Goal: Task Accomplishment & Management: Manage account settings

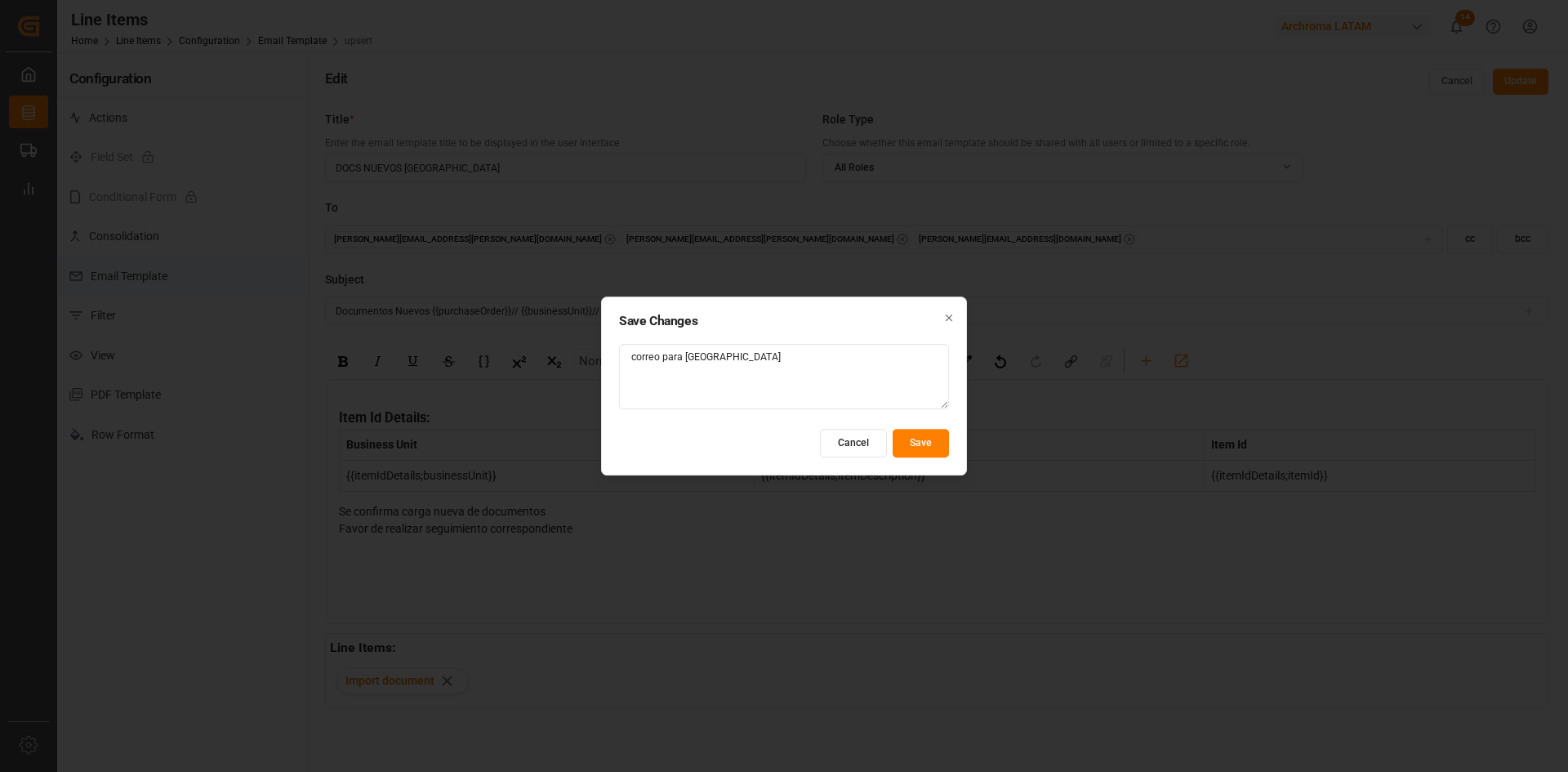
type textarea "correo para honduras"
click at [910, 437] on button "Save" at bounding box center [920, 442] width 57 height 28
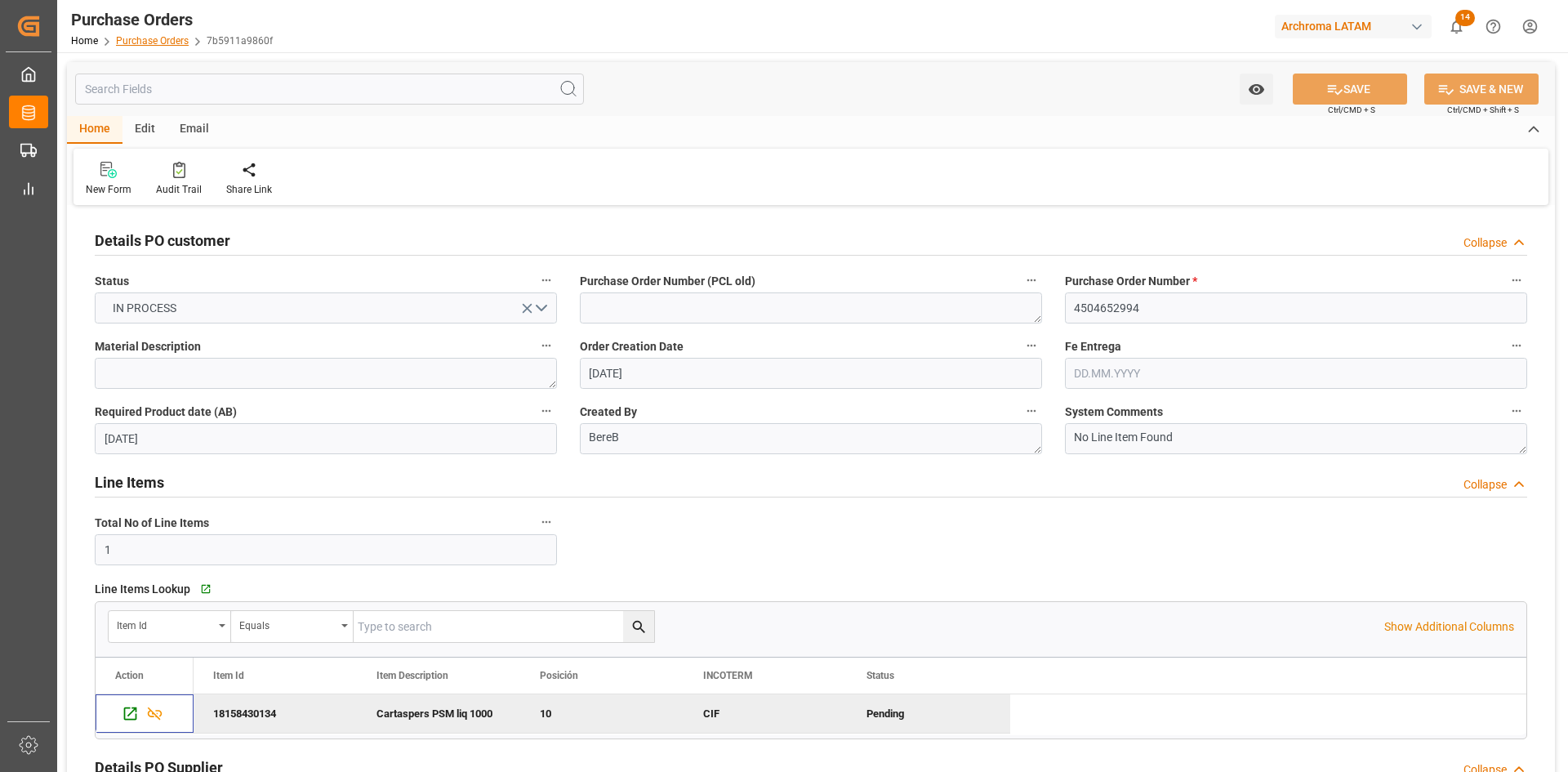
drag, startPoint x: 0, startPoint y: 0, endPoint x: 139, endPoint y: 42, distance: 145.2
click at [139, 42] on link "Purchase Orders" at bounding box center [153, 41] width 72 height 12
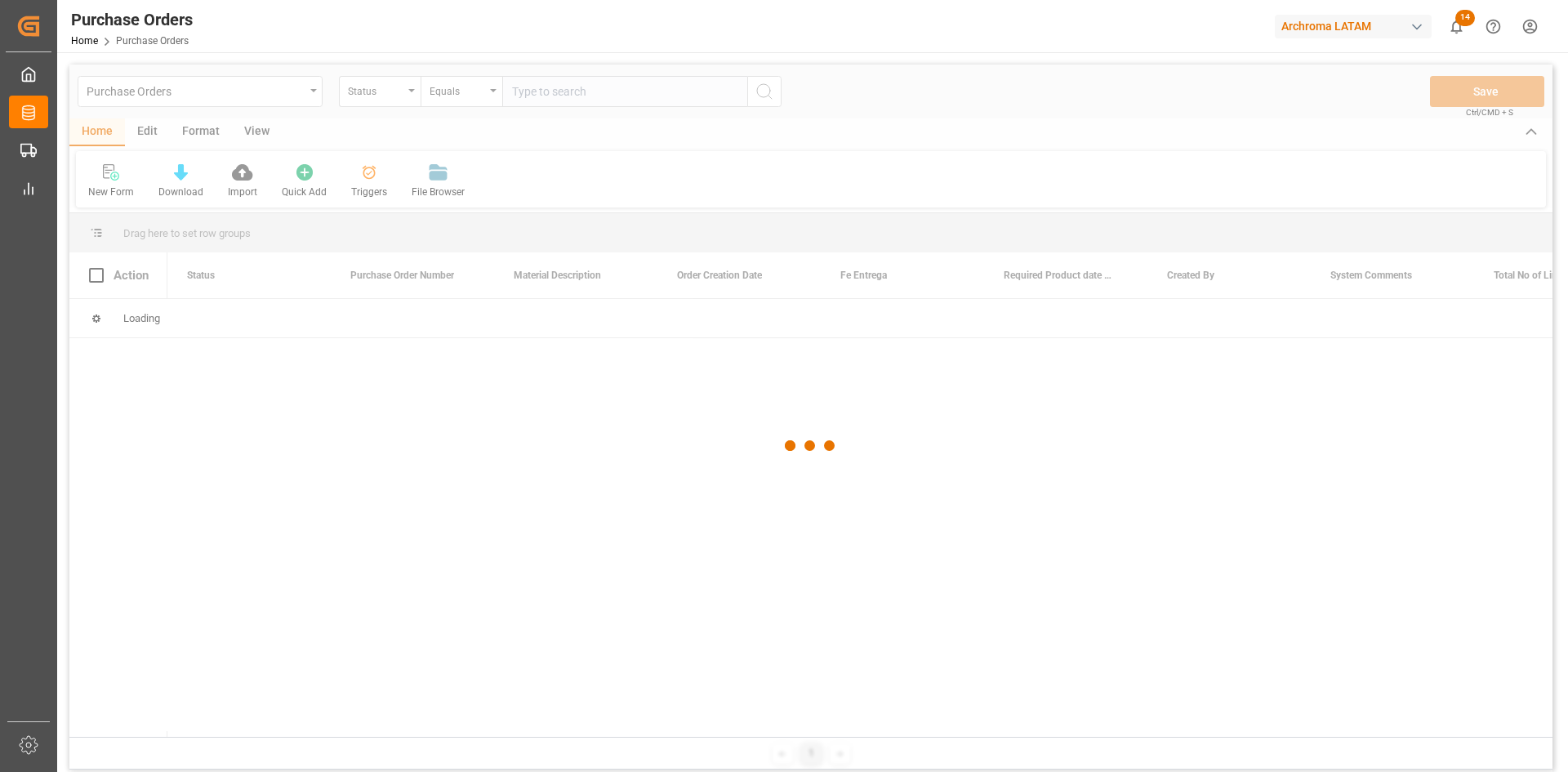
click at [402, 103] on div at bounding box center [811, 445] width 1483 height 762
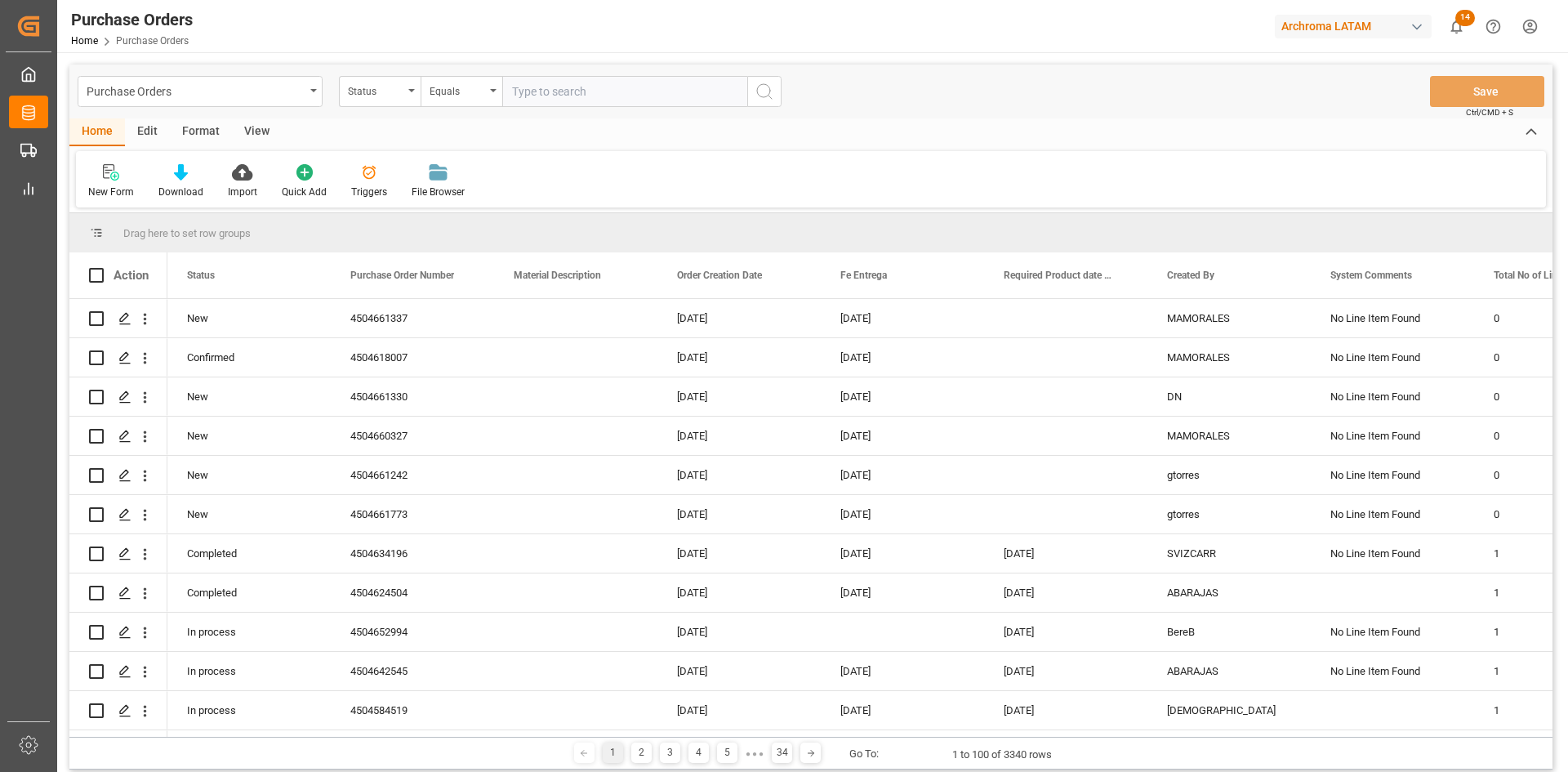
click at [402, 103] on div "Status" at bounding box center [379, 92] width 81 height 31
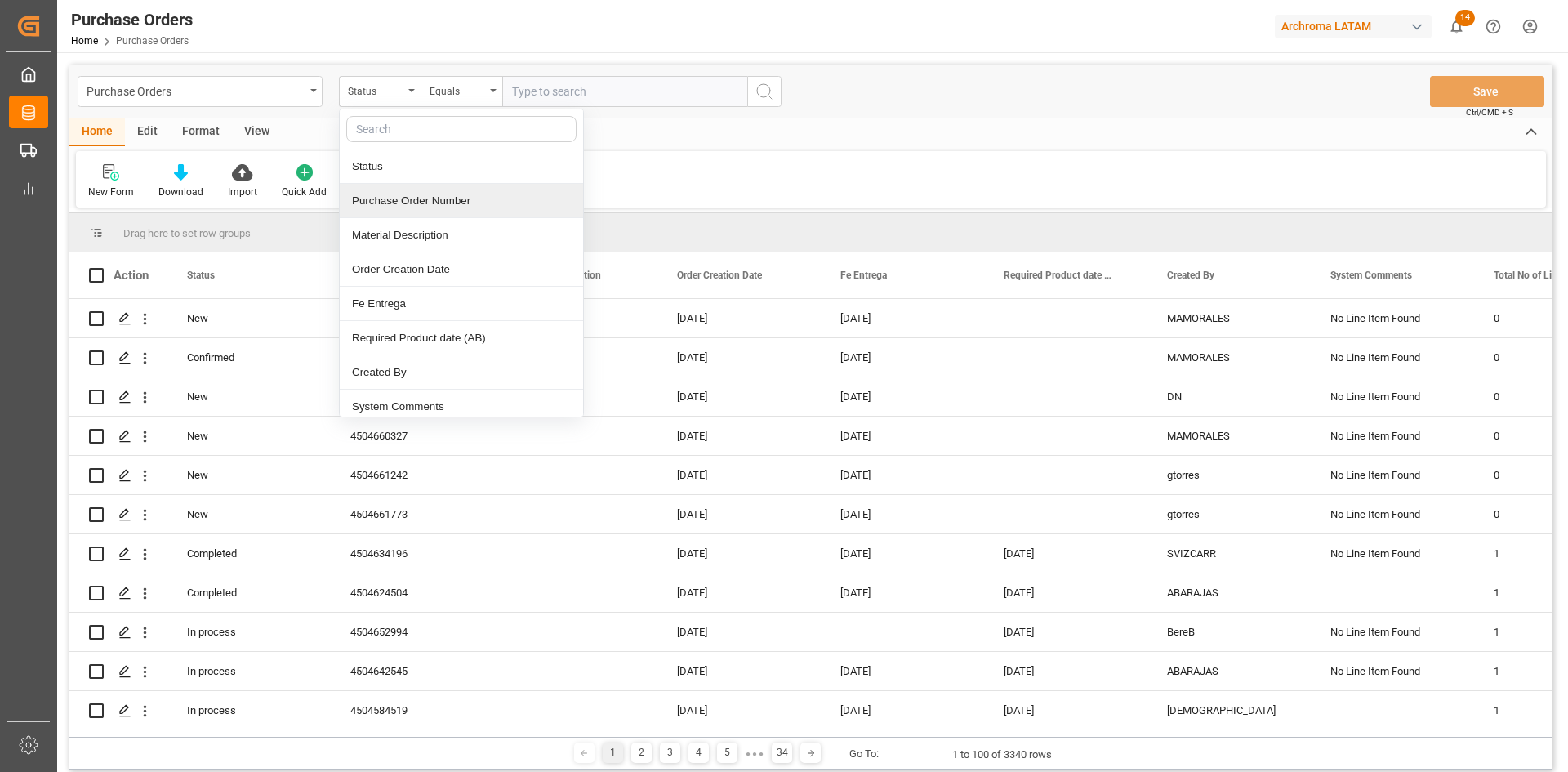
click at [459, 205] on div "Purchase Order Number" at bounding box center [461, 201] width 244 height 34
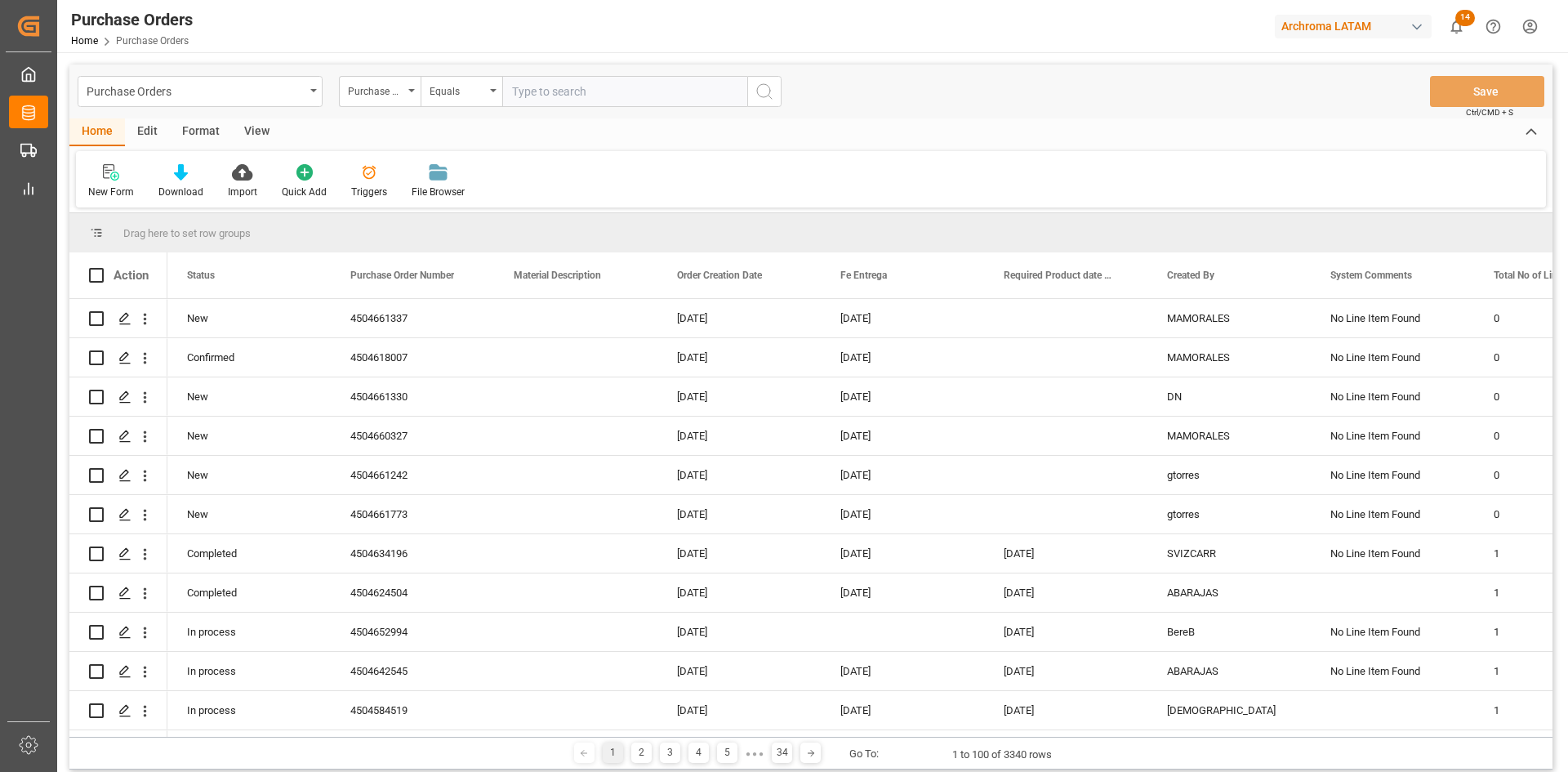
click at [538, 90] on input "text" at bounding box center [624, 92] width 245 height 31
paste input "4504633272"
type input "4504633272"
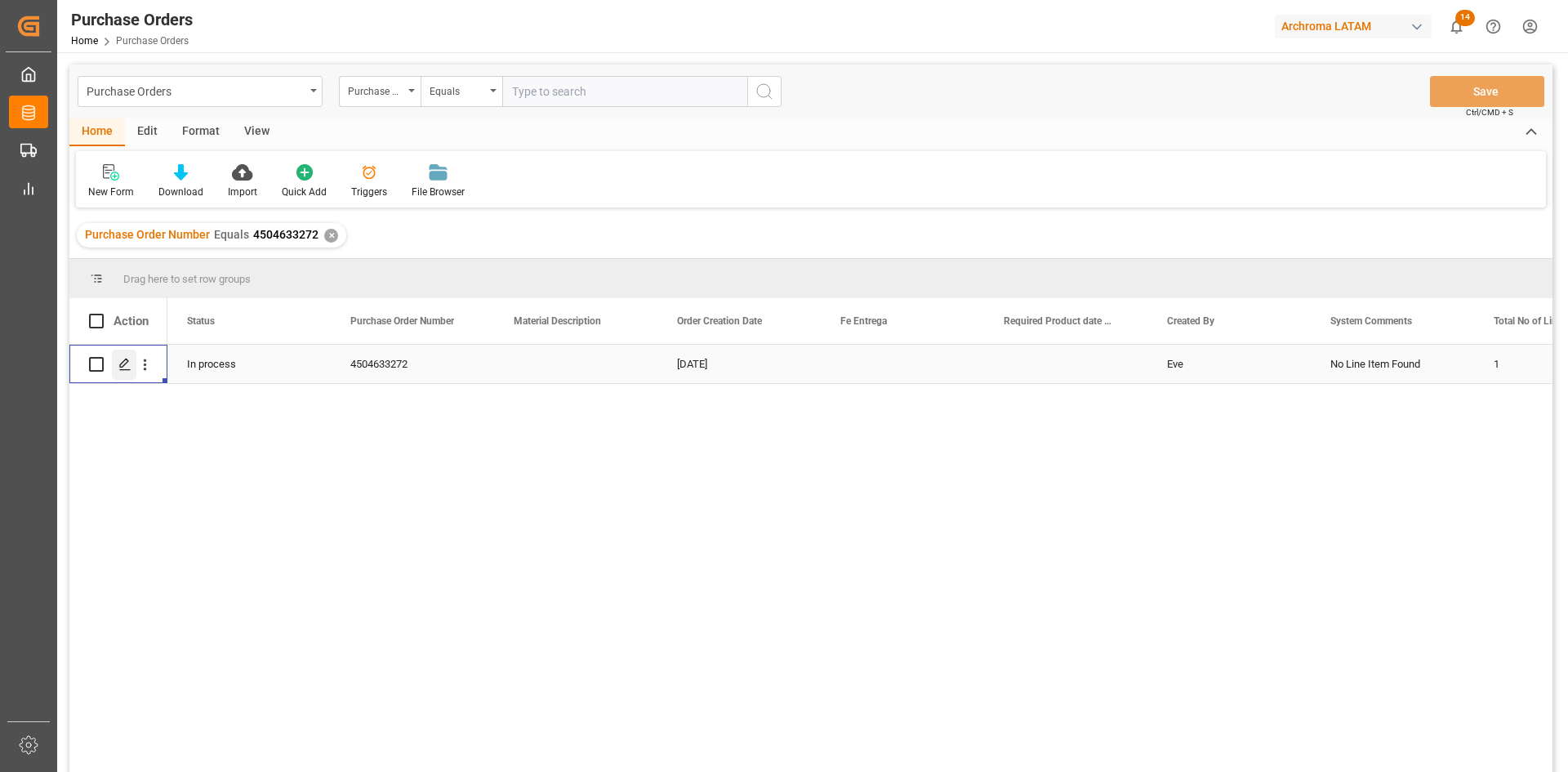
click at [123, 365] on icon "Press SPACE to select this row." at bounding box center [124, 364] width 13 height 13
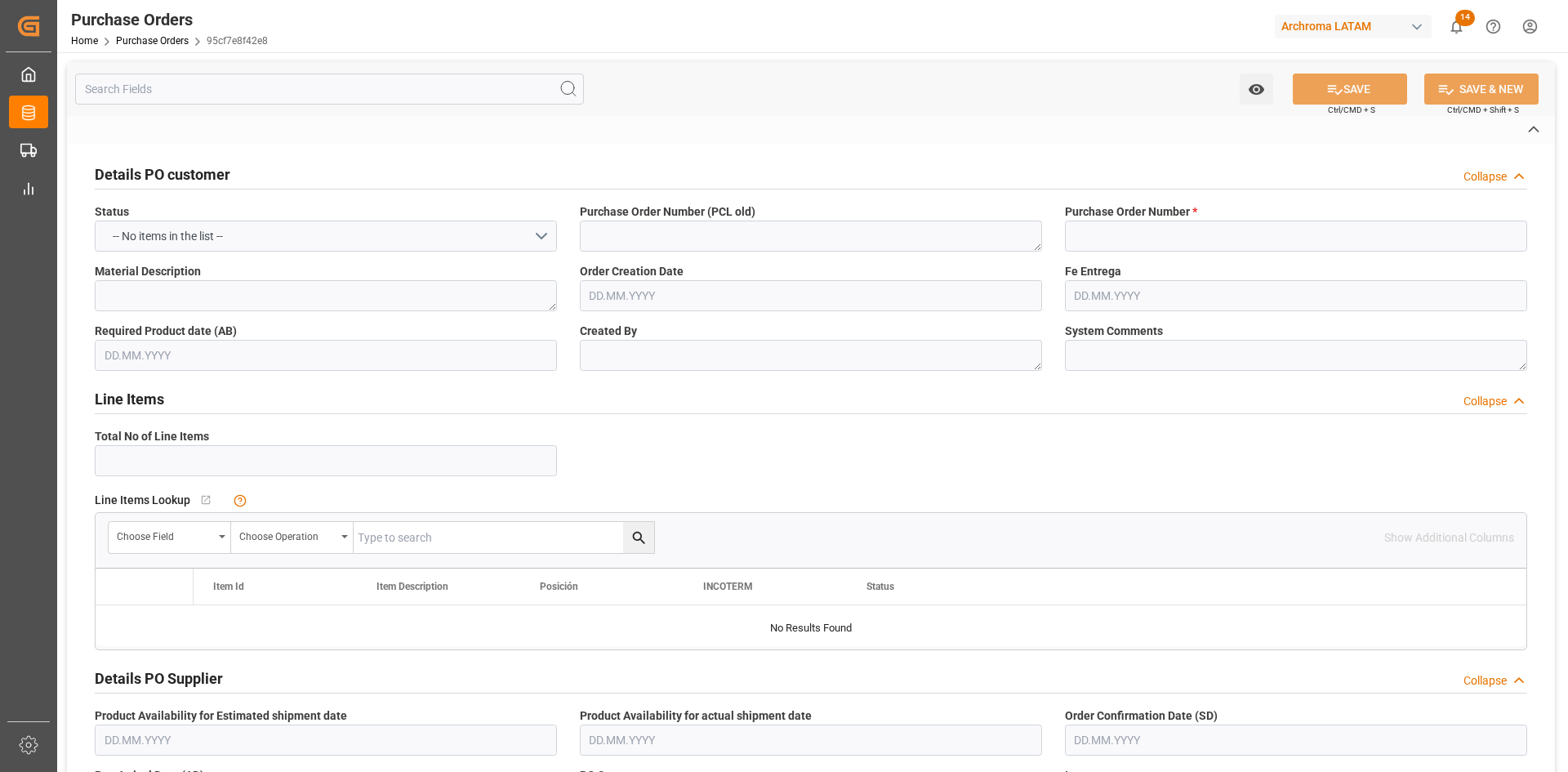
type input "4504633272"
type textarea "Eve"
type textarea "No Line Item Found"
type input "SPICE INDÚSTRIA QUÍMICA LTDA."
type input "Definitivo"
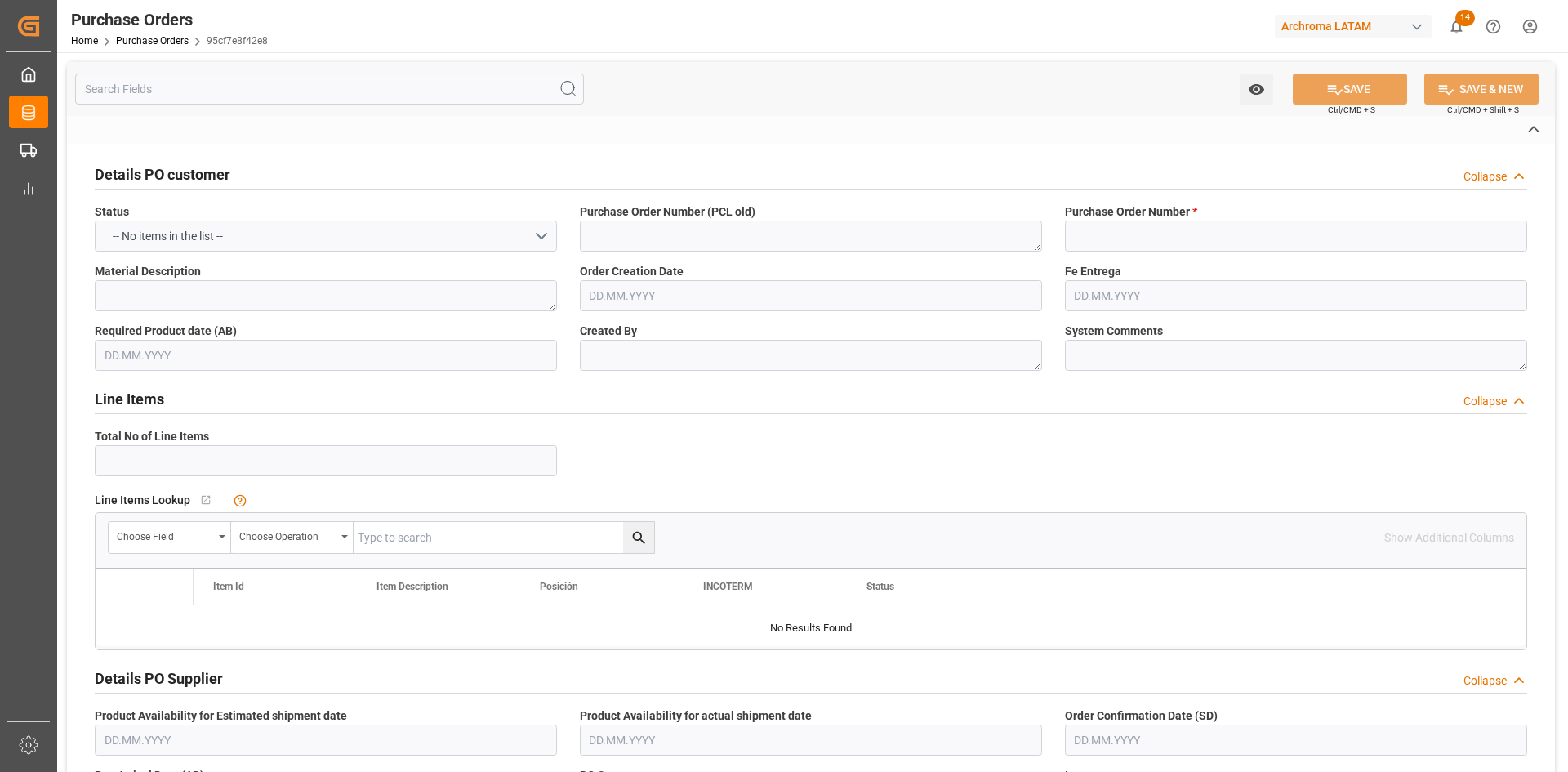
type input "ARCHROMA [GEOGRAPHIC_DATA] S.A"
type input "Maria Piranquive"
type input "[GEOGRAPHIC_DATA]"
type textarea "PT"
type input "SEAFREIGHT"
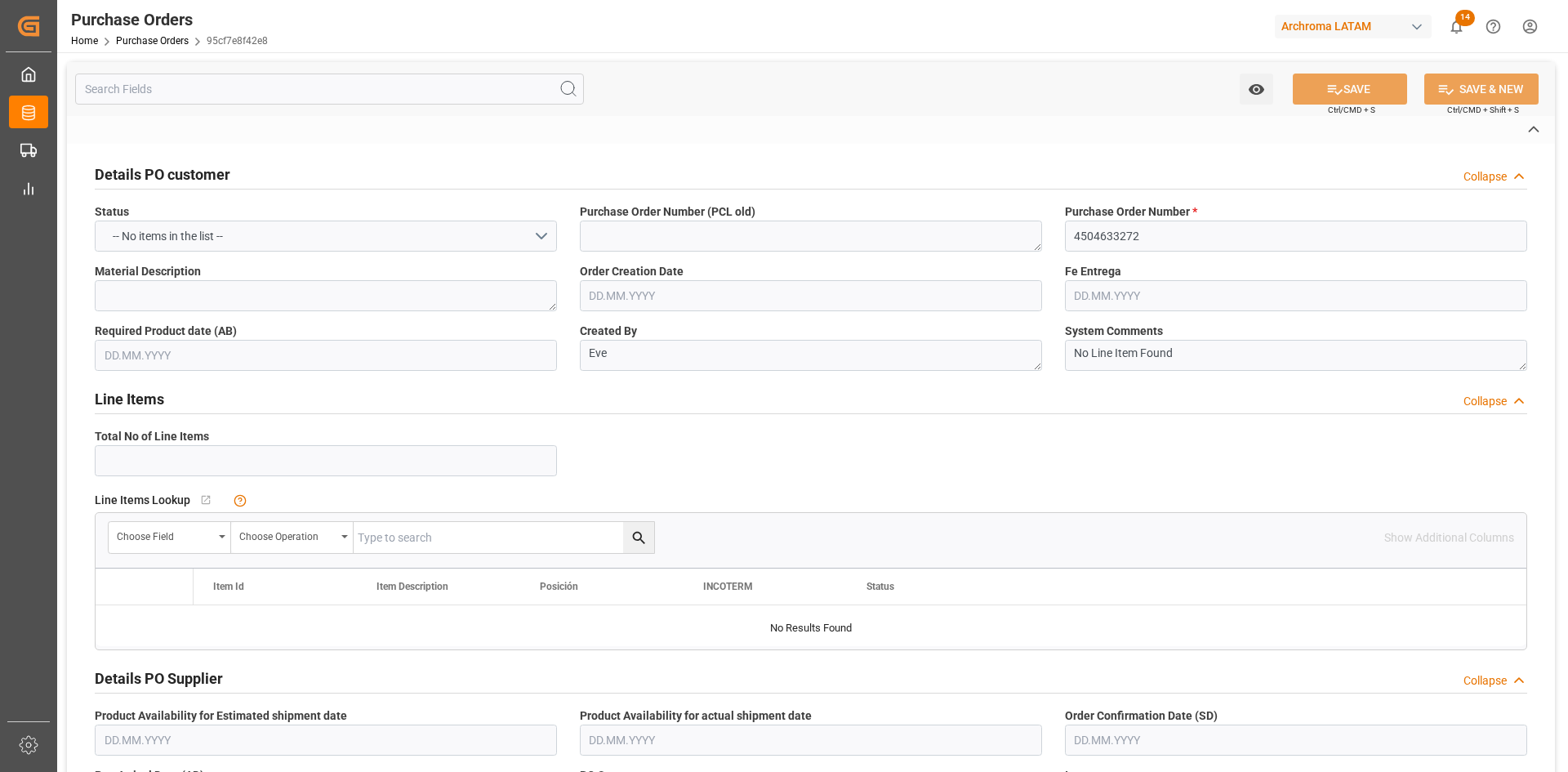
type input "1"
type input "19.06.2025"
type input "[DATE]"
type input "29.09.2025"
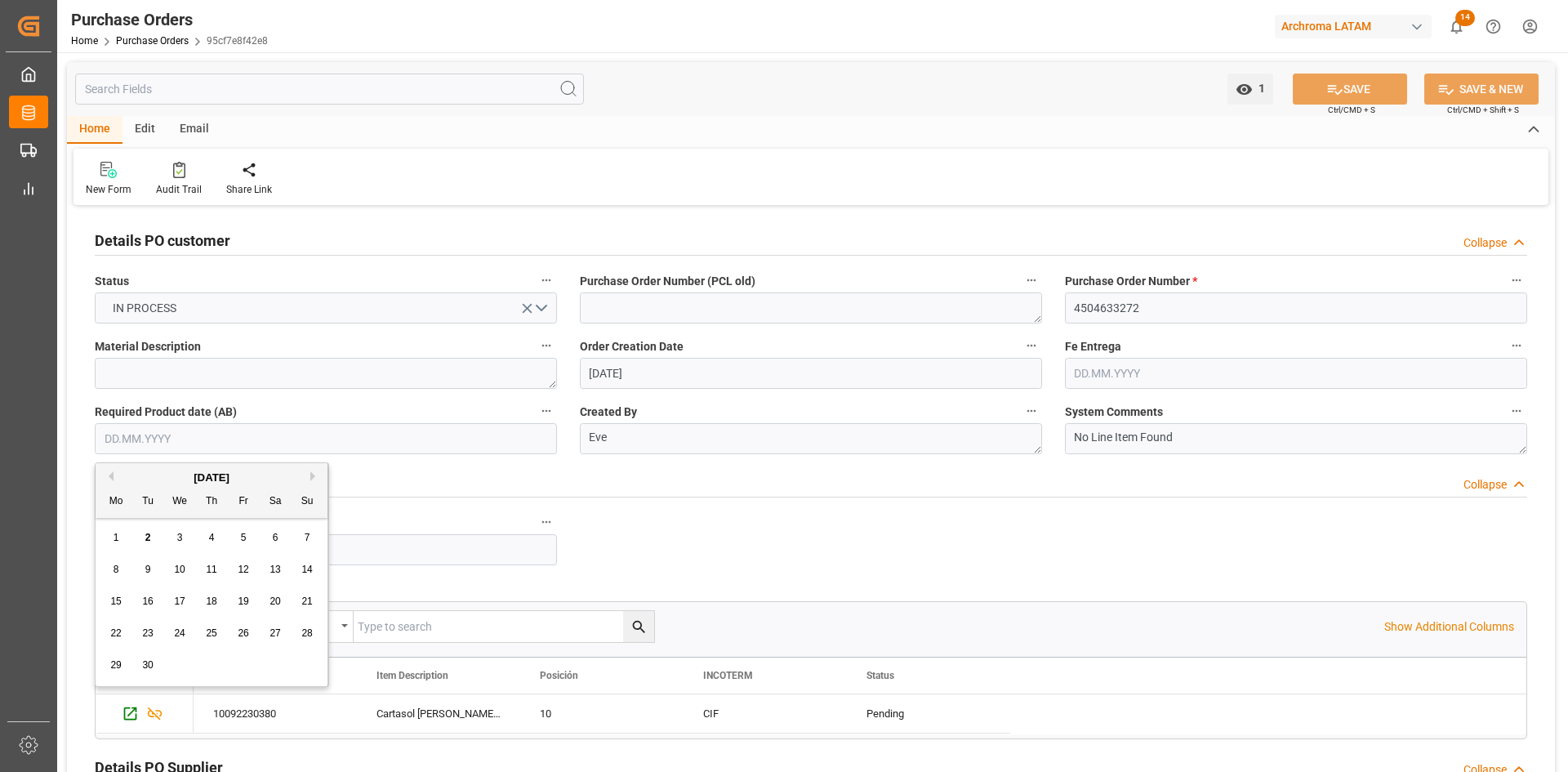
click at [157, 432] on input "text" at bounding box center [326, 438] width 462 height 31
click at [136, 473] on div "[DATE]" at bounding box center [211, 477] width 232 height 17
click at [121, 608] on div "15" at bounding box center [116, 602] width 21 height 20
type input "15.09.2025"
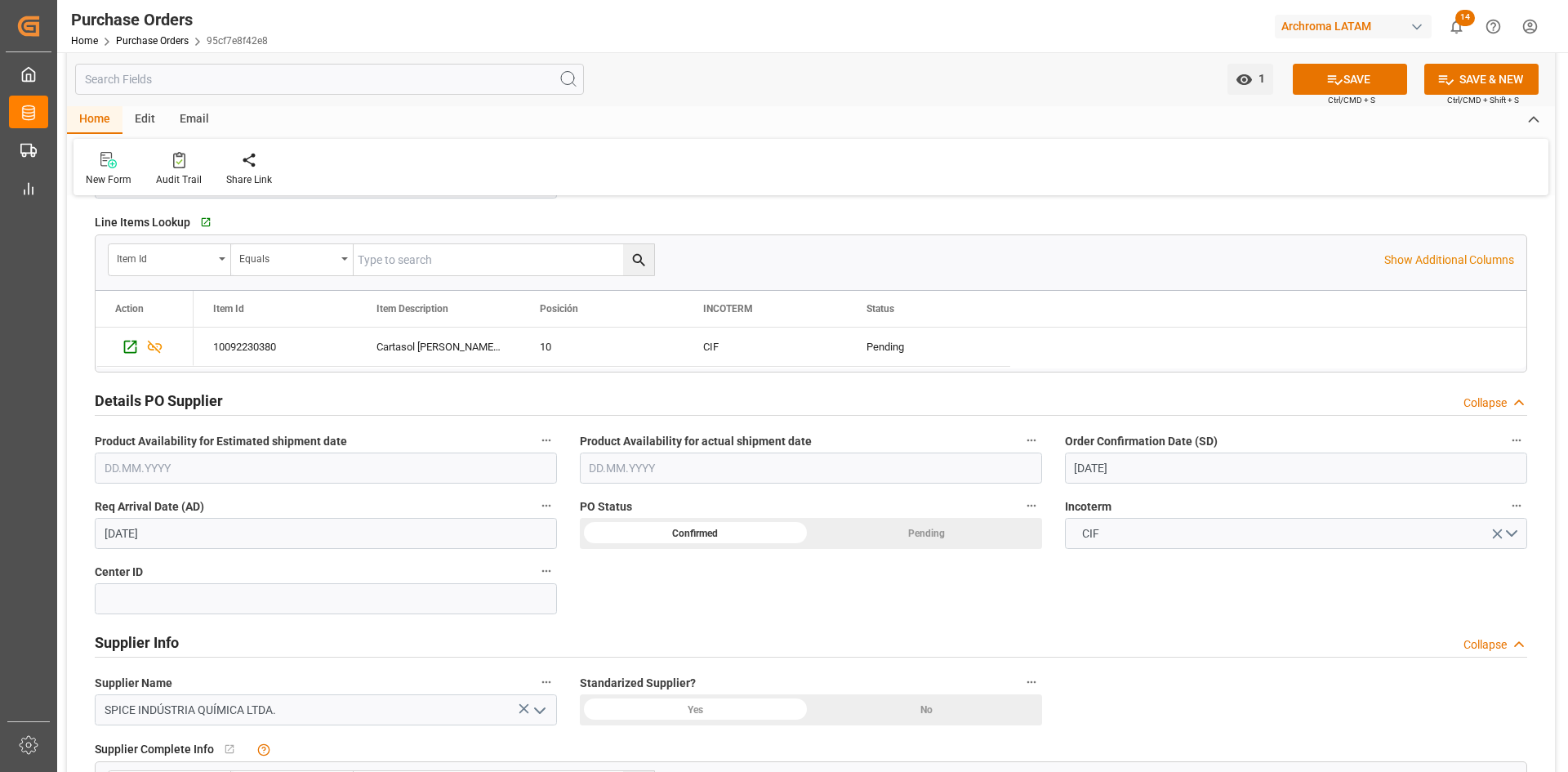
scroll to position [408, 0]
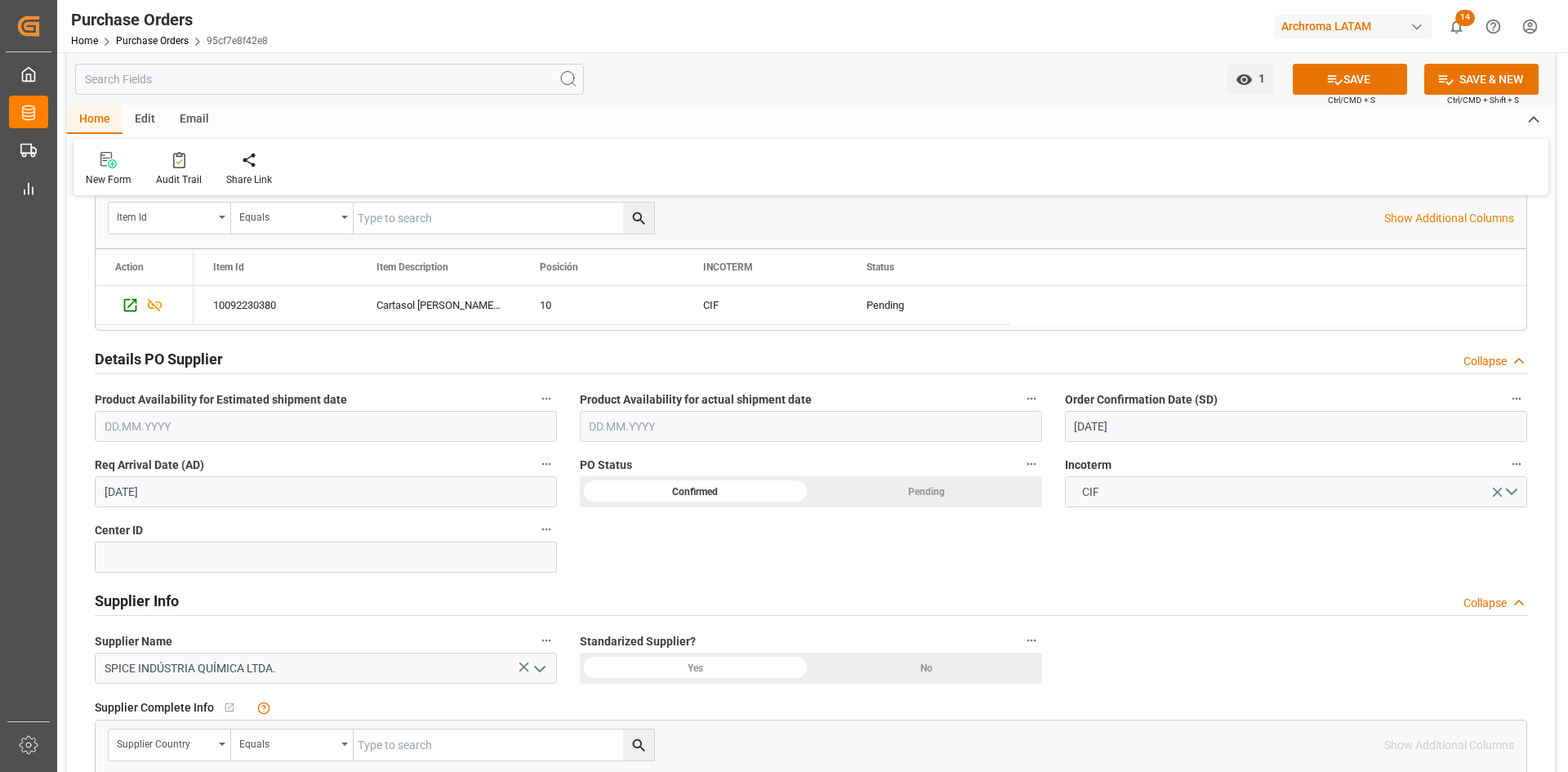
click at [1169, 422] on input "[DATE]" at bounding box center [1296, 427] width 462 height 31
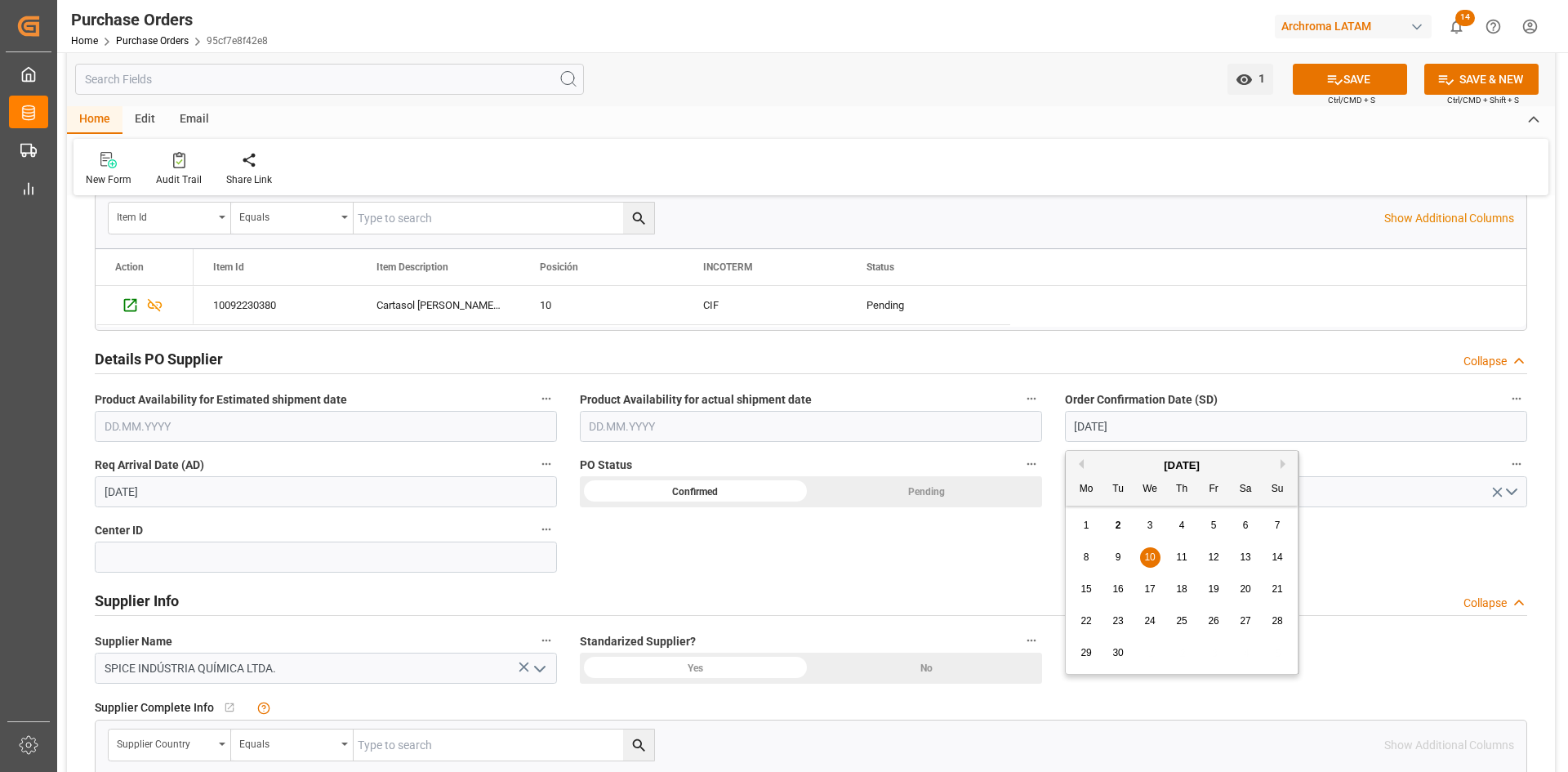
click at [1149, 592] on span "17" at bounding box center [1149, 589] width 11 height 12
type input "17.09.2025"
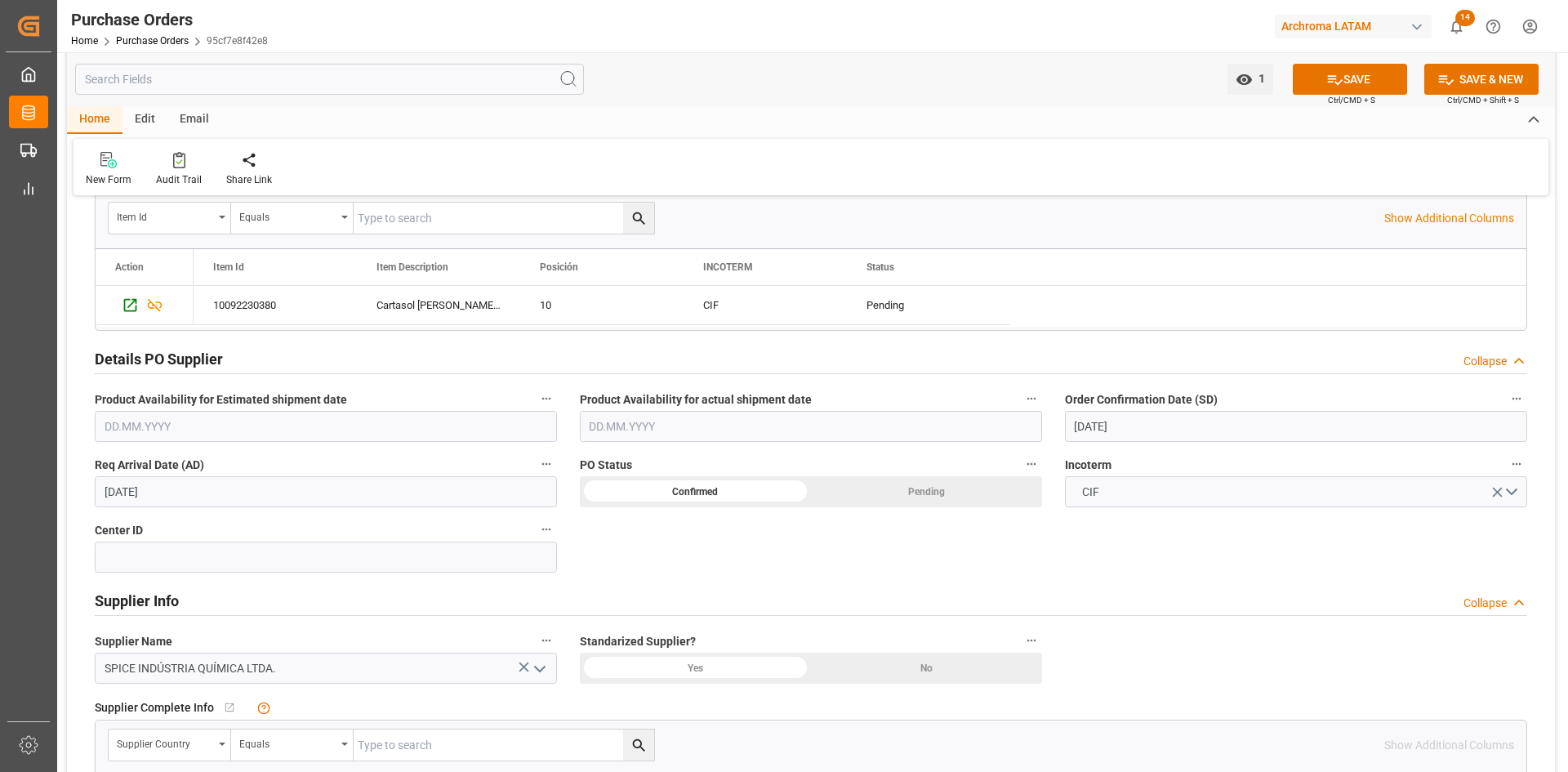
click at [348, 492] on input "29.09.2025" at bounding box center [326, 492] width 462 height 31
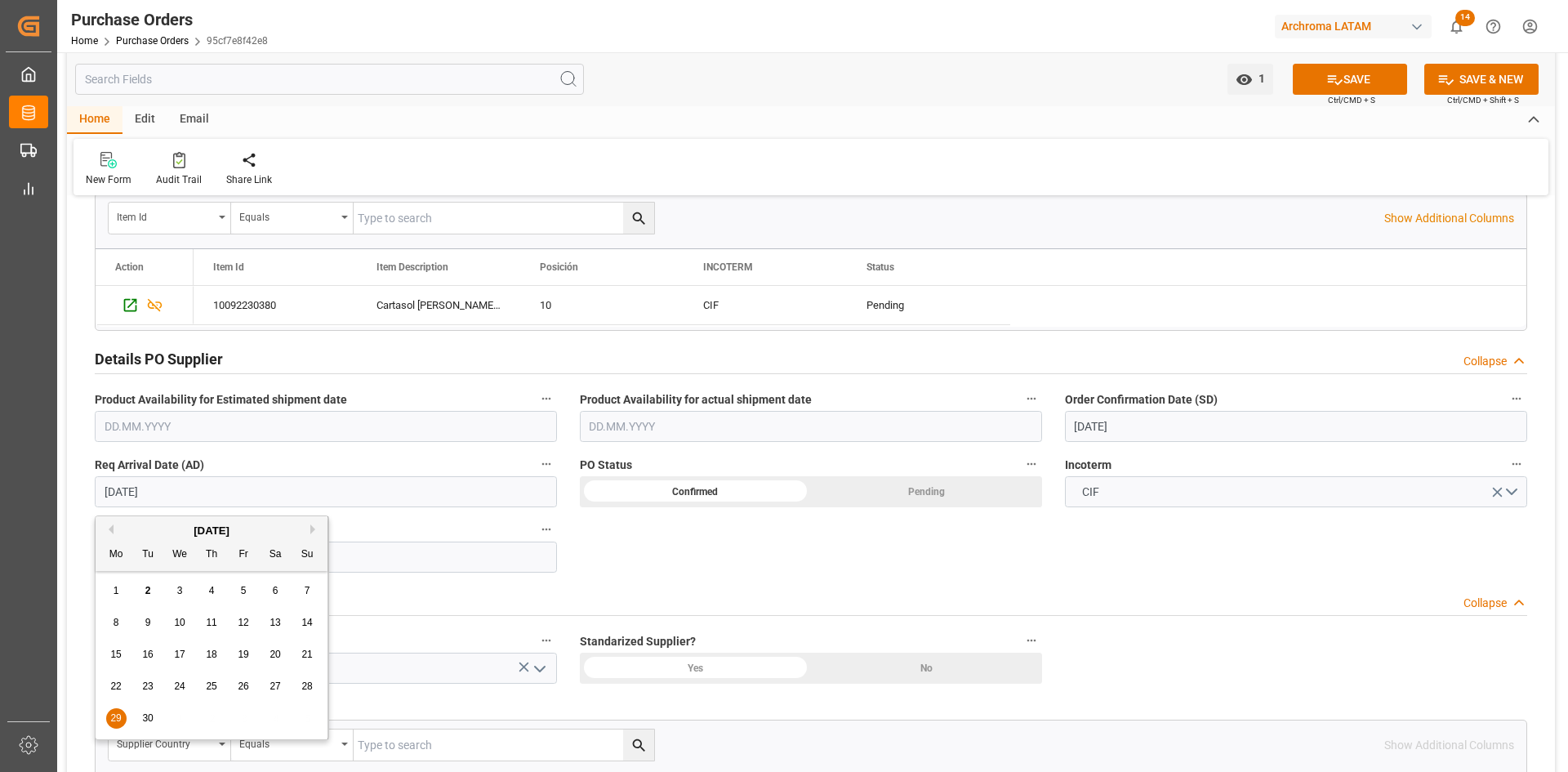
click at [311, 530] on button "Next Month" at bounding box center [315, 529] width 10 height 10
click at [277, 588] on span "4" at bounding box center [276, 591] width 6 height 12
type input "04.10.2025"
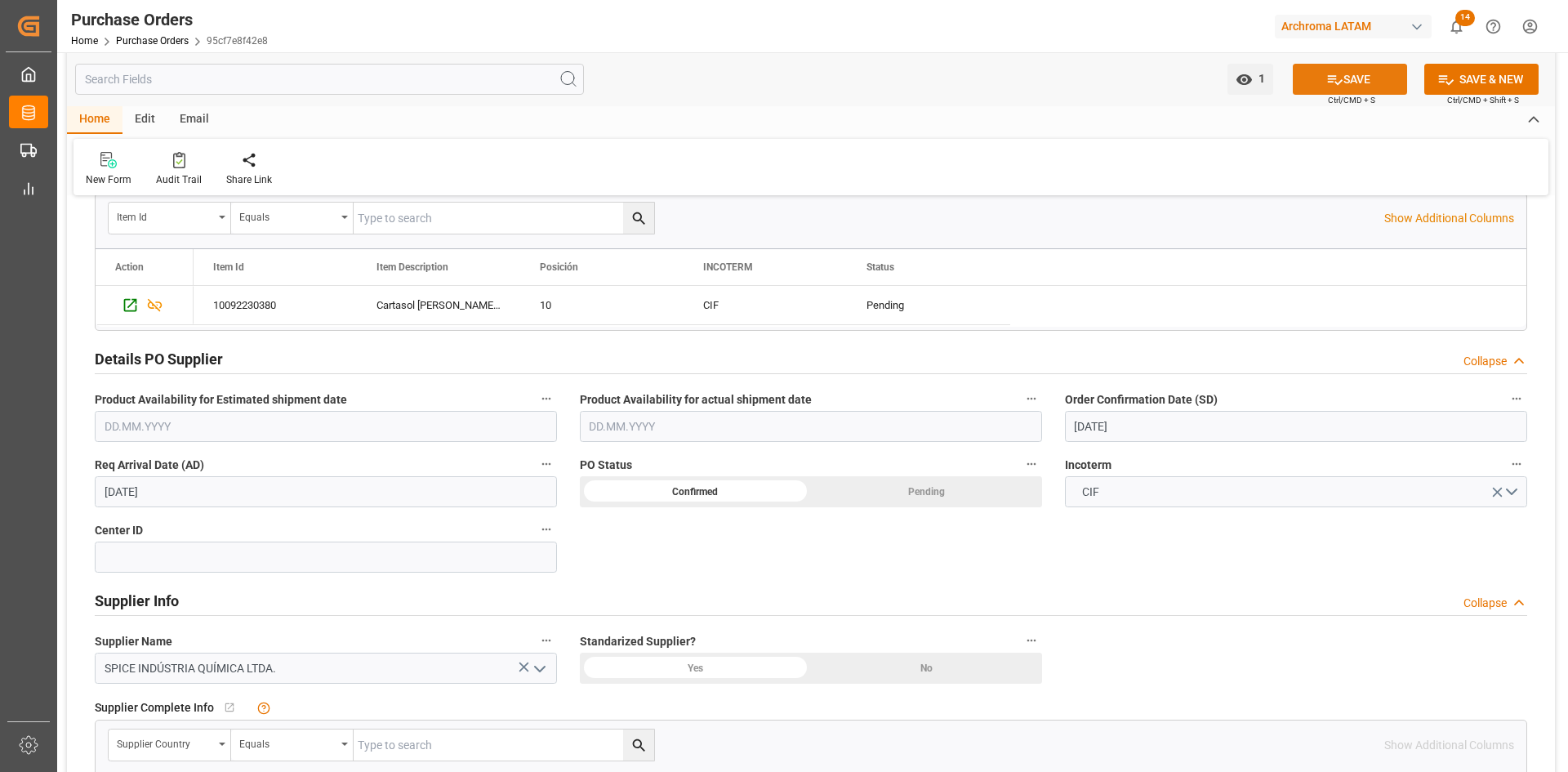
click at [1355, 76] on button "SAVE" at bounding box center [1349, 79] width 114 height 31
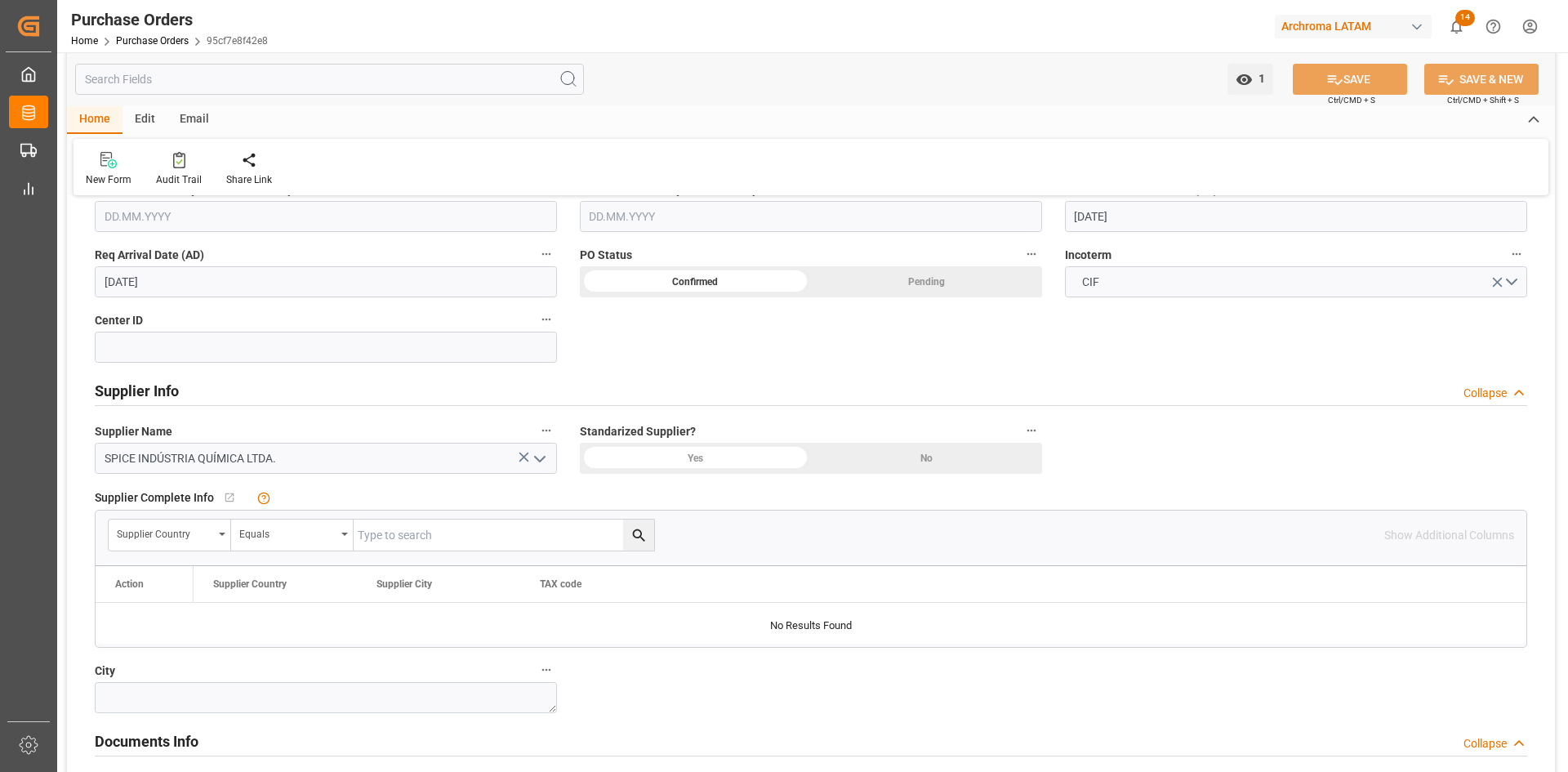
scroll to position [1062, 0]
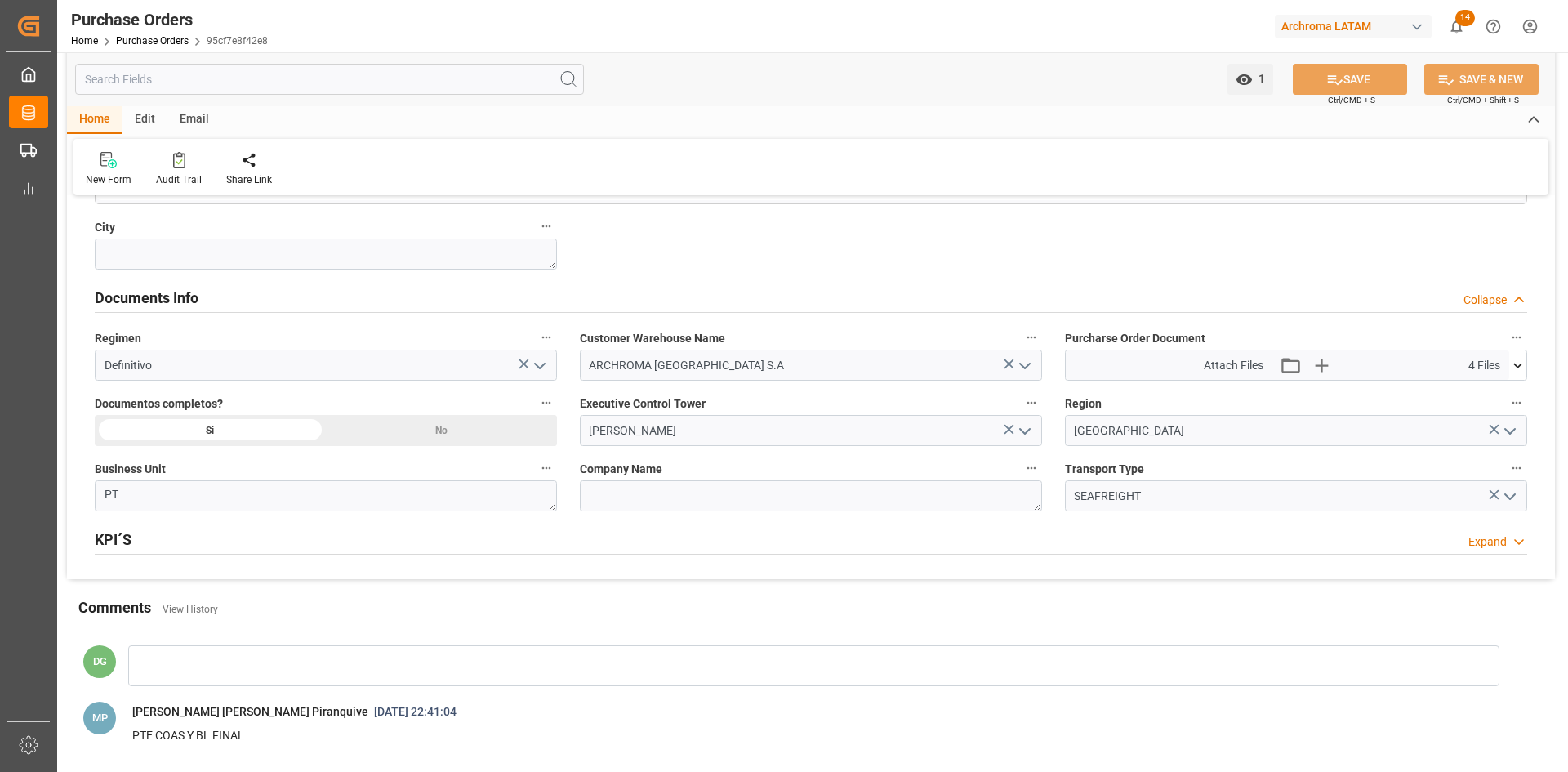
click at [1517, 363] on icon at bounding box center [1518, 366] width 18 height 18
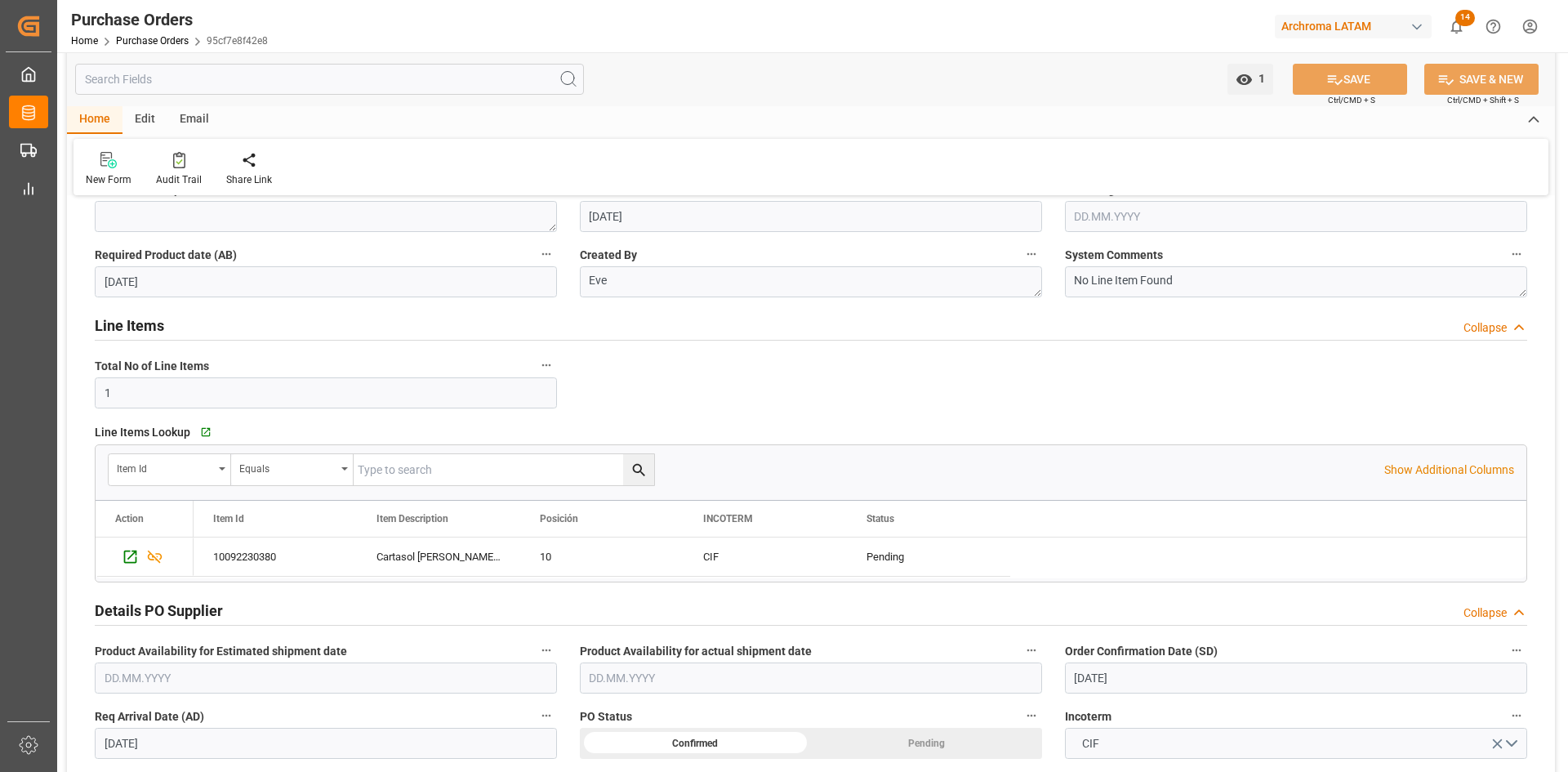
scroll to position [408, 0]
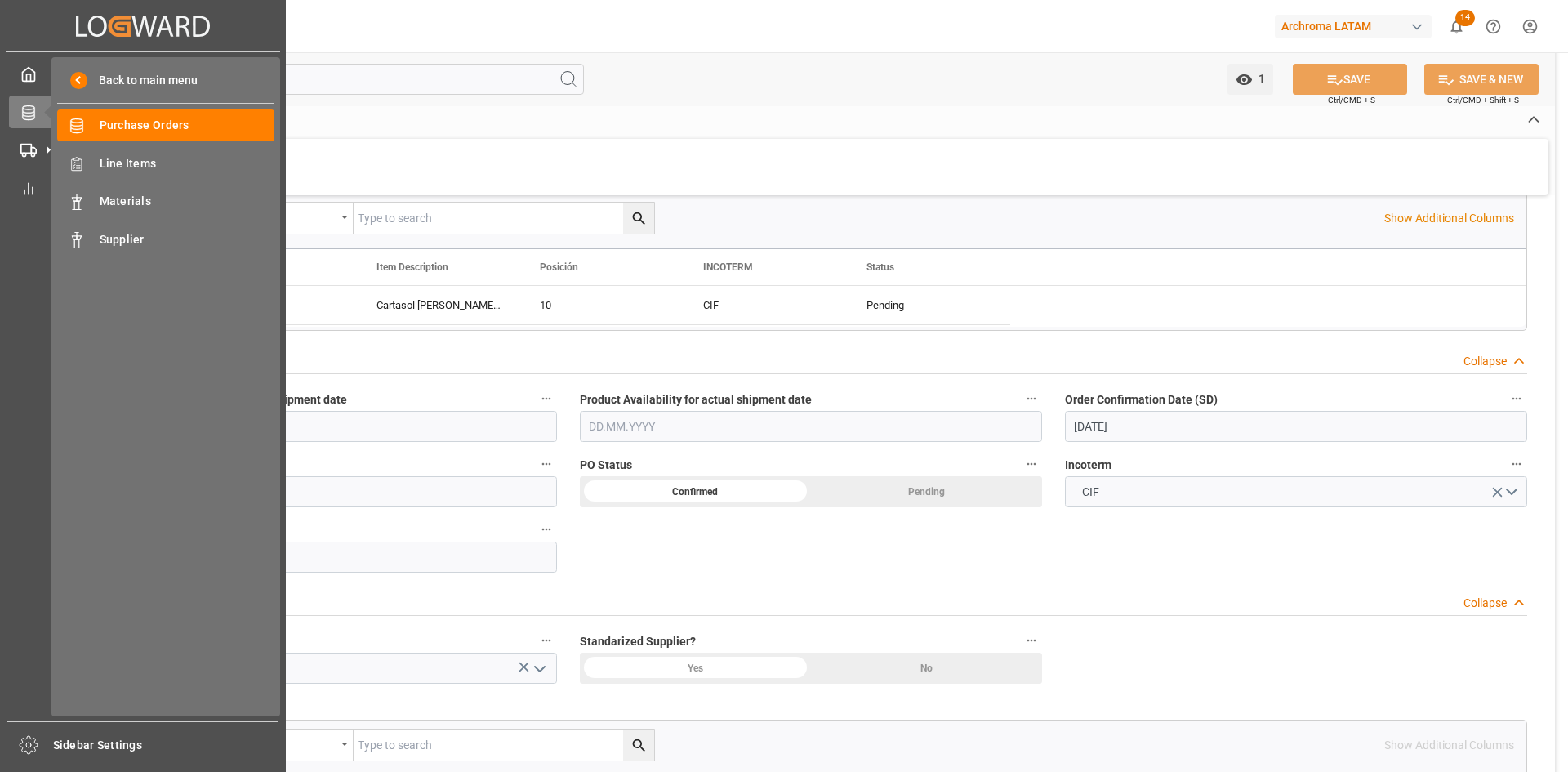
click at [42, 112] on icon at bounding box center [48, 112] width 34 height 34
click at [168, 126] on span "Purchase Orders" at bounding box center [187, 125] width 175 height 18
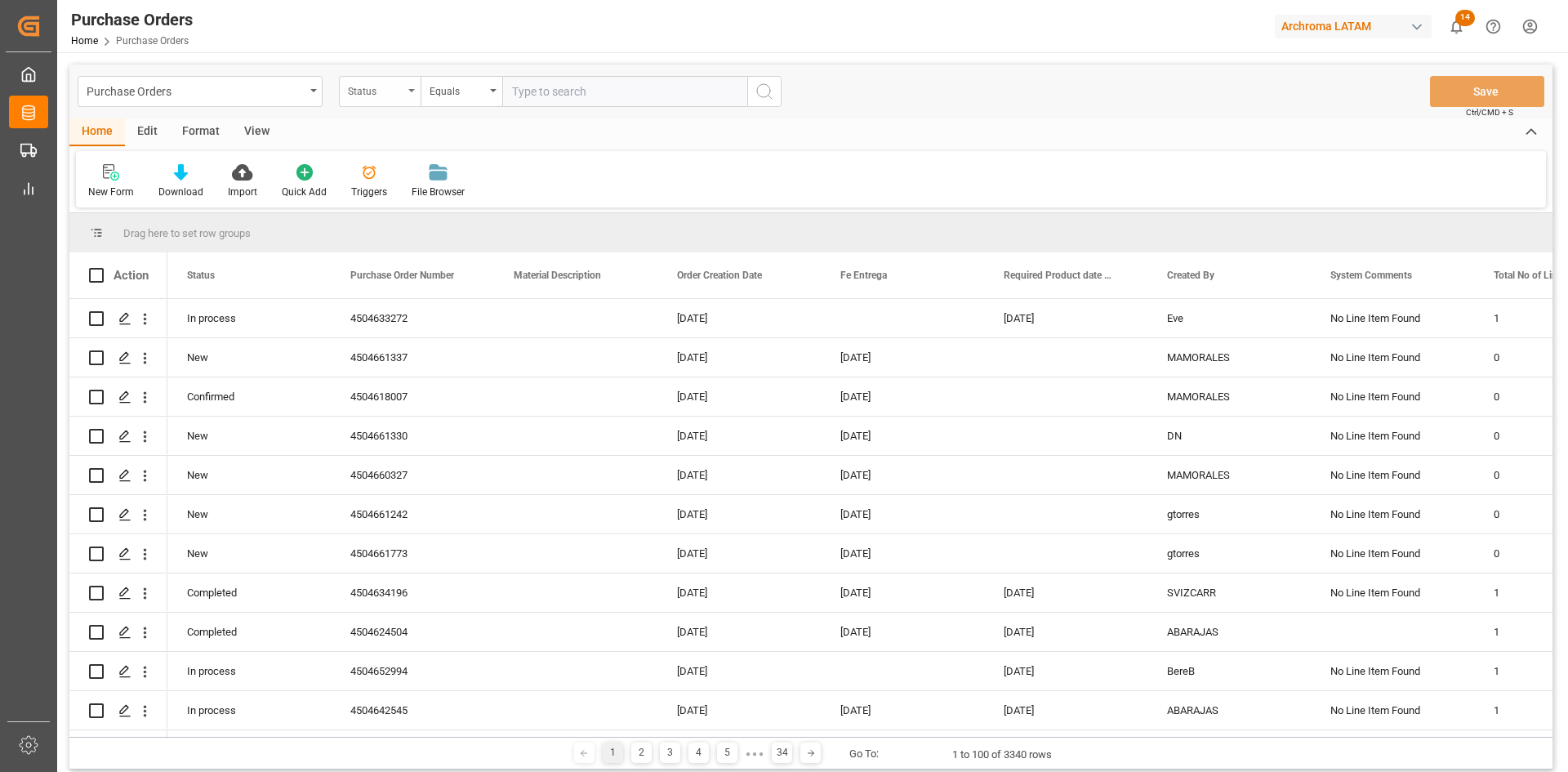
click at [391, 88] on div "Status" at bounding box center [376, 89] width 56 height 19
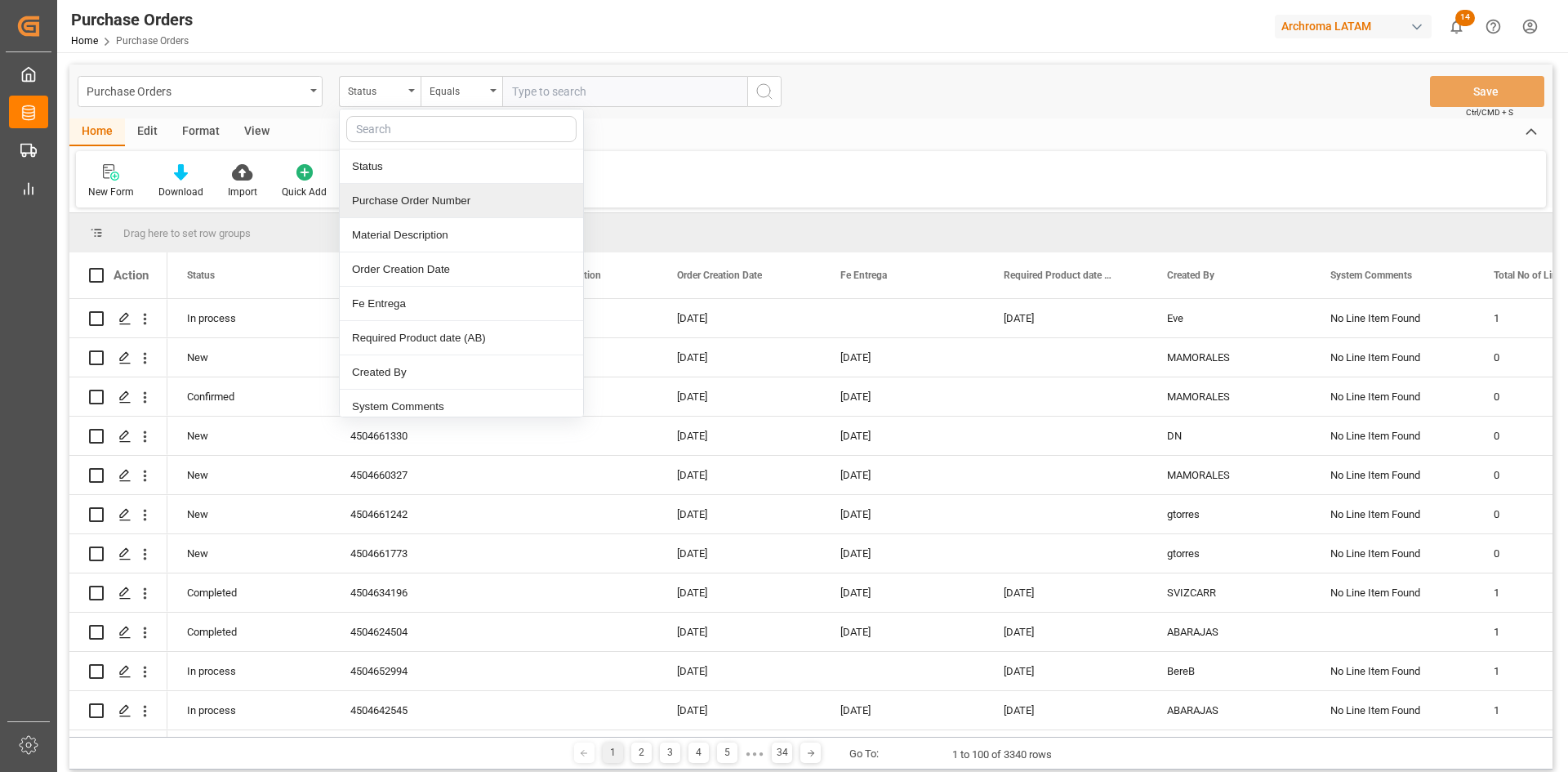
click at [438, 202] on div "Purchase Order Number" at bounding box center [461, 201] width 244 height 34
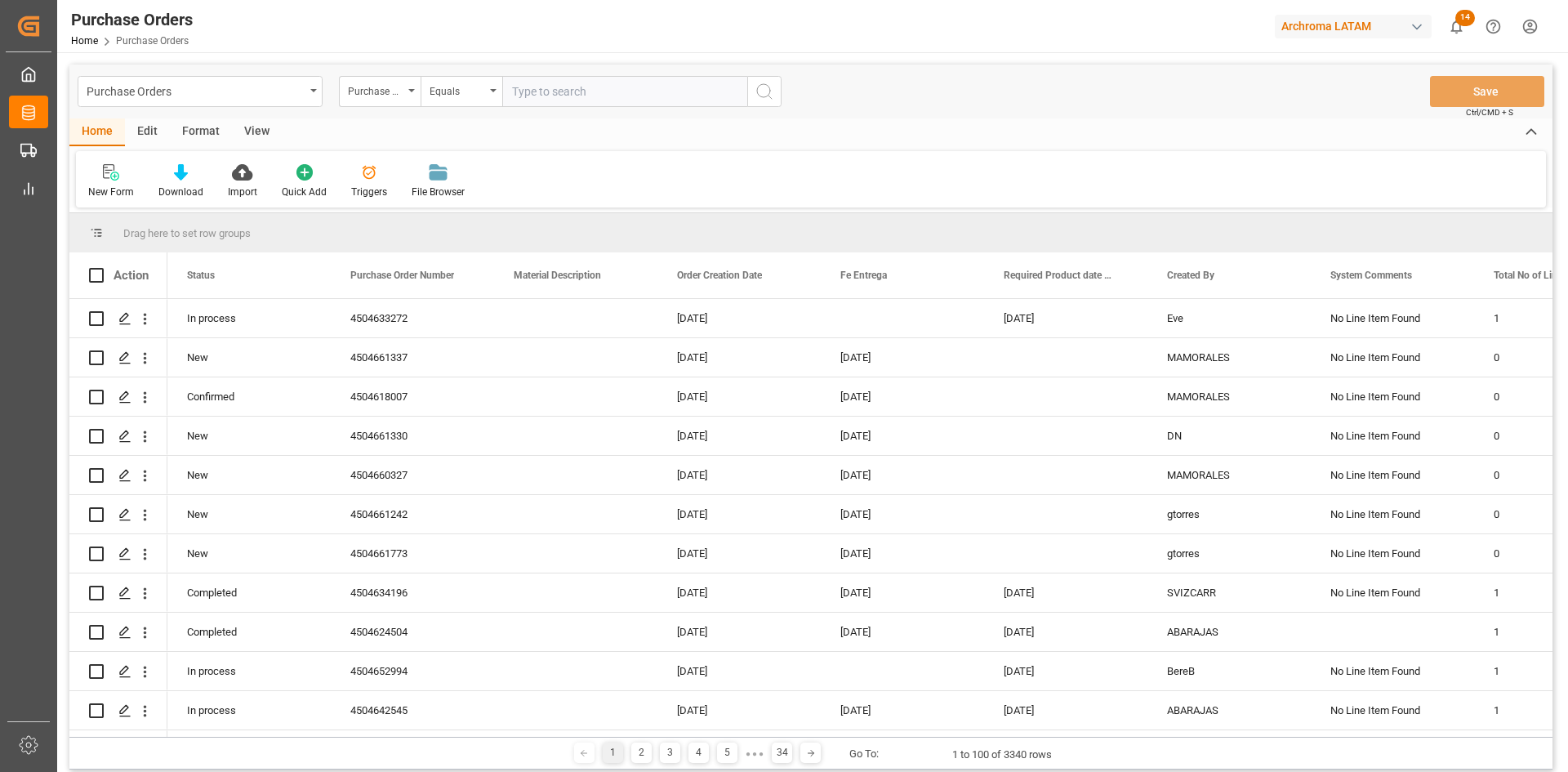
click at [558, 97] on input "text" at bounding box center [624, 92] width 245 height 31
paste input "4504645767"
type input "4504645767"
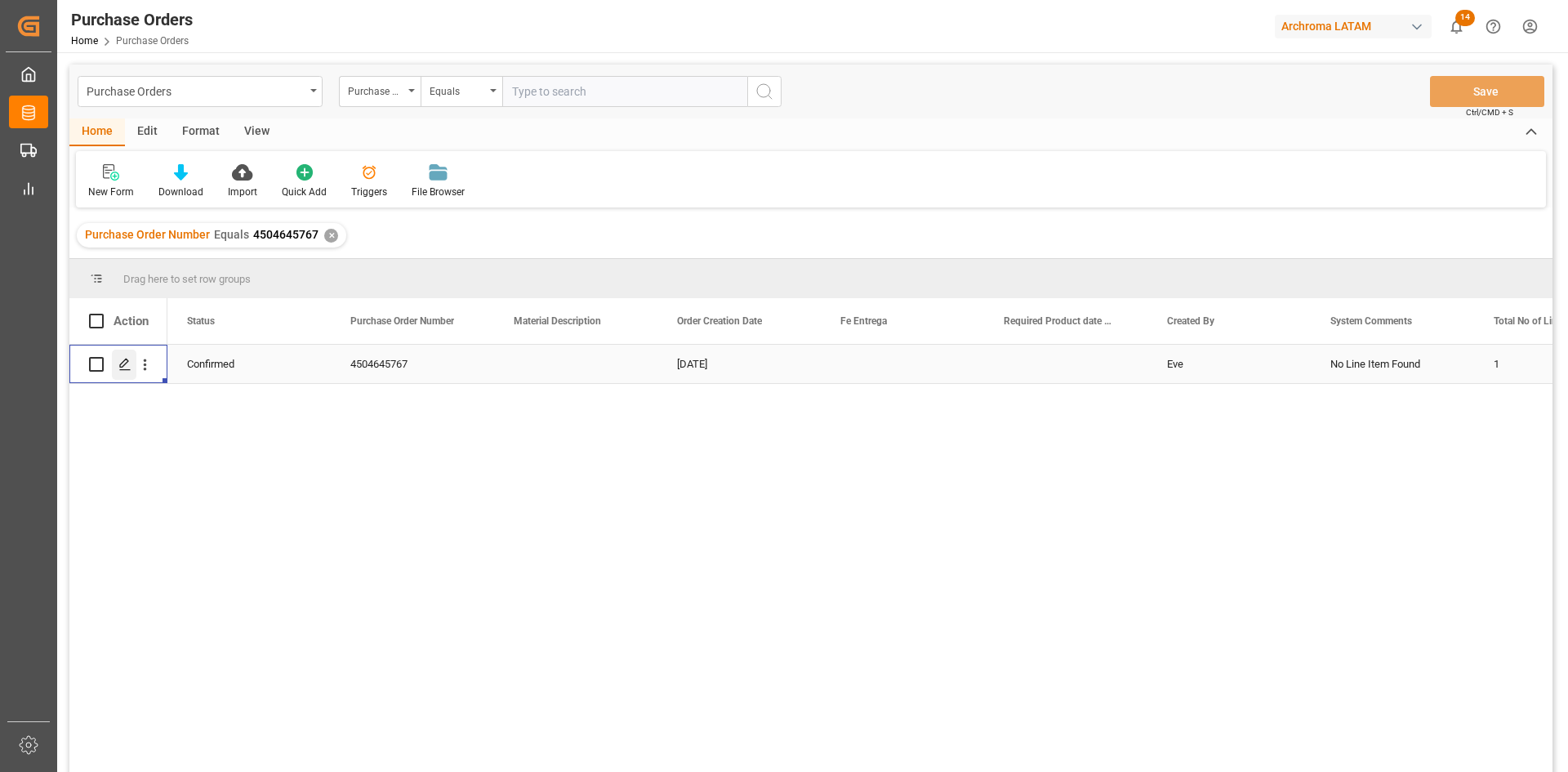
click at [126, 365] on icon "Press SPACE to select this row." at bounding box center [124, 364] width 13 height 13
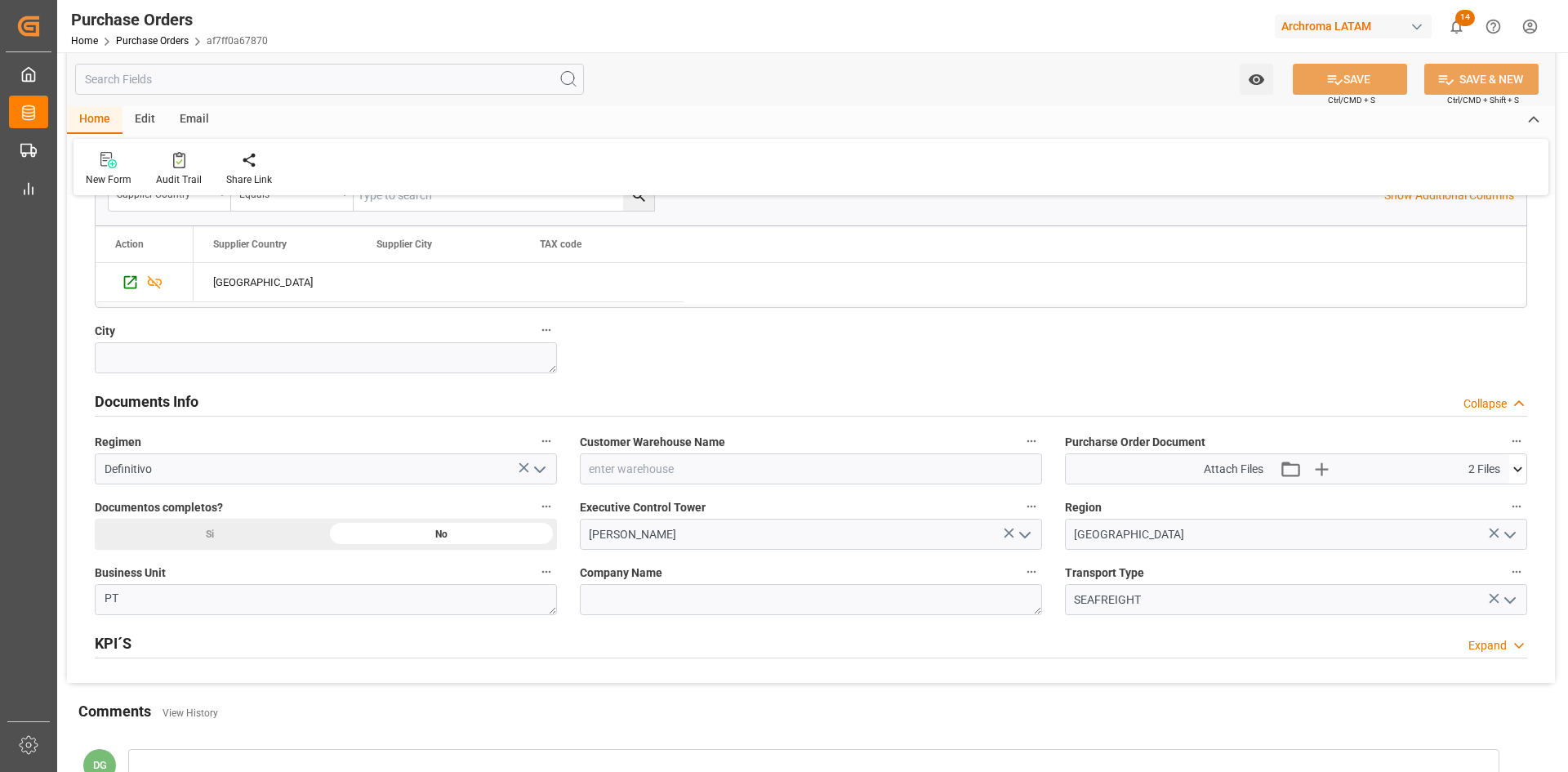
scroll to position [1062, 0]
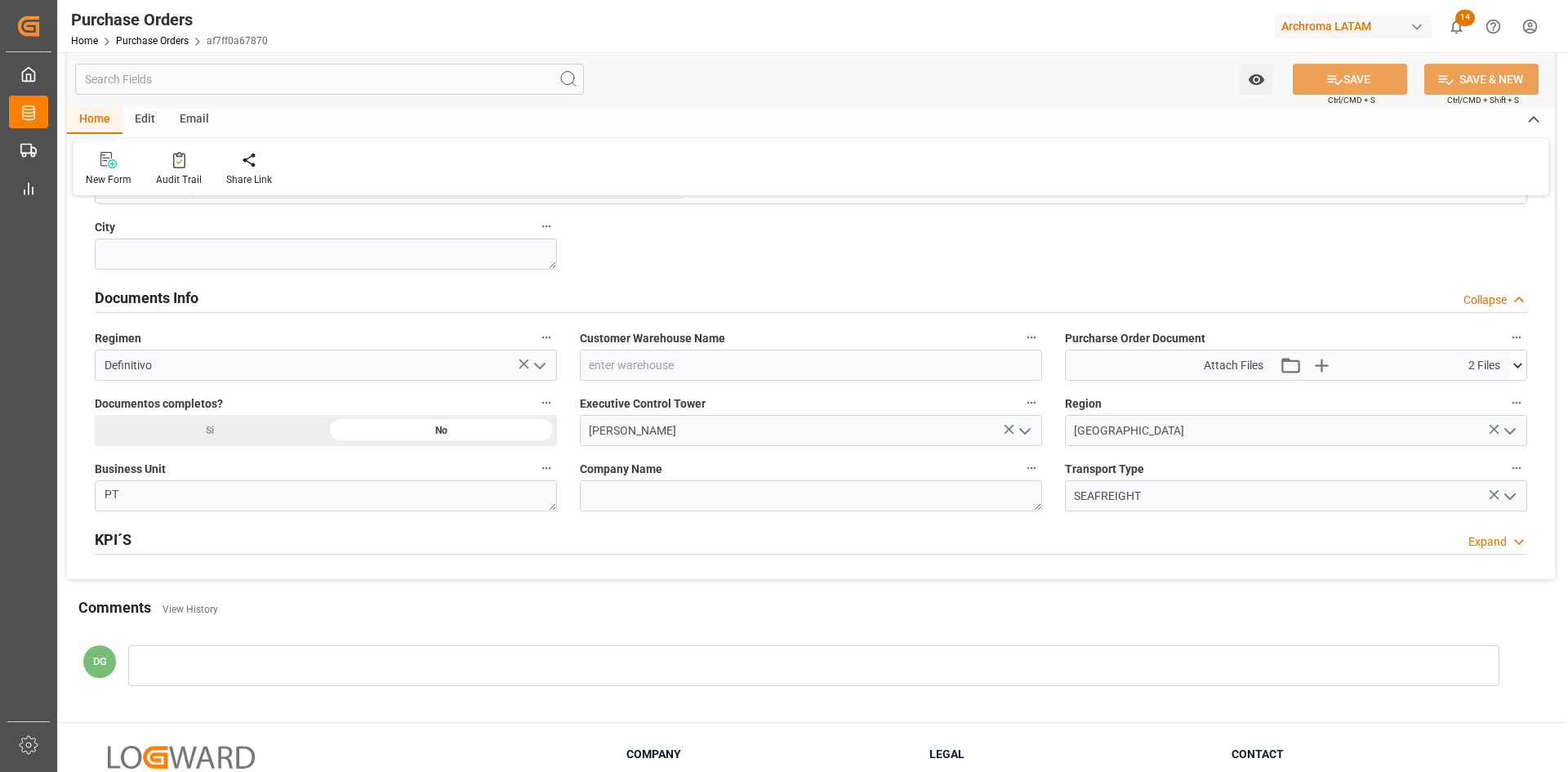
click at [1517, 358] on icon at bounding box center [1518, 366] width 18 height 18
click at [1329, 369] on icon "button" at bounding box center [1321, 365] width 26 height 26
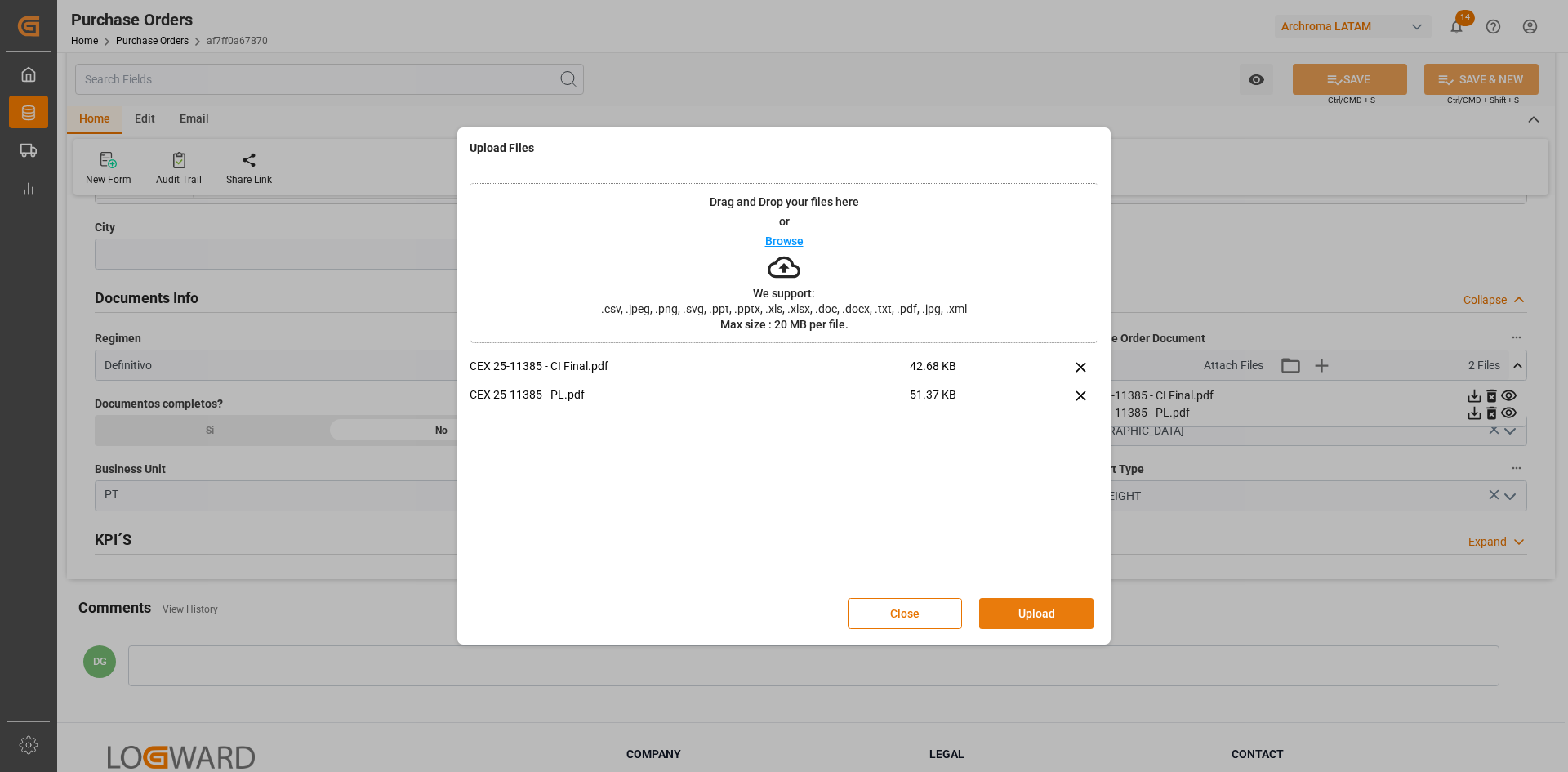
click at [1040, 629] on div "Close Upload" at bounding box center [979, 613] width 263 height 31
click at [1012, 610] on button "Upload" at bounding box center [1036, 613] width 114 height 31
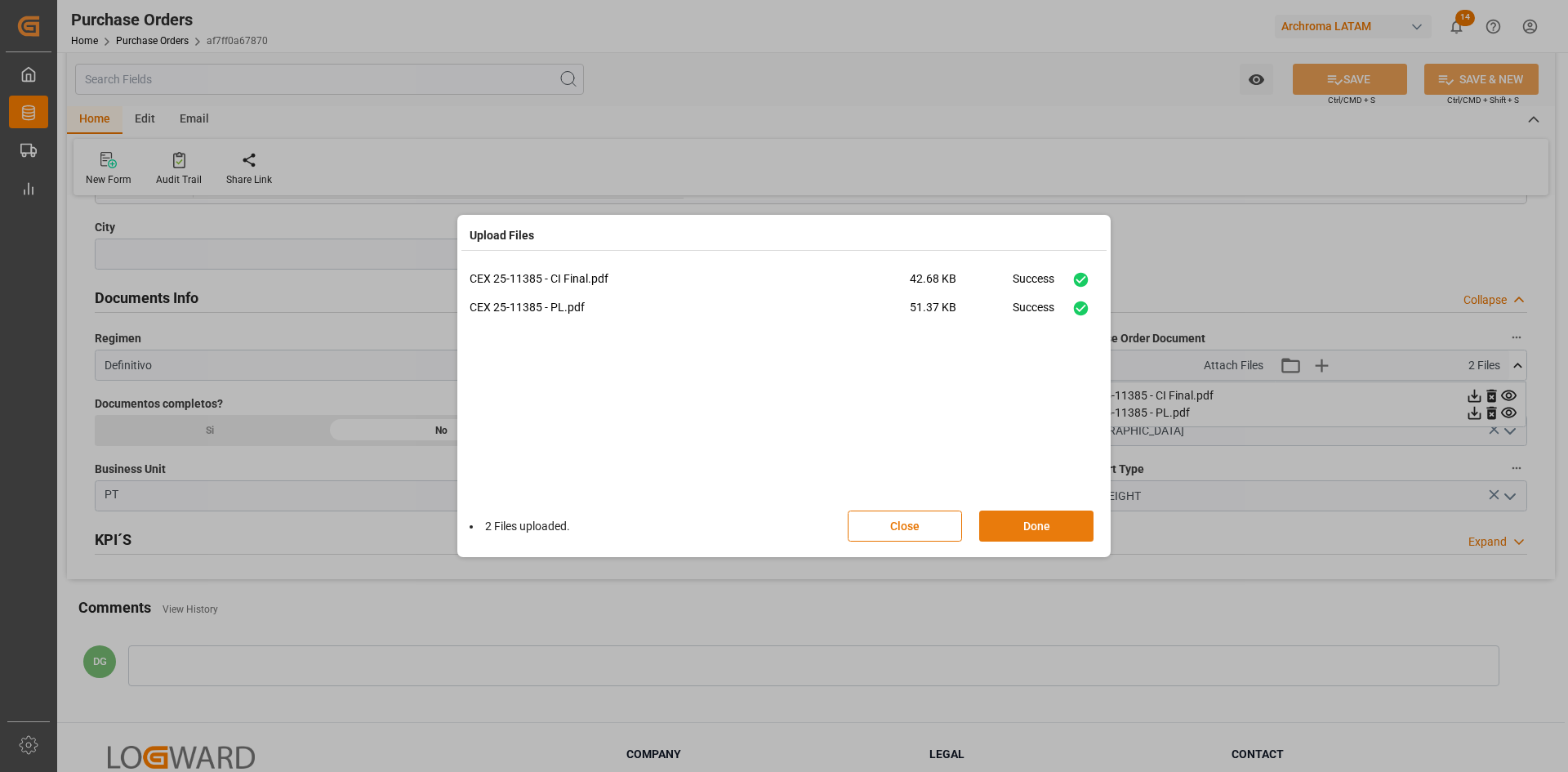
click at [1030, 520] on button "Done" at bounding box center [1036, 526] width 114 height 31
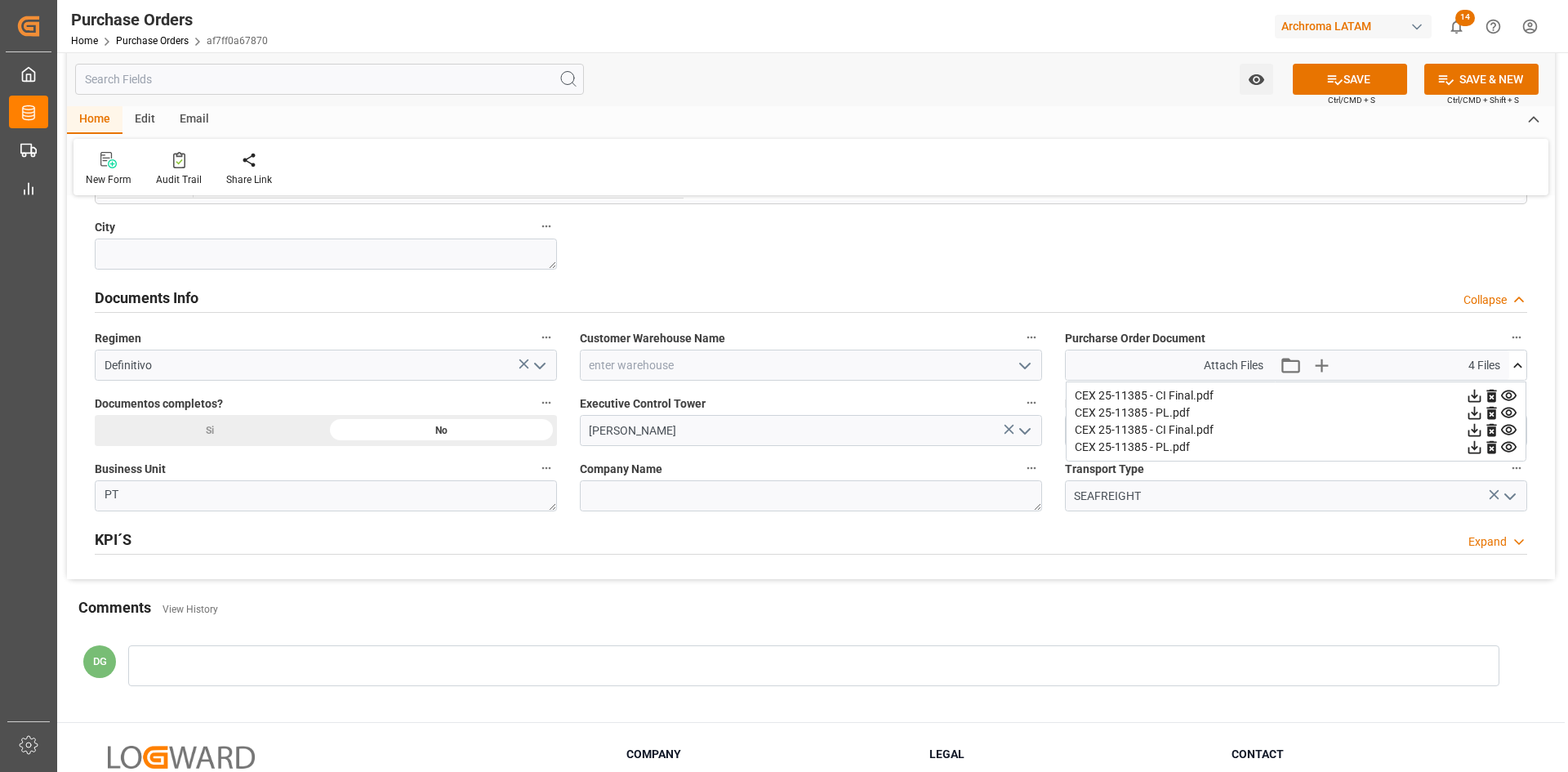
click at [188, 112] on div "Email" at bounding box center [194, 120] width 54 height 27
click at [115, 170] on div "Send Email" at bounding box center [111, 168] width 74 height 36
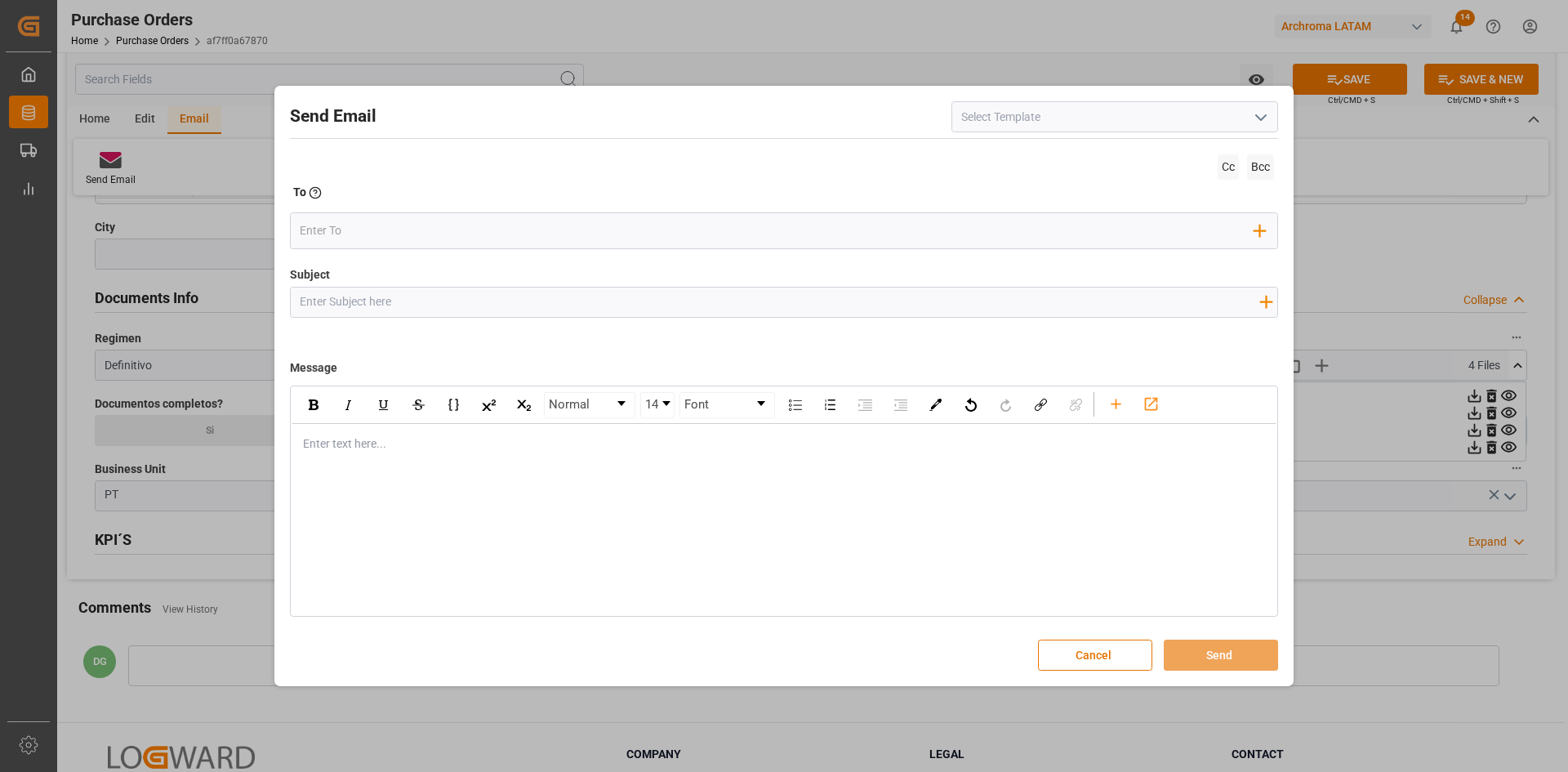
click at [1267, 122] on icon "open menu" at bounding box center [1261, 117] width 20 height 20
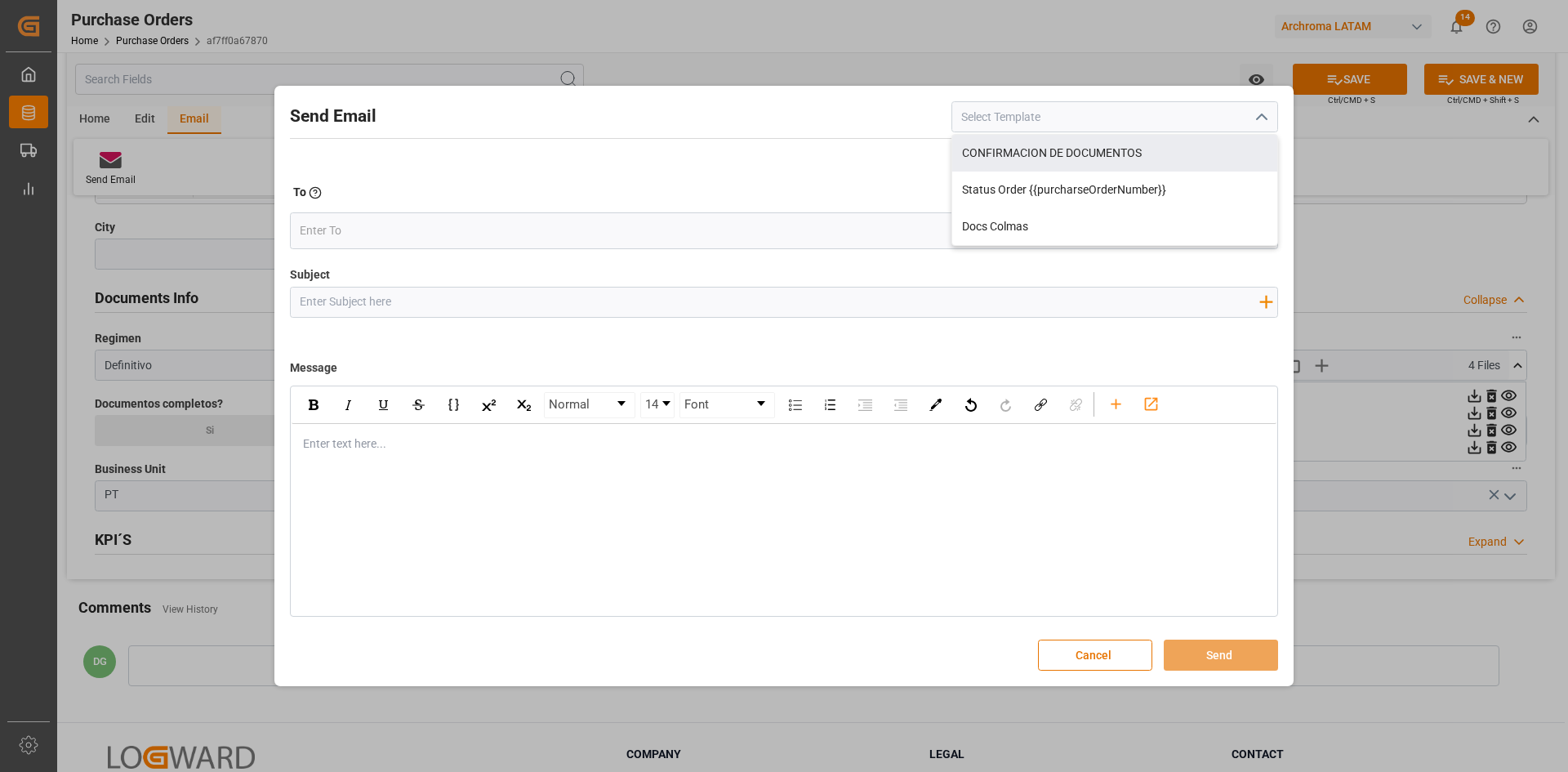
click at [1480, 162] on div "Send Email CONFIRMACION DE DOCUMENTOS Status Order {{purcharseOrderNumber}} Doc…" at bounding box center [784, 386] width 1568 height 772
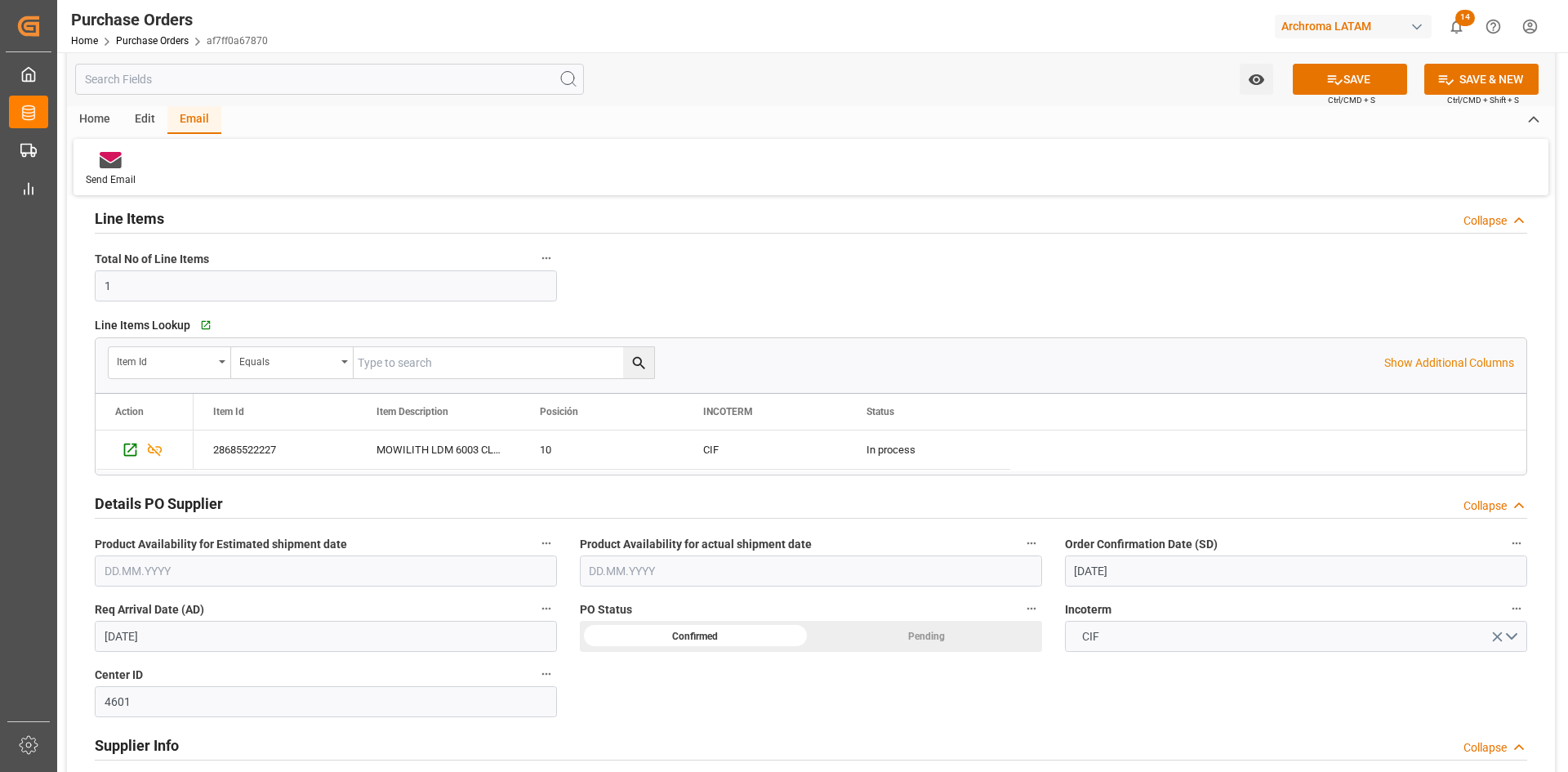
scroll to position [245, 0]
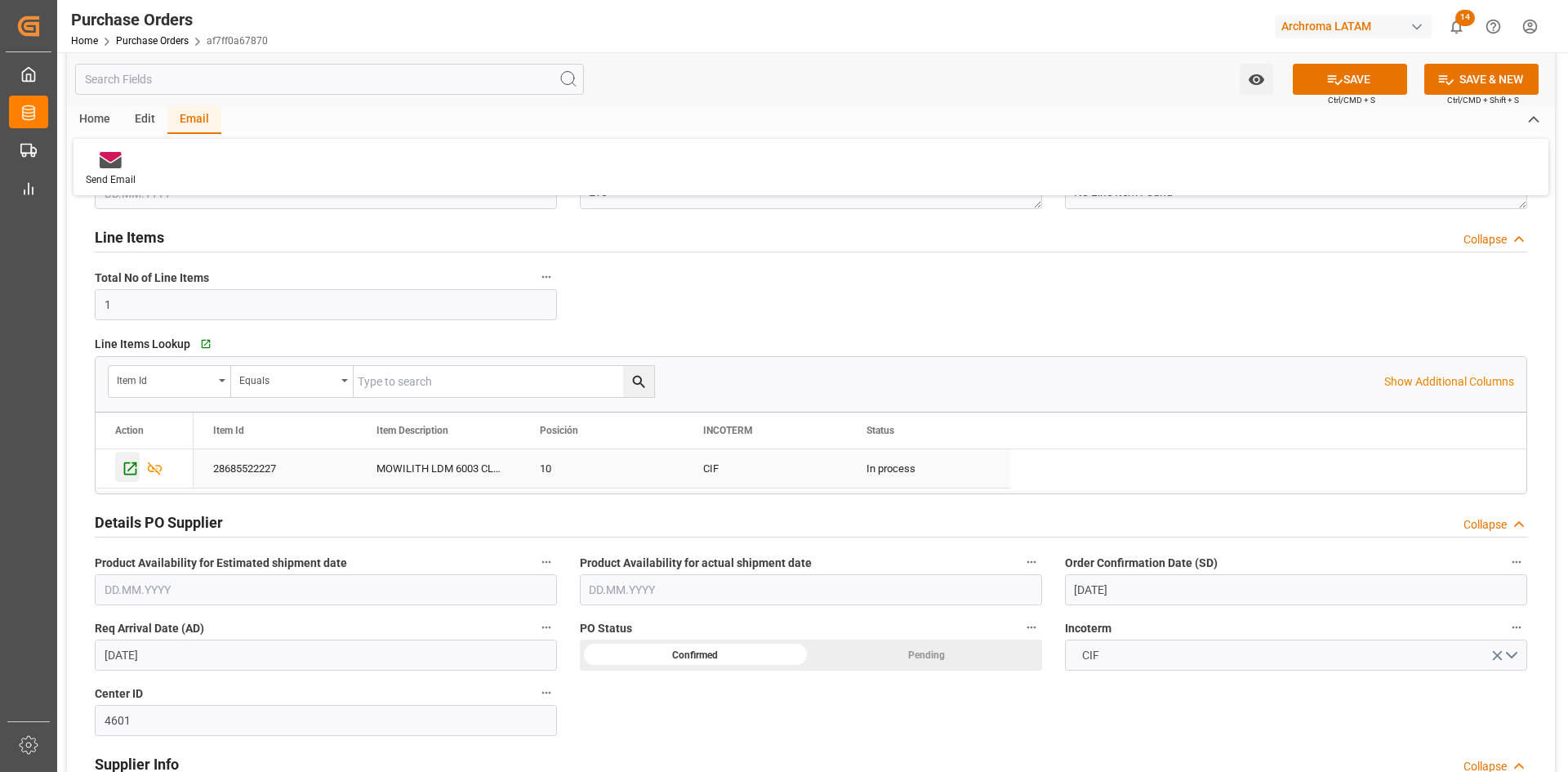
click at [133, 457] on div "Press SPACE to select this row." at bounding box center [127, 467] width 24 height 30
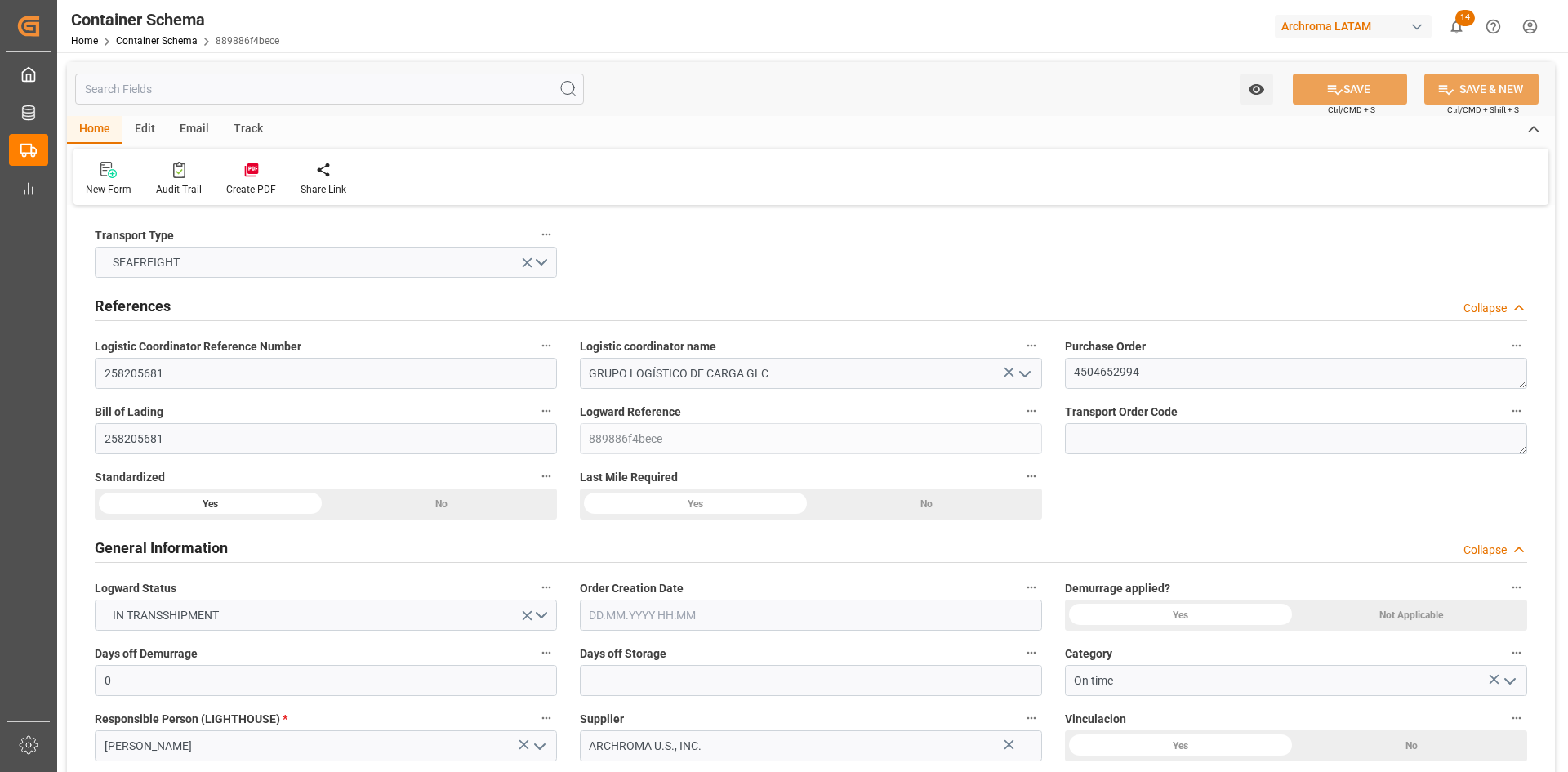
type input "27.08.2025 00:00"
type input "[DATE]"
type input "21.08.2025 00:00"
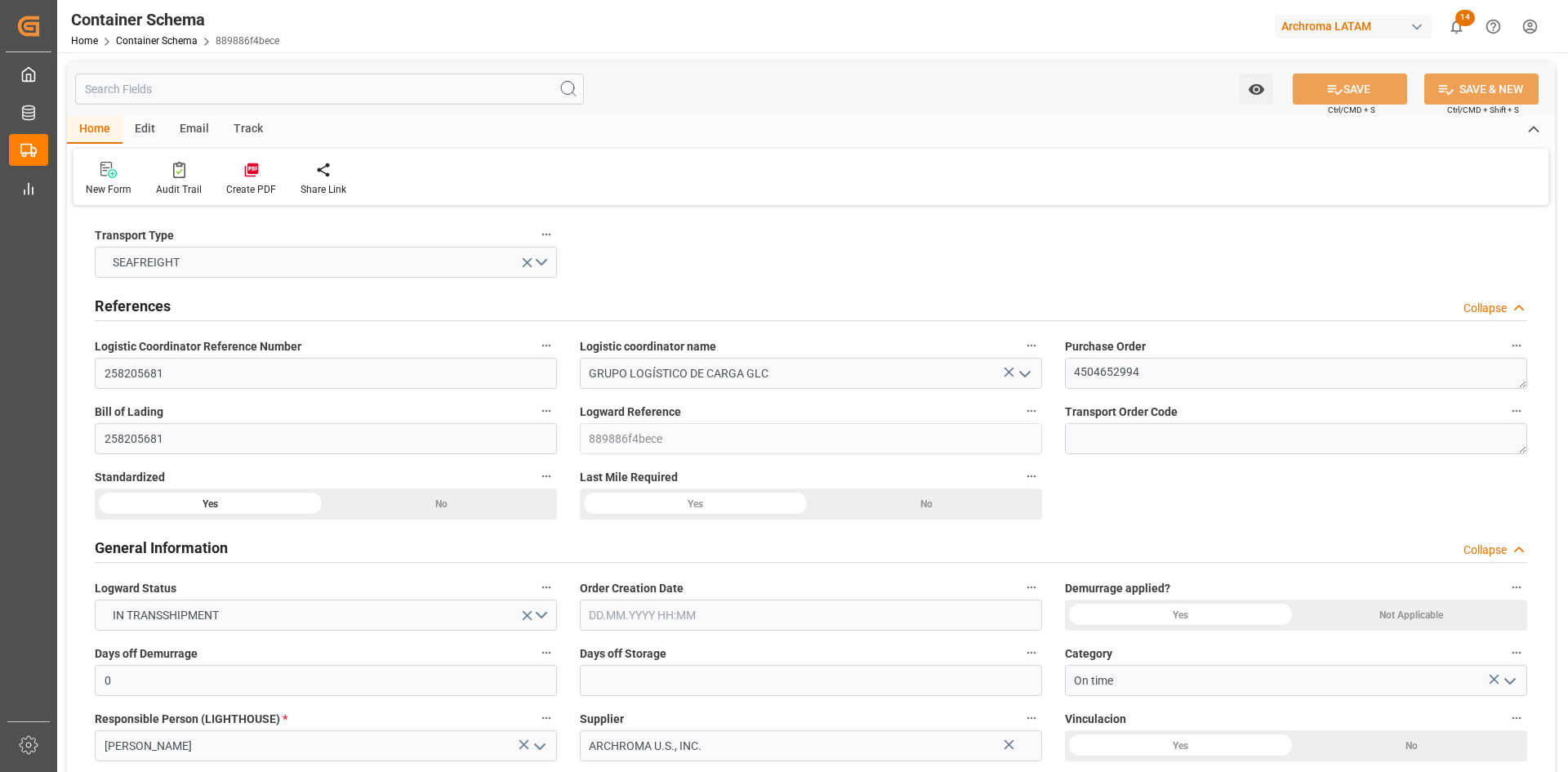
type input "24.08.2025 06:01"
type input "12.09.2025 00:00"
type input "31.08.2025 00:00"
type input "12.09.2025 00:00"
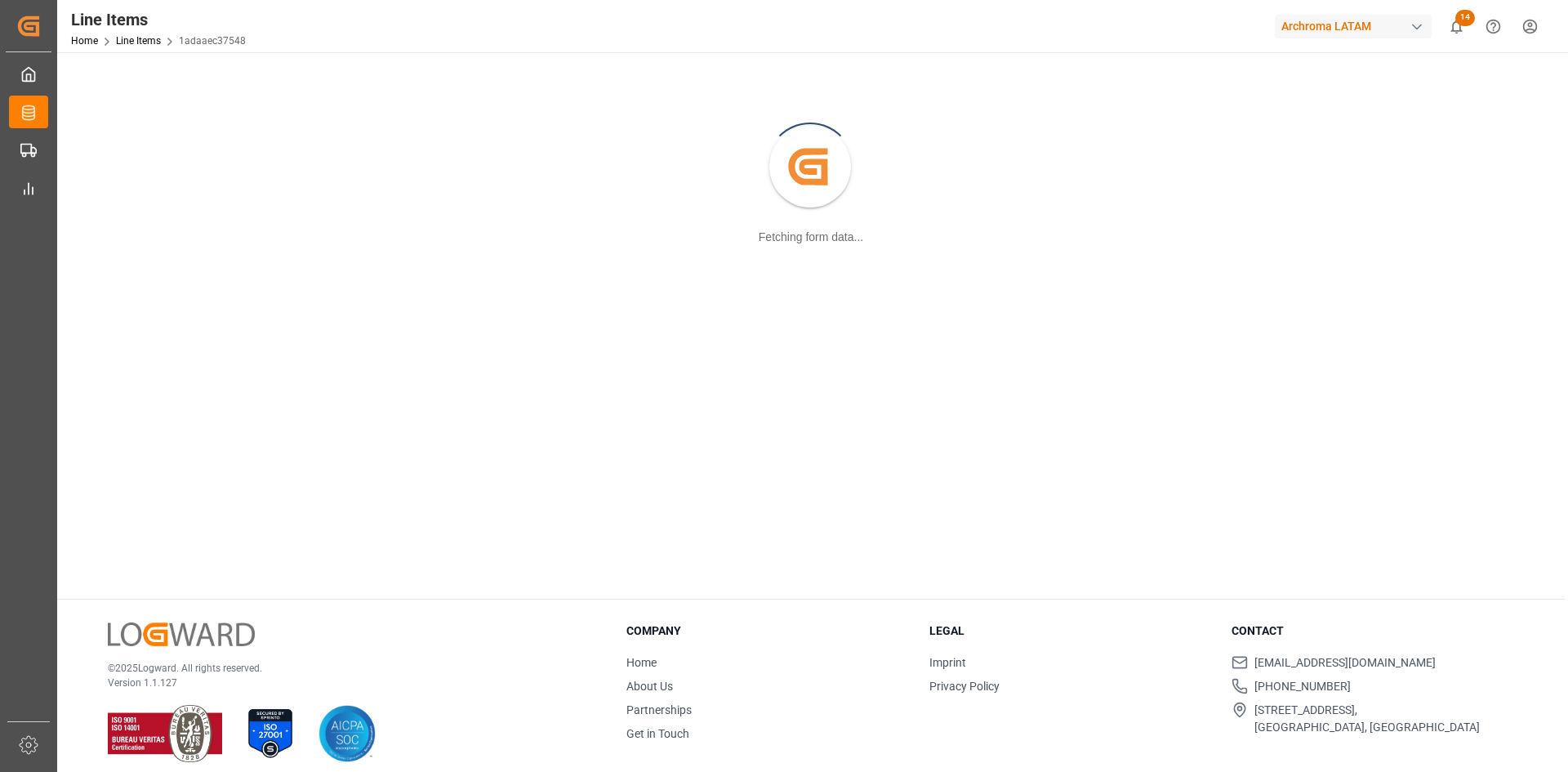
scroll to position [177, 0]
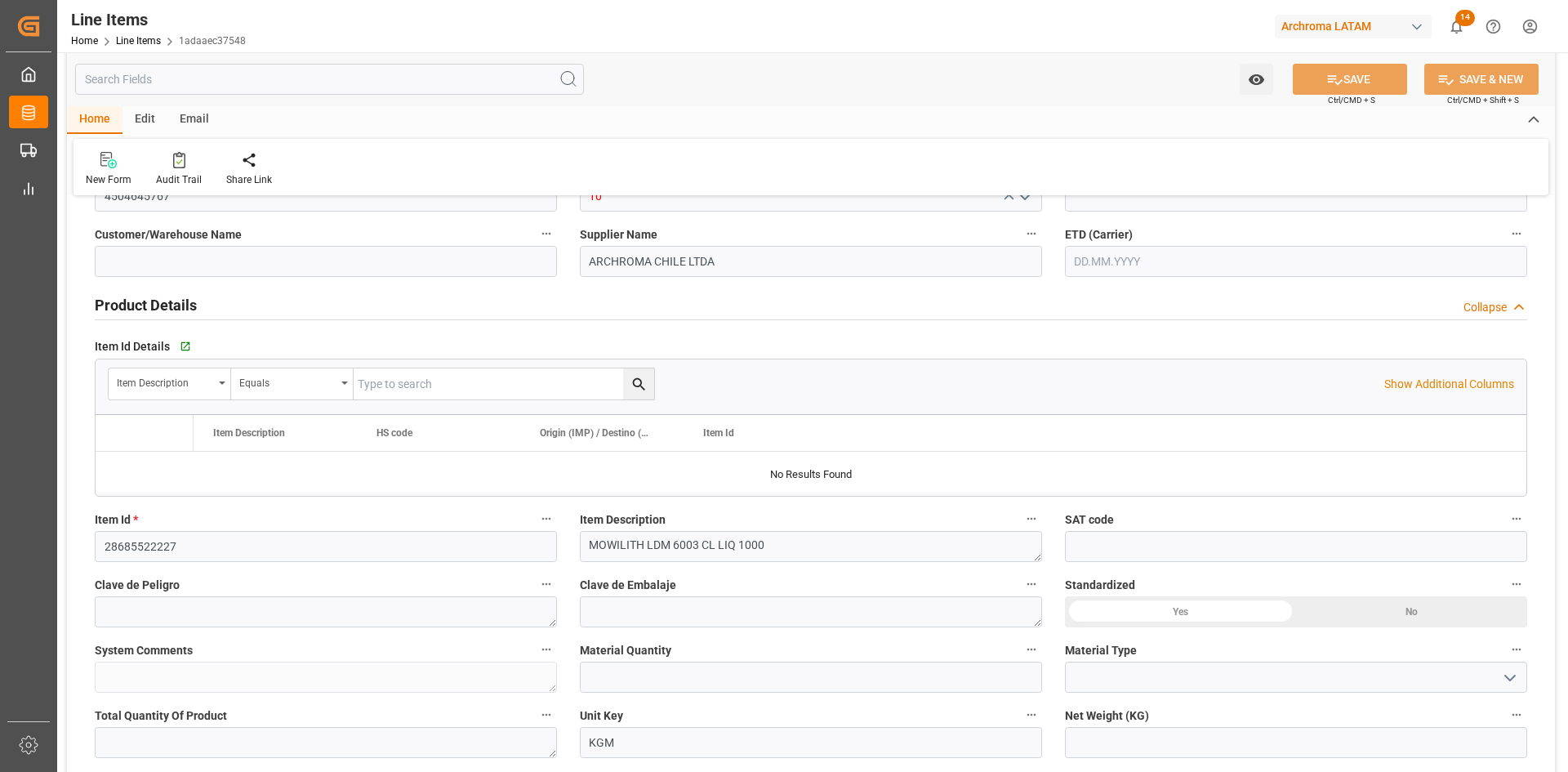
type input "3000"
type input "[DATE] 20:36"
type input "[DATE] 16:55"
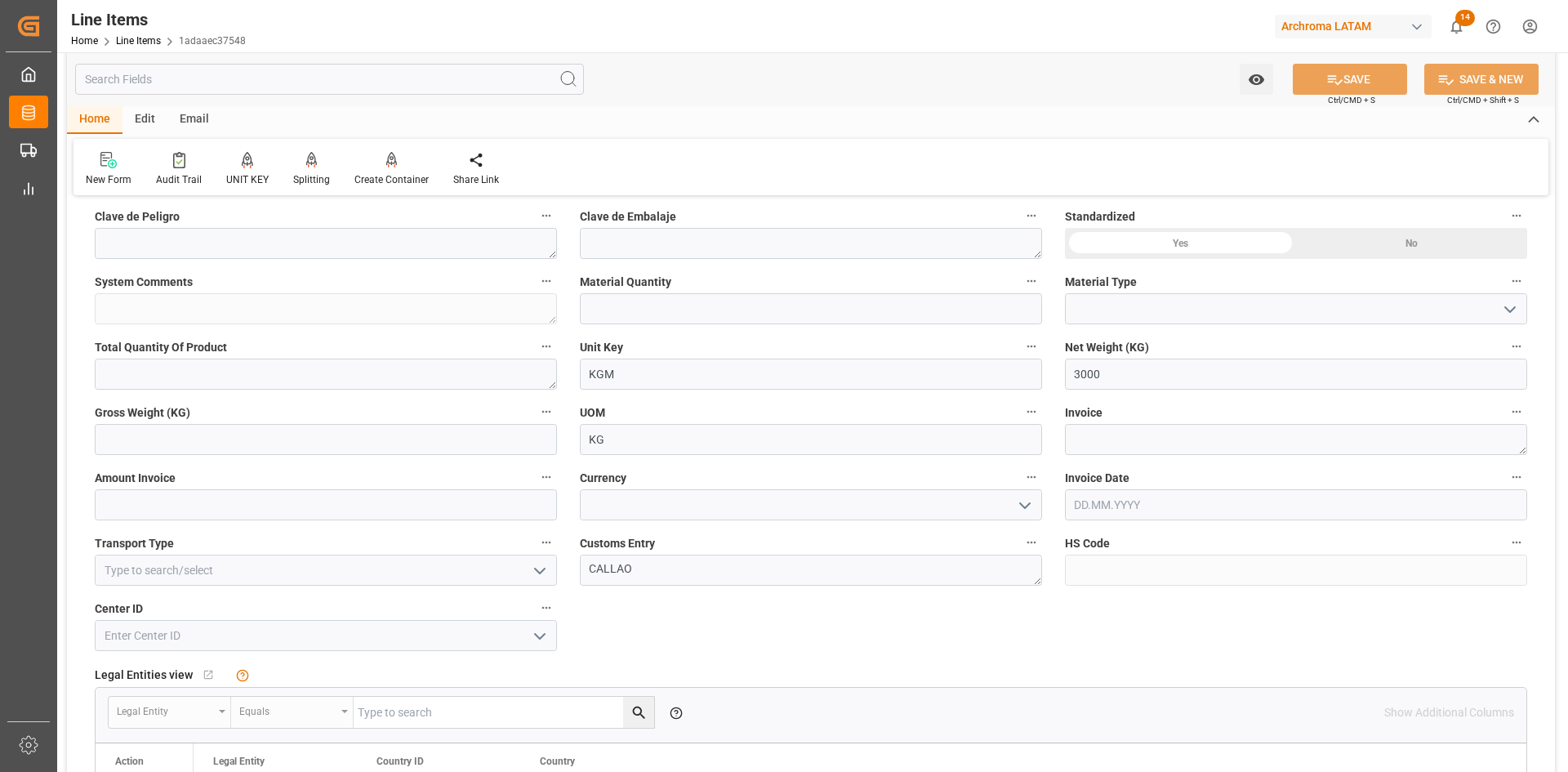
scroll to position [504, 0]
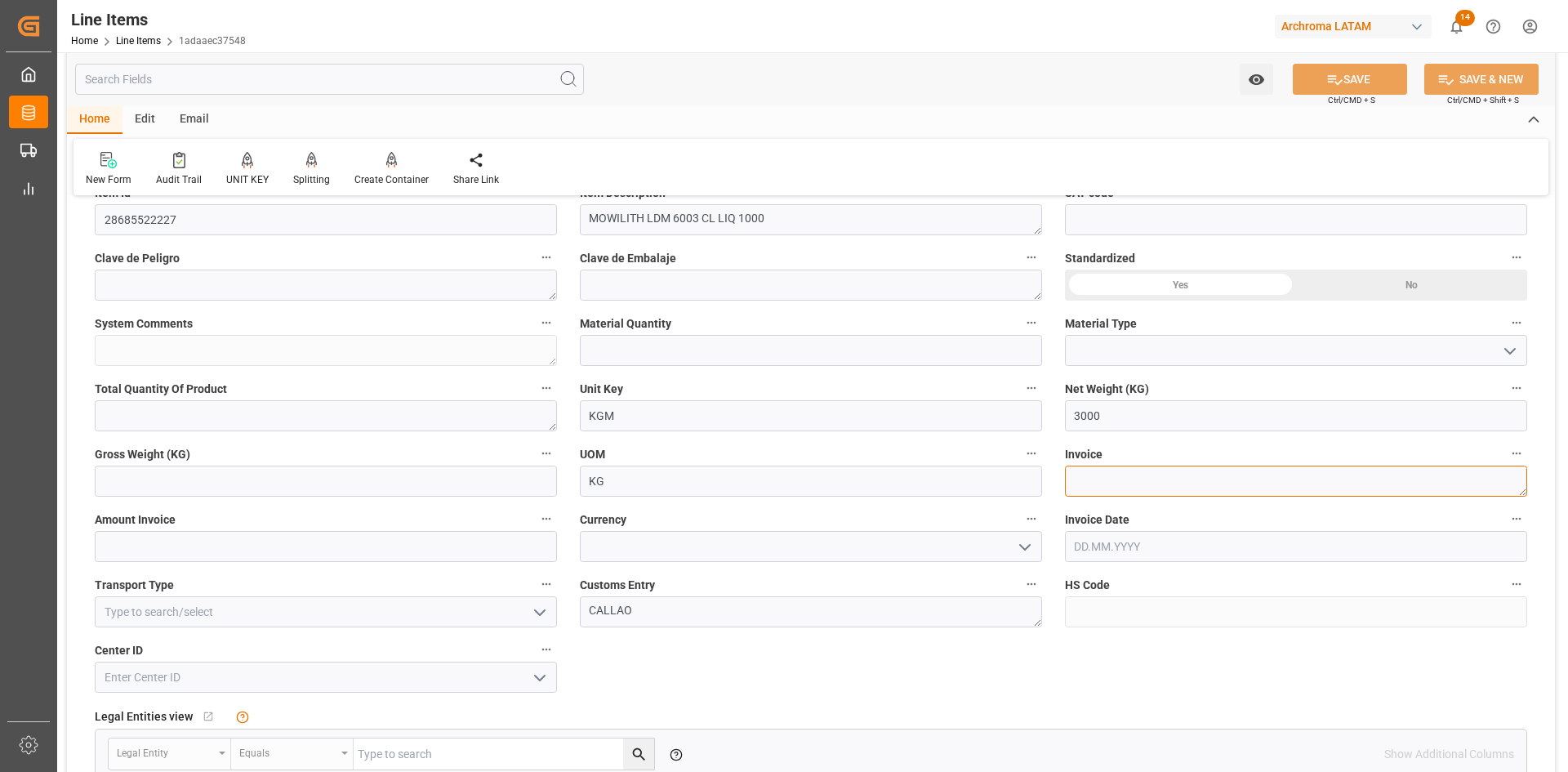
click at [1132, 488] on textarea at bounding box center [1296, 481] width 462 height 31
paste textarea "CEX-25/11385"
click at [1119, 477] on textarea "CEX-25/11385" at bounding box center [1296, 481] width 462 height 31
type textarea "CEX-25-11385"
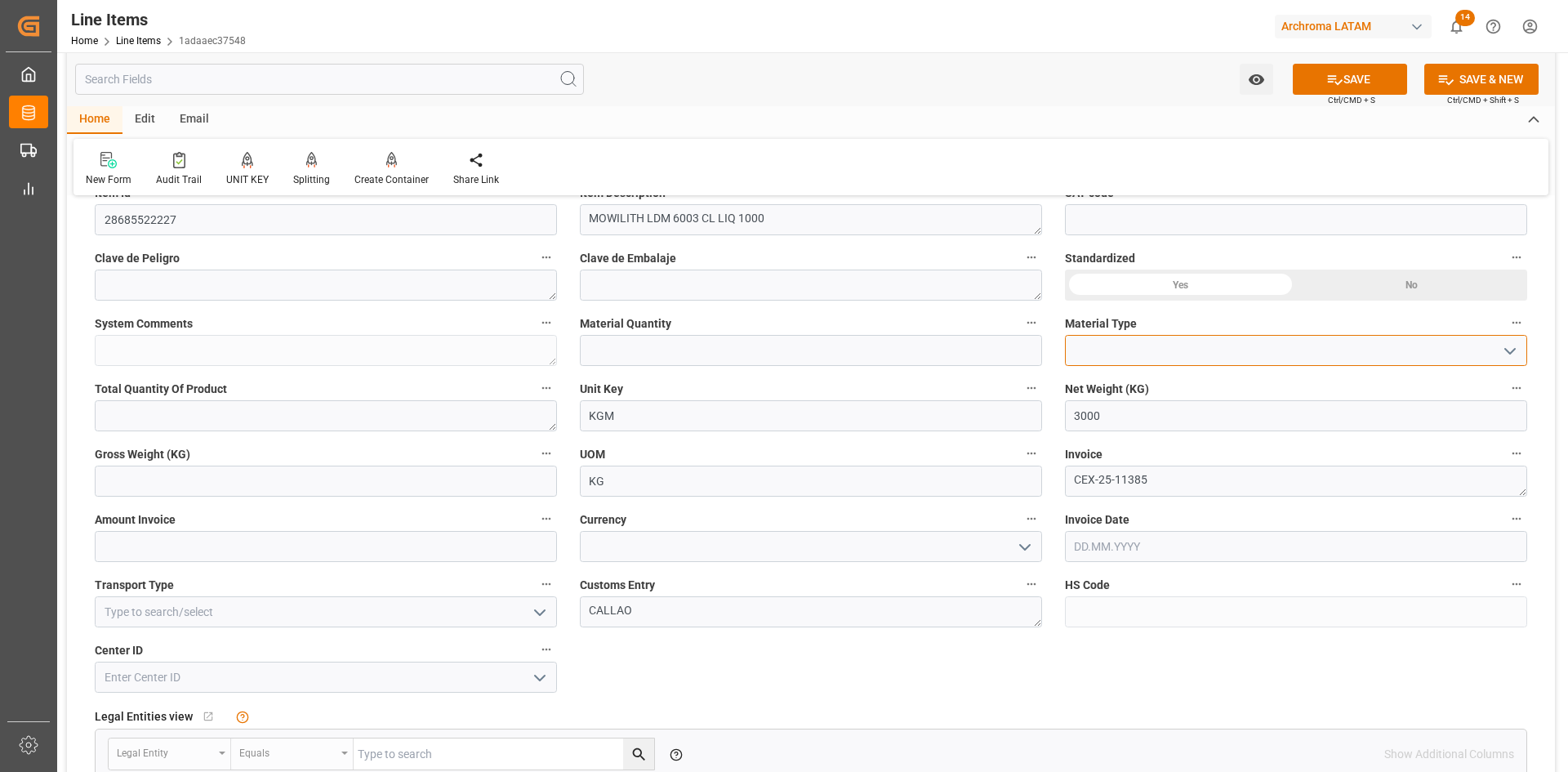
click at [1142, 348] on input at bounding box center [1296, 350] width 462 height 31
click at [1351, 89] on button "SAVE" at bounding box center [1349, 79] width 114 height 31
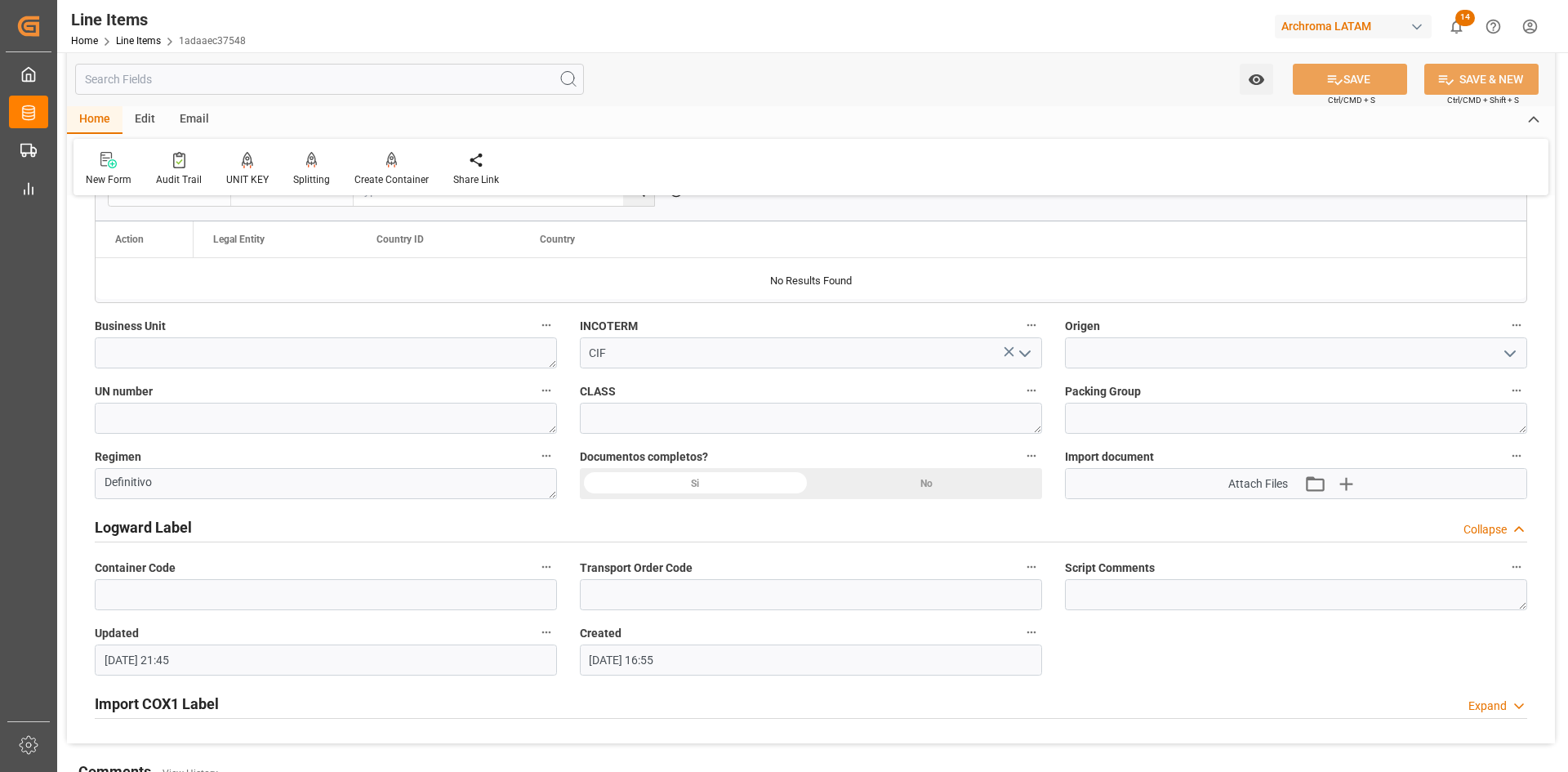
scroll to position [1075, 0]
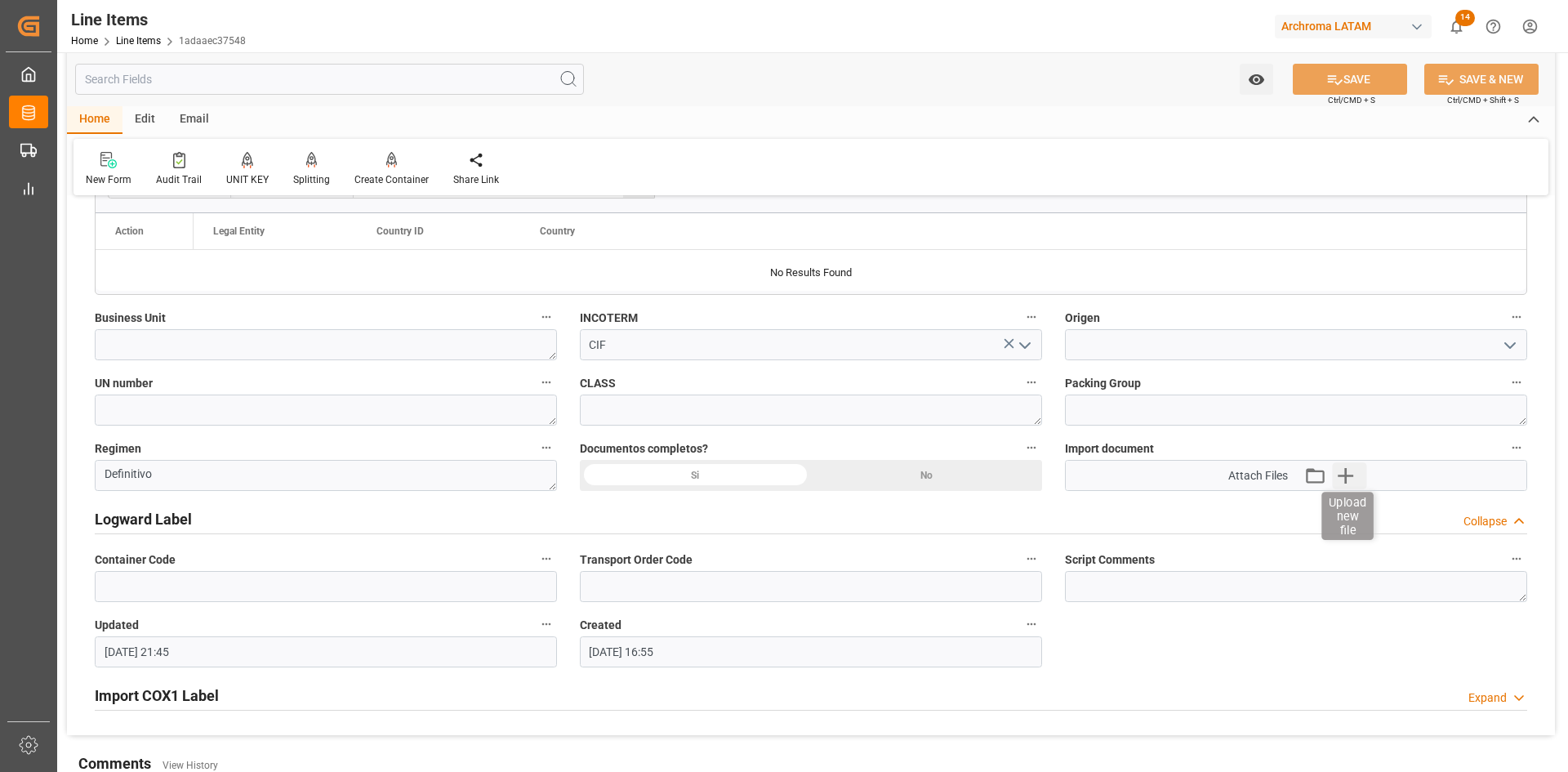
click at [1357, 473] on icon "button" at bounding box center [1345, 475] width 26 height 26
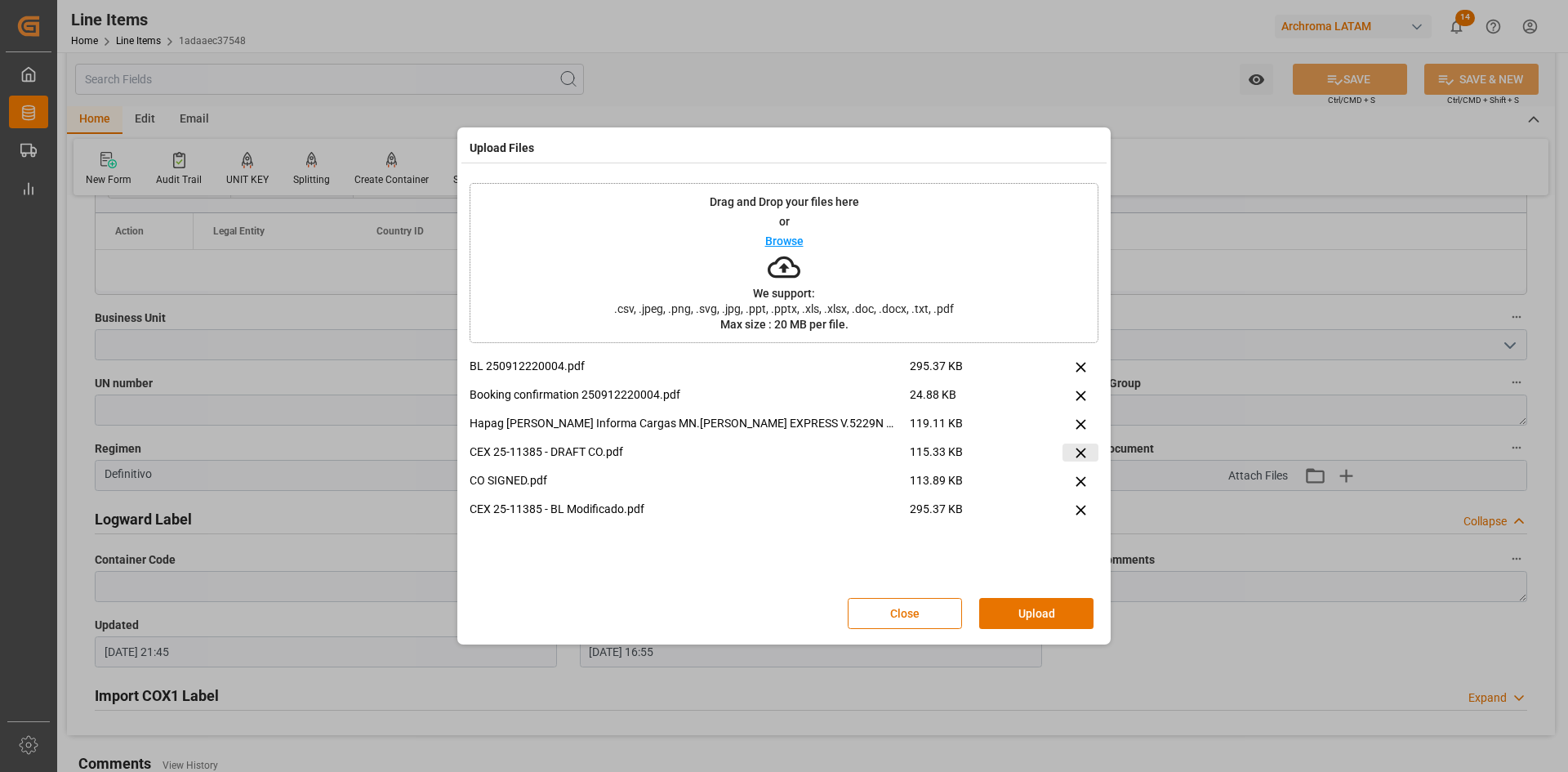
click at [1085, 454] on icon at bounding box center [1081, 453] width 18 height 18
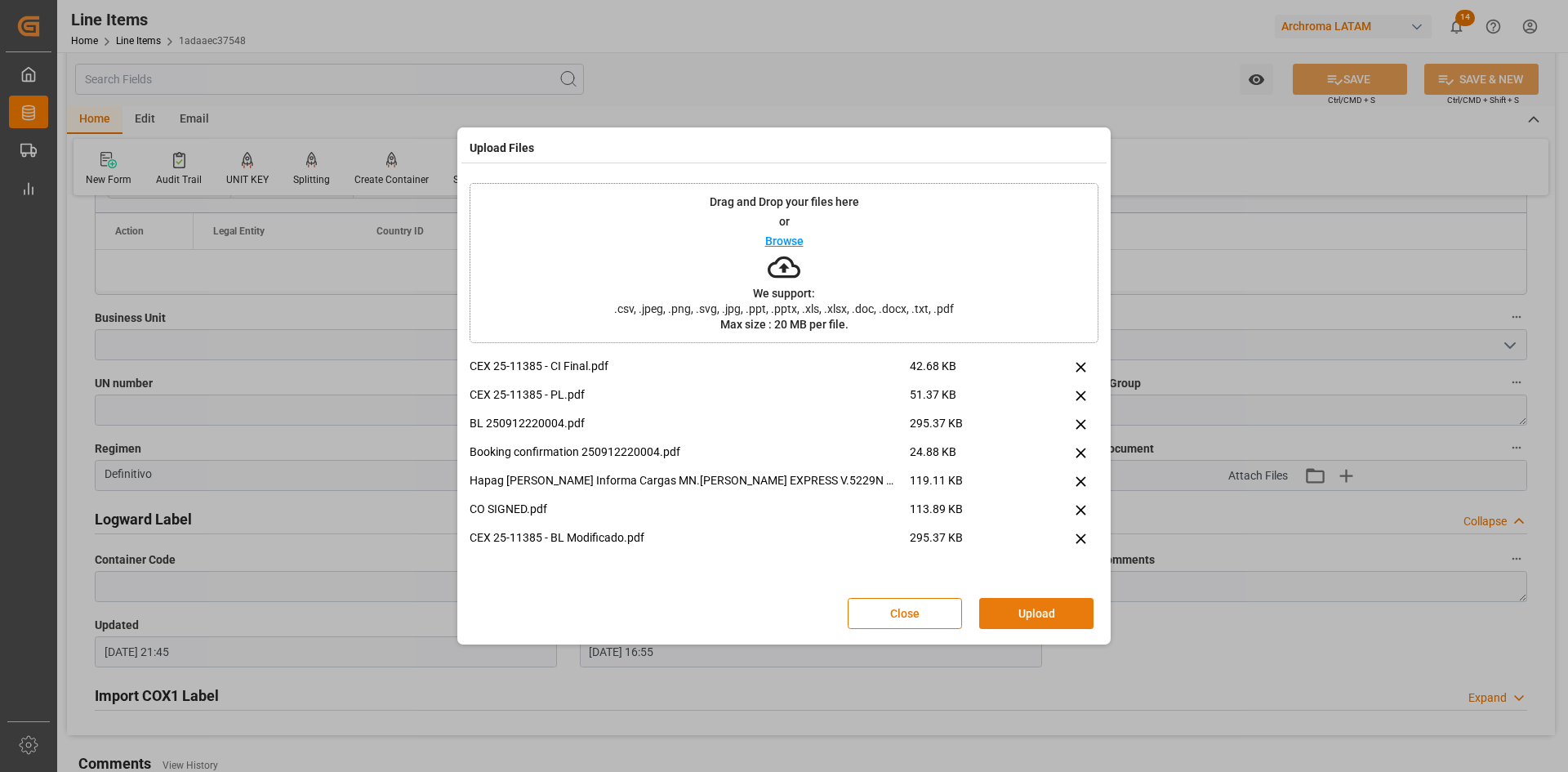
click at [1059, 616] on button "Upload" at bounding box center [1036, 613] width 114 height 31
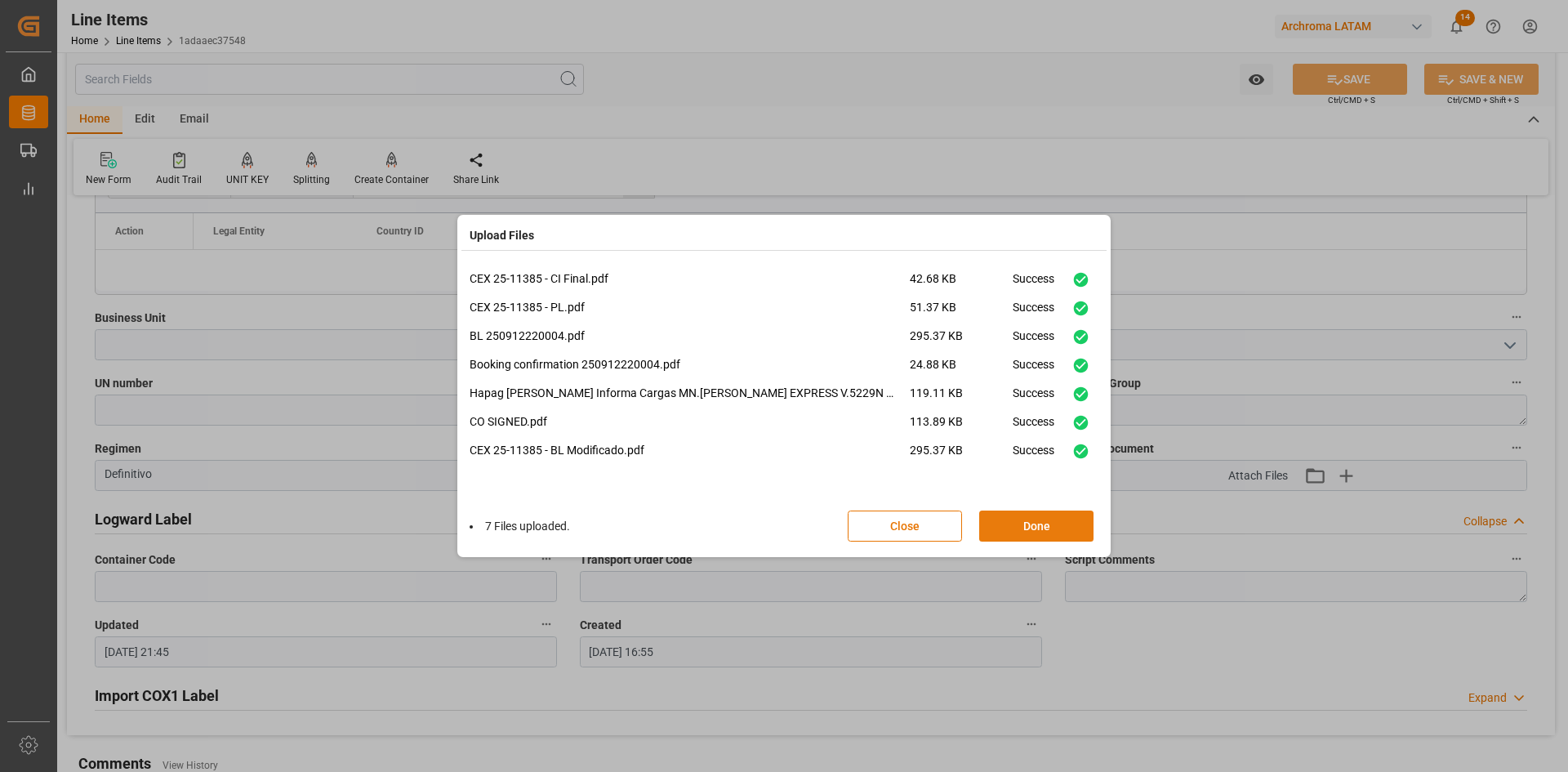
drag, startPoint x: 1045, startPoint y: 517, endPoint x: 1090, endPoint y: 531, distance: 47.1
click at [1045, 517] on button "Done" at bounding box center [1036, 526] width 114 height 31
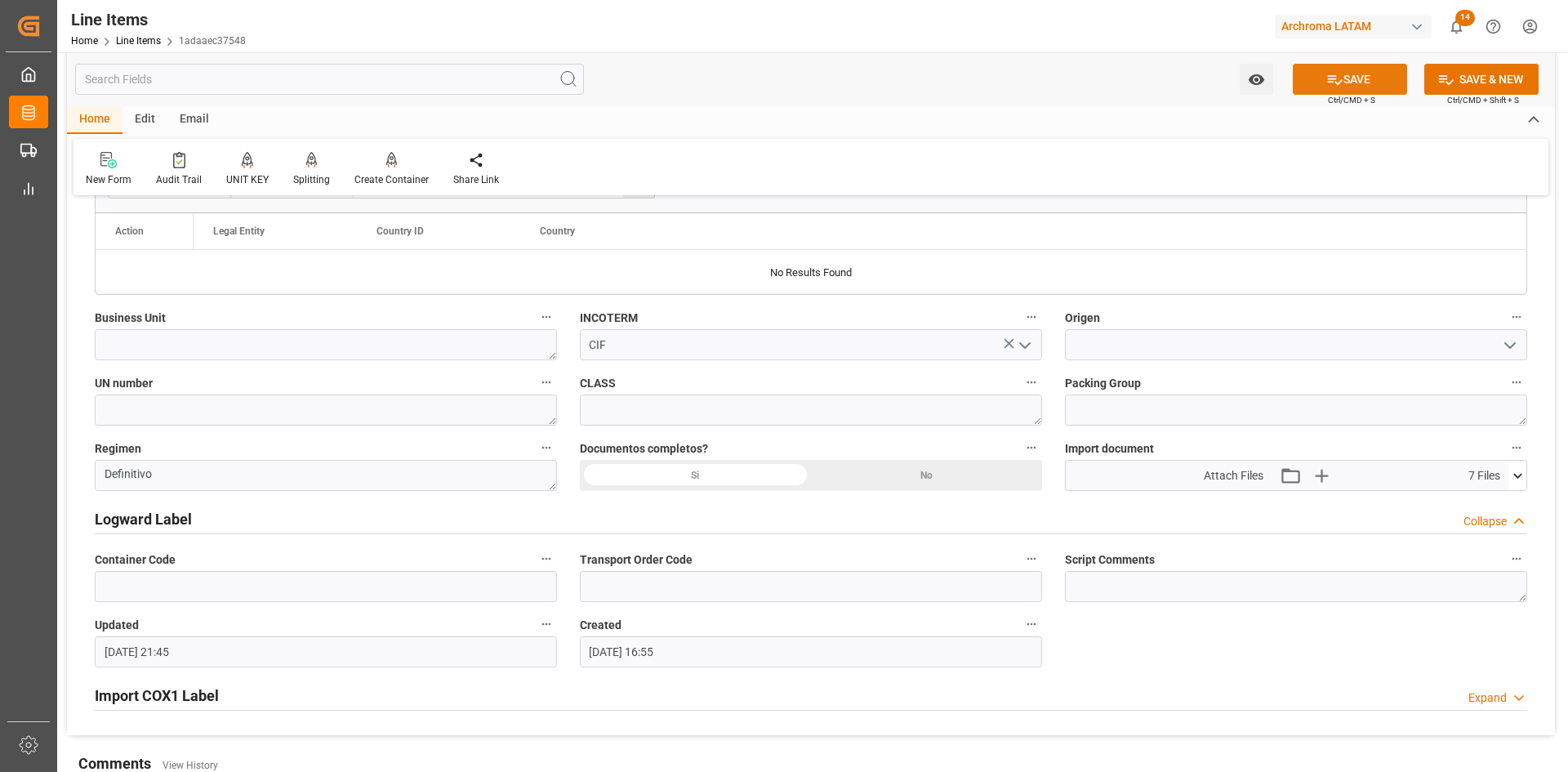
click at [1351, 80] on button "SAVE" at bounding box center [1349, 79] width 114 height 31
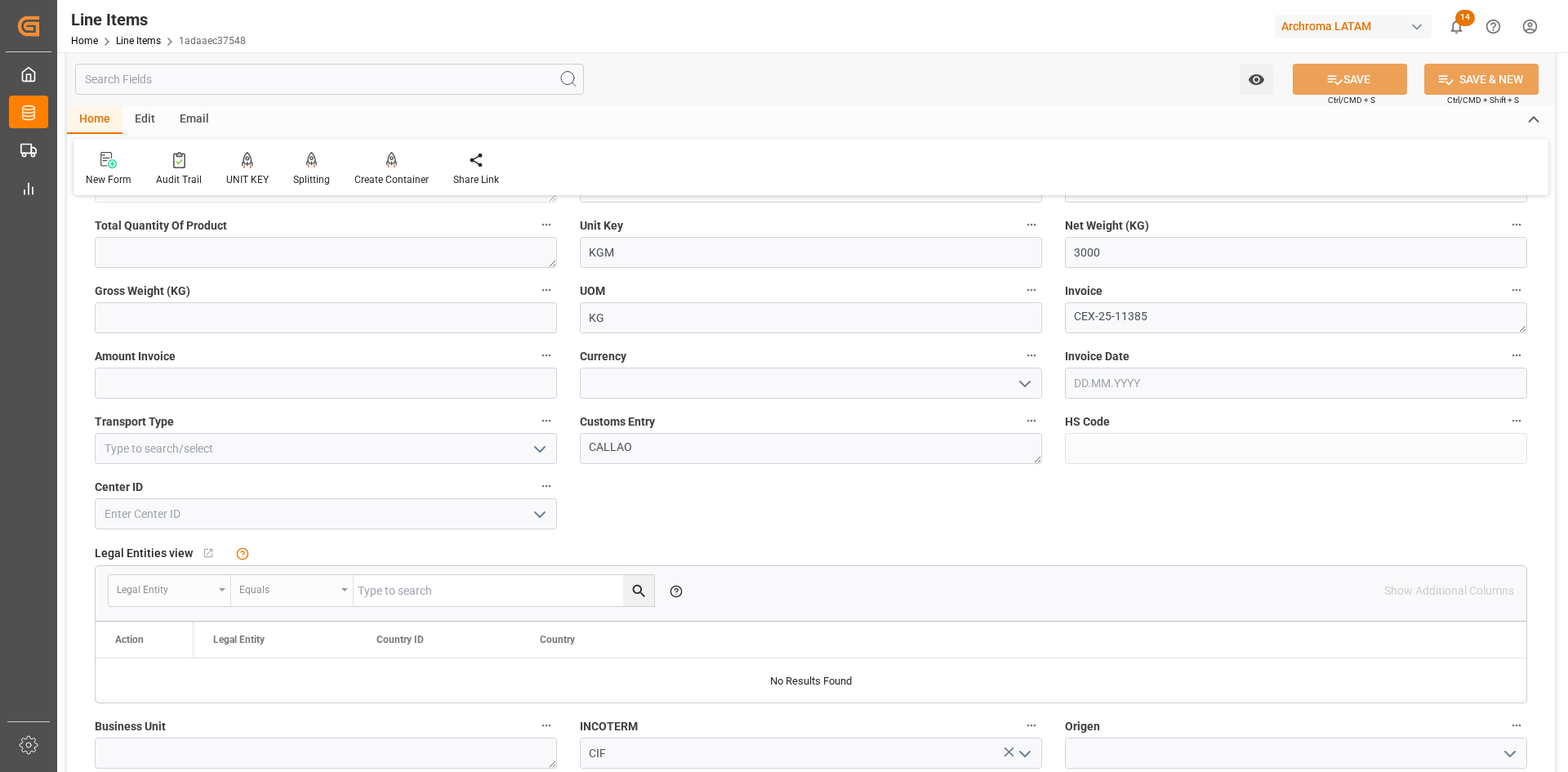
scroll to position [586, 0]
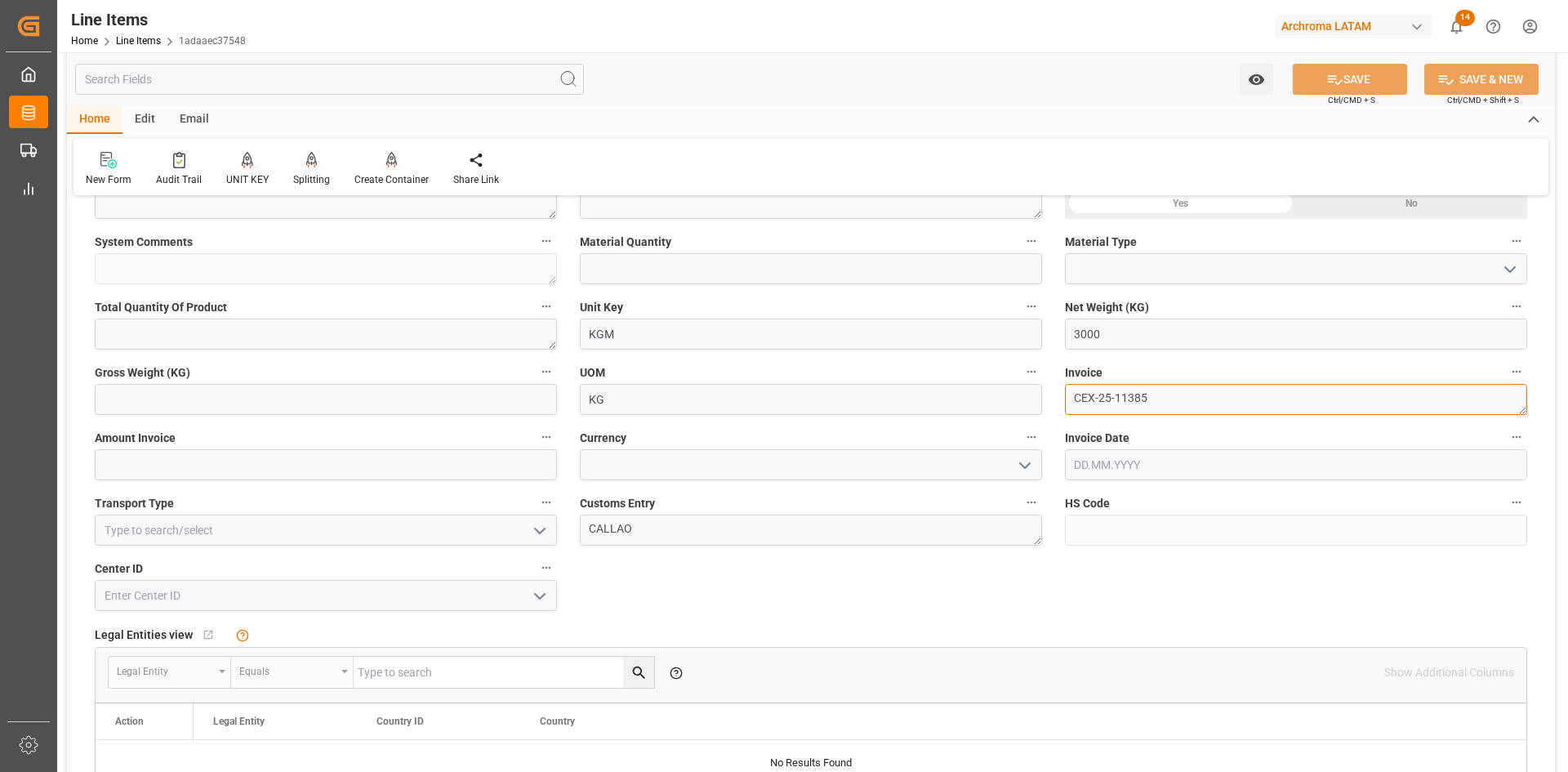
click at [1187, 390] on textarea "CEX-25-11385" at bounding box center [1296, 399] width 462 height 31
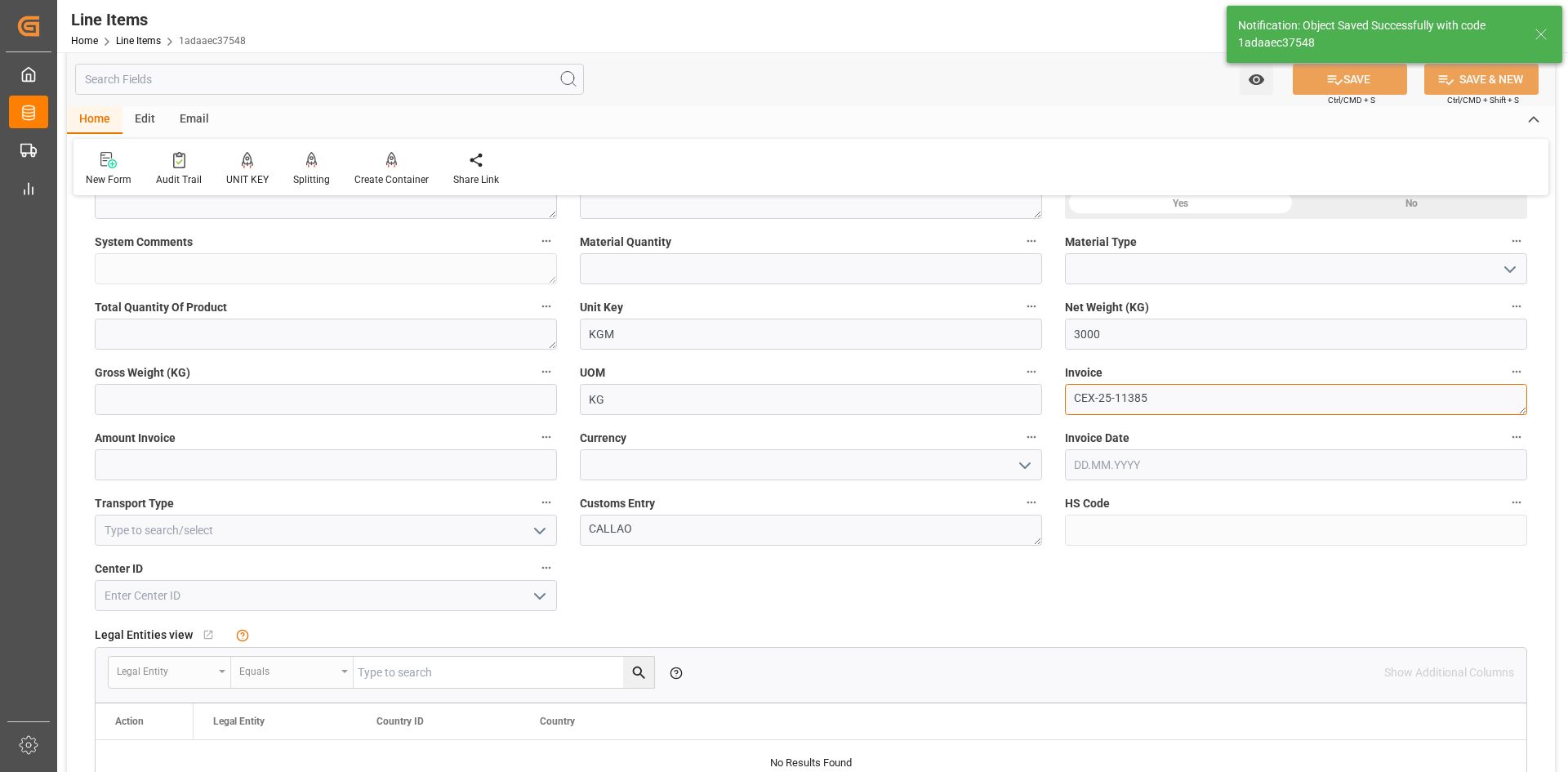
type input "[DATE] 21:48"
click at [1045, 400] on div "Status IN PROCESS General Overview Collapse Purchase Order Number * 4504645767 …" at bounding box center [810, 425] width 1488 height 1601
paste textarea "/"
type textarea "CEX-25/11385"
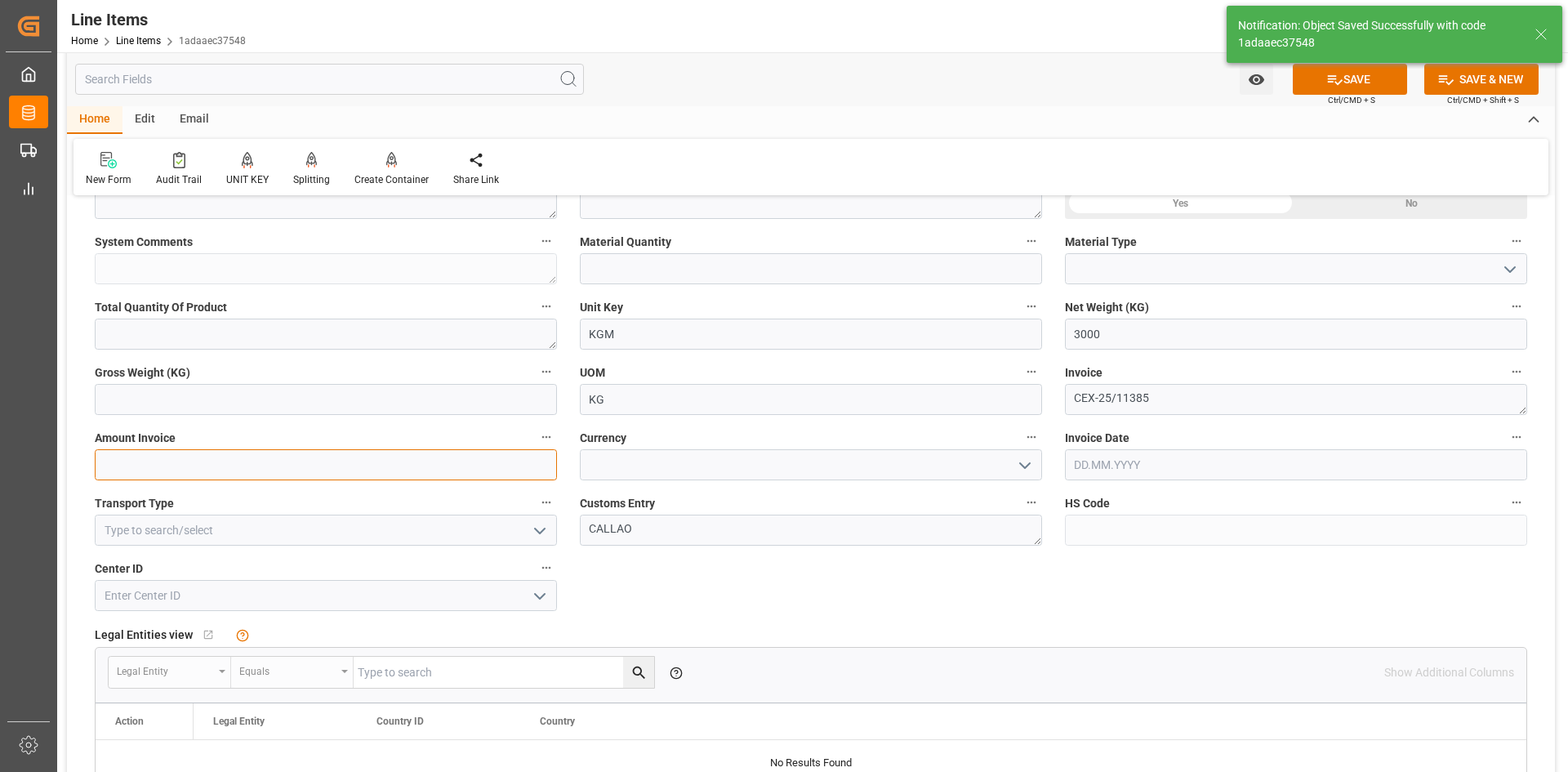
click at [323, 466] on input "text" at bounding box center [326, 465] width 462 height 31
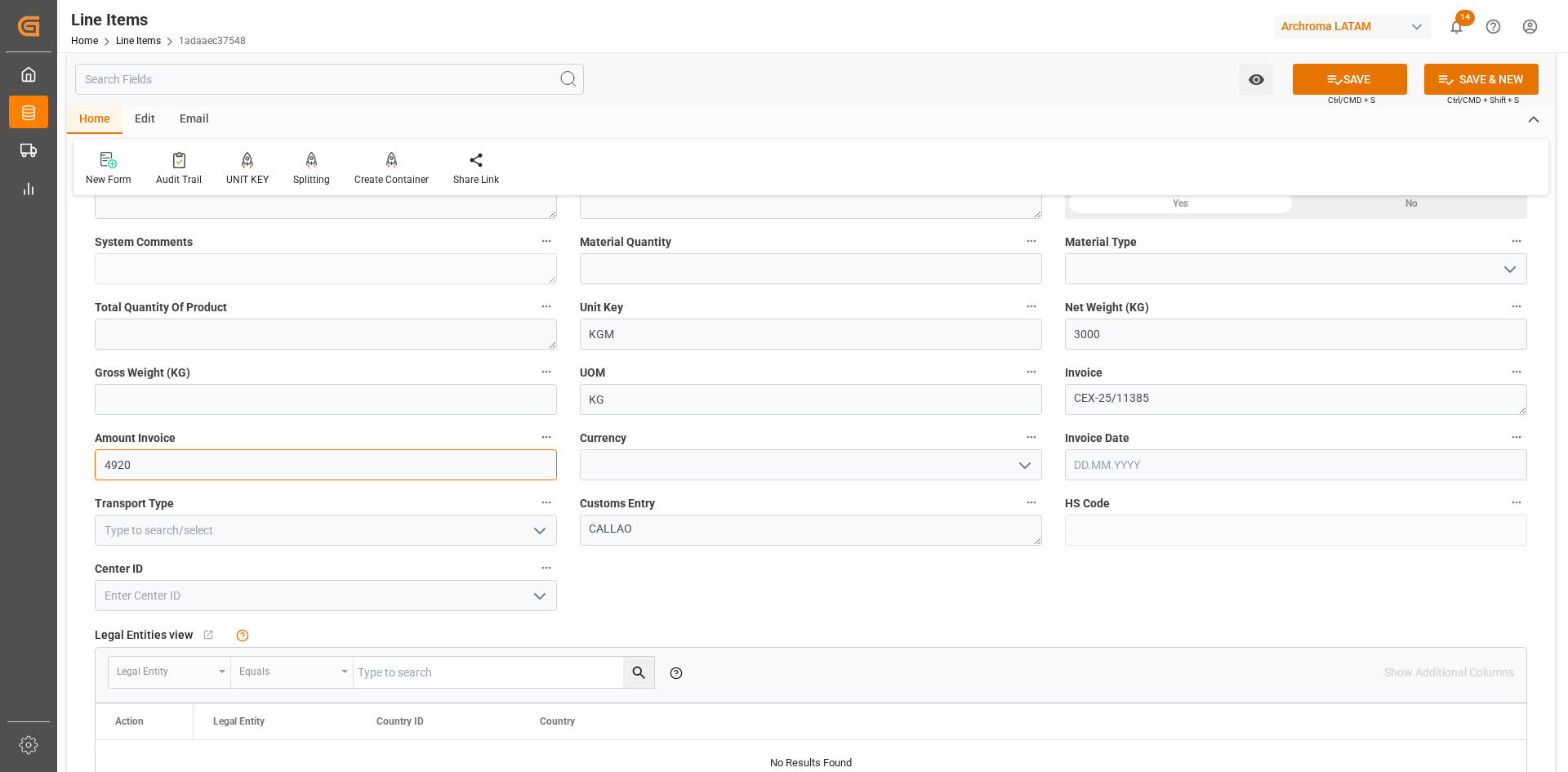
type input "4920"
click at [1031, 467] on icon "open menu" at bounding box center [1025, 466] width 20 height 20
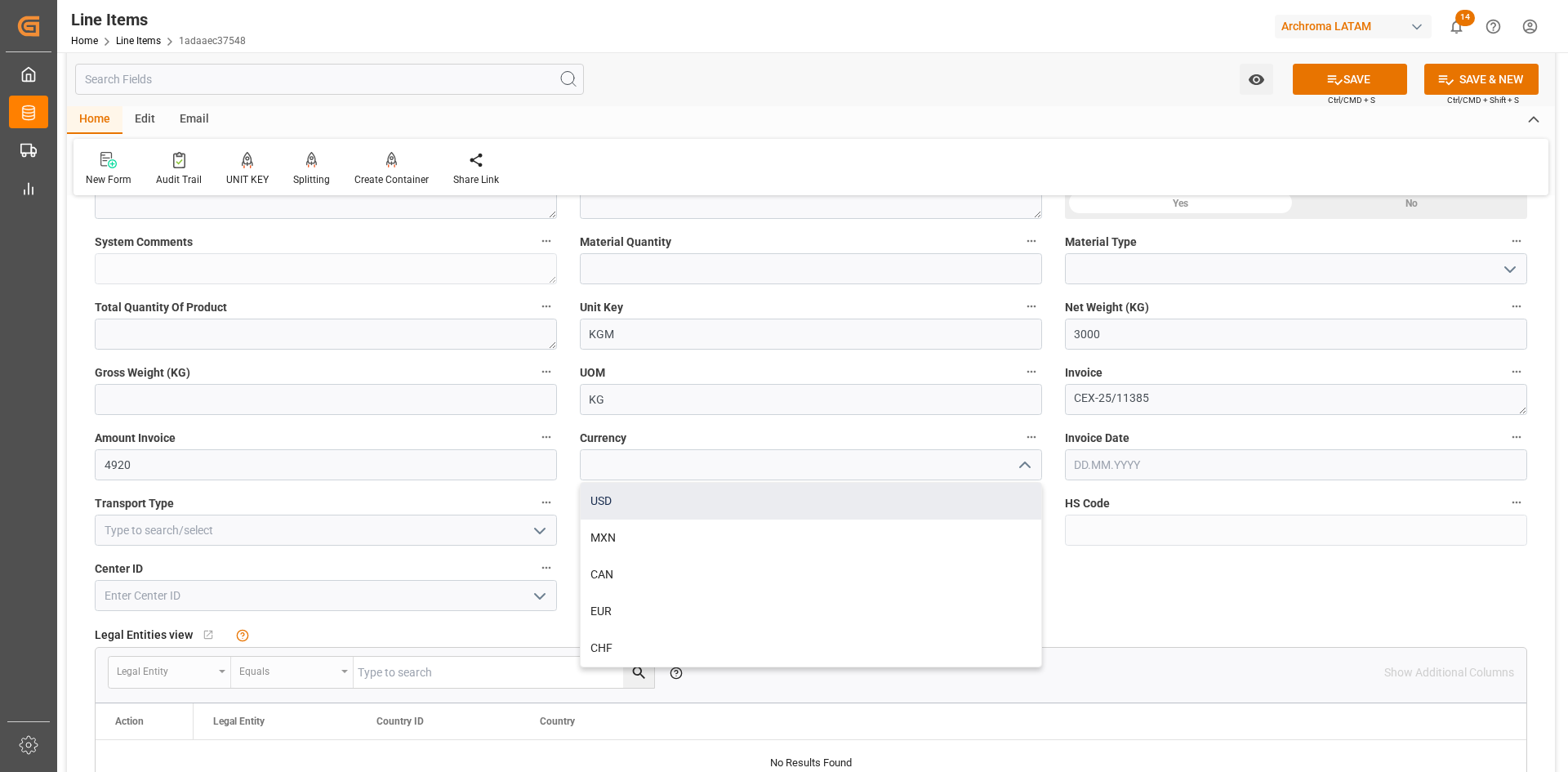
click at [618, 503] on div "USD" at bounding box center [811, 501] width 461 height 37
type input "USD"
click at [1124, 467] on input "text" at bounding box center [1296, 465] width 462 height 31
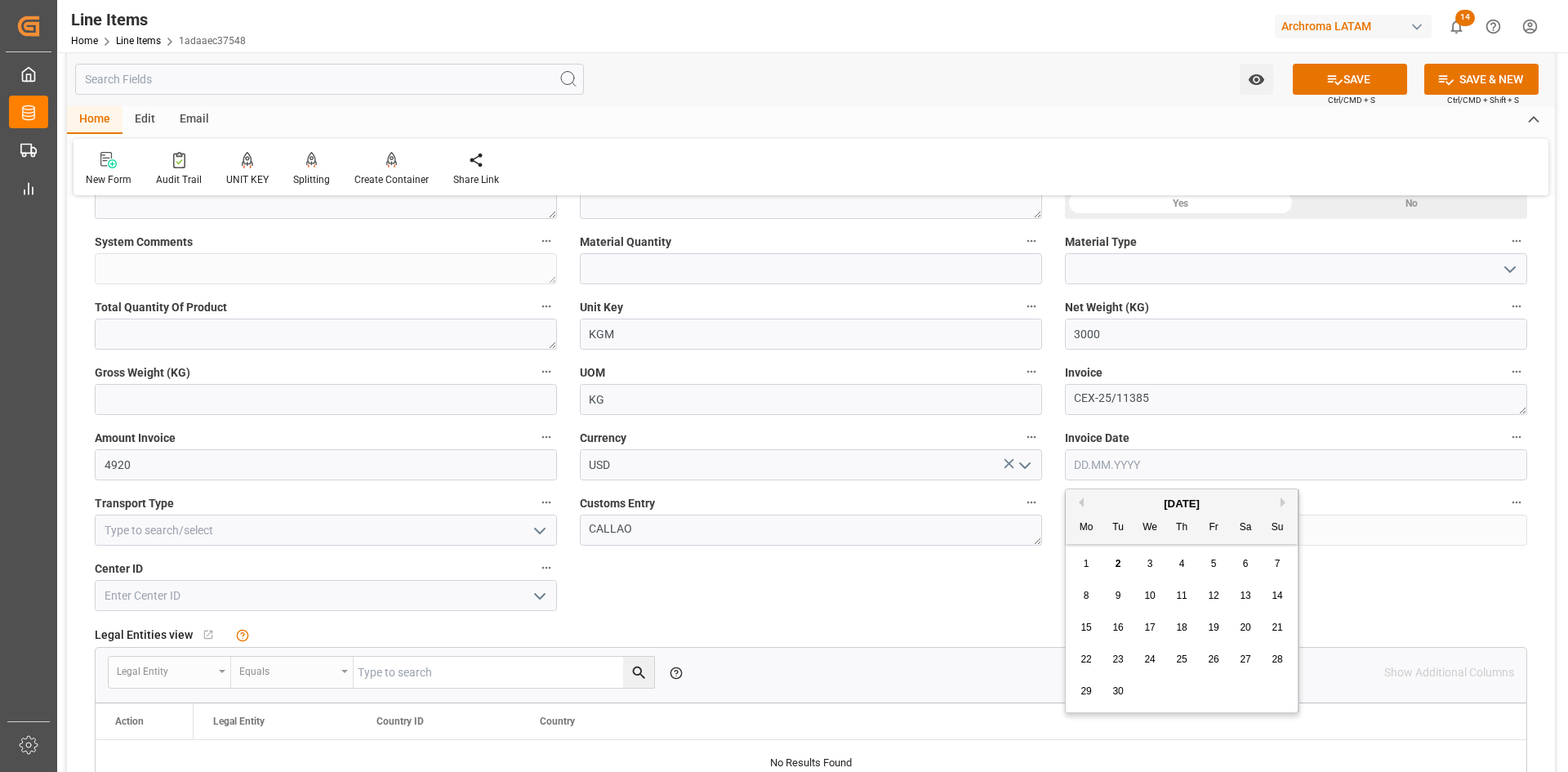
click at [1082, 503] on button "Previous Month" at bounding box center [1079, 502] width 10 height 10
click at [1127, 633] on div "12" at bounding box center [1118, 628] width 21 height 20
type input "[DATE]"
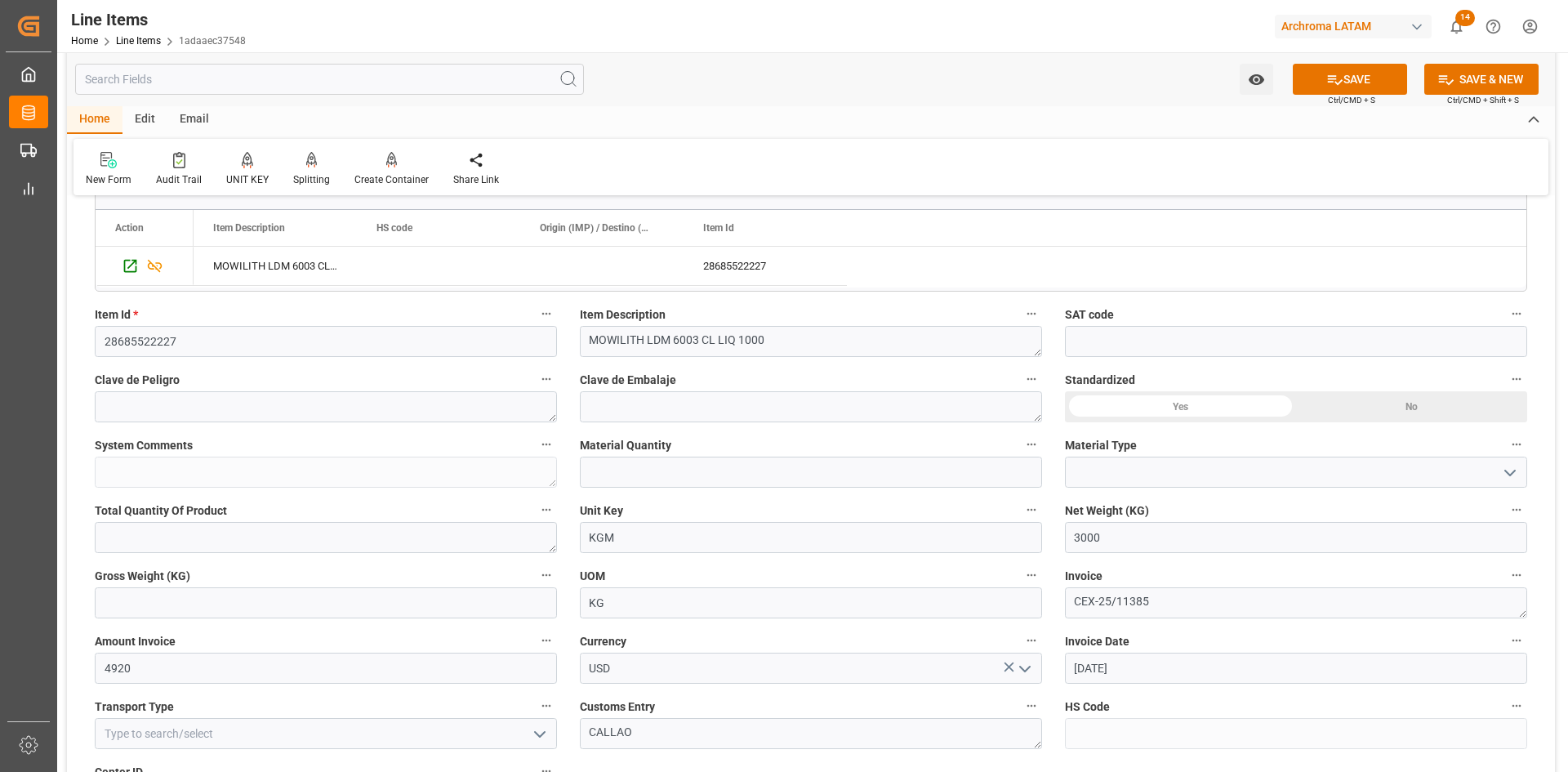
scroll to position [341, 0]
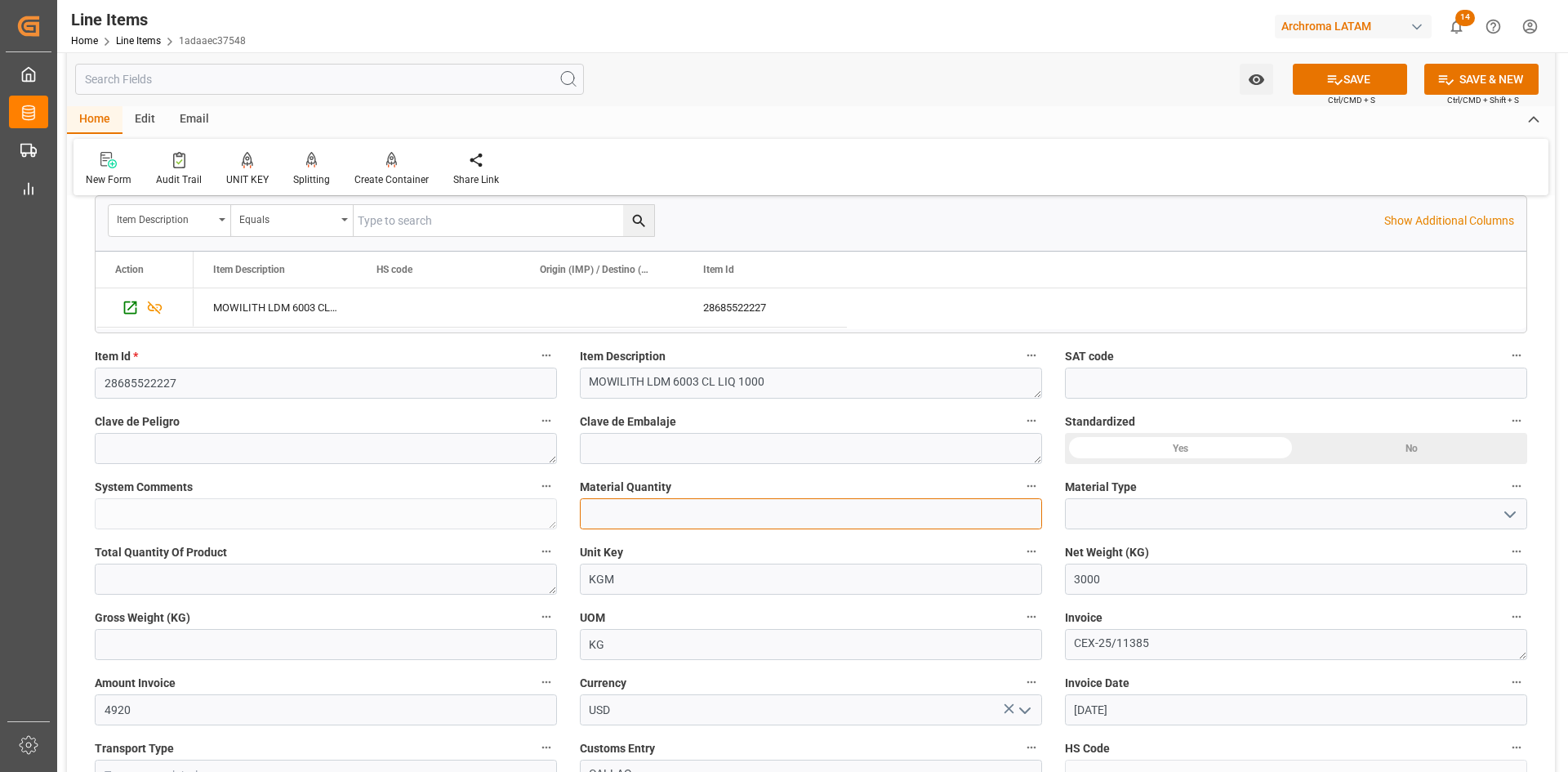
drag, startPoint x: 667, startPoint y: 515, endPoint x: 655, endPoint y: 514, distance: 12.0
click at [668, 515] on input "text" at bounding box center [811, 514] width 462 height 31
type input "3"
click at [1505, 517] on icon "open menu" at bounding box center [1510, 515] width 20 height 20
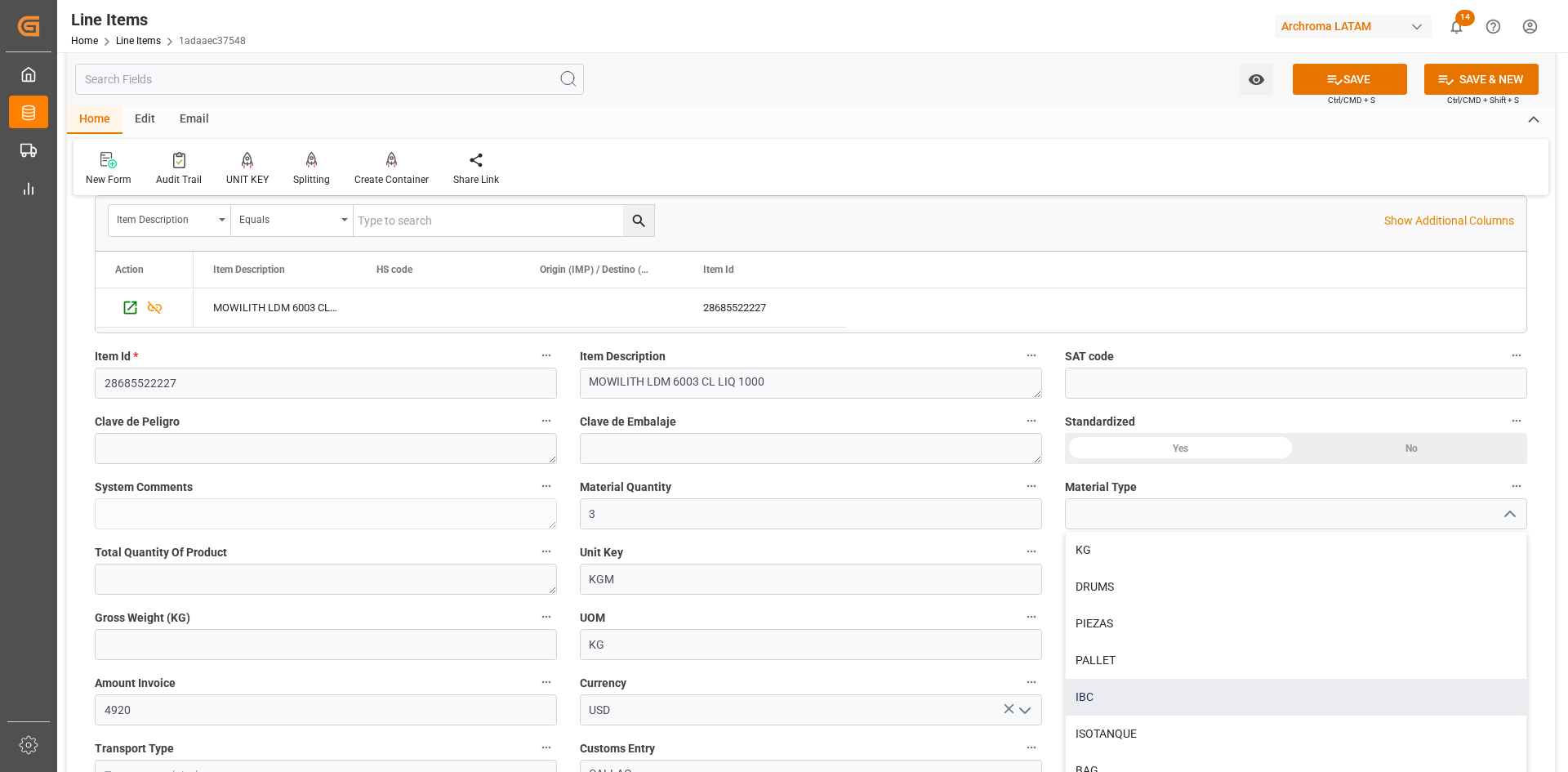
click at [1102, 684] on div "IBC" at bounding box center [1295, 698] width 461 height 37
type input "IBC"
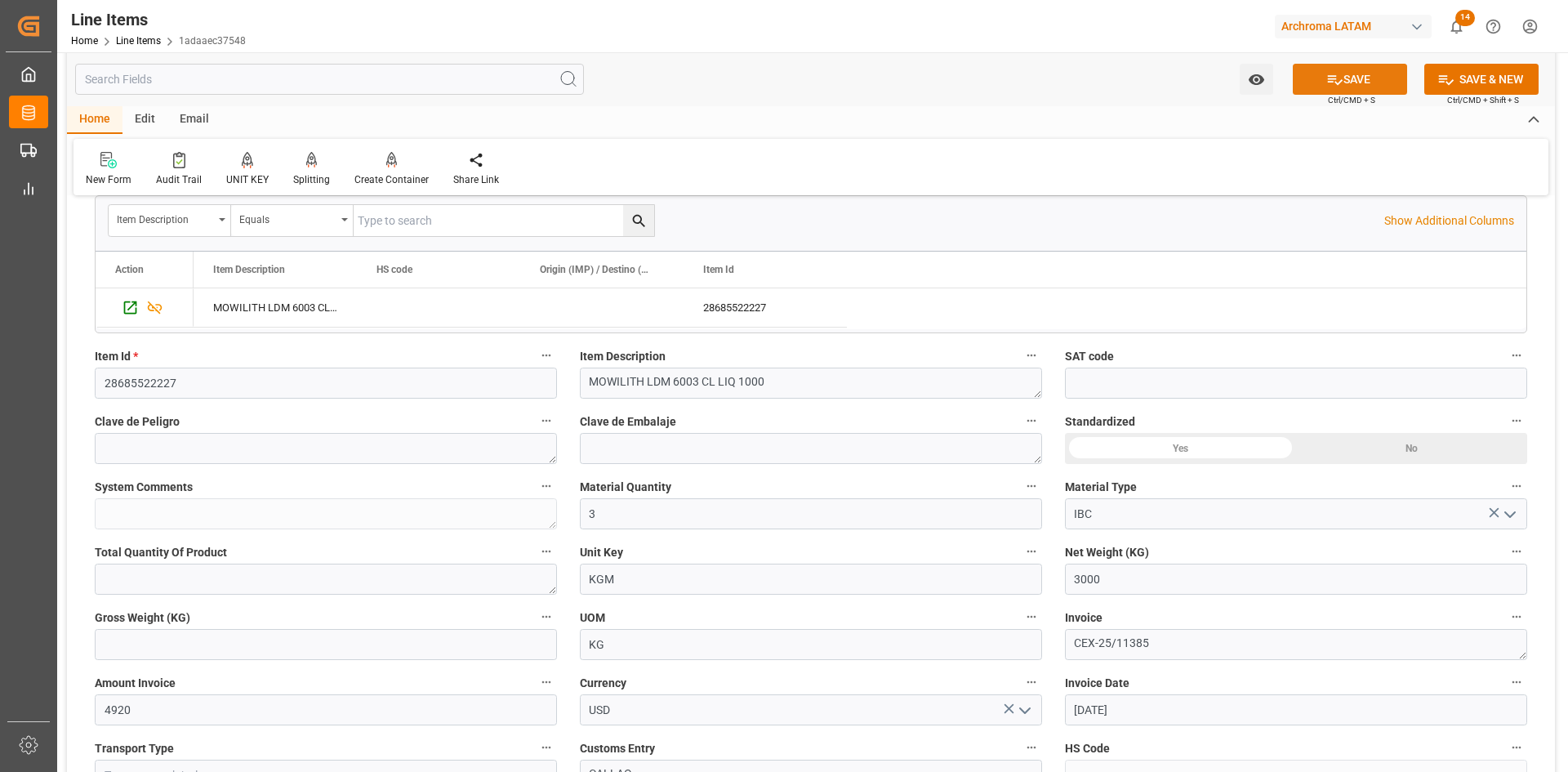
click at [1371, 81] on button "SAVE" at bounding box center [1349, 79] width 114 height 31
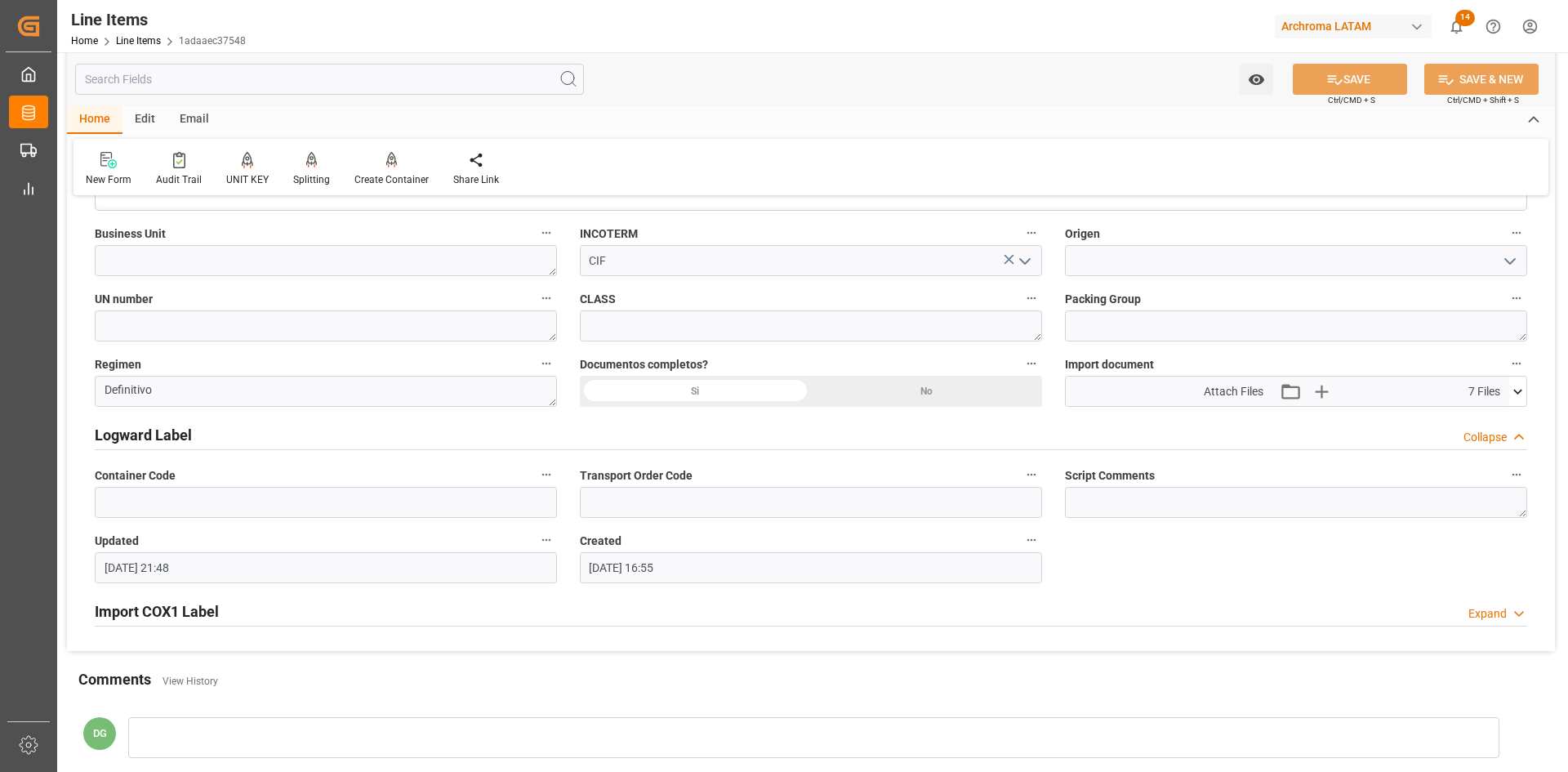
scroll to position [1075, 0]
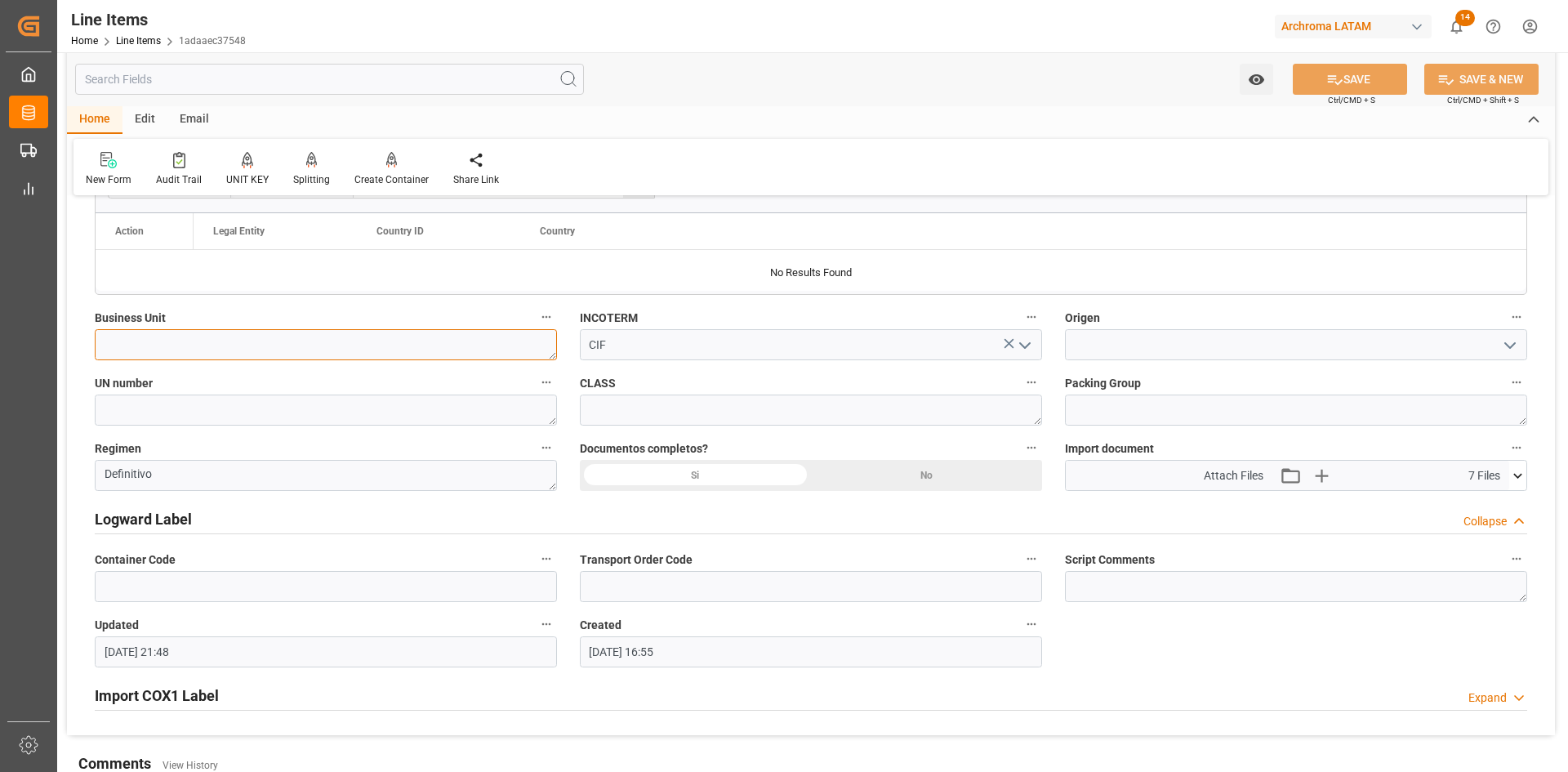
click at [319, 344] on textarea at bounding box center [326, 344] width 462 height 31
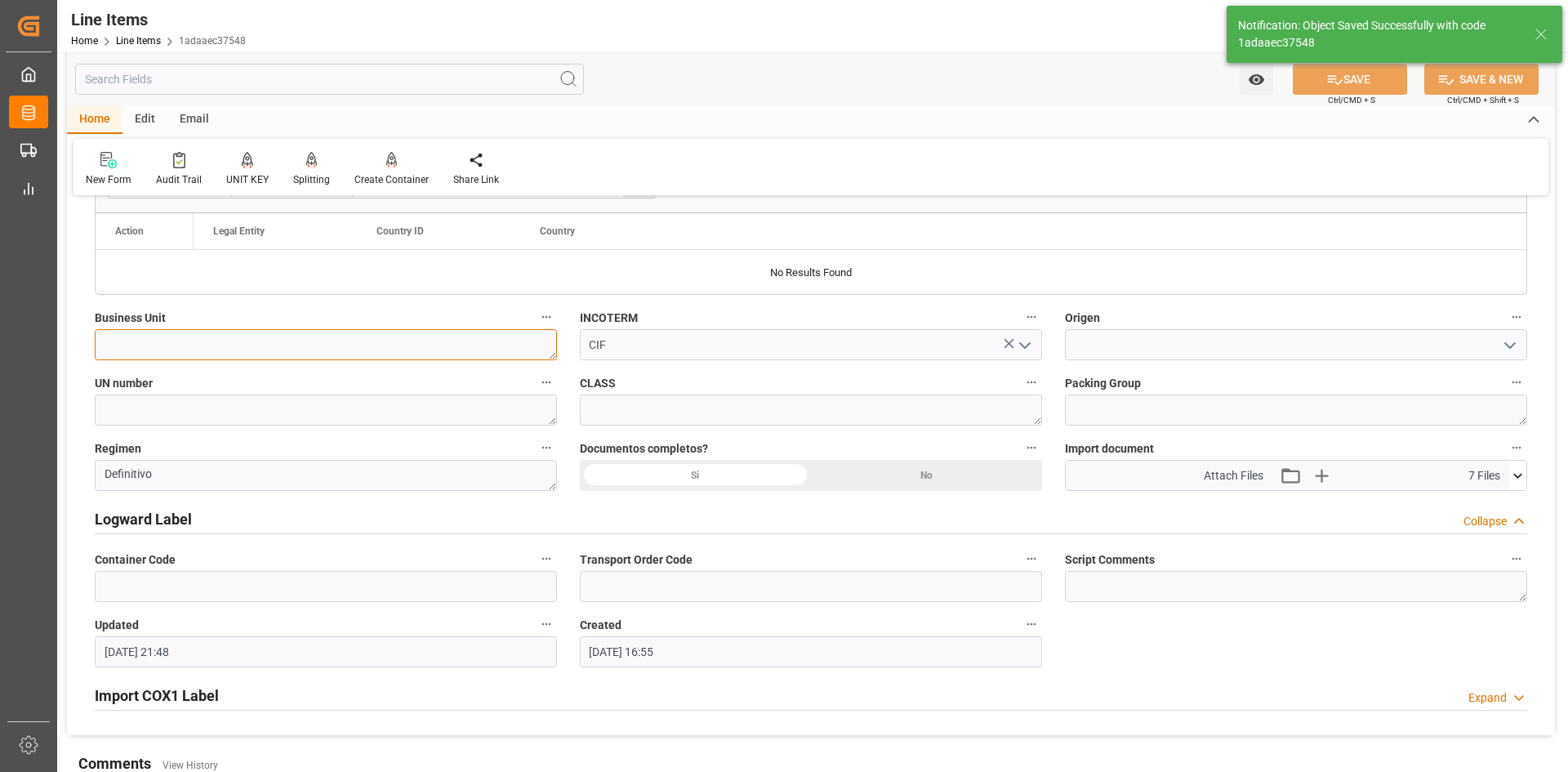
type textarea "3 IBC"
type input "[DATE] 21:49"
type textarea "PT"
click at [1508, 349] on icon "open menu" at bounding box center [1510, 345] width 20 height 20
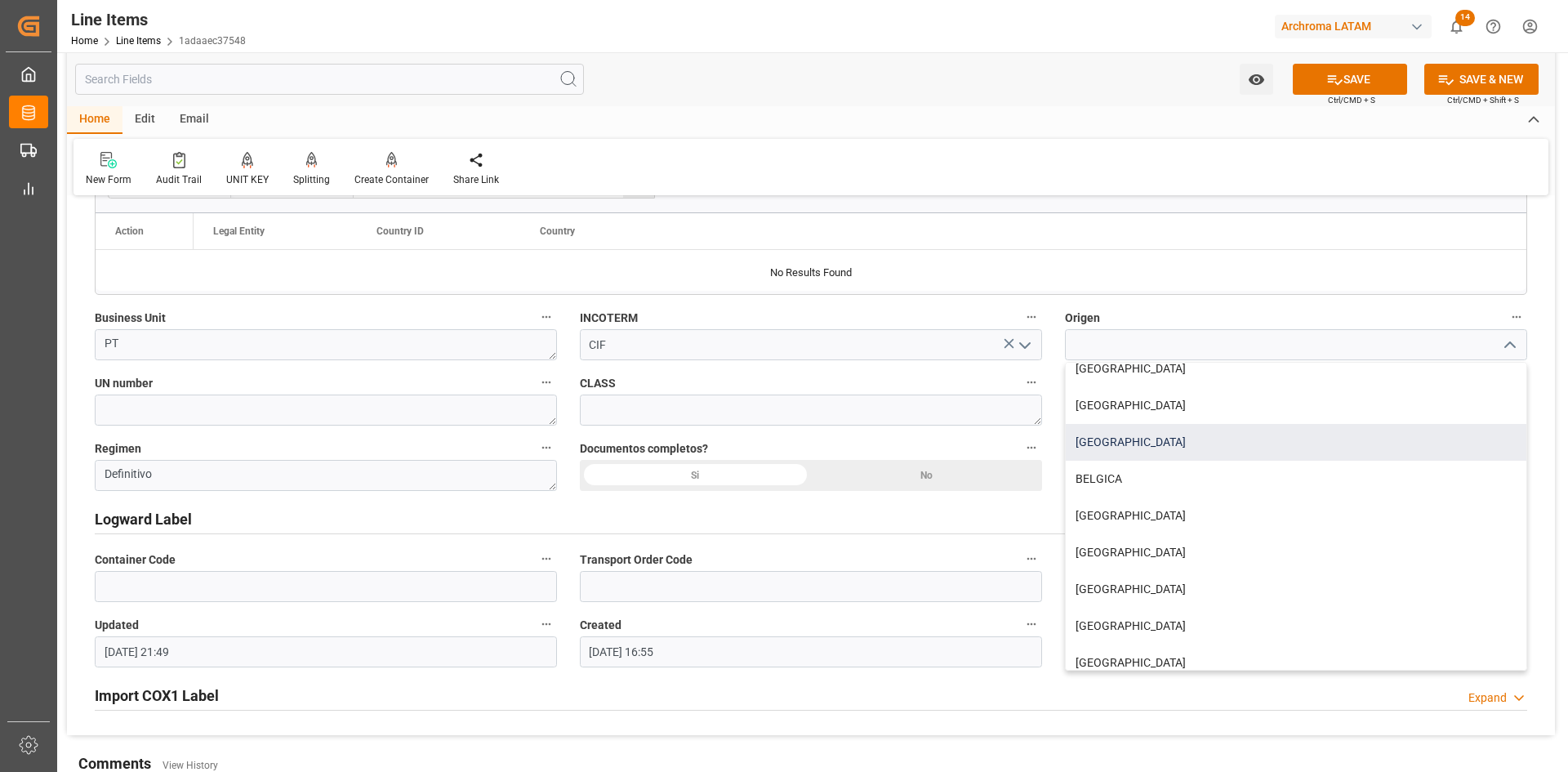
scroll to position [538, 0]
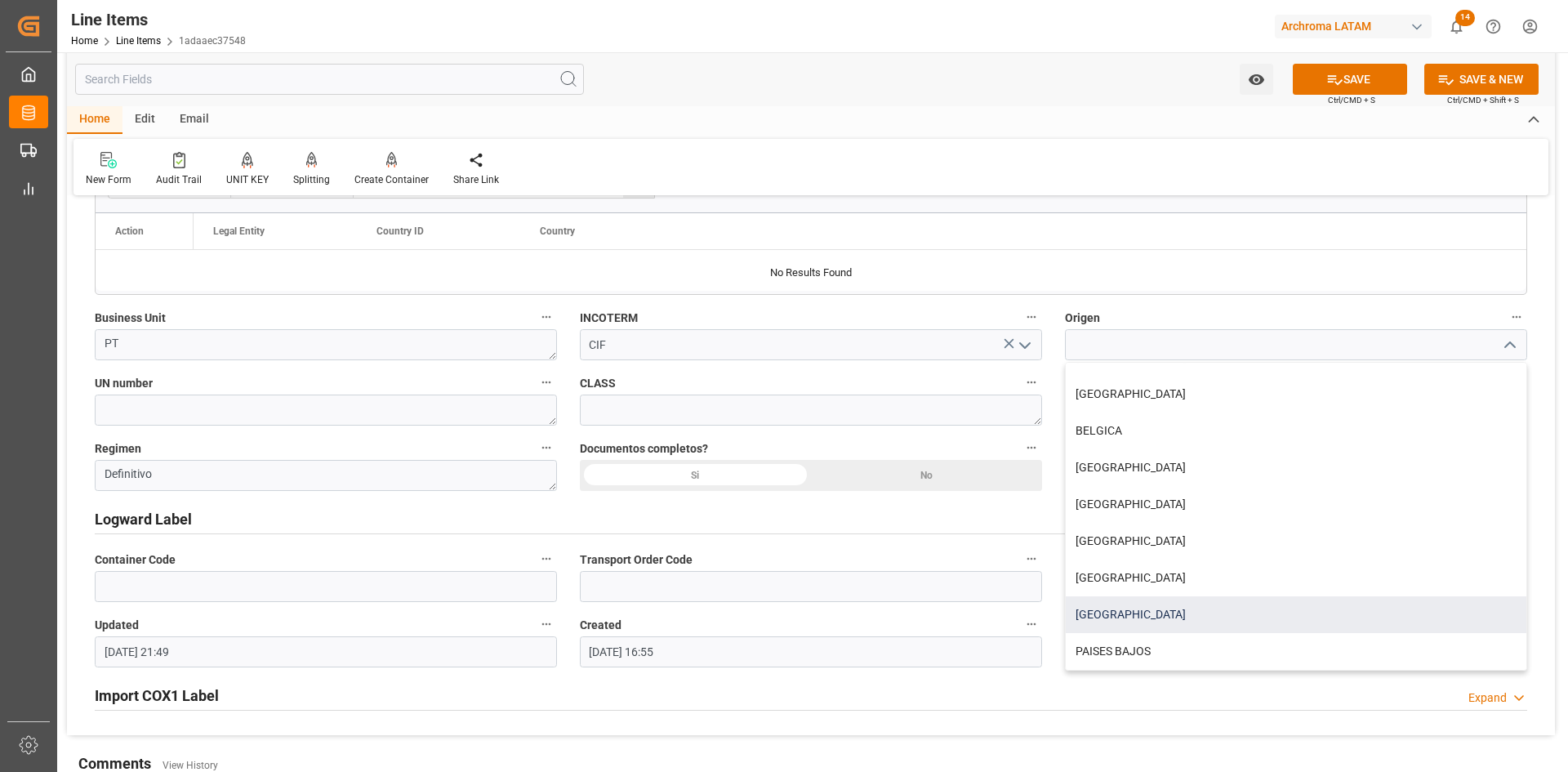
click at [1115, 603] on div "[GEOGRAPHIC_DATA]" at bounding box center [1295, 614] width 461 height 37
type input "[GEOGRAPHIC_DATA]"
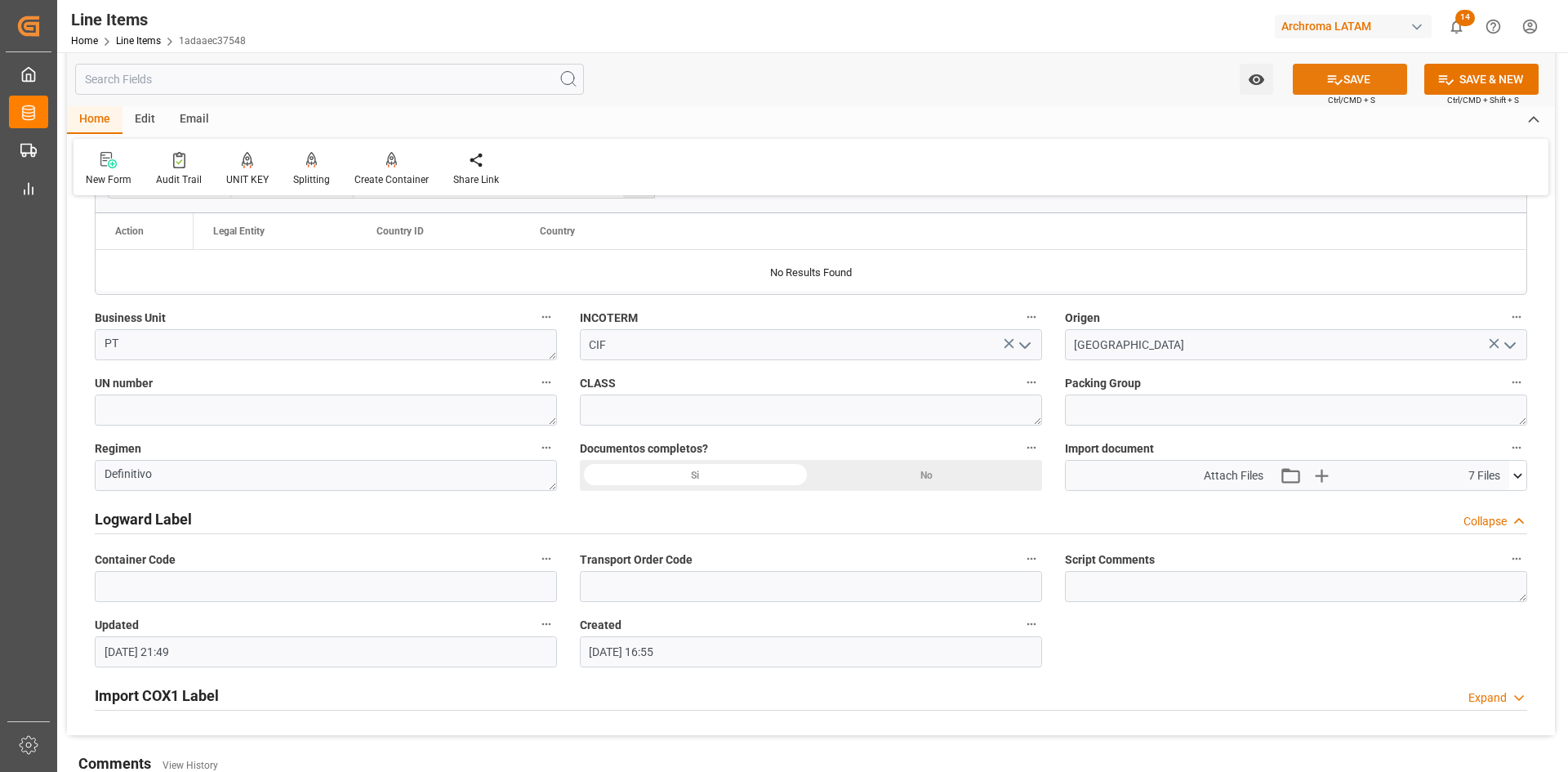
click at [1342, 79] on button "SAVE" at bounding box center [1349, 79] width 114 height 31
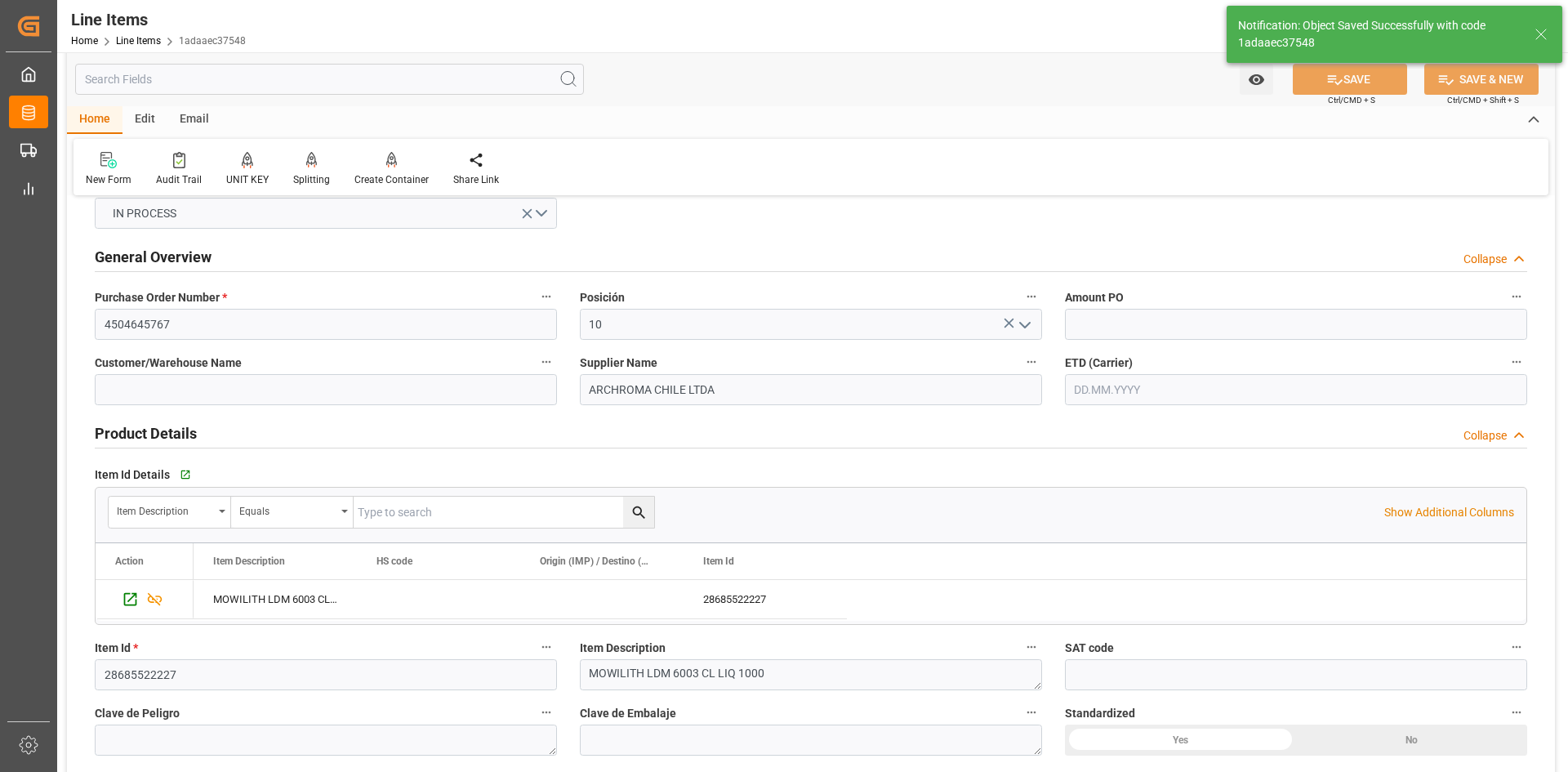
scroll to position [0, 0]
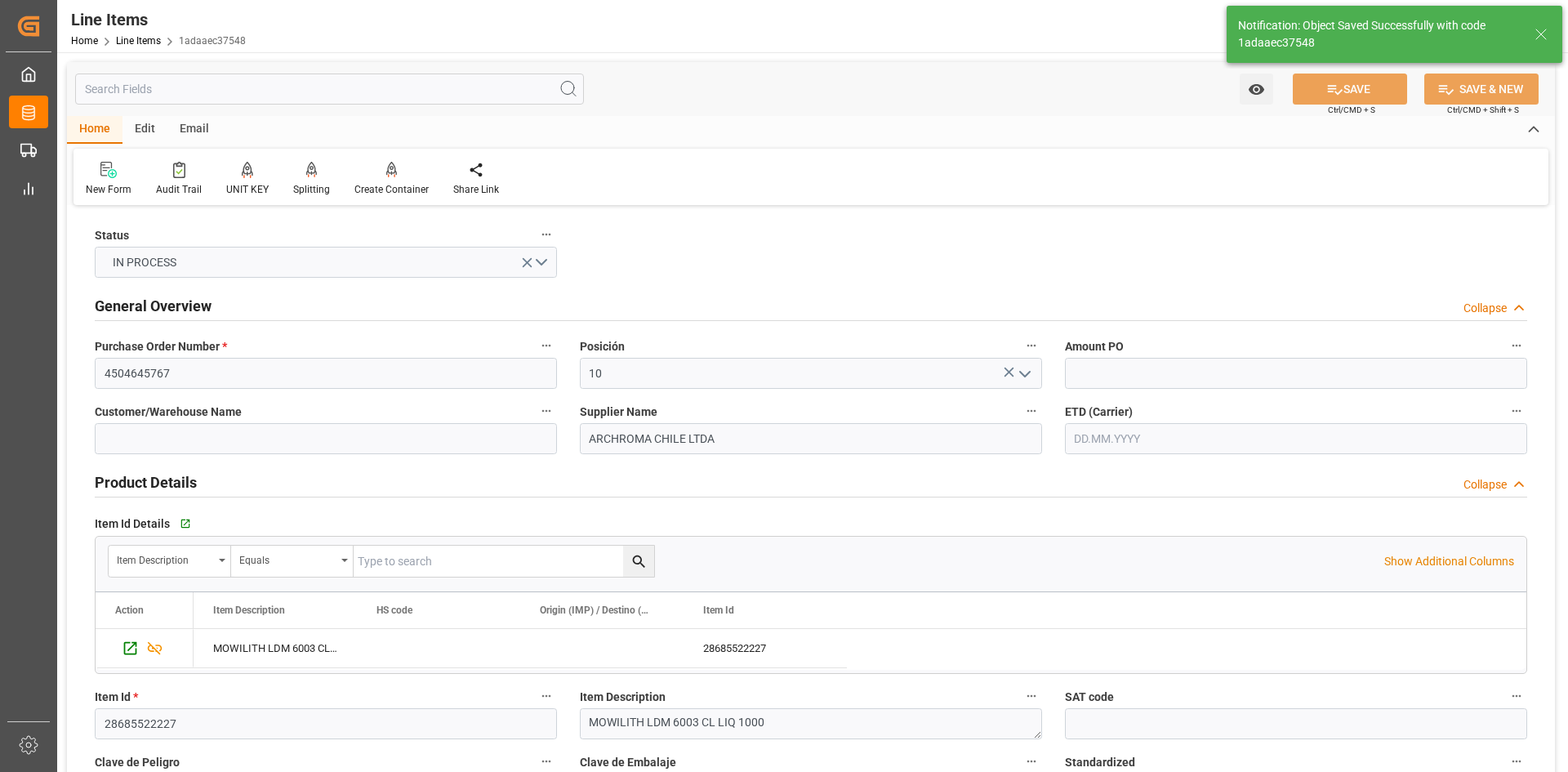
click at [183, 130] on div "Email" at bounding box center [194, 130] width 54 height 27
click at [110, 165] on icon at bounding box center [111, 166] width 22 height 10
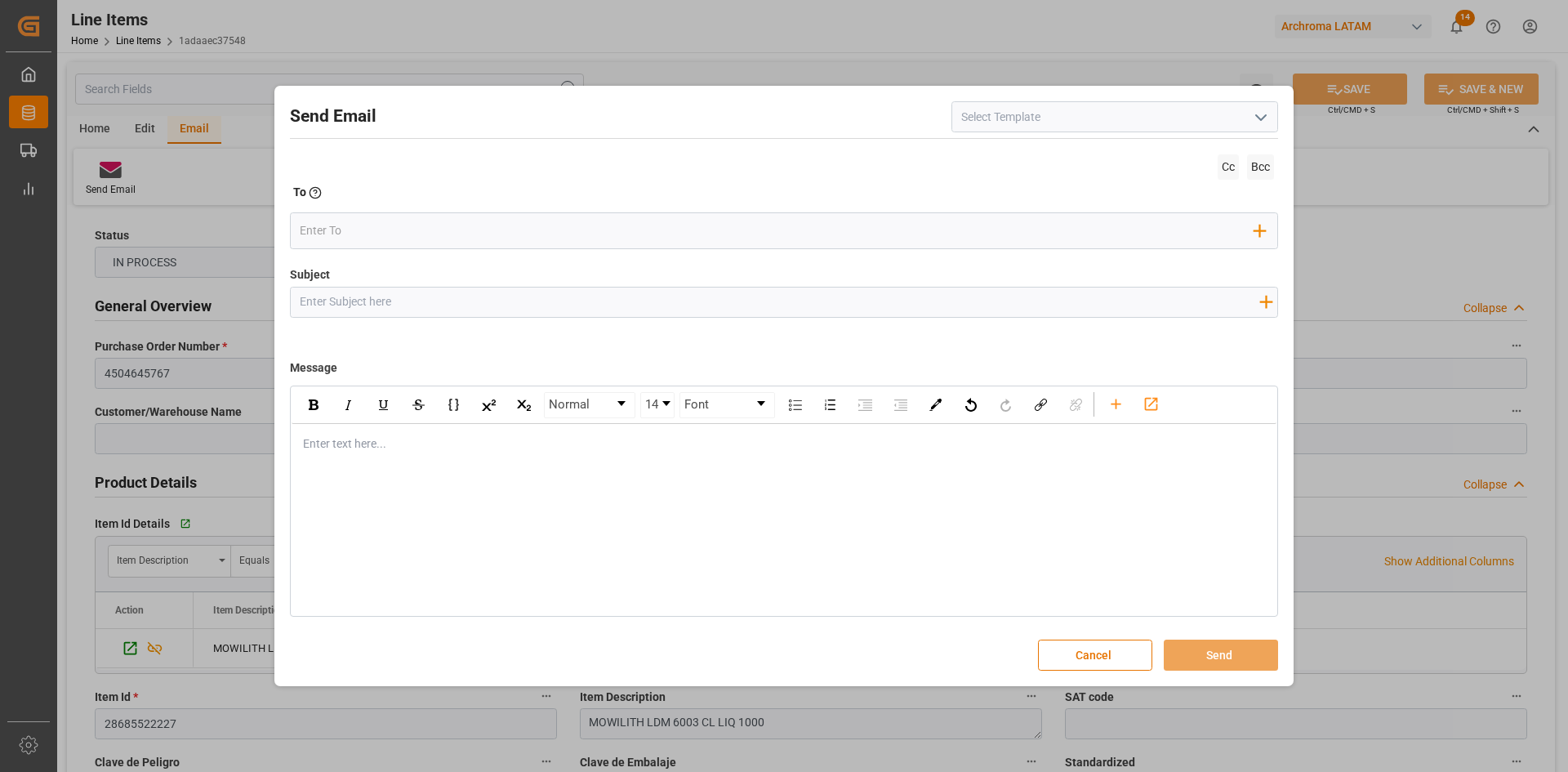
click at [1263, 121] on icon "open menu" at bounding box center [1261, 117] width 20 height 20
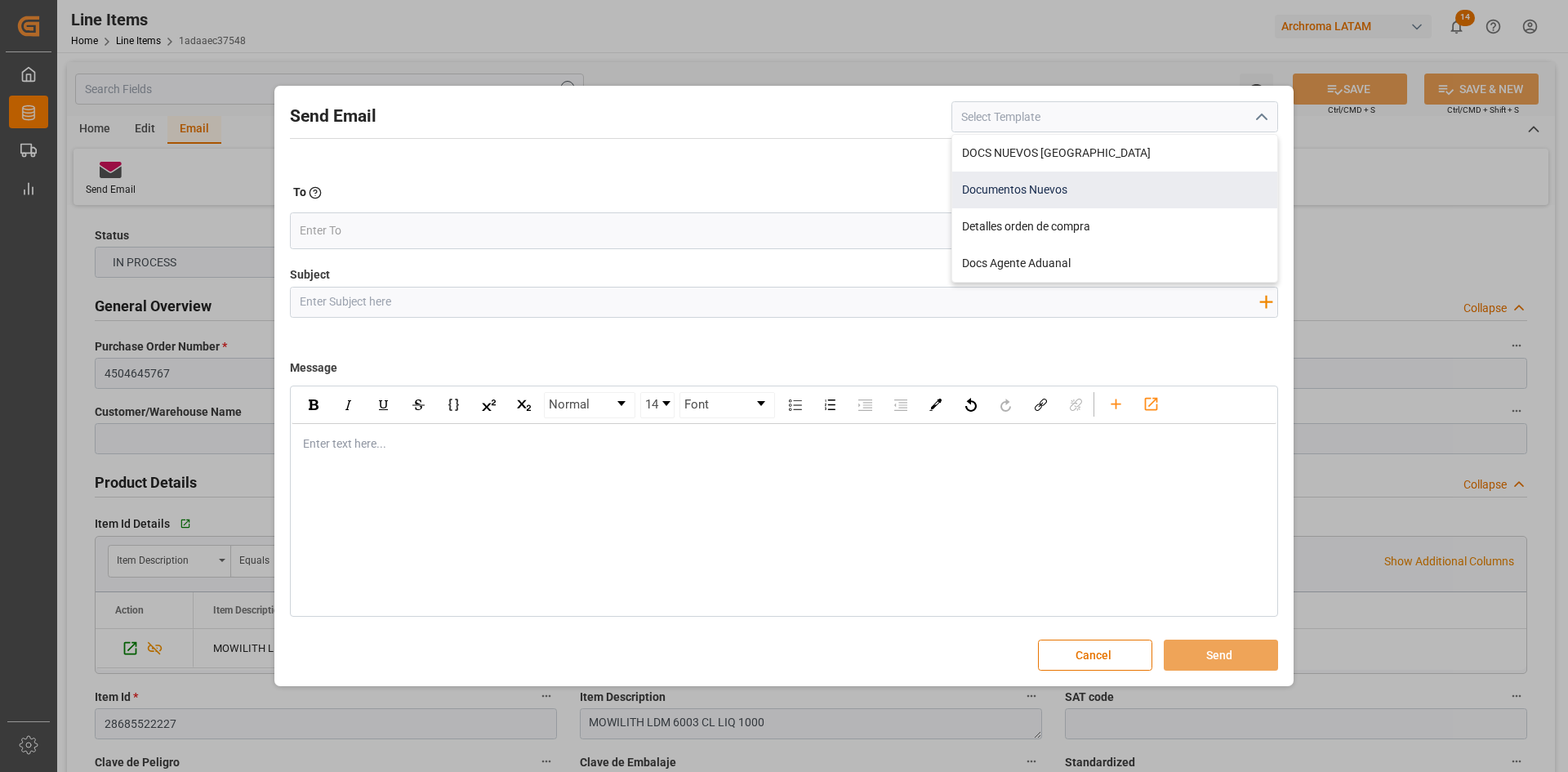
click at [1081, 188] on div "Documentos Nuevos" at bounding box center [1114, 190] width 325 height 37
type input "Documentos Nuevos"
type input "Documentos Nuevos {{purchaseOrder}}"
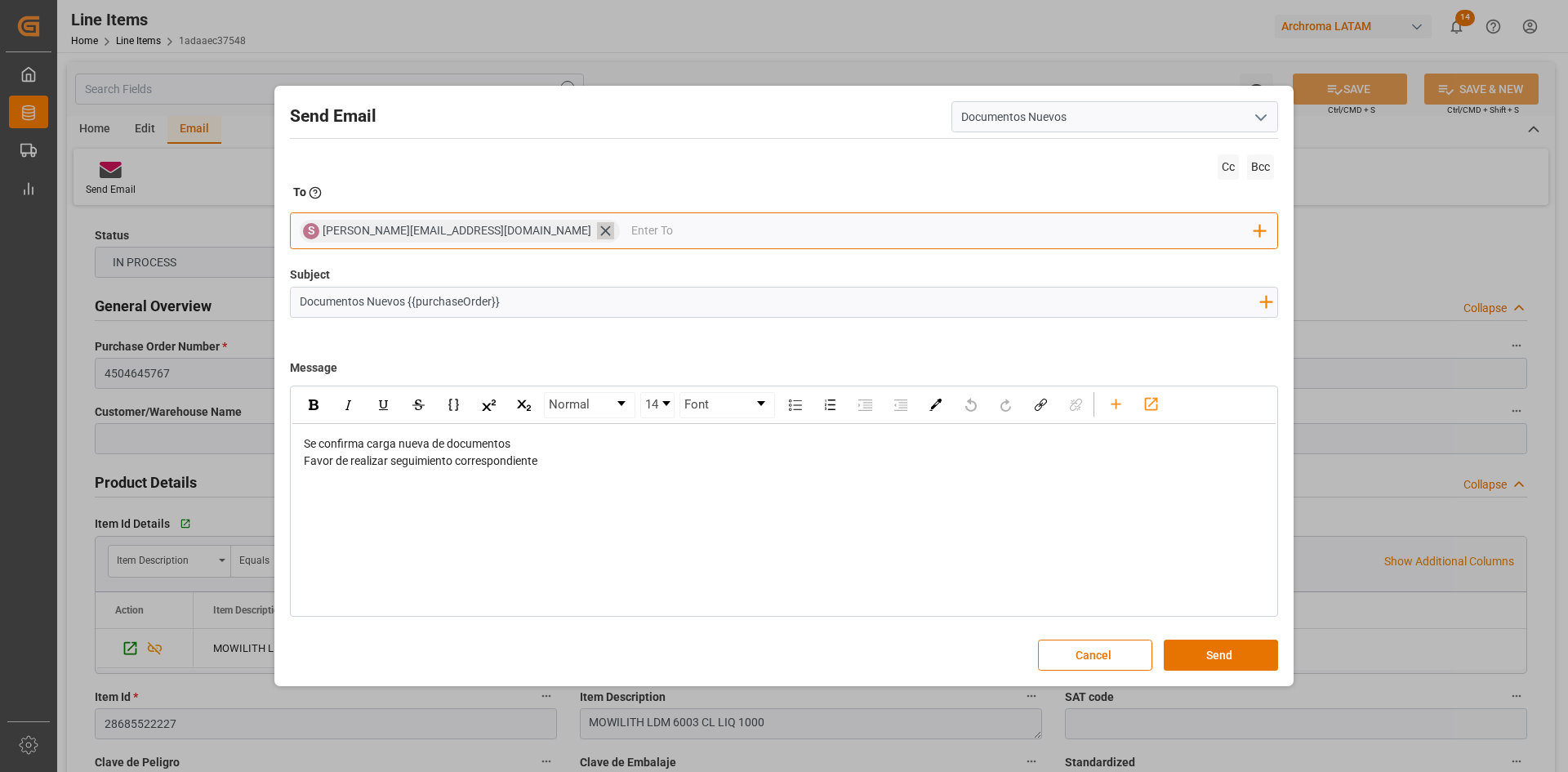
click at [601, 229] on icon at bounding box center [605, 231] width 10 height 10
click at [473, 229] on input "email" at bounding box center [777, 231] width 956 height 24
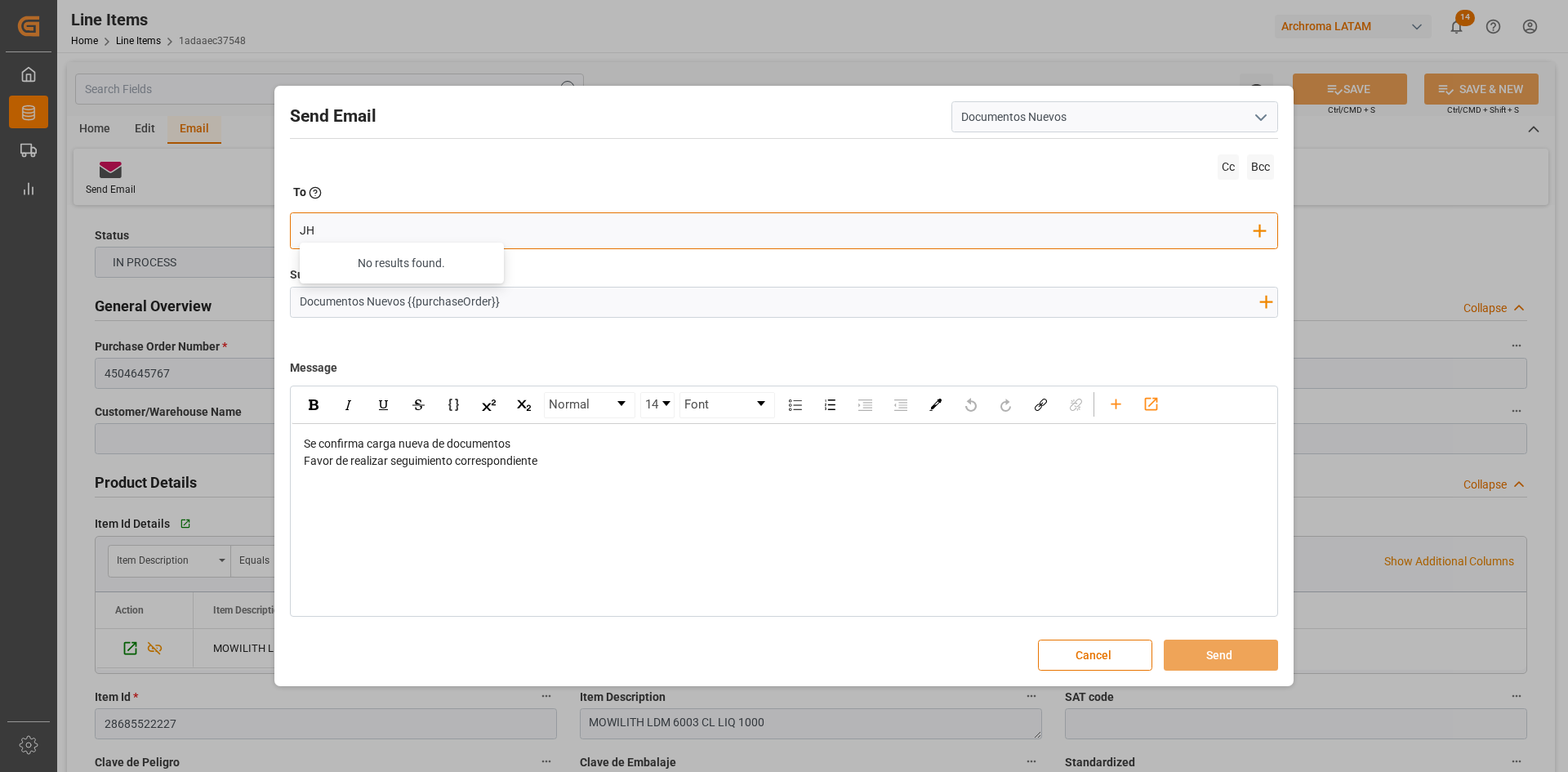
type input "J"
click at [375, 233] on input "jhaqueline" at bounding box center [777, 230] width 956 height 24
drag, startPoint x: 374, startPoint y: 232, endPoint x: 239, endPoint y: 220, distance: 135.5
click at [239, 220] on div "Send Email Documentos Nuevos Cc Bcc To Enter the TO Email address jhaqueline Ad…" at bounding box center [784, 386] width 1568 height 772
type input "jt"
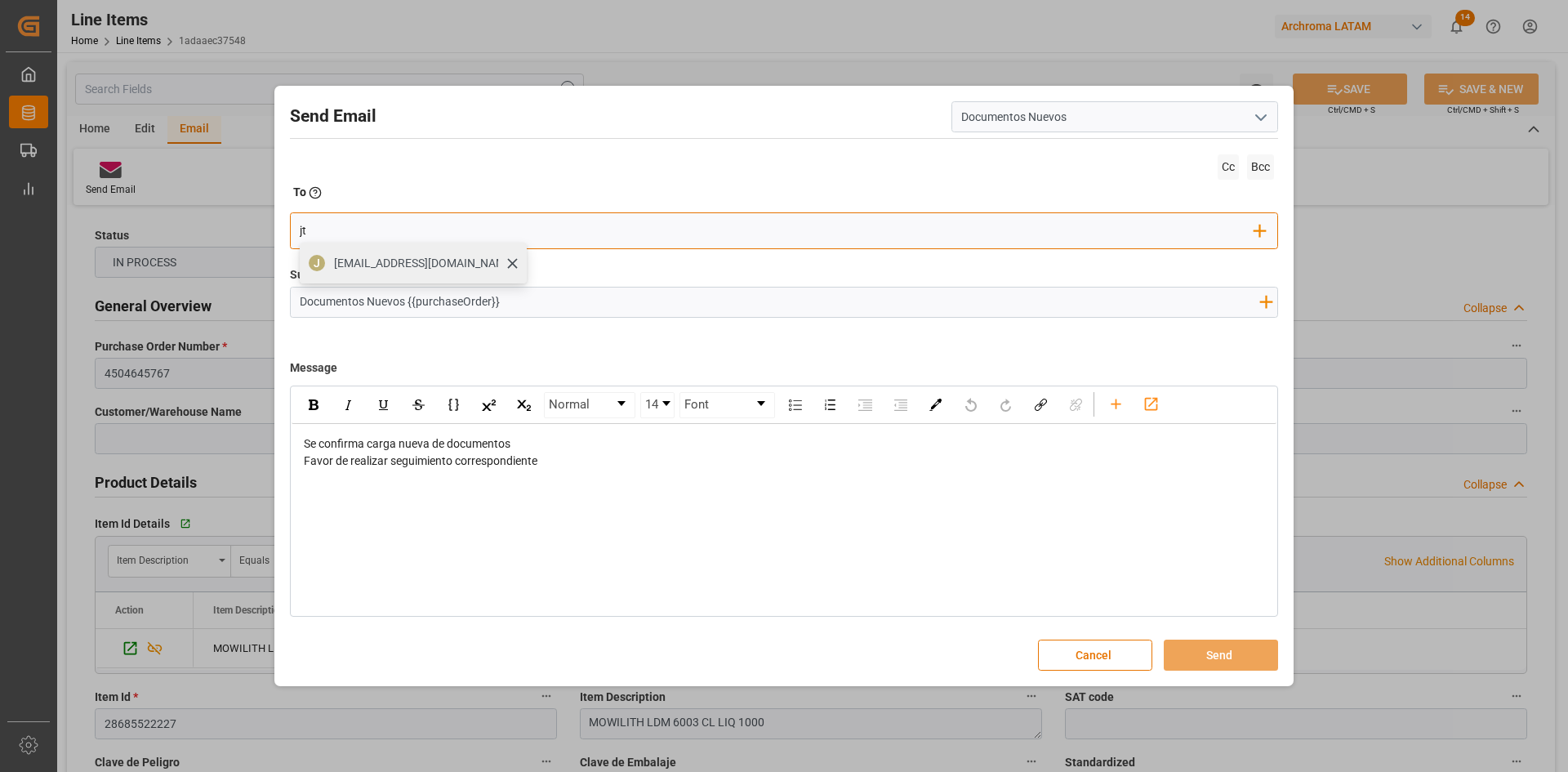
click at [402, 272] on div "[EMAIL_ADDRESS][DOMAIN_NAME]" at bounding box center [425, 263] width 193 height 28
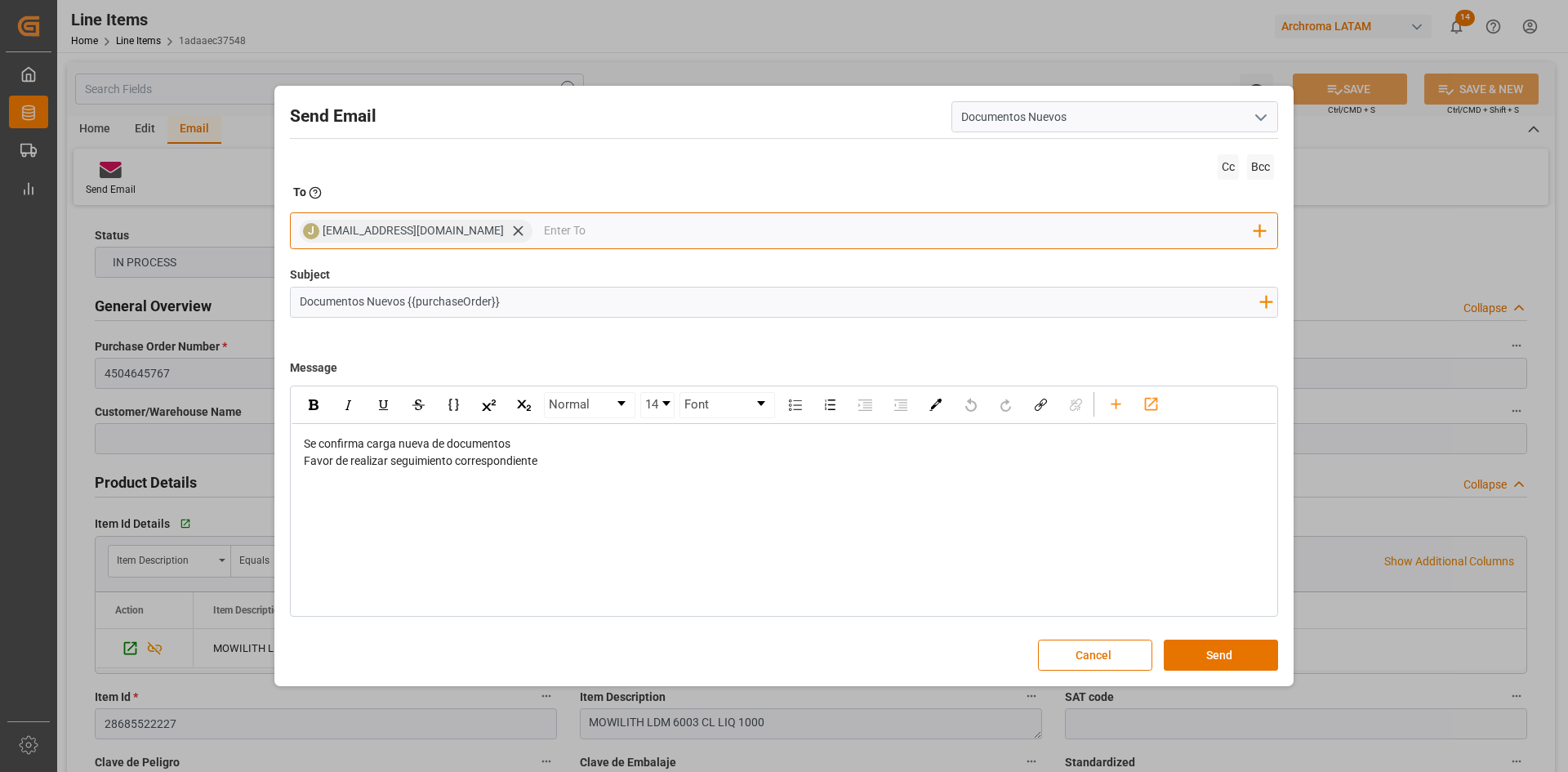
type input "s"
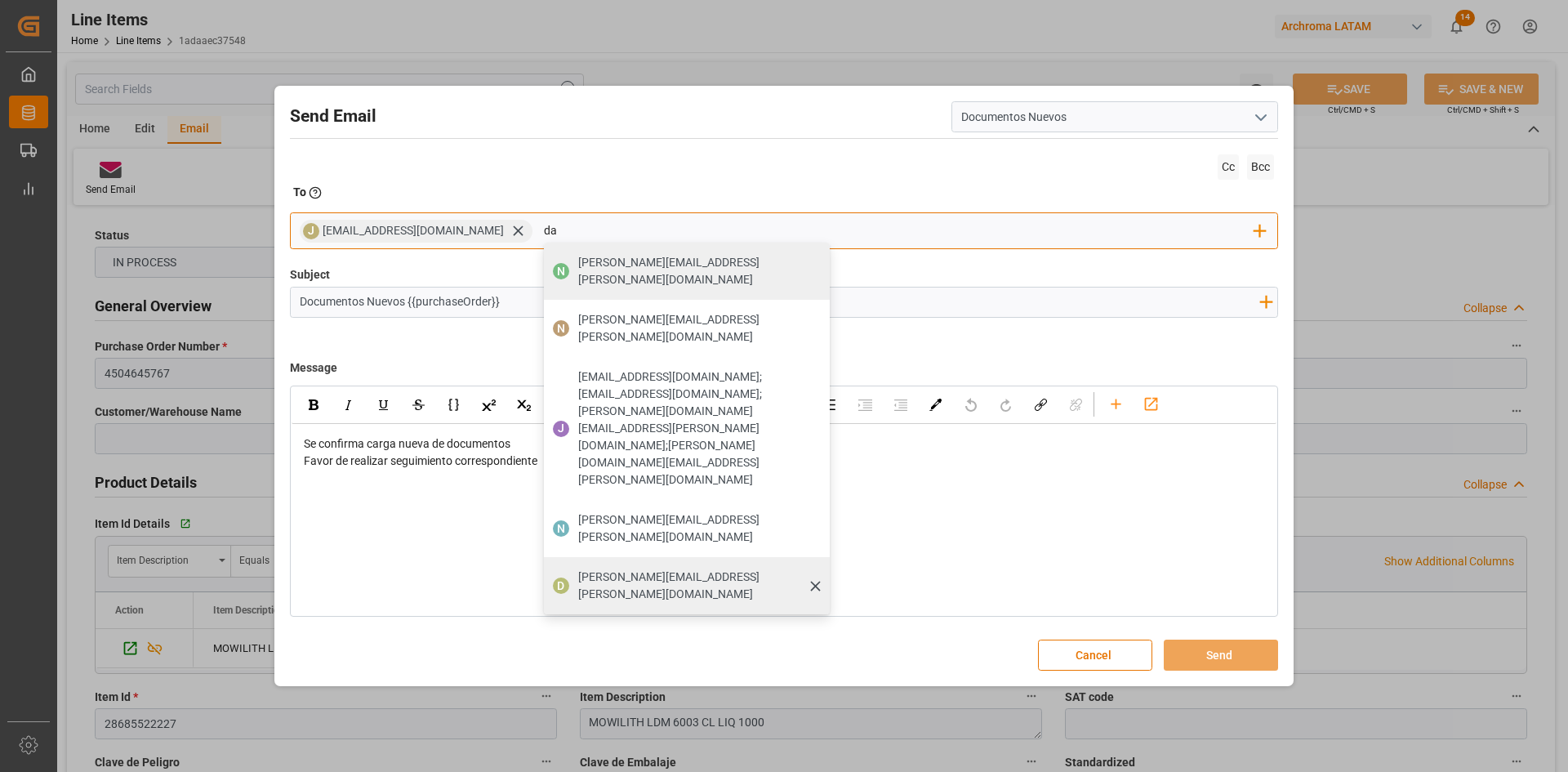
type input "da"
click at [572, 563] on div "[PERSON_NAME][EMAIL_ADDRESS][PERSON_NAME][DOMAIN_NAME]" at bounding box center [697, 585] width 251 height 46
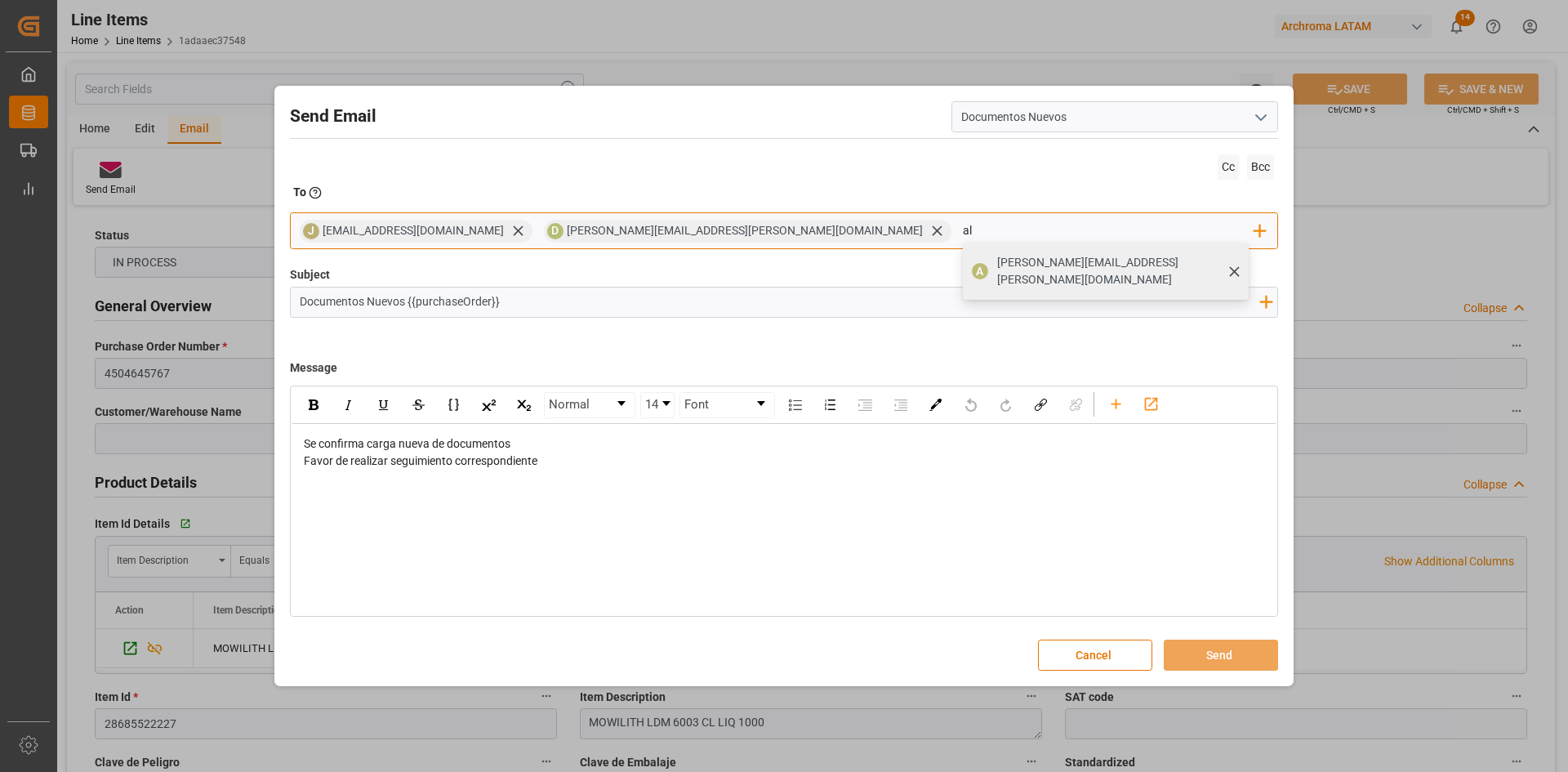
type input "a"
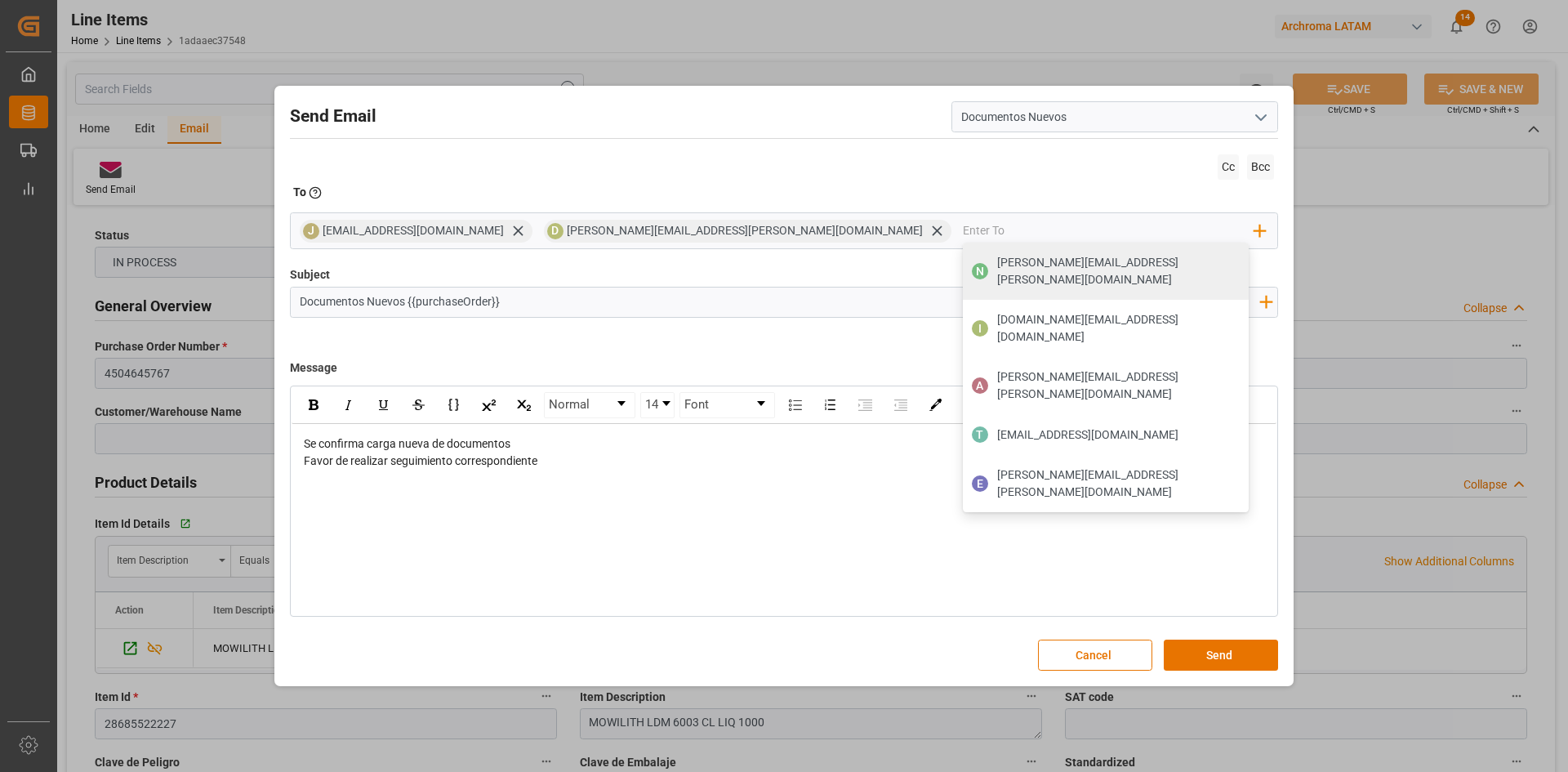
click at [582, 303] on input "Documentos Nuevos {{purchaseOrder}}" at bounding box center [779, 301] width 976 height 28
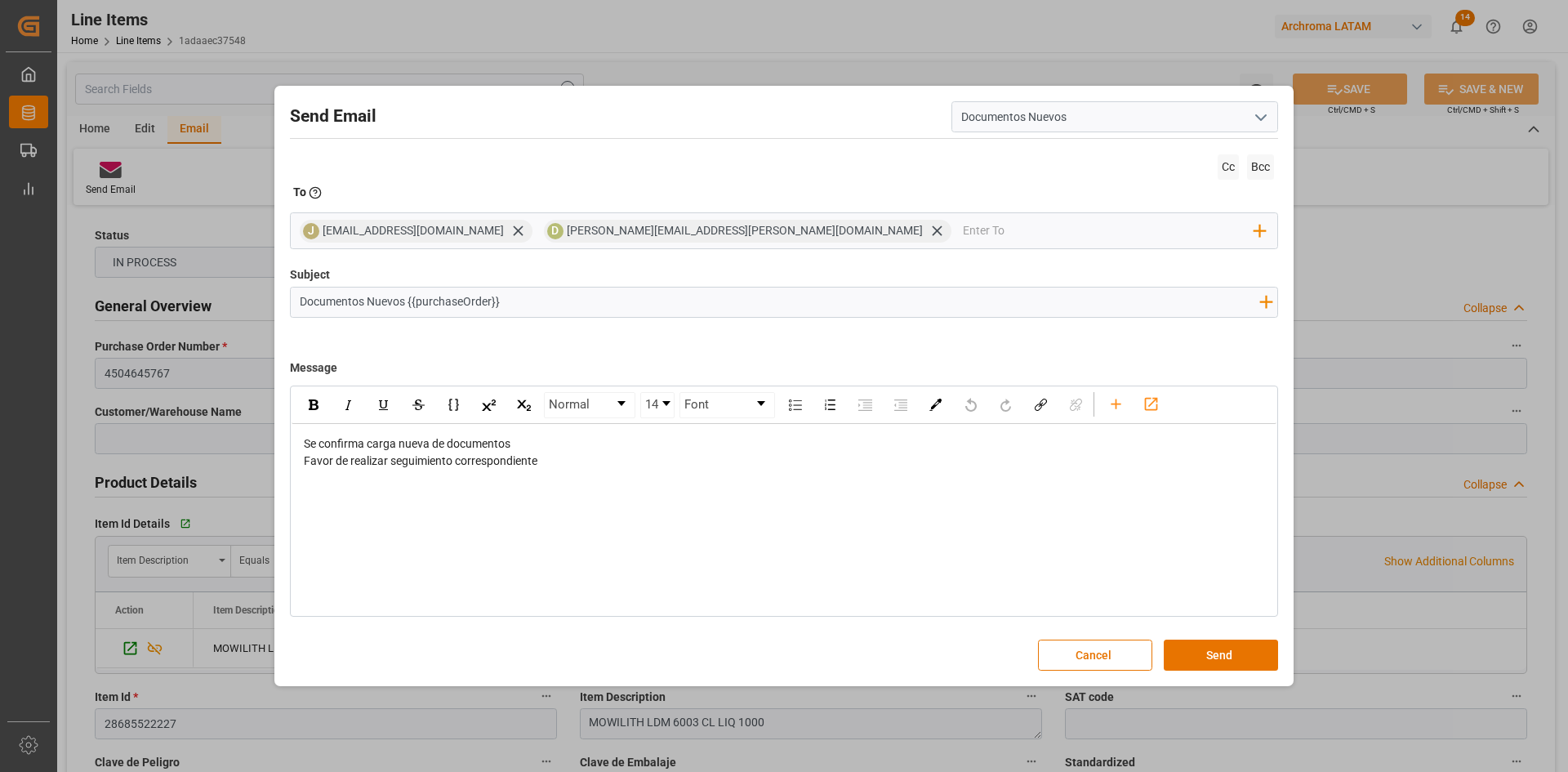
click at [616, 481] on div "Se confirma carga nueva de documentos Favor de realizar seguimiento correspondi…" at bounding box center [784, 452] width 985 height 57
click at [368, 481] on div "Se confirma carga nueva de documentos Favor de realizar seguimiento correspondi…" at bounding box center [784, 452] width 985 height 57
click at [1115, 408] on icon "rdw-toolbar" at bounding box center [1116, 404] width 18 height 18
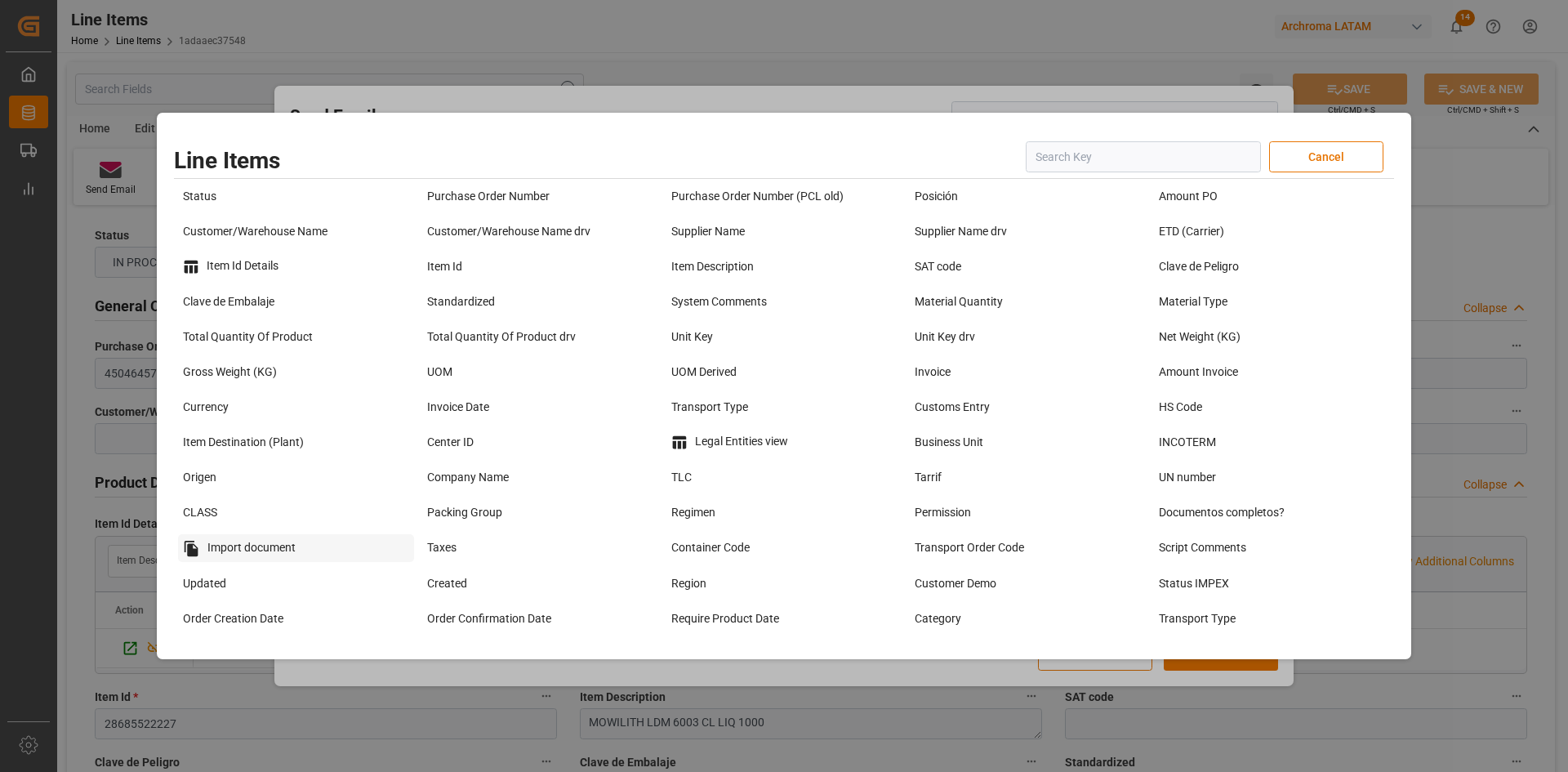
click at [221, 545] on div "Import document" at bounding box center [295, 548] width 236 height 27
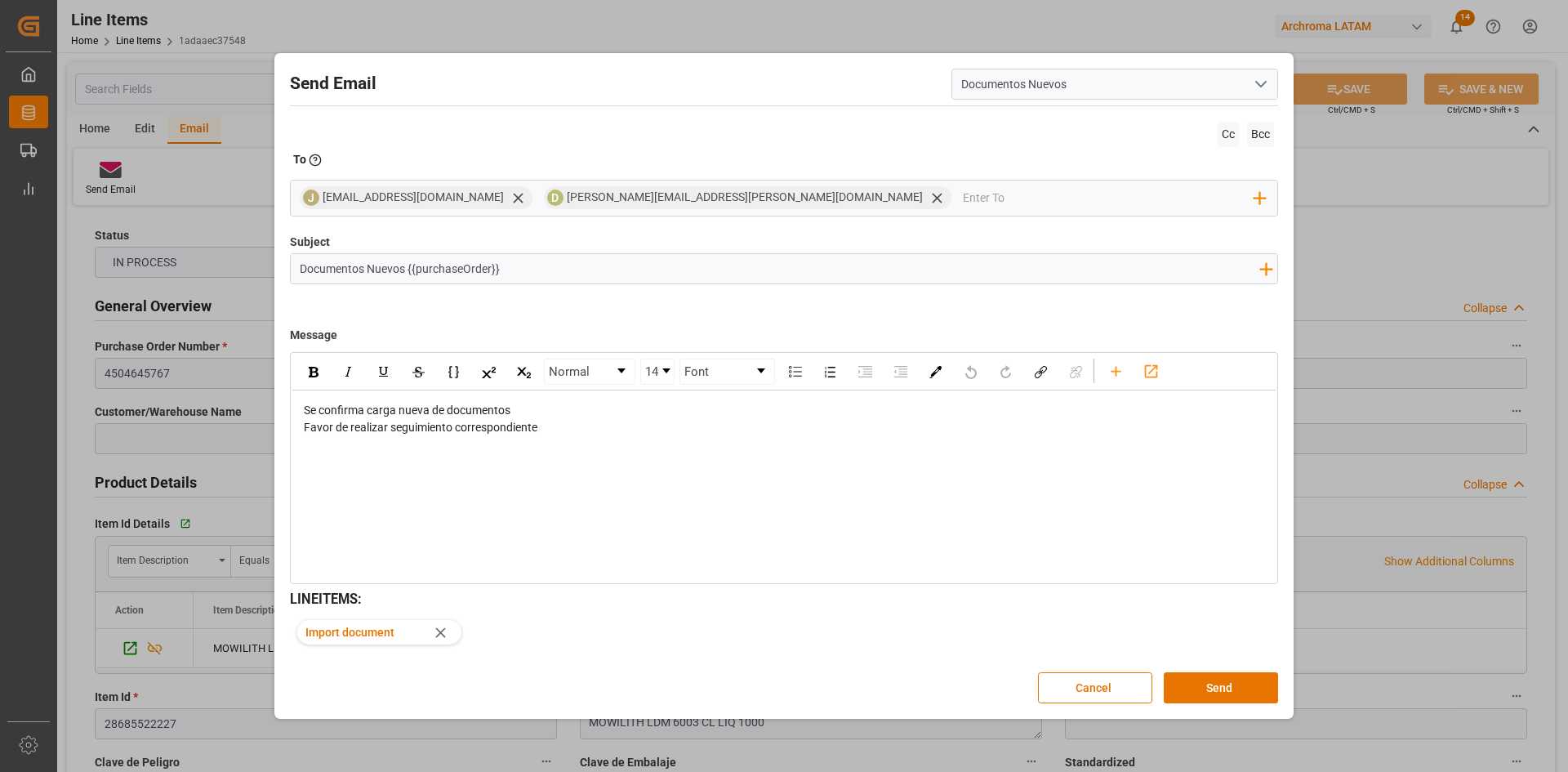
click at [562, 447] on div "Se confirma carga nueva de documentos Favor de realizar seguimiento correspondi…" at bounding box center [784, 419] width 985 height 57
click at [593, 436] on div "Favor de realizar seguimiento correspondiente" at bounding box center [784, 428] width 962 height 18
click at [573, 270] on input "Documentos Nuevos {{purchaseOrder}}" at bounding box center [779, 268] width 976 height 28
click at [1268, 266] on icon "button" at bounding box center [1266, 269] width 16 height 16
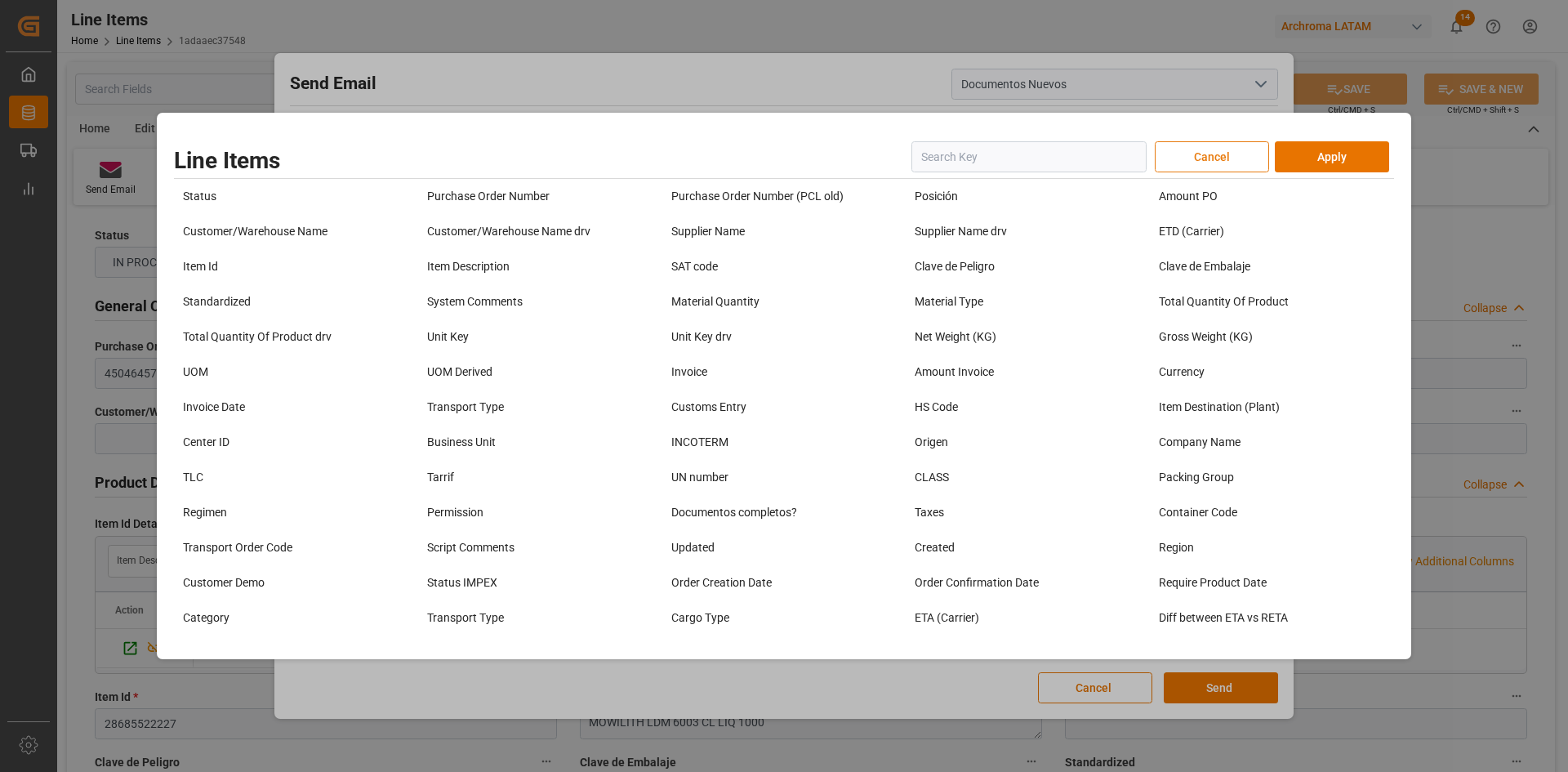
click at [1248, 156] on button "Cancel" at bounding box center [1211, 157] width 114 height 31
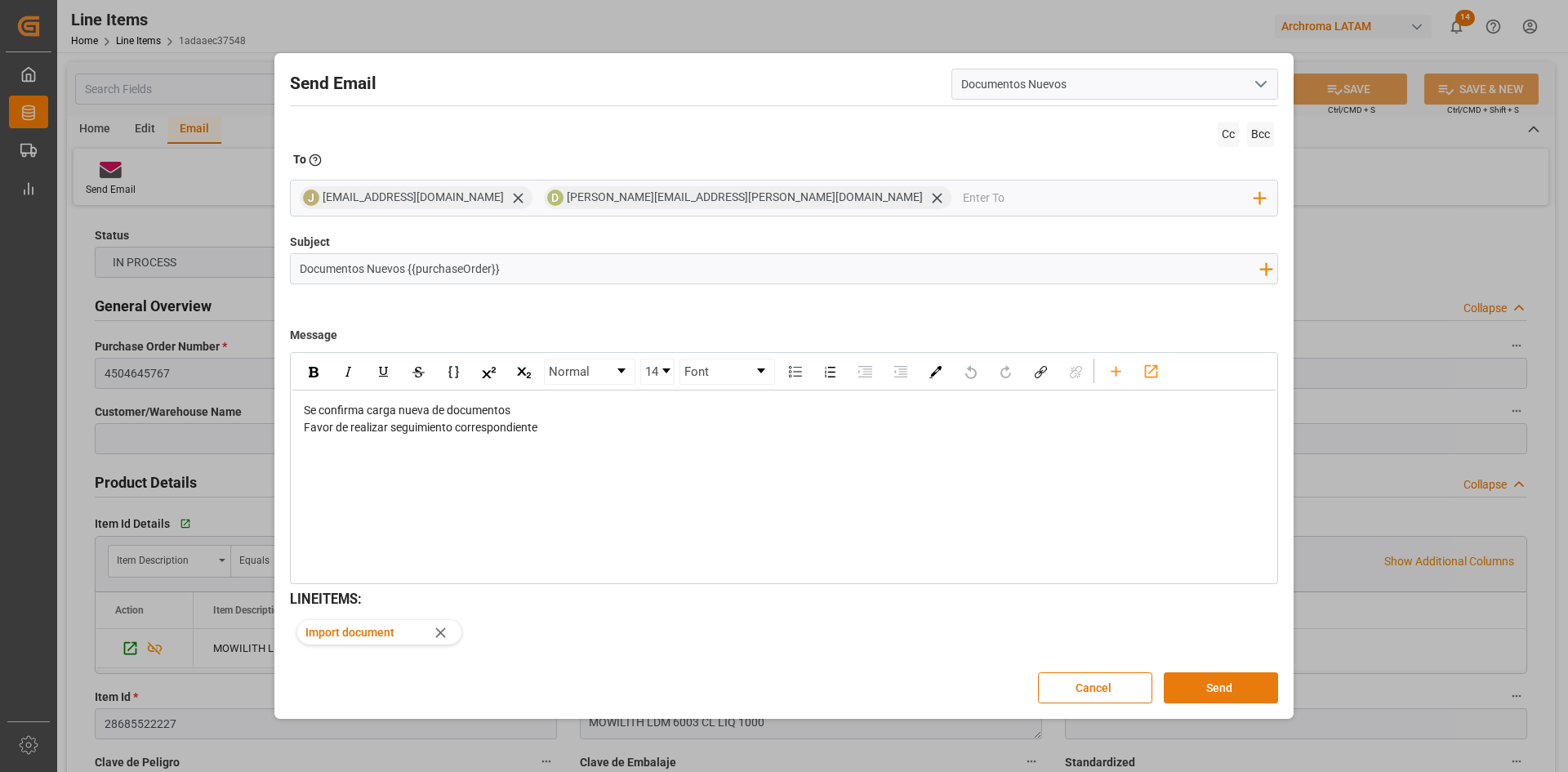
click at [1224, 685] on button "Send" at bounding box center [1221, 688] width 114 height 31
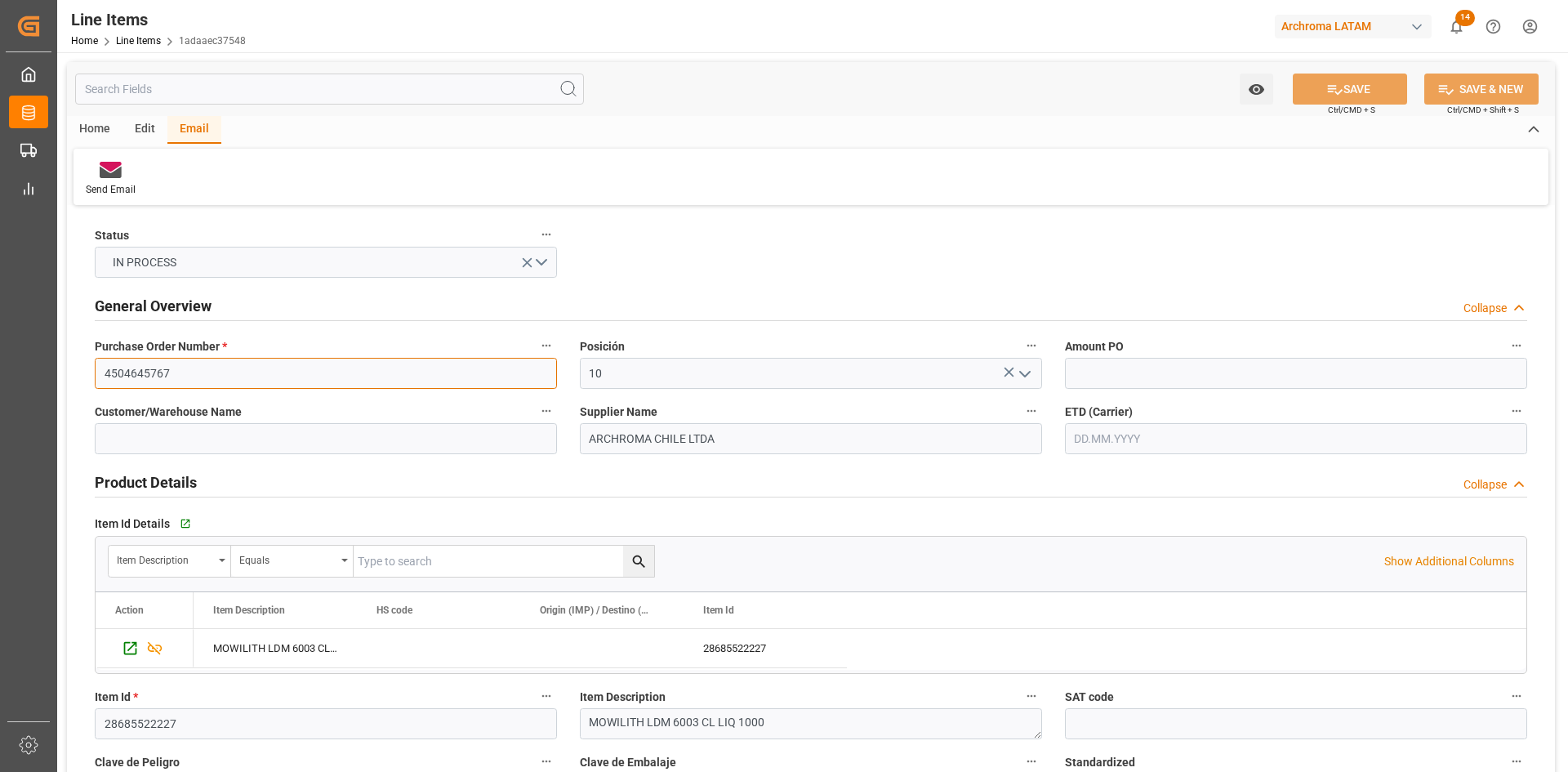
click at [279, 374] on input "4504645767" at bounding box center [326, 374] width 462 height 31
click at [134, 37] on link "Line Items" at bounding box center [139, 41] width 45 height 12
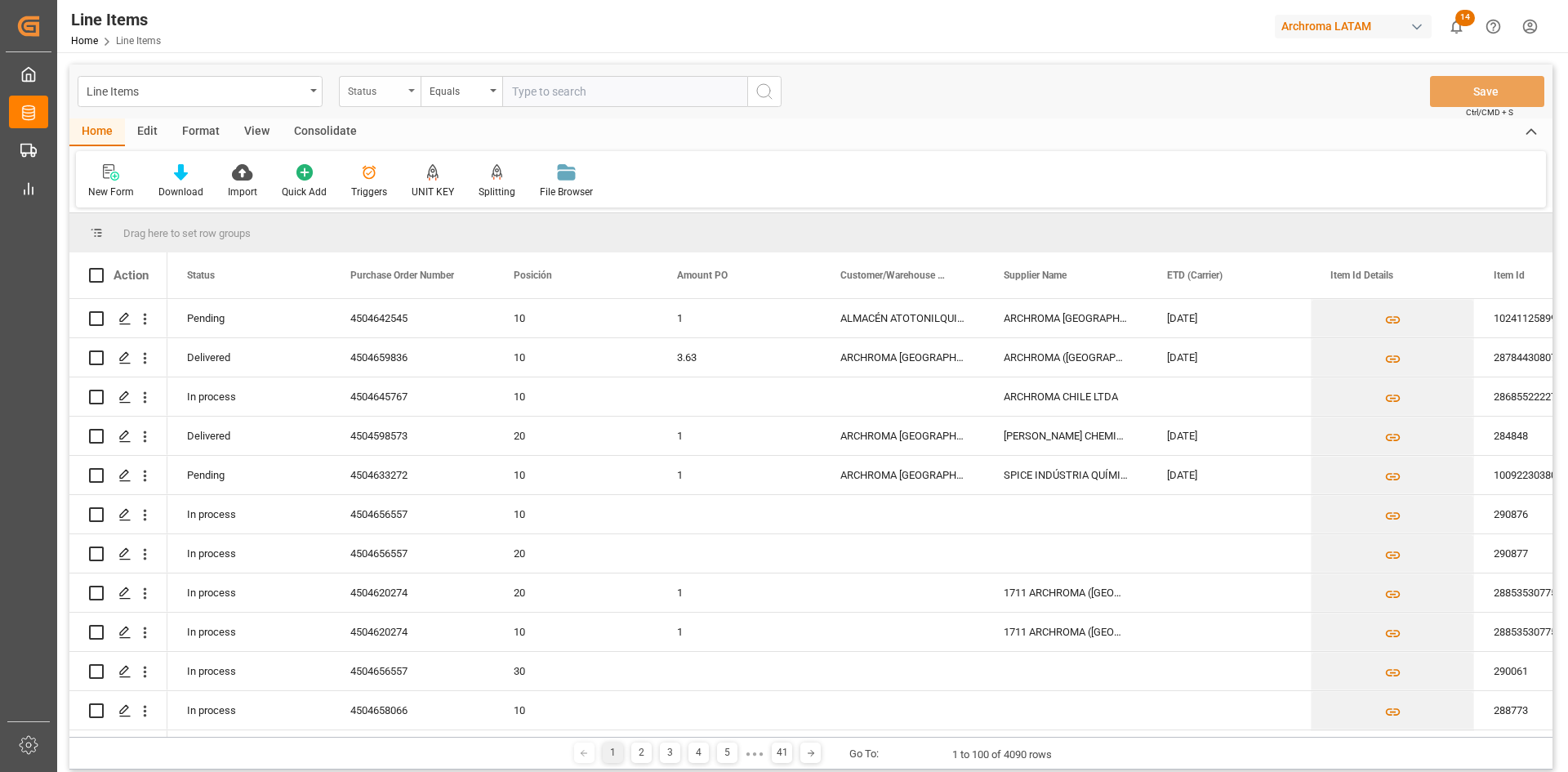
click at [403, 100] on div "Status" at bounding box center [379, 92] width 81 height 31
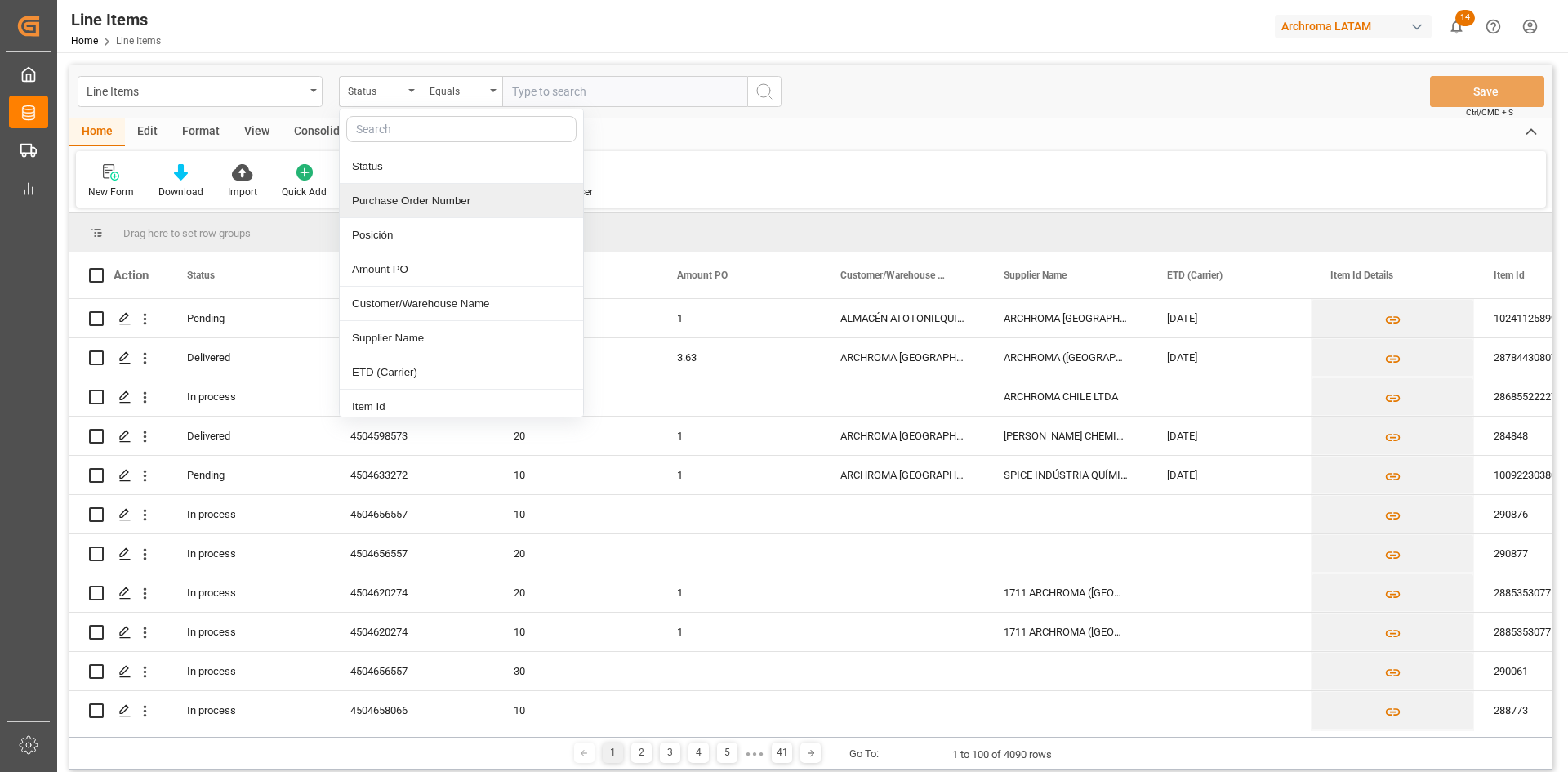
click at [424, 200] on div "Purchase Order Number" at bounding box center [461, 201] width 244 height 34
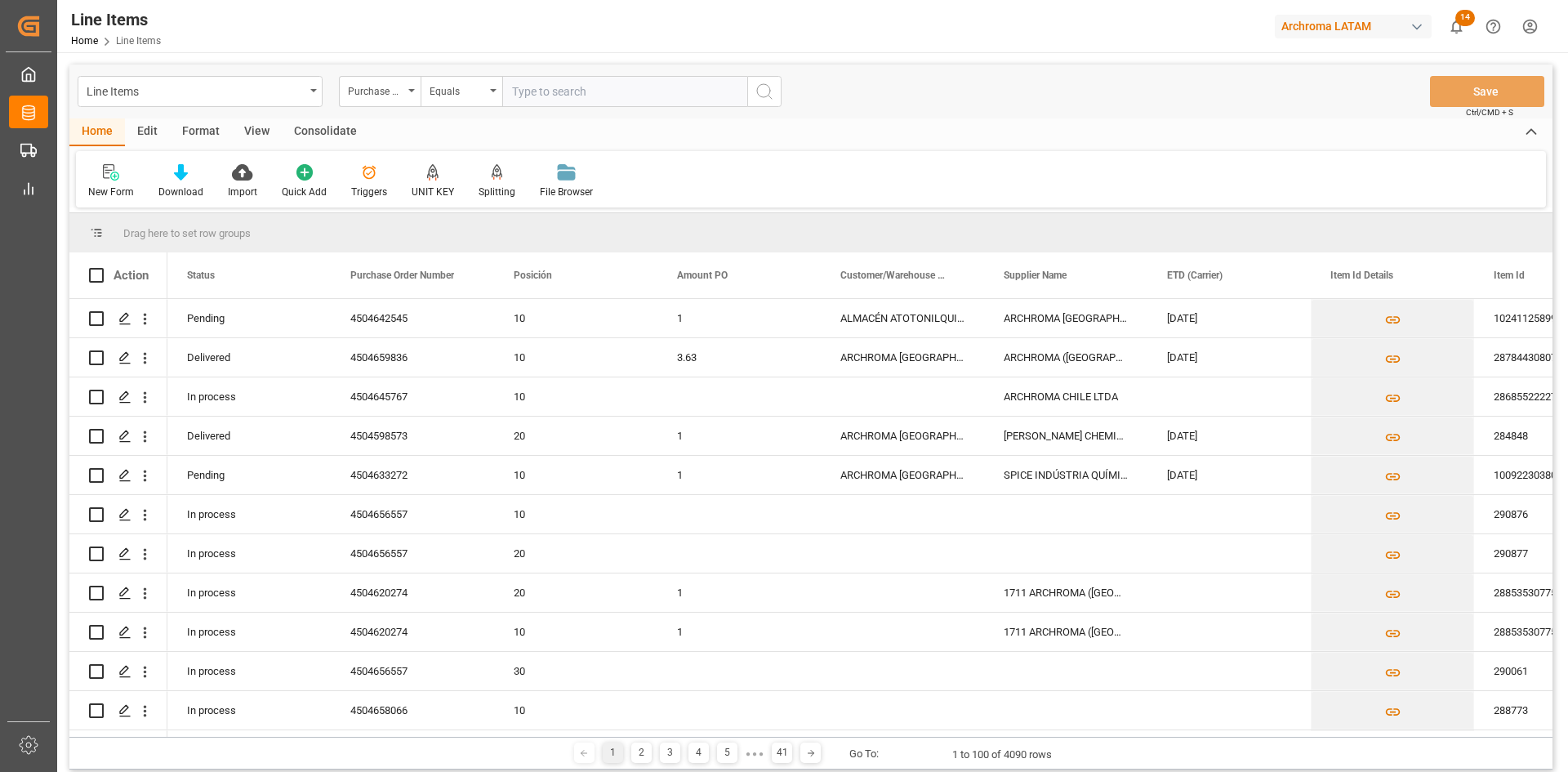
click at [544, 86] on input "text" at bounding box center [624, 92] width 245 height 31
paste input "4504646893"
type input "4504646893"
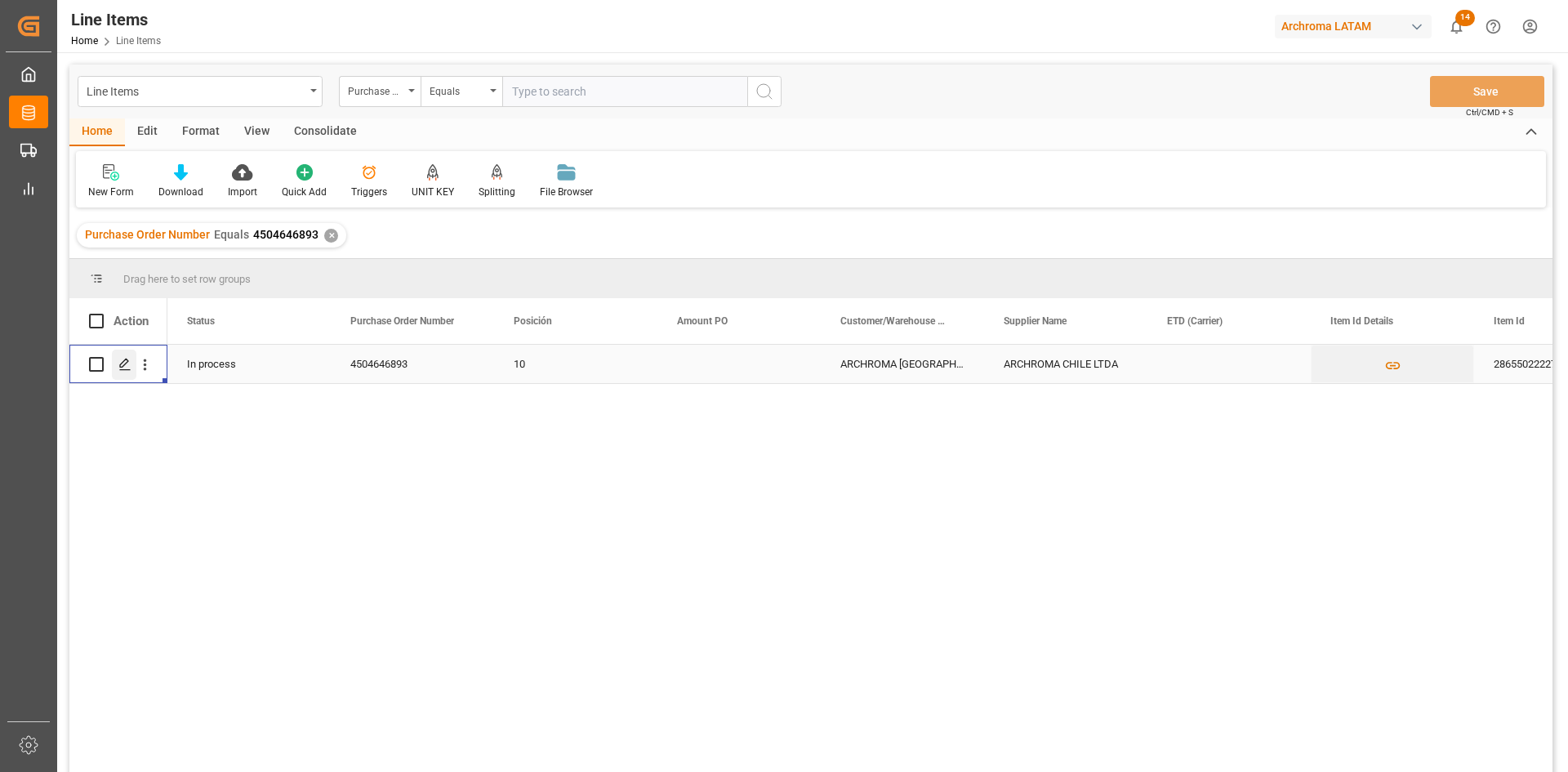
click at [130, 360] on icon "Press SPACE to select this row." at bounding box center [124, 364] width 13 height 13
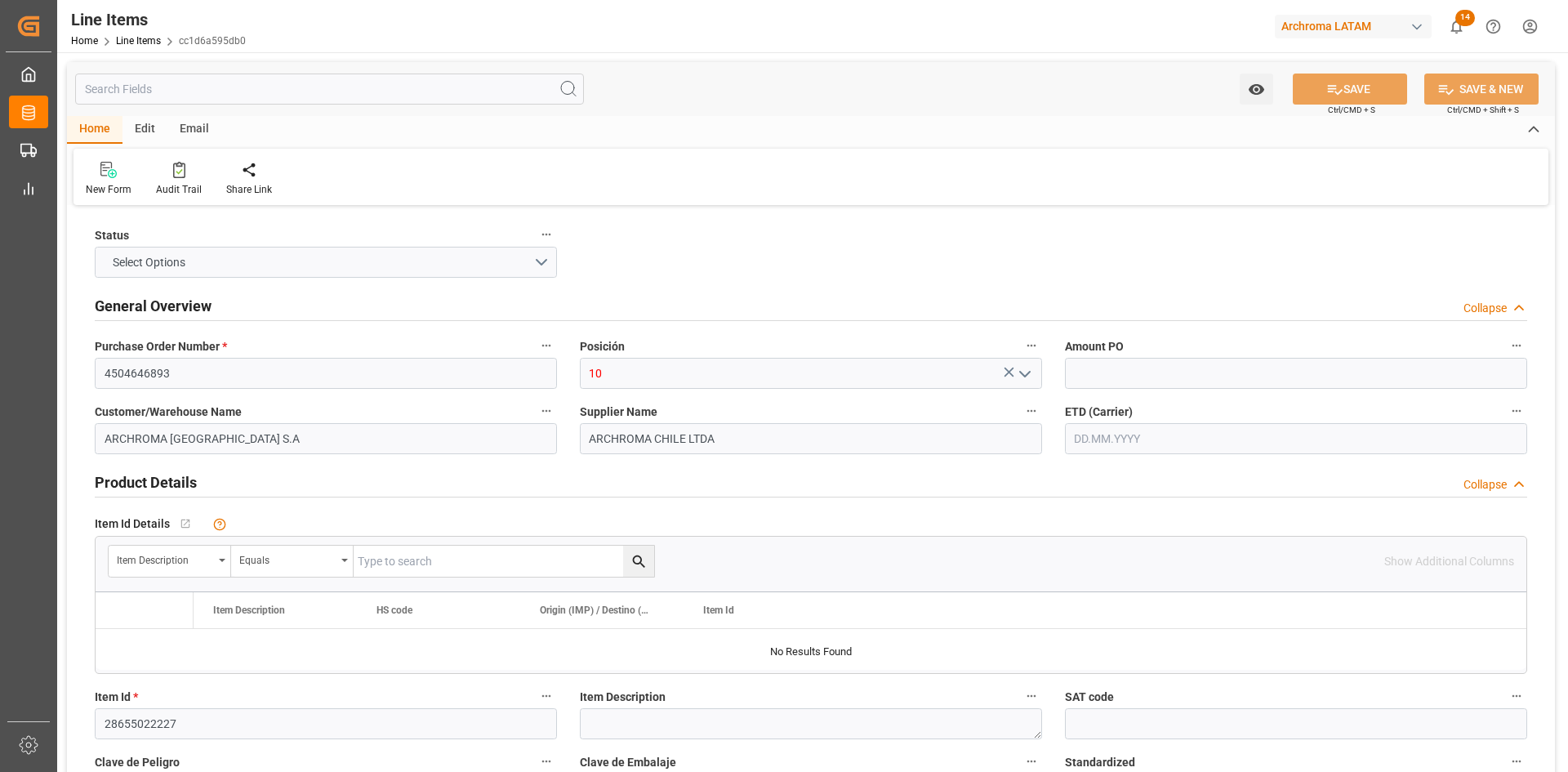
type input "20000"
type input "[DATE] 21:02"
type input "[DATE] 16:55"
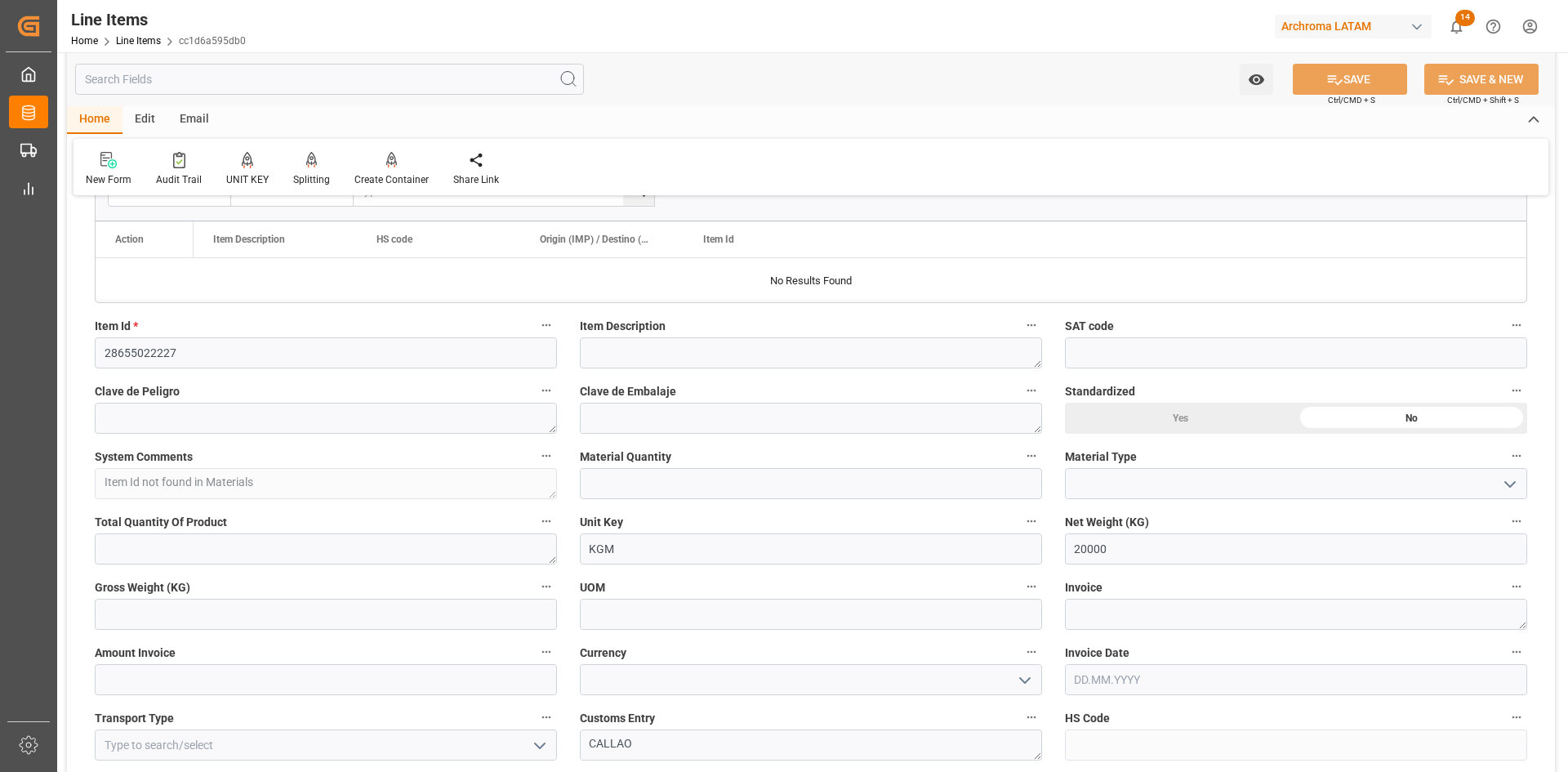
scroll to position [408, 0]
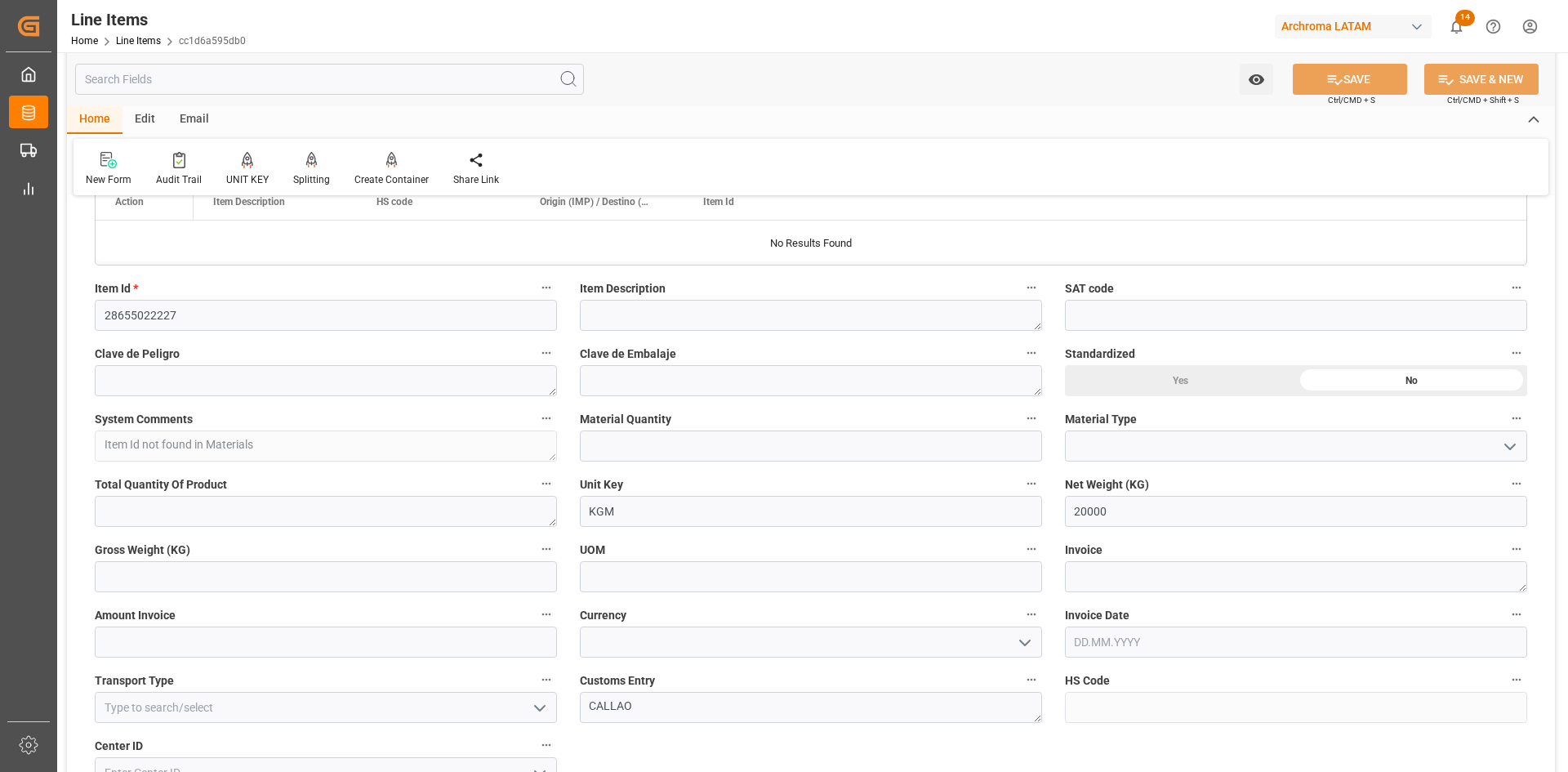
drag, startPoint x: 1420, startPoint y: 366, endPoint x: 1395, endPoint y: 379, distance: 28.2
click at [1420, 366] on div "No" at bounding box center [1411, 381] width 231 height 31
click at [1179, 443] on input at bounding box center [1296, 446] width 462 height 31
click at [1513, 444] on icon "open menu" at bounding box center [1510, 447] width 20 height 20
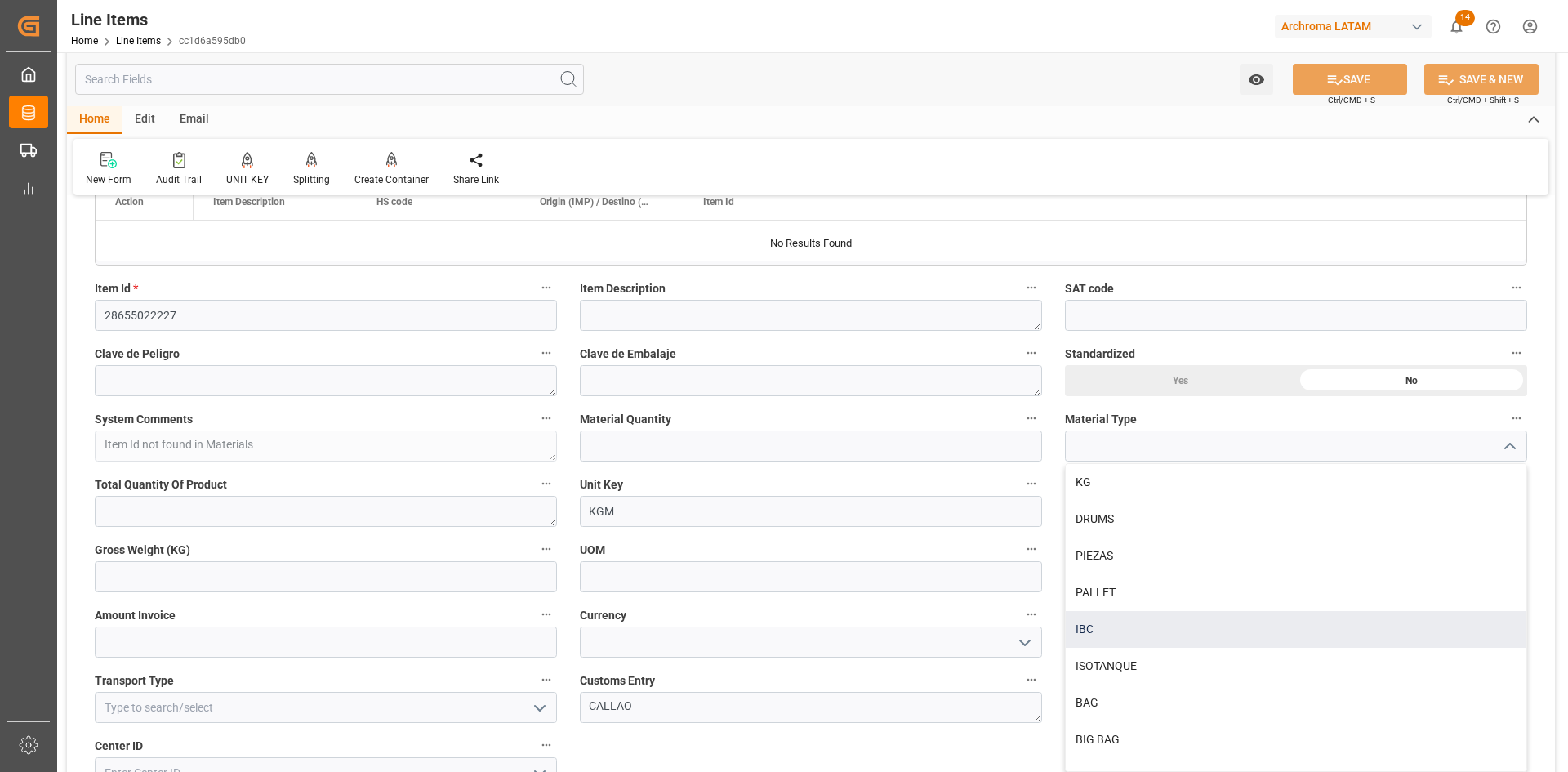
click at [1095, 623] on div "IBC" at bounding box center [1295, 629] width 461 height 37
type input "IBC"
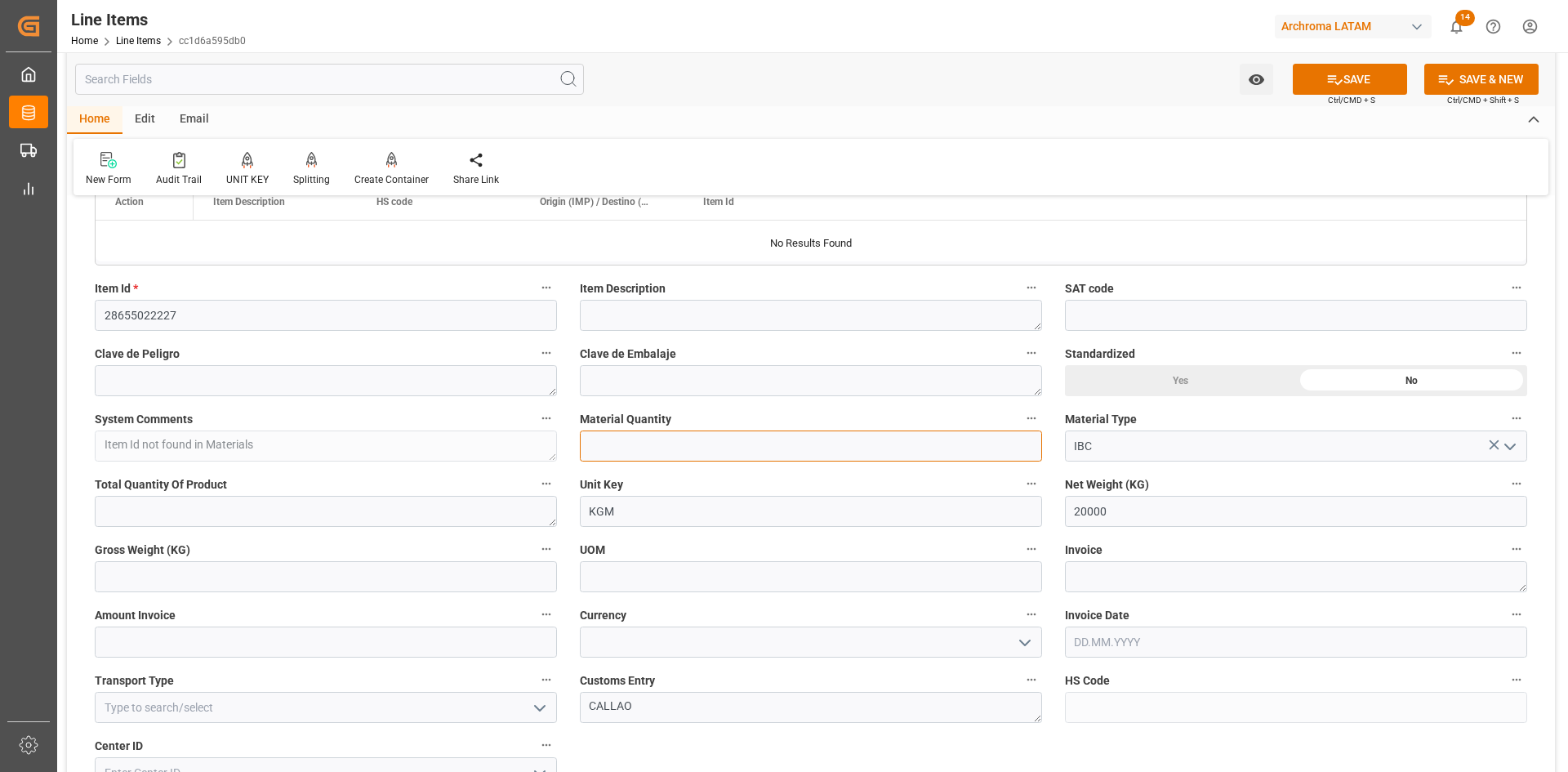
click at [798, 438] on input "text" at bounding box center [811, 446] width 462 height 31
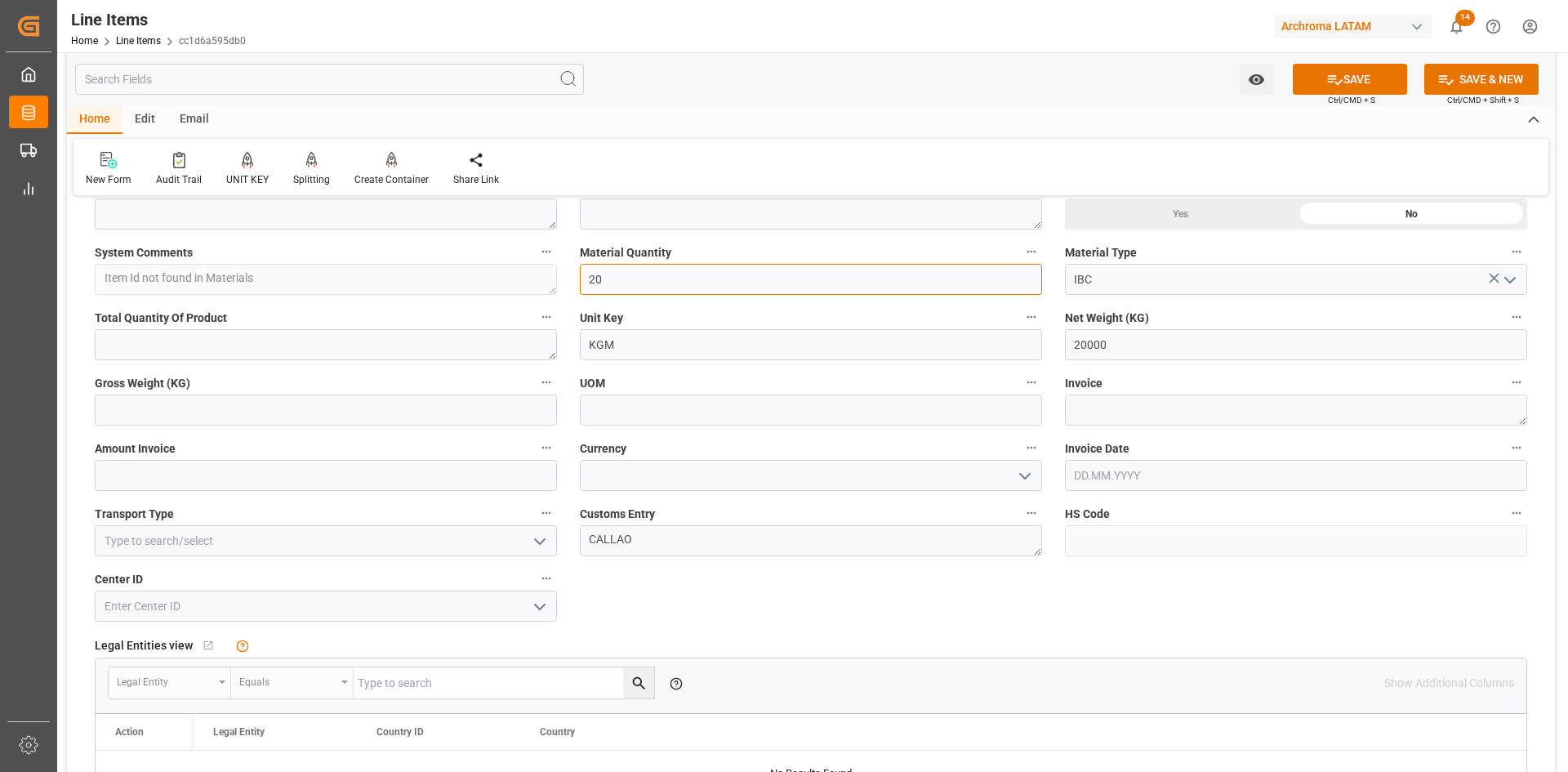
scroll to position [654, 0]
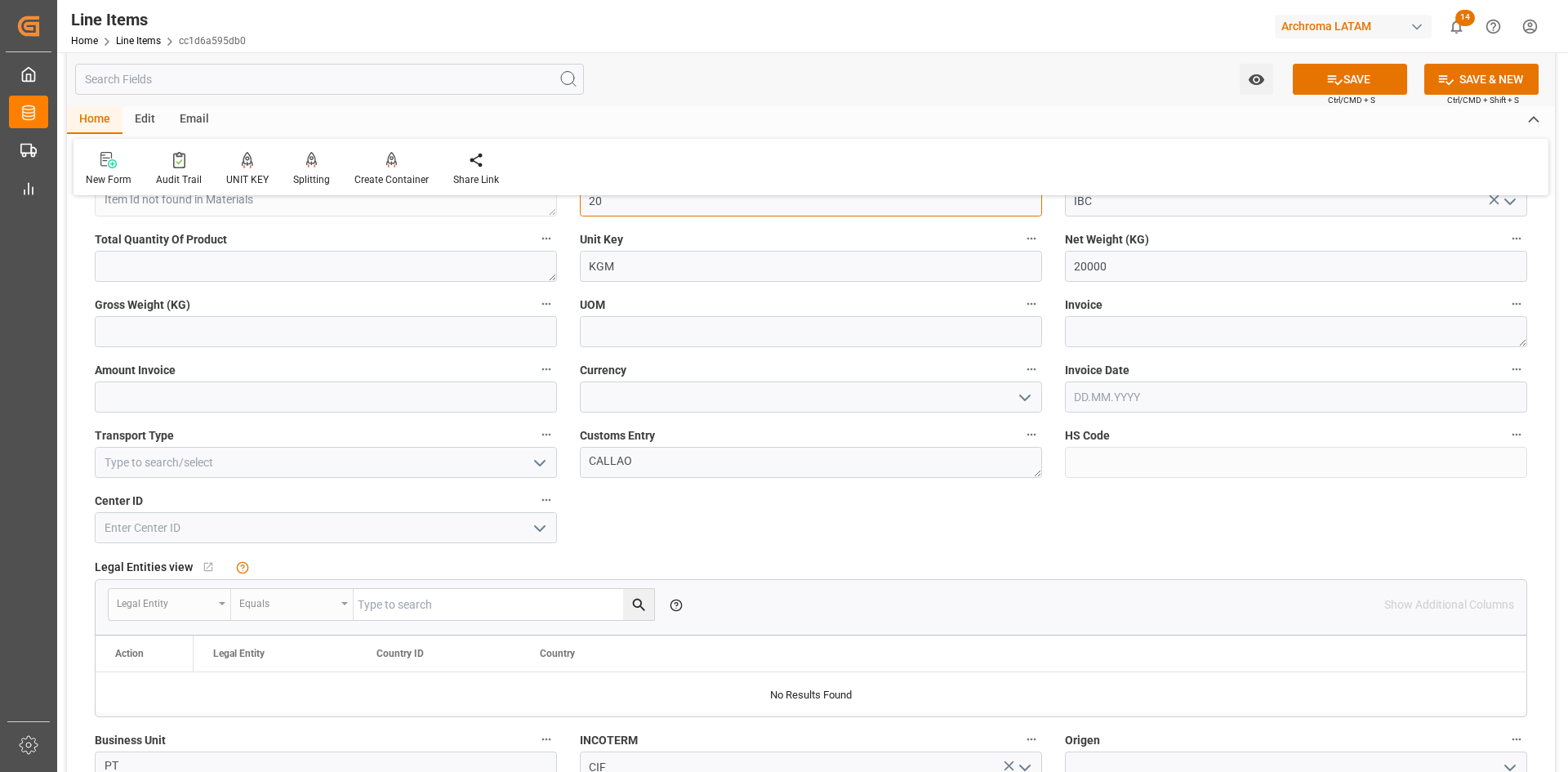
type input "20"
drag, startPoint x: 1128, startPoint y: 328, endPoint x: 1026, endPoint y: 342, distance: 103.0
click at [1128, 328] on textarea at bounding box center [1296, 332] width 462 height 31
click at [1224, 324] on textarea at bounding box center [1296, 332] width 462 height 31
paste textarea "CEX-25/11365"
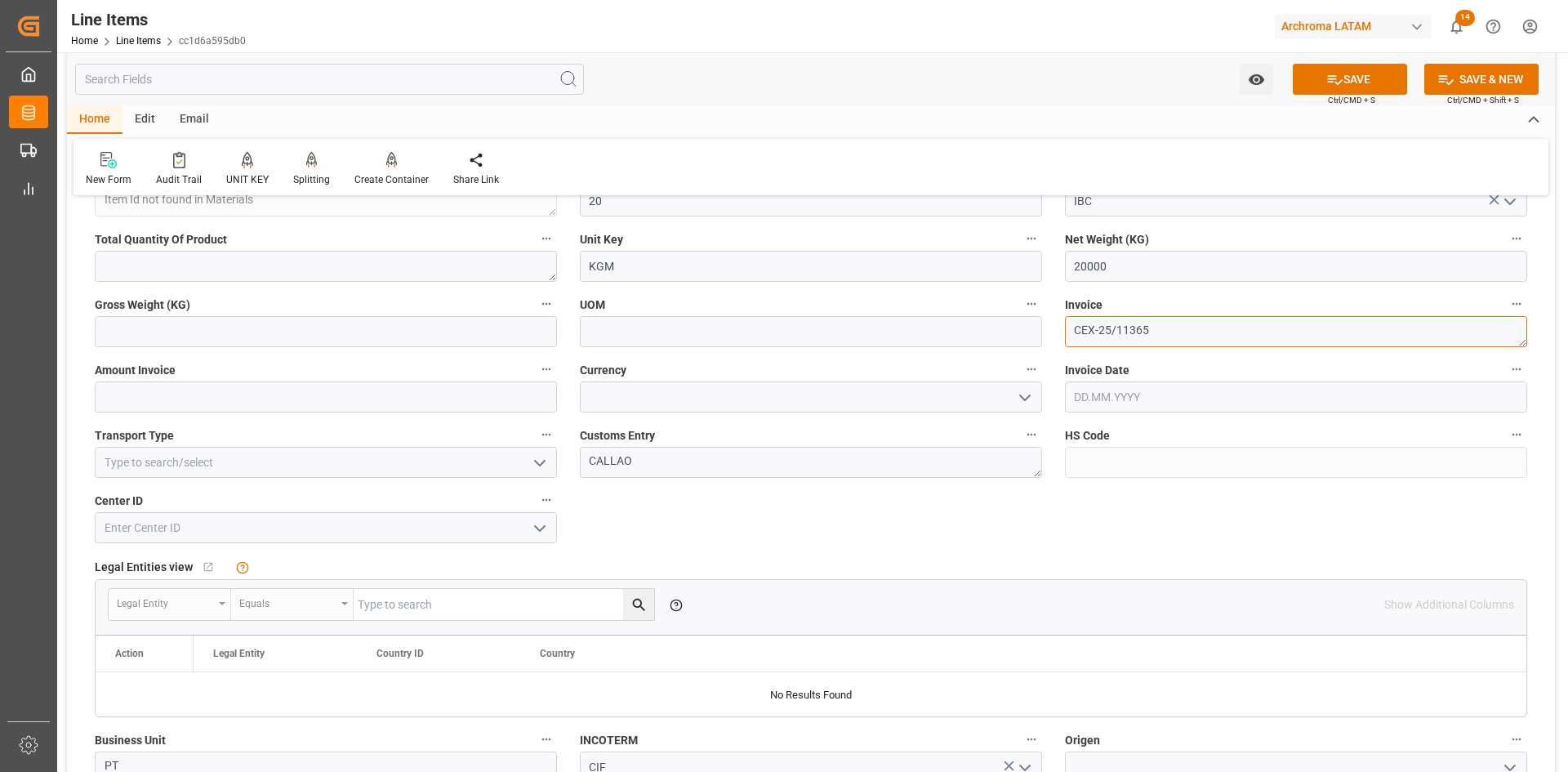
type textarea "CEX-25/11365"
click at [310, 396] on input "text" at bounding box center [326, 397] width 462 height 31
drag, startPoint x: 191, startPoint y: 398, endPoint x: 76, endPoint y: 389, distance: 115.4
click at [76, 389] on div "Status IN PROCESS General Overview Collapse Purchase Order Number * 4504646893 …" at bounding box center [810, 357] width 1488 height 1601
type input "20800"
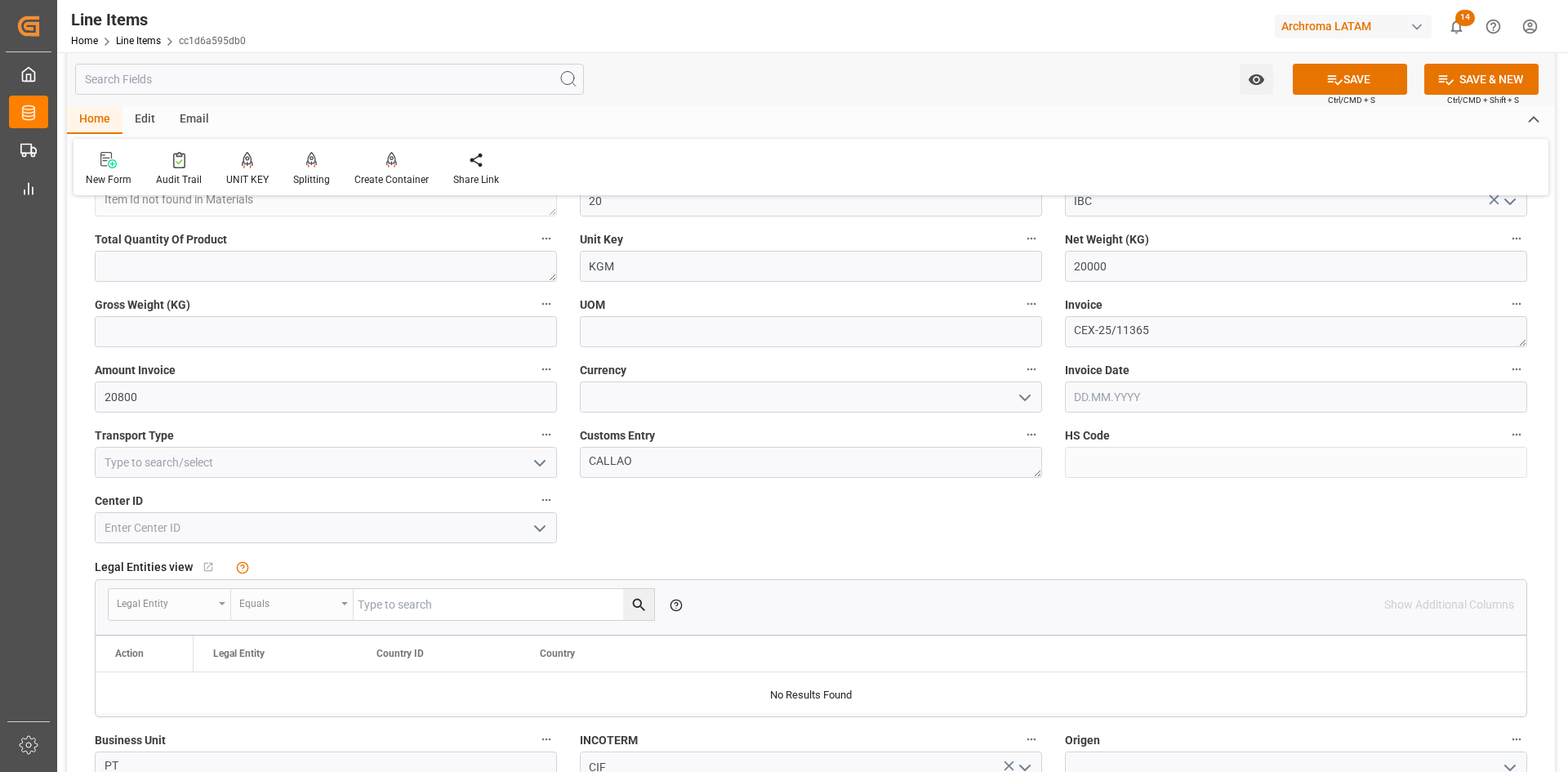
click at [1016, 399] on icon "open menu" at bounding box center [1025, 398] width 20 height 20
click at [753, 418] on div "USD" at bounding box center [811, 433] width 461 height 37
type input "USD"
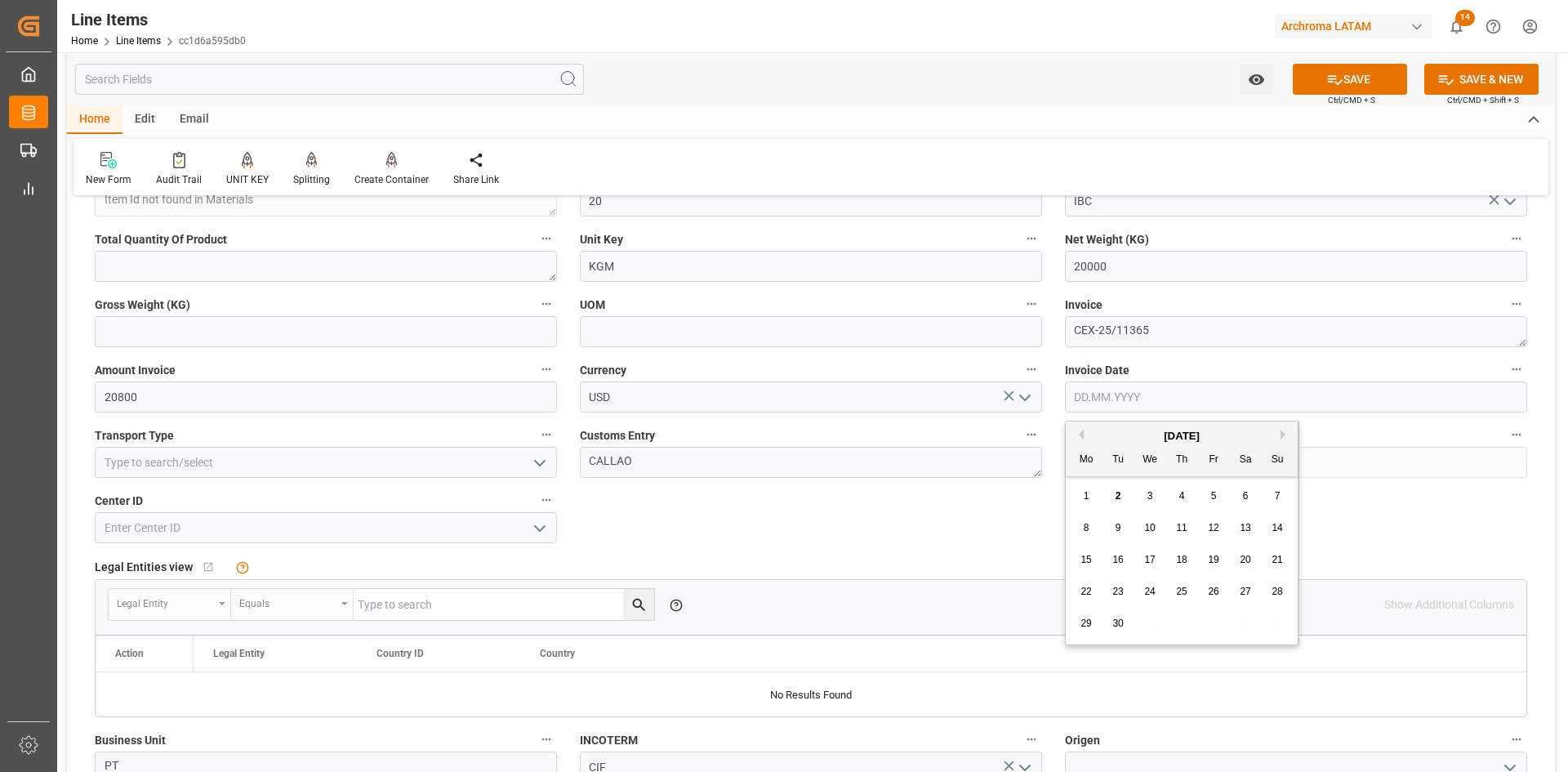
click at [1120, 405] on input "text" at bounding box center [1296, 397] width 462 height 31
click at [1076, 431] on button "Previous Month" at bounding box center [1079, 434] width 10 height 10
click at [1120, 562] on span "12" at bounding box center [1117, 560] width 11 height 12
type input "[DATE]"
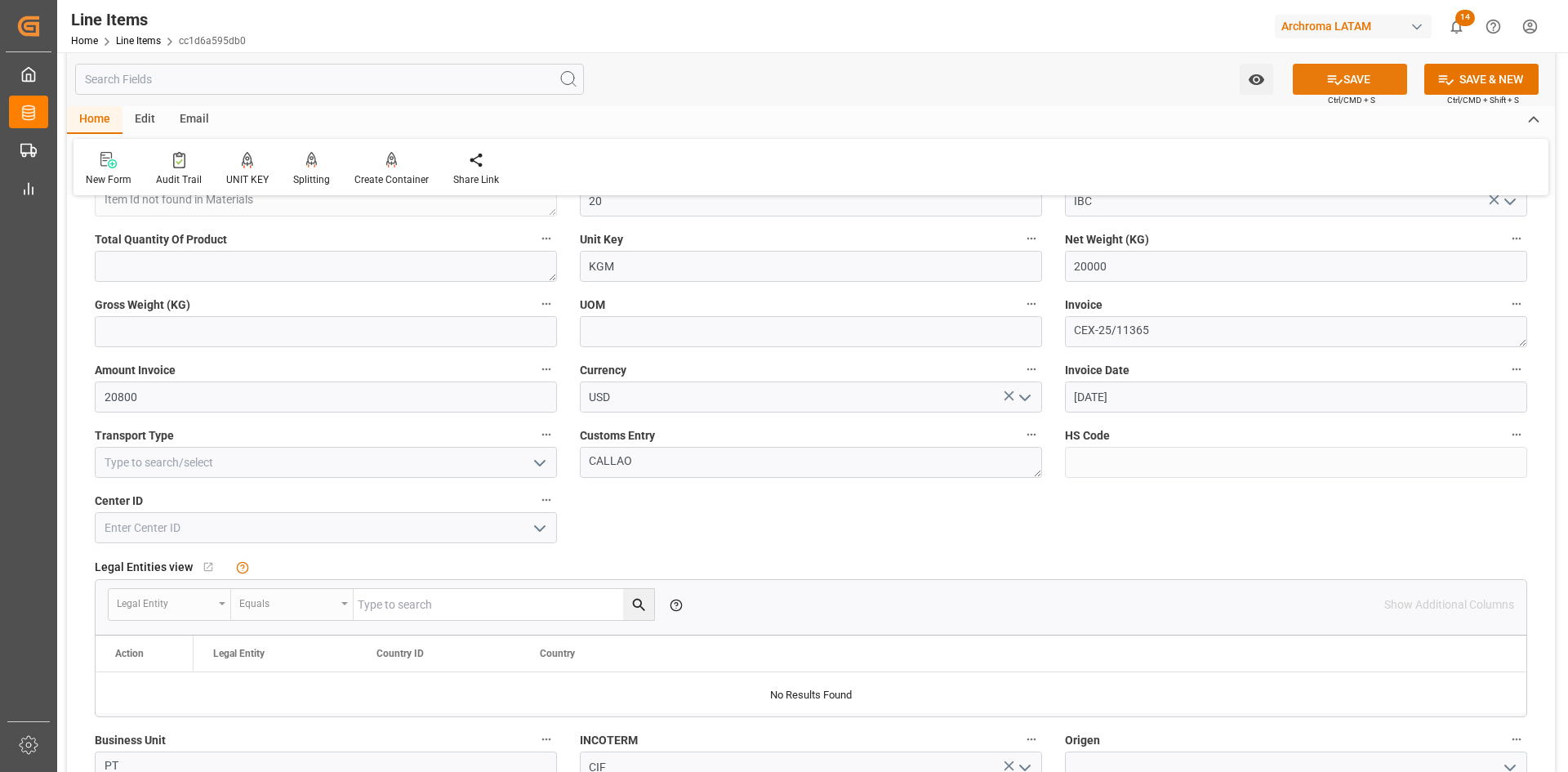
click at [1347, 71] on button "SAVE" at bounding box center [1349, 79] width 114 height 31
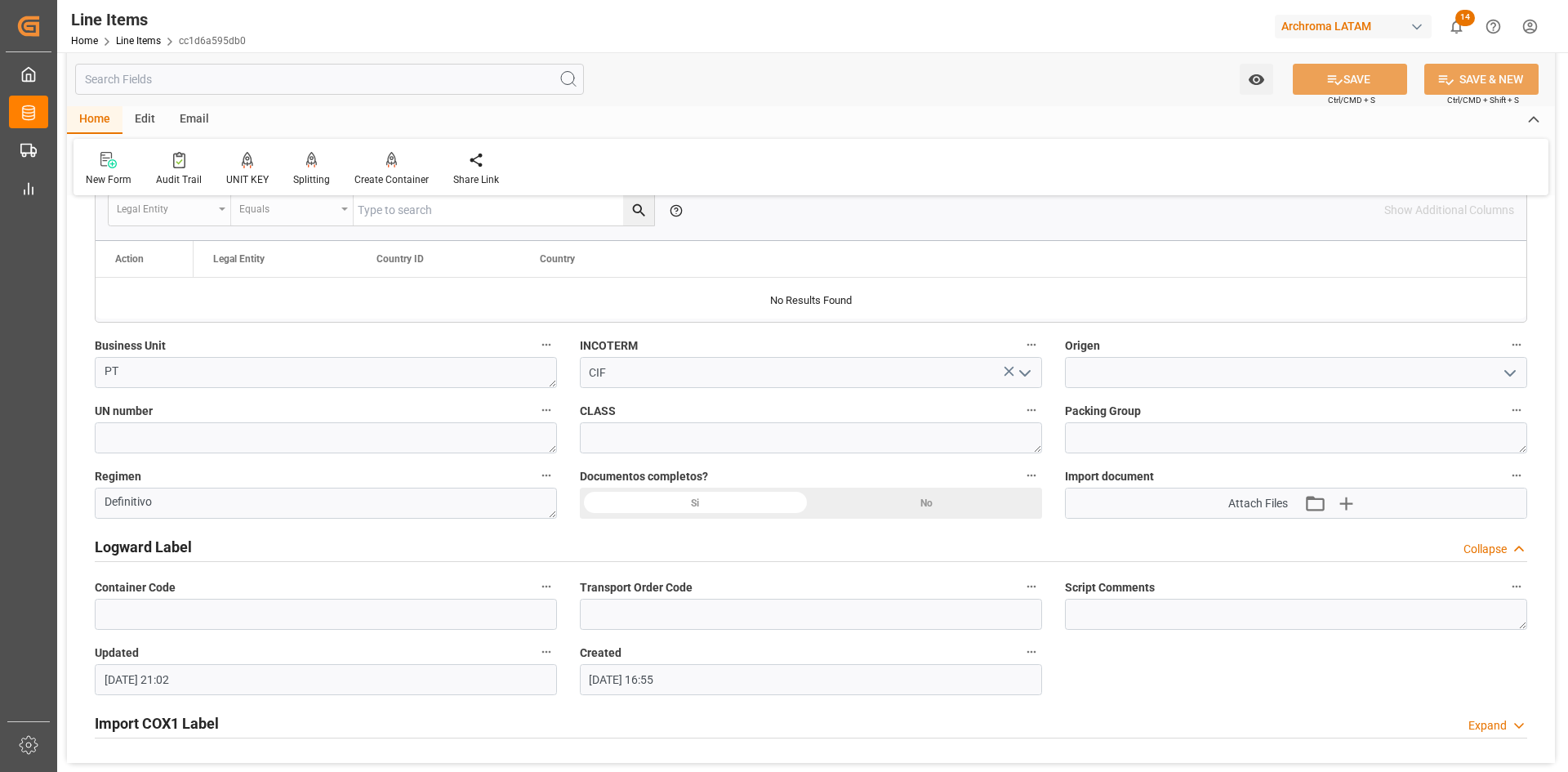
scroll to position [1041, 0]
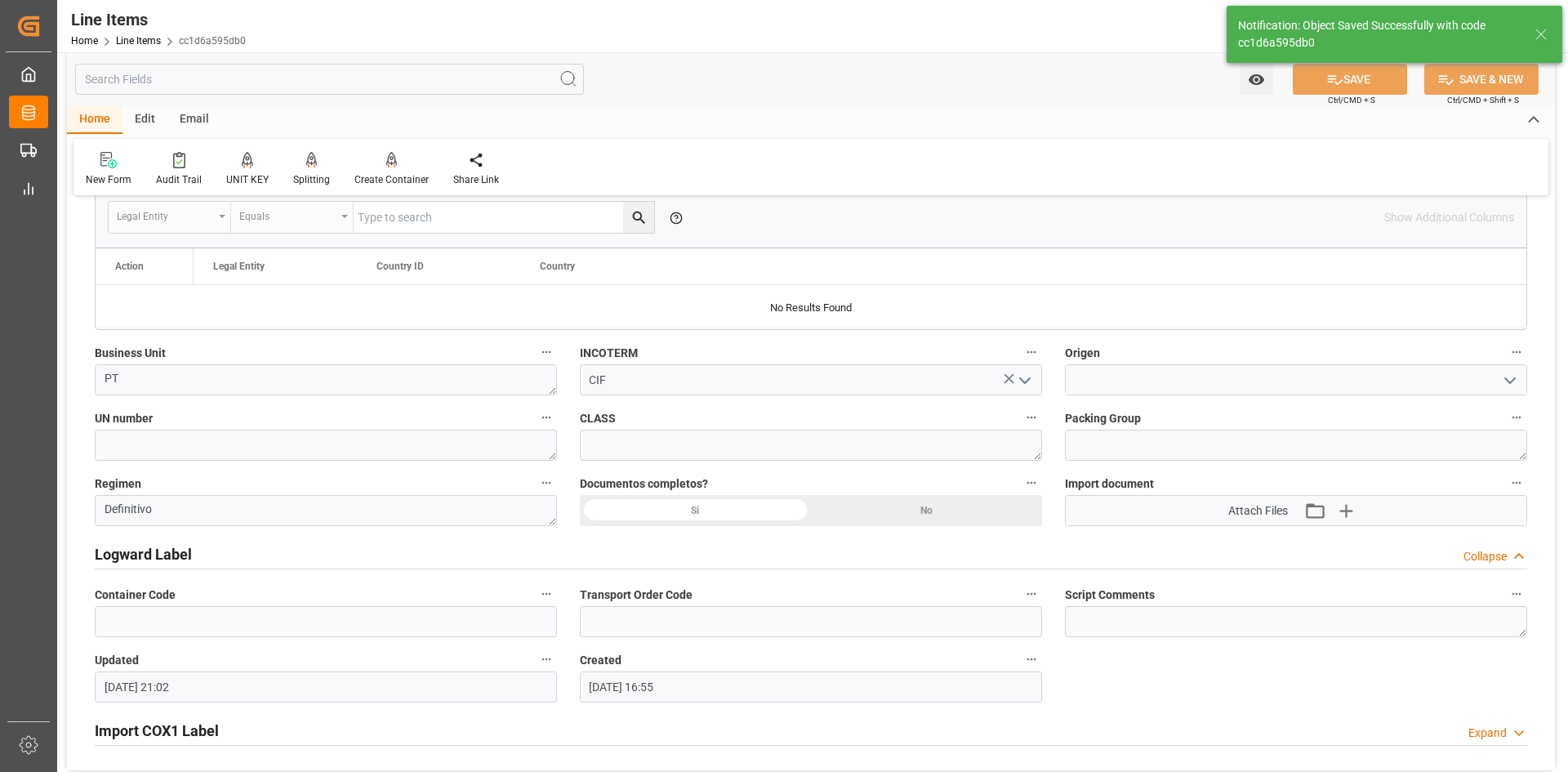
type textarea "20 IBC"
type input "[DATE] 21:57"
click at [1512, 386] on icon "open menu" at bounding box center [1510, 381] width 20 height 20
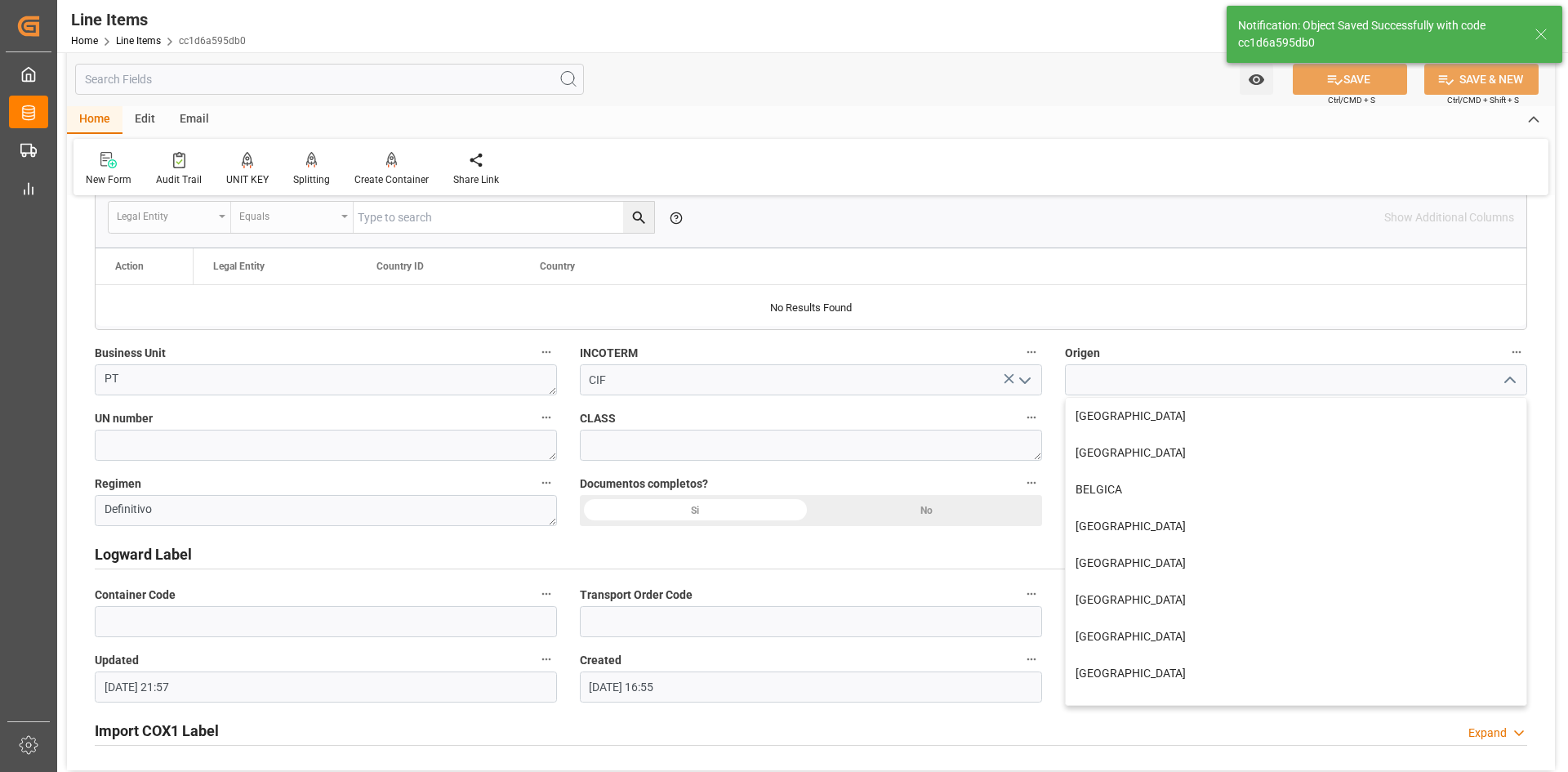
scroll to position [538, 0]
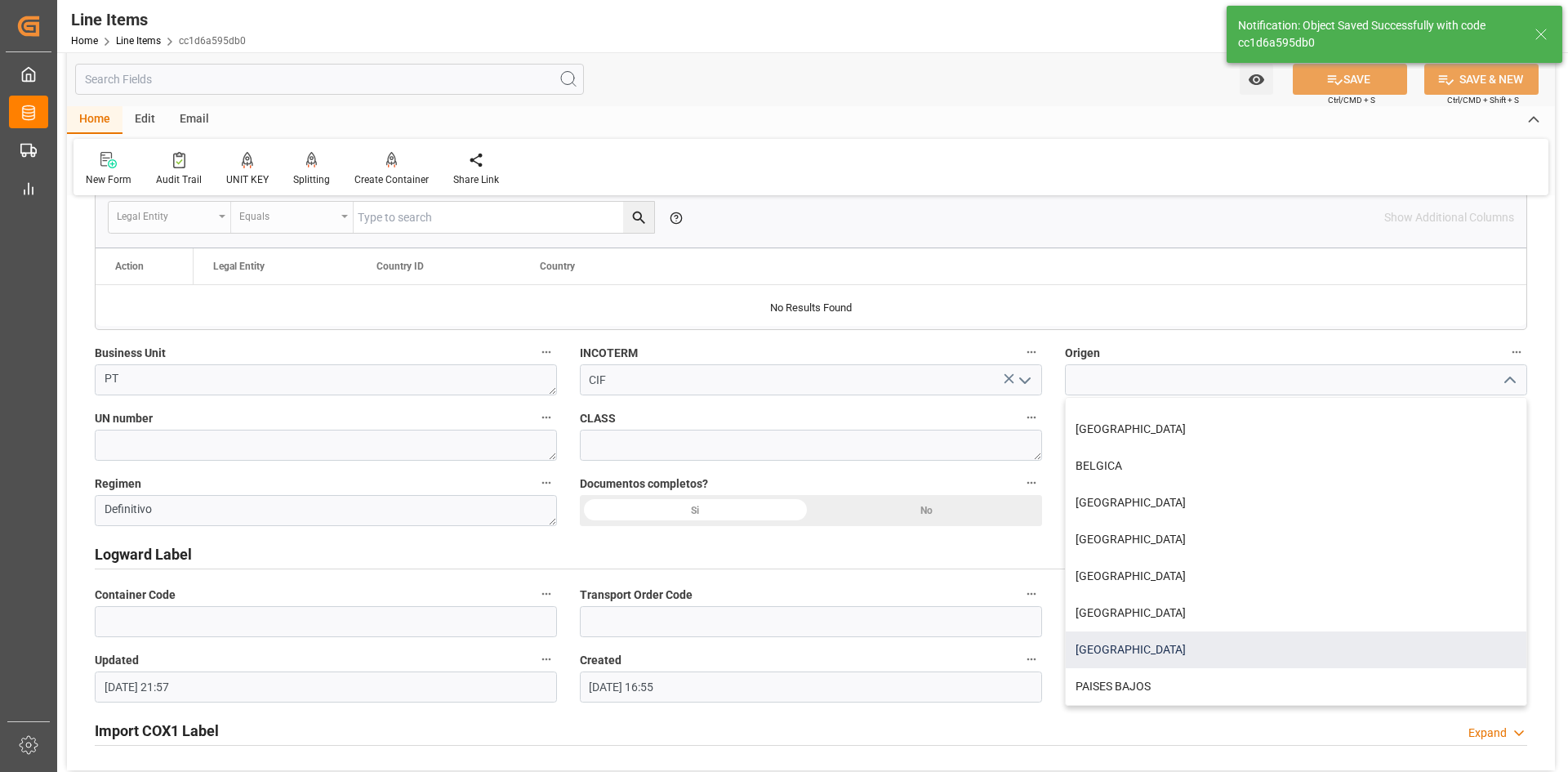
click at [1117, 639] on div "[GEOGRAPHIC_DATA]" at bounding box center [1295, 650] width 461 height 37
type input "[GEOGRAPHIC_DATA]"
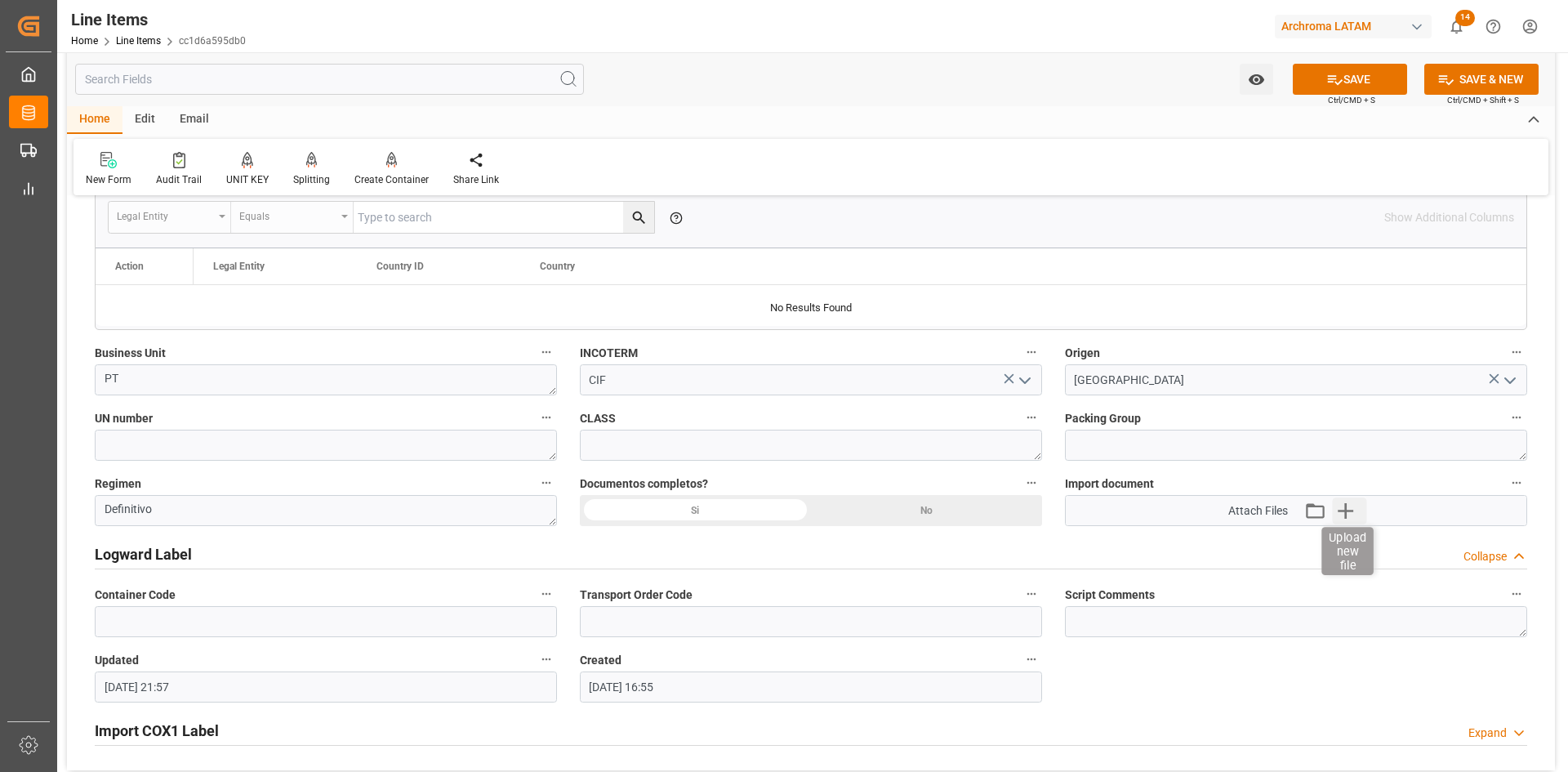
click at [1350, 514] on icon "button" at bounding box center [1345, 510] width 26 height 26
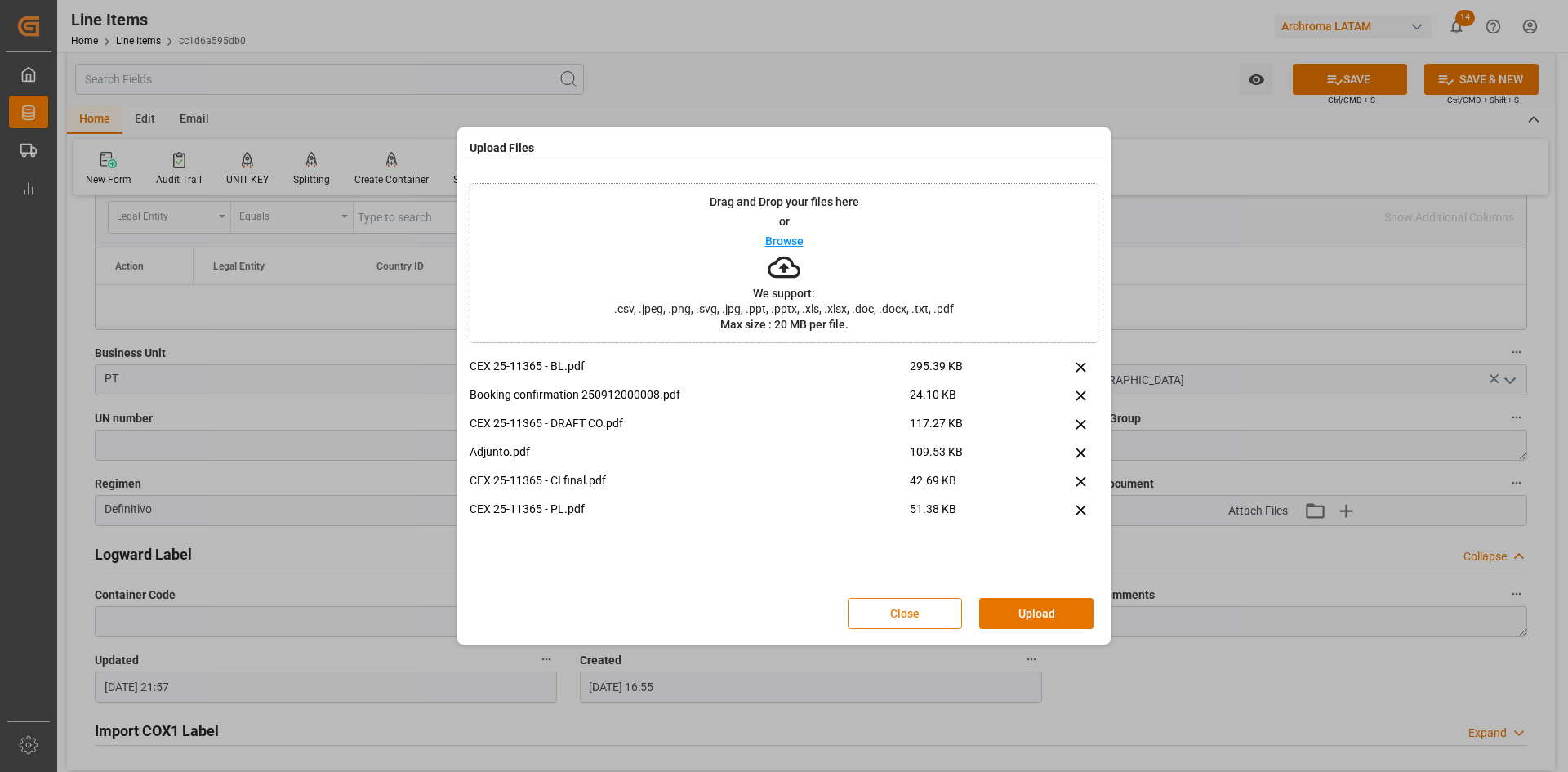
click at [925, 613] on button "Close" at bounding box center [905, 613] width 114 height 31
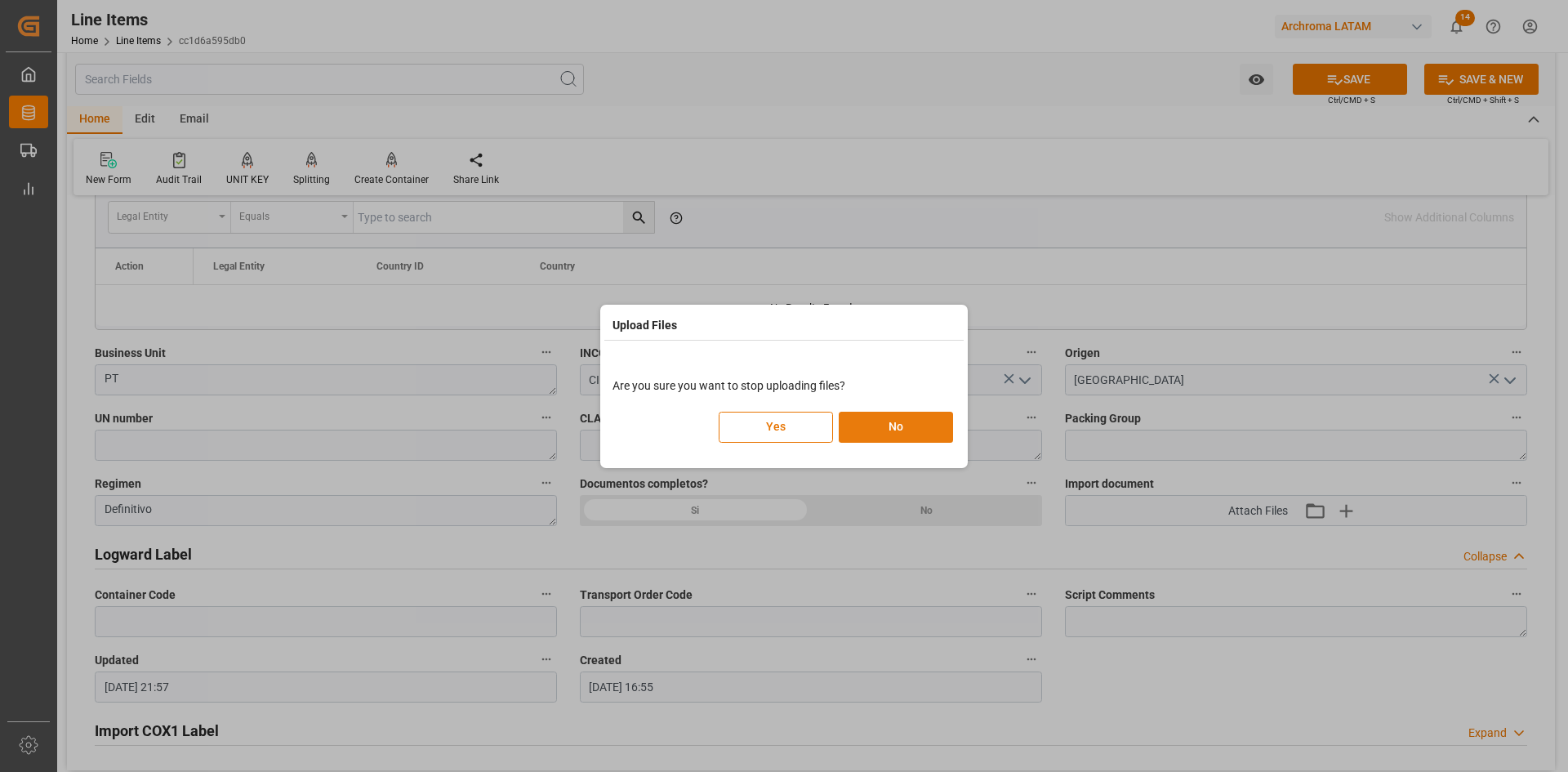
click at [895, 421] on button "No" at bounding box center [895, 428] width 114 height 31
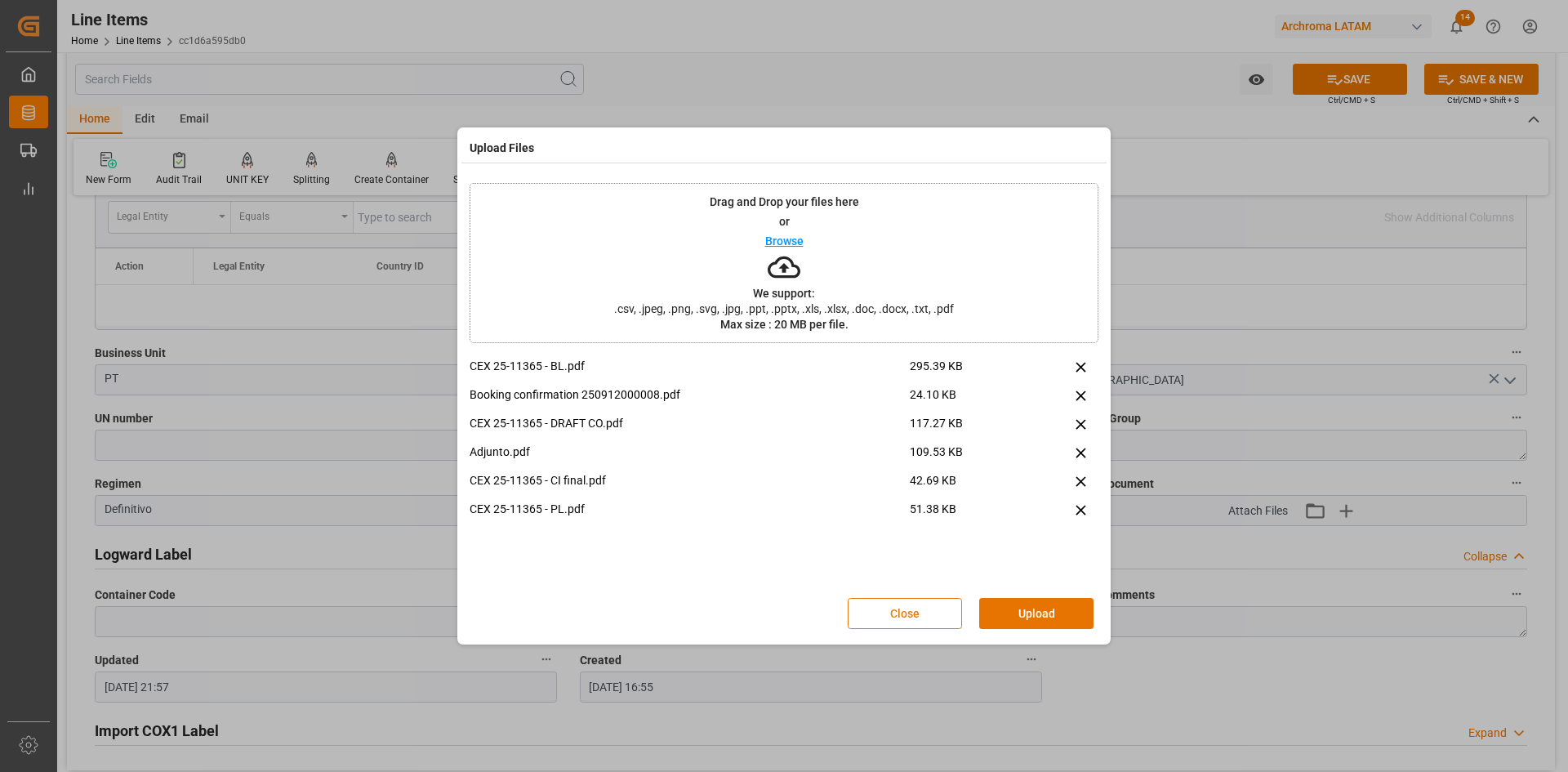
click at [901, 613] on button "Close" at bounding box center [905, 613] width 114 height 31
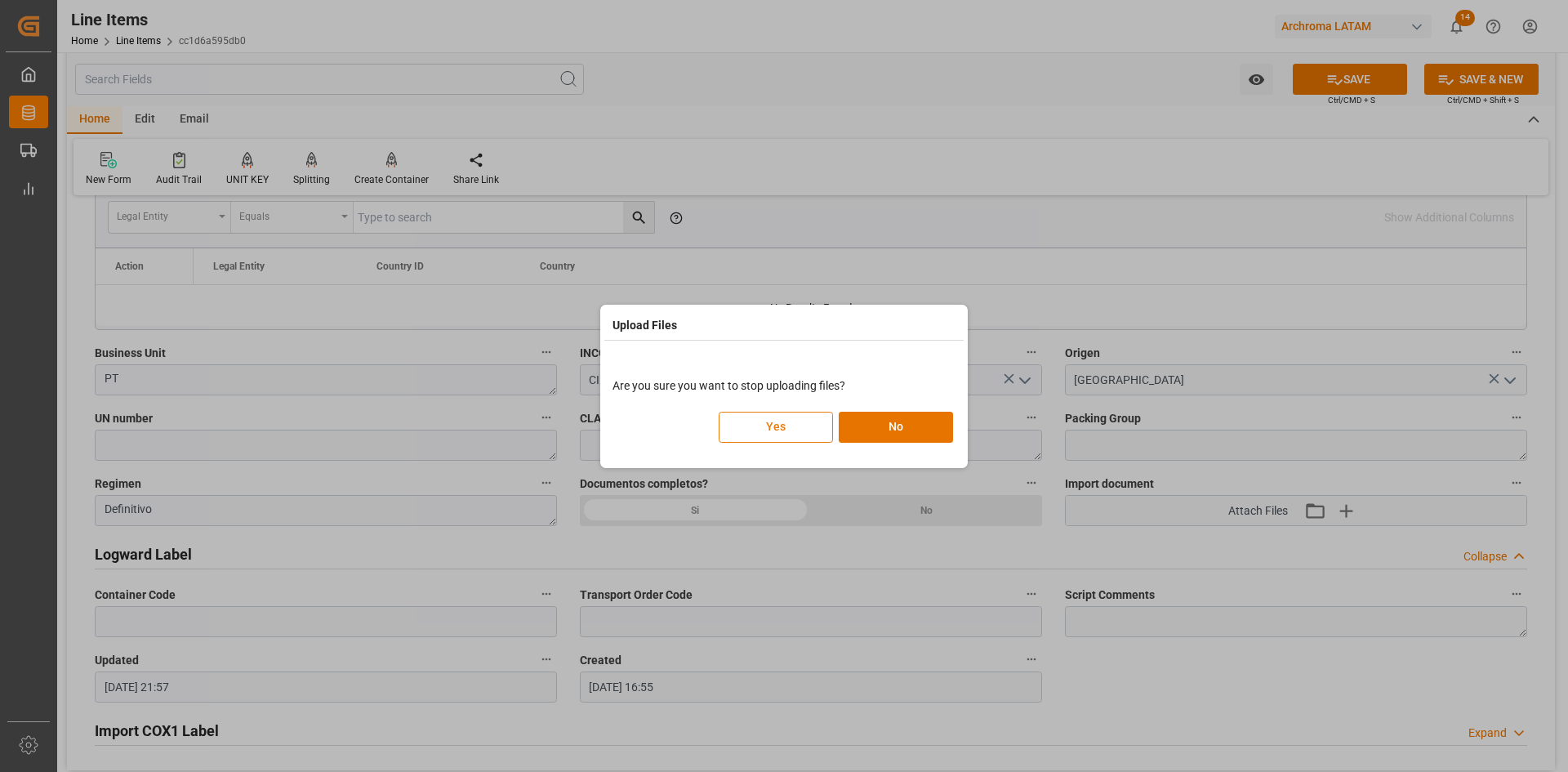
click at [780, 421] on button "Yes" at bounding box center [776, 428] width 114 height 31
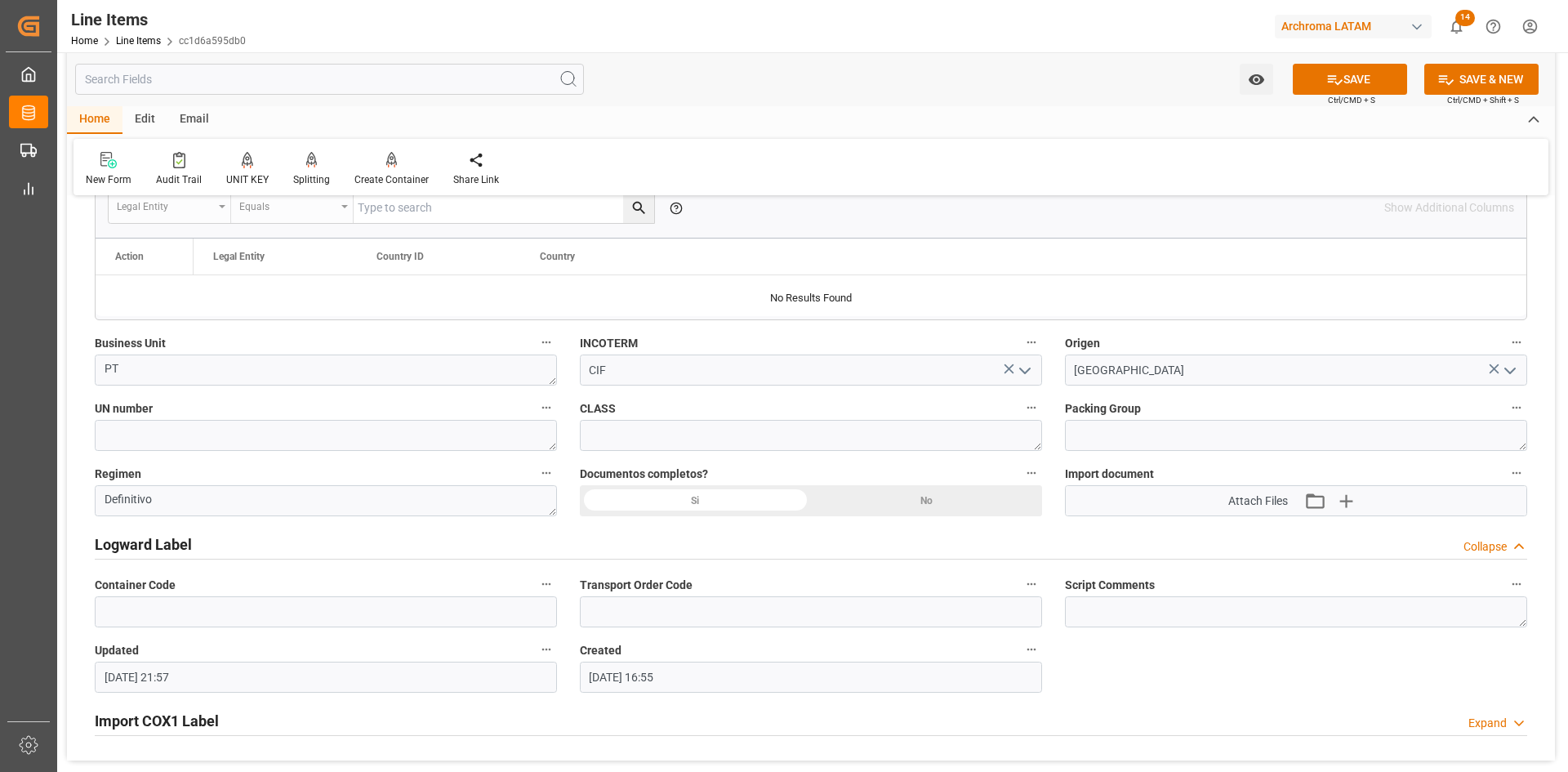
scroll to position [1062, 0]
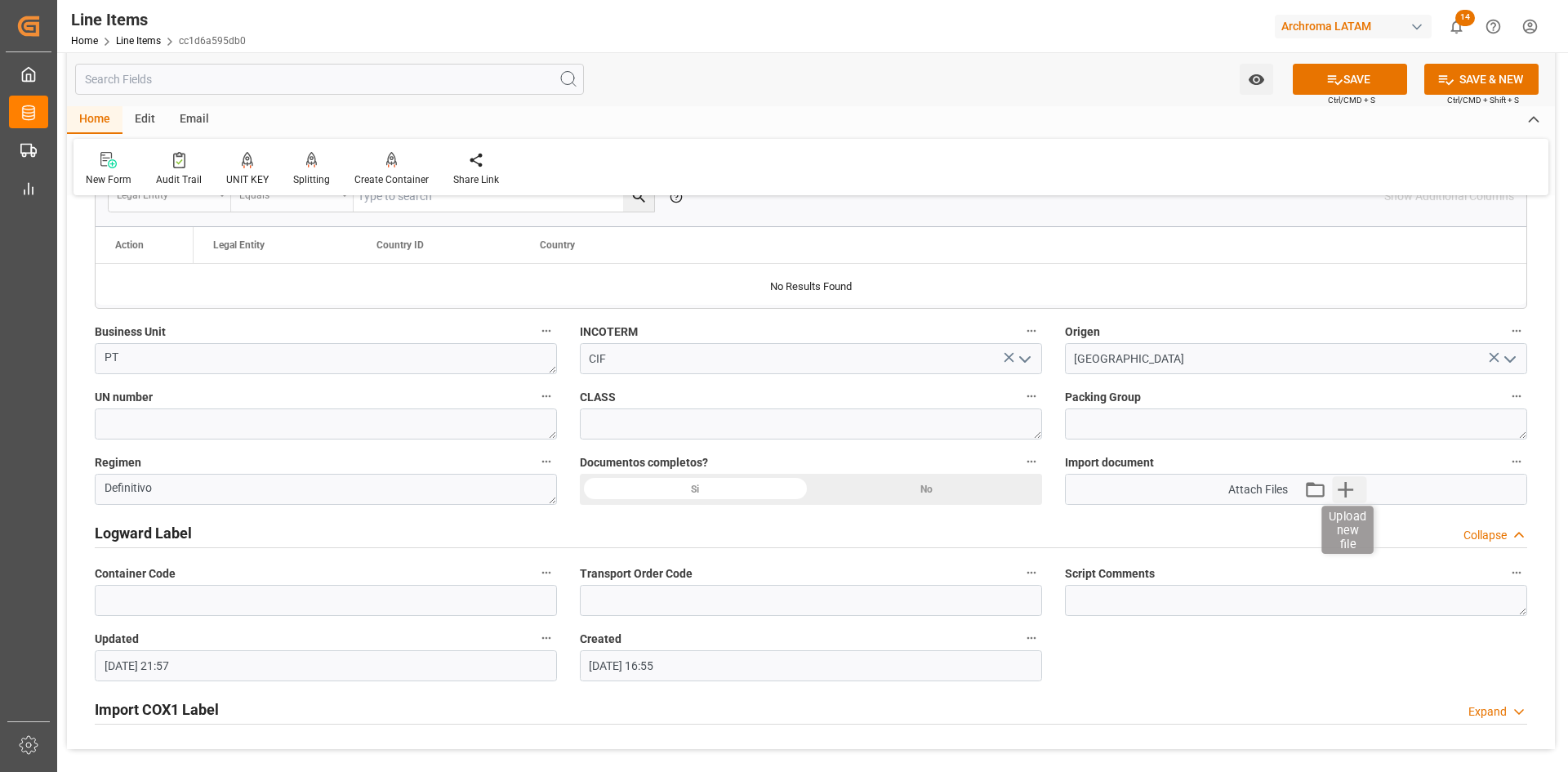
click at [1349, 487] on icon "button" at bounding box center [1345, 489] width 26 height 26
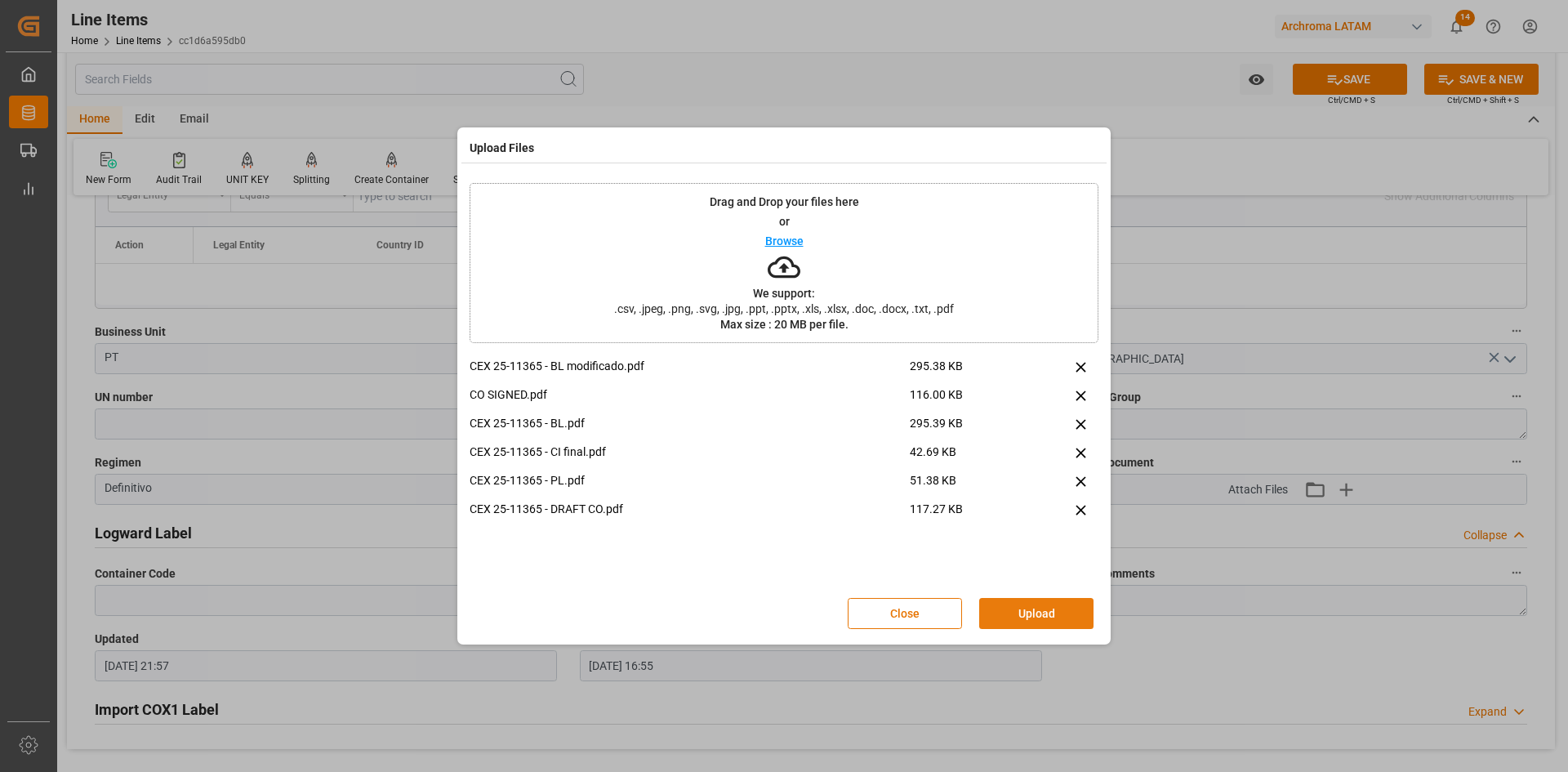
click at [1019, 608] on button "Upload" at bounding box center [1036, 613] width 114 height 31
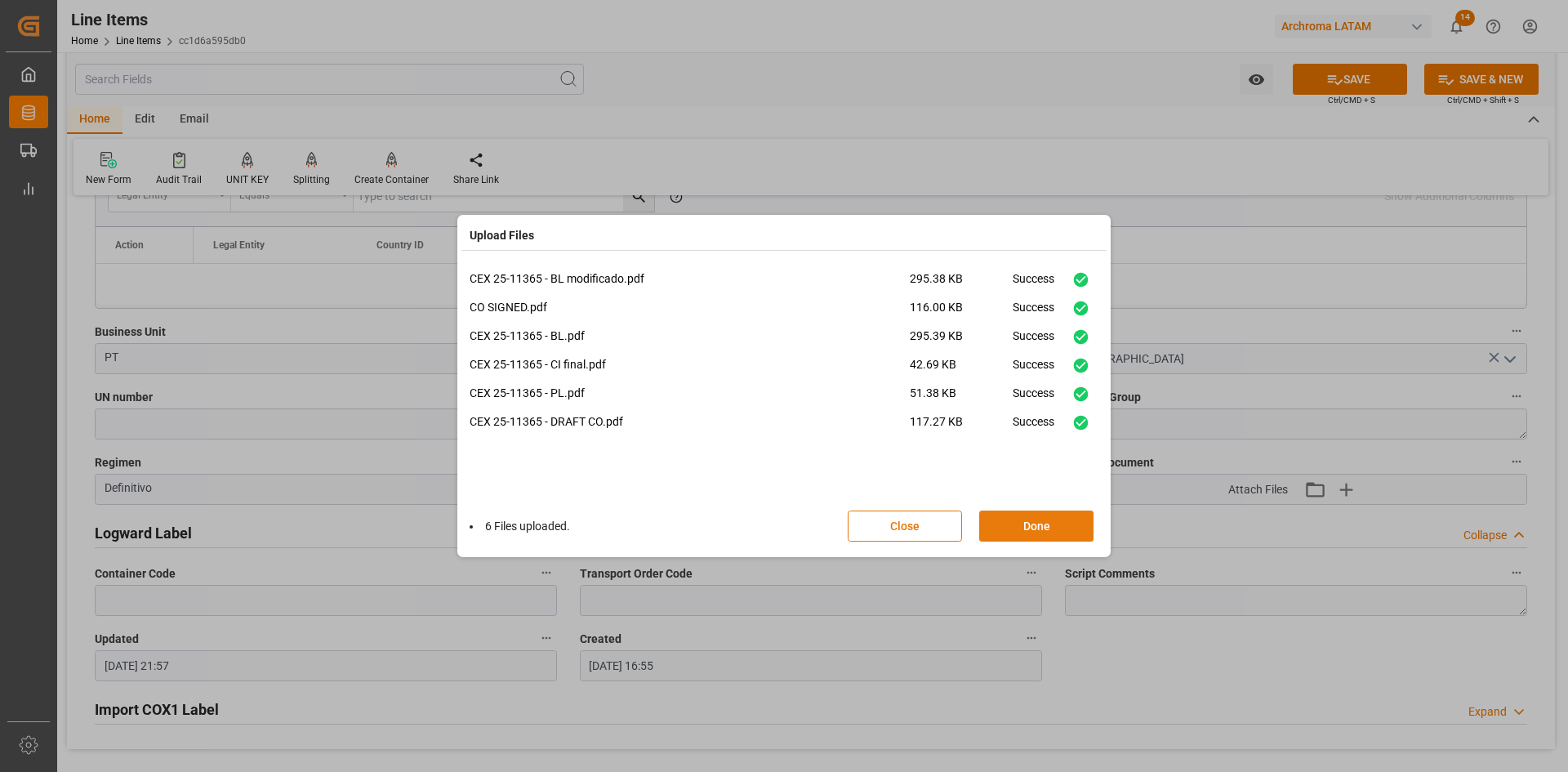
click at [1069, 530] on button "Done" at bounding box center [1036, 526] width 114 height 31
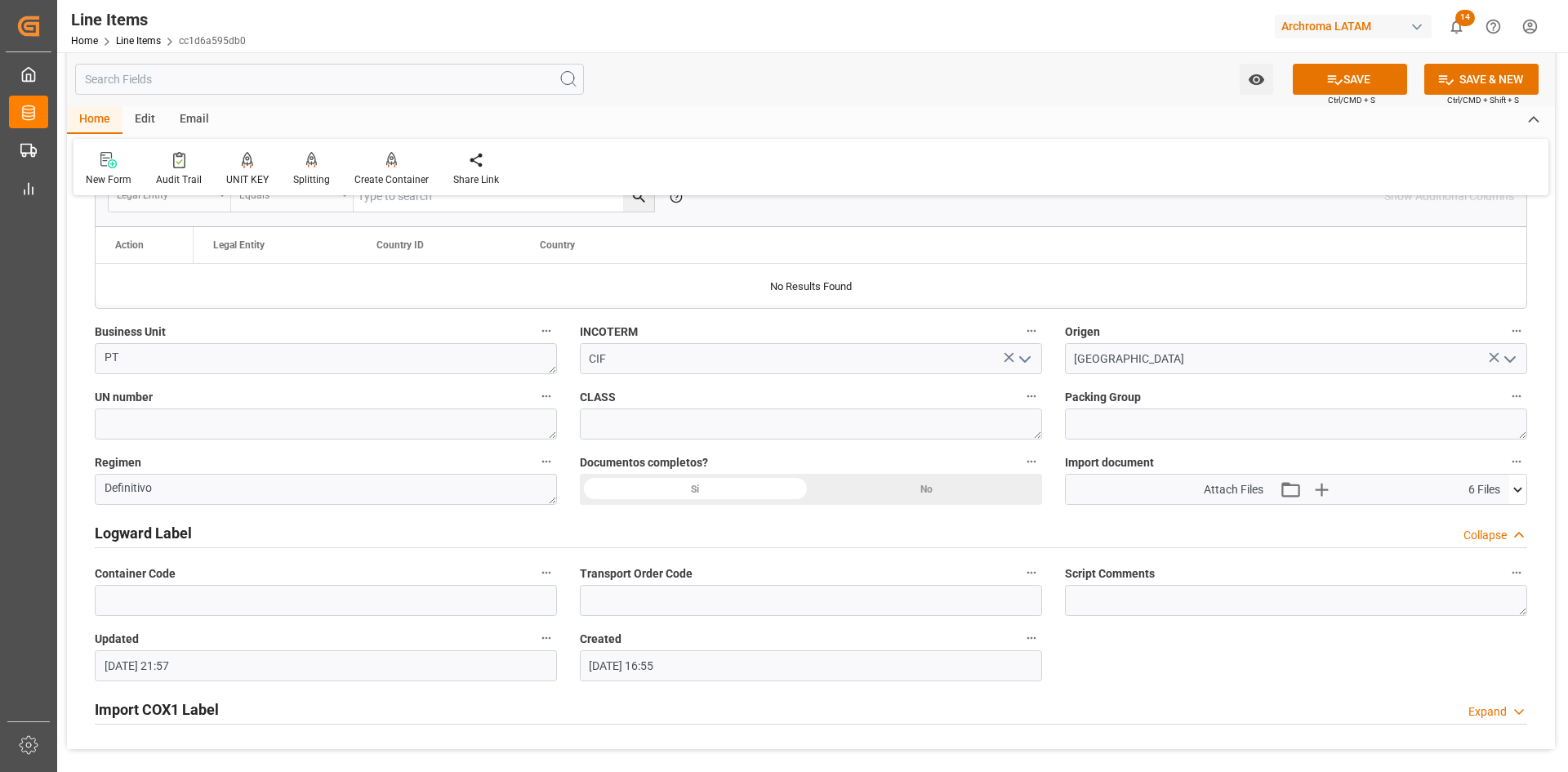
click at [1333, 85] on icon at bounding box center [1335, 80] width 18 height 18
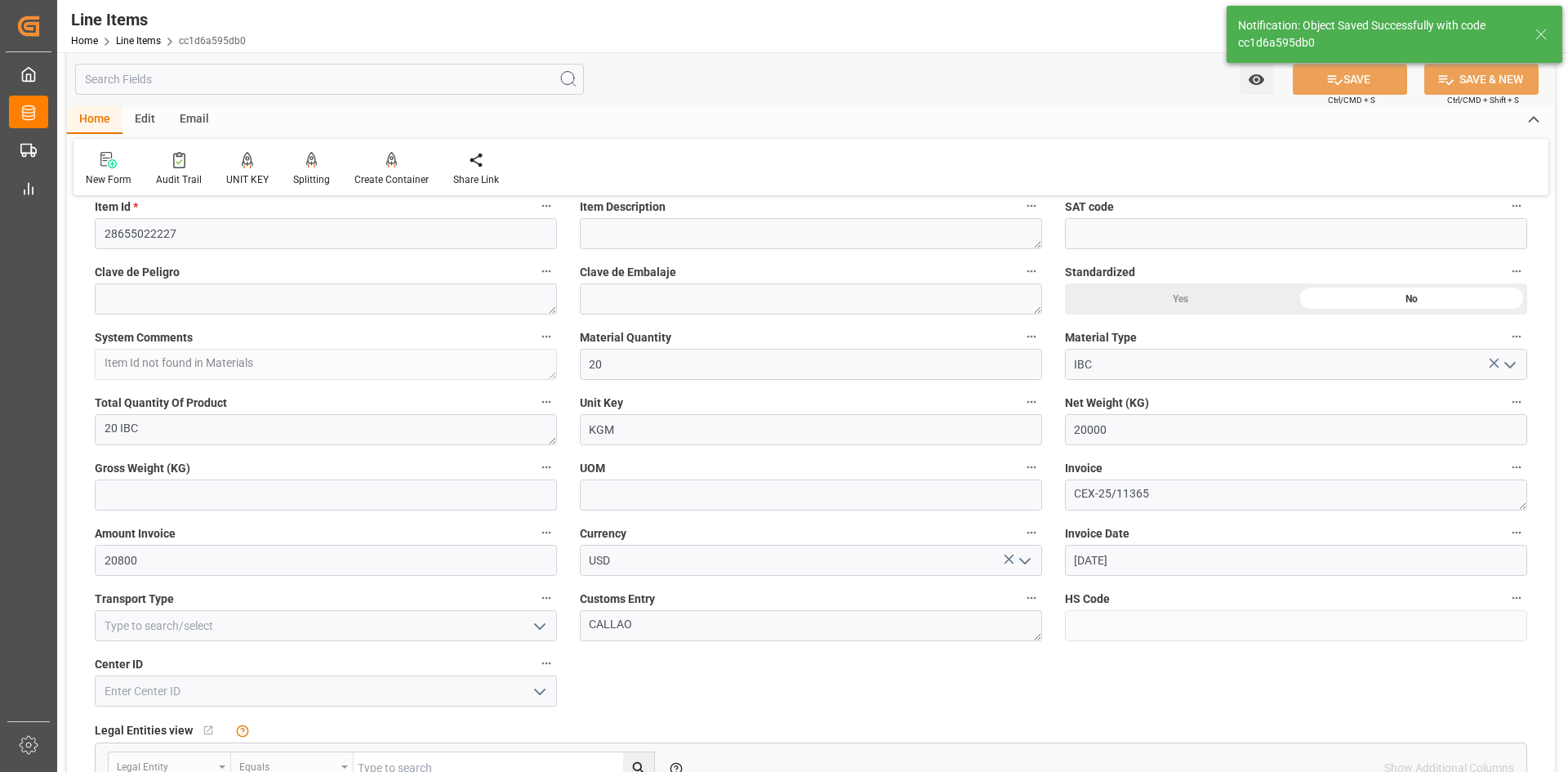
type input "[DATE] 21:59"
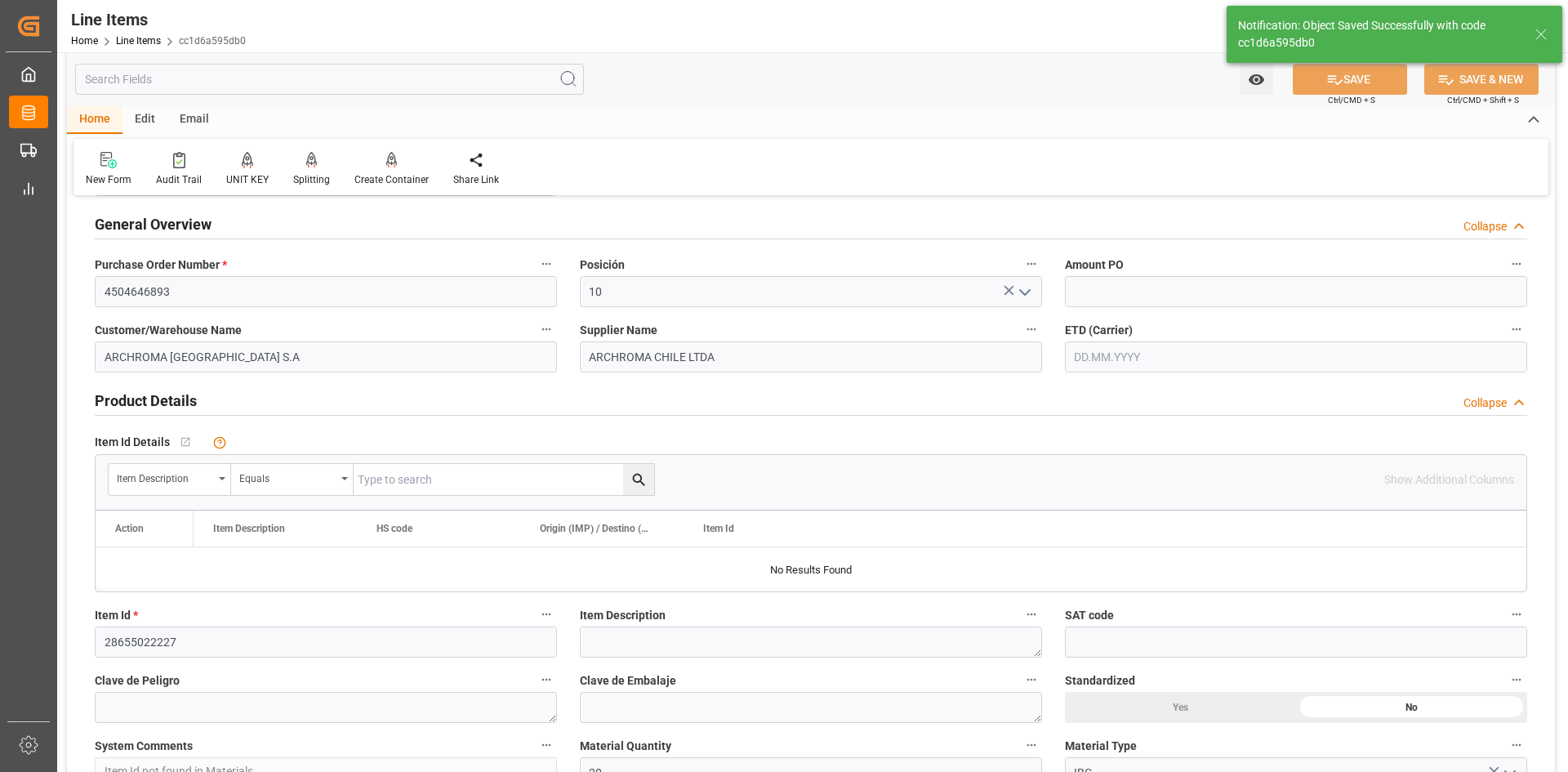
click at [192, 114] on div "Email" at bounding box center [194, 120] width 54 height 27
click at [116, 167] on icon at bounding box center [111, 162] width 22 height 12
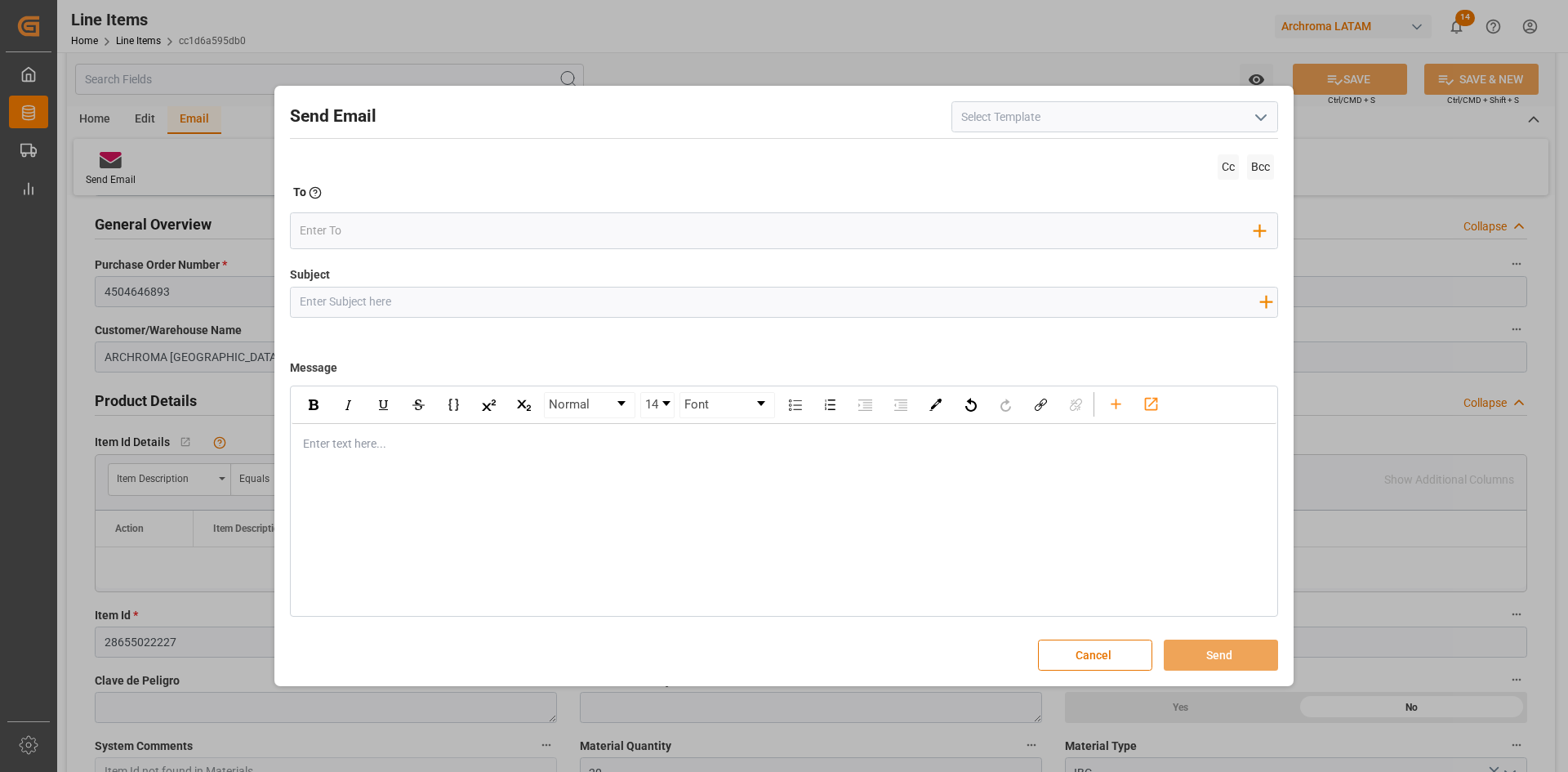
click at [1268, 116] on icon "open menu" at bounding box center [1261, 117] width 20 height 20
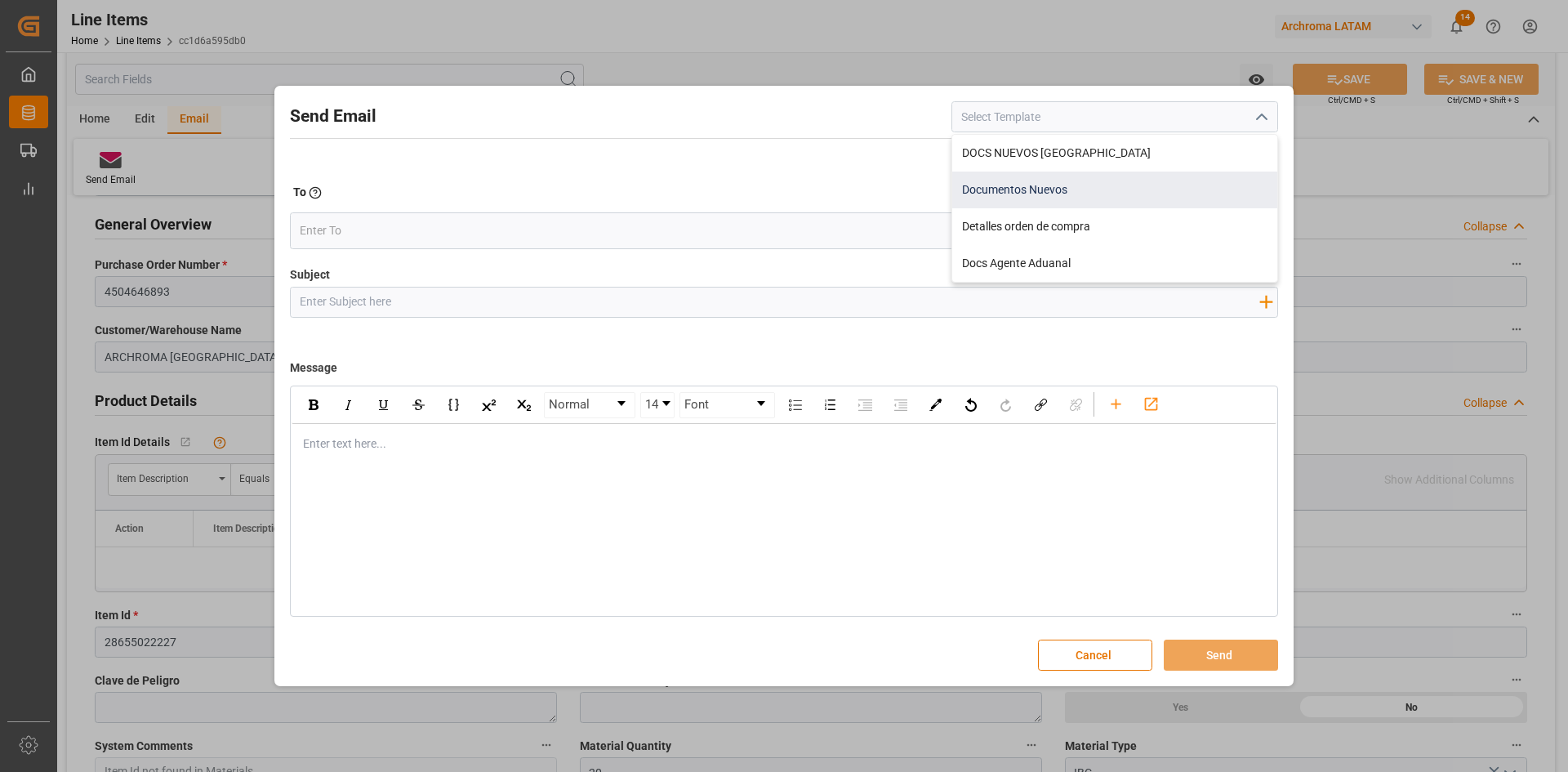
click at [1054, 192] on div "Documentos Nuevos" at bounding box center [1114, 190] width 325 height 37
type input "Documentos Nuevos"
type input "Documentos Nuevos {{purchaseOrder}}"
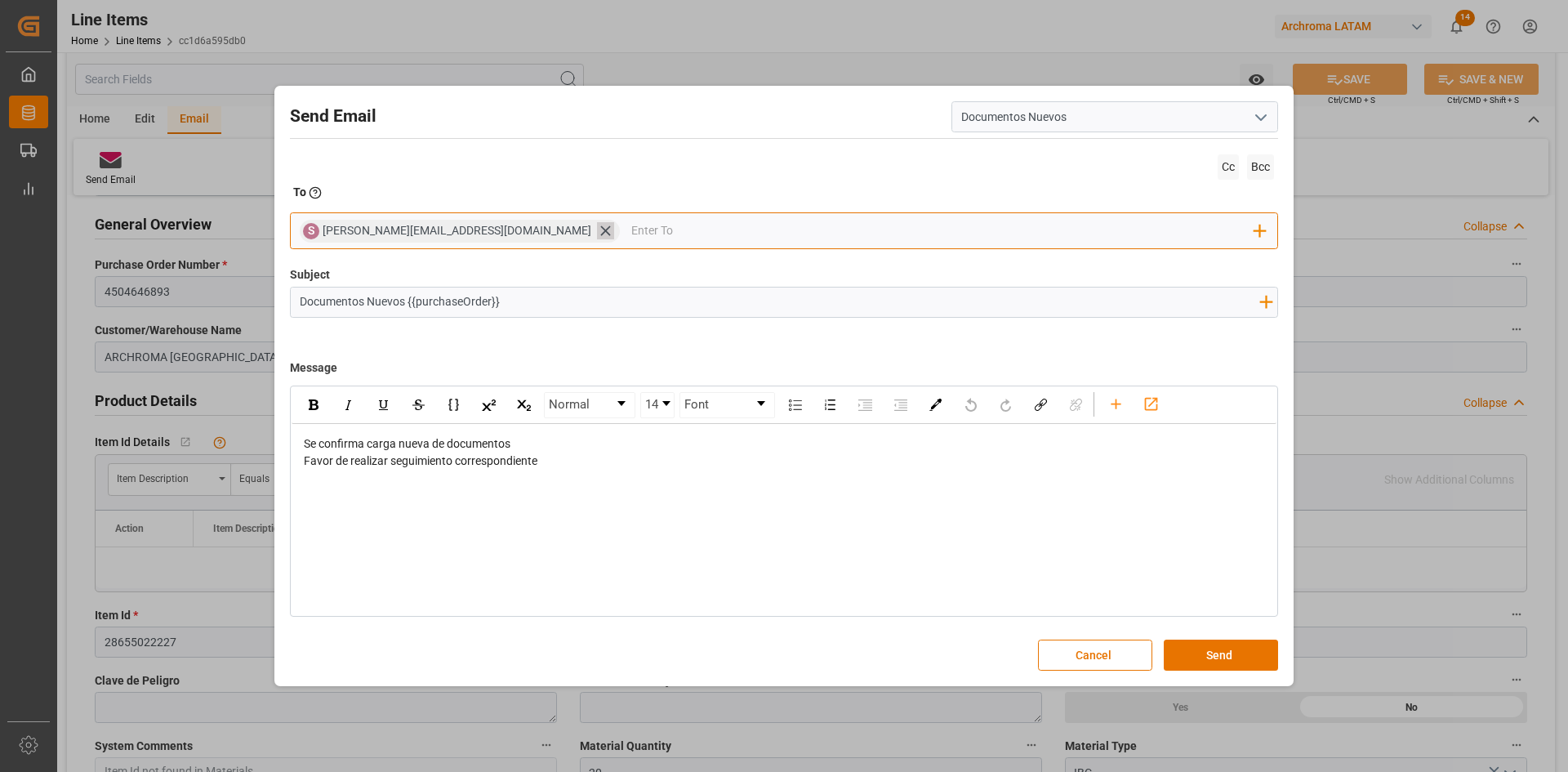
click at [597, 229] on icon at bounding box center [605, 231] width 18 height 18
click at [493, 234] on input "email" at bounding box center [777, 231] width 956 height 24
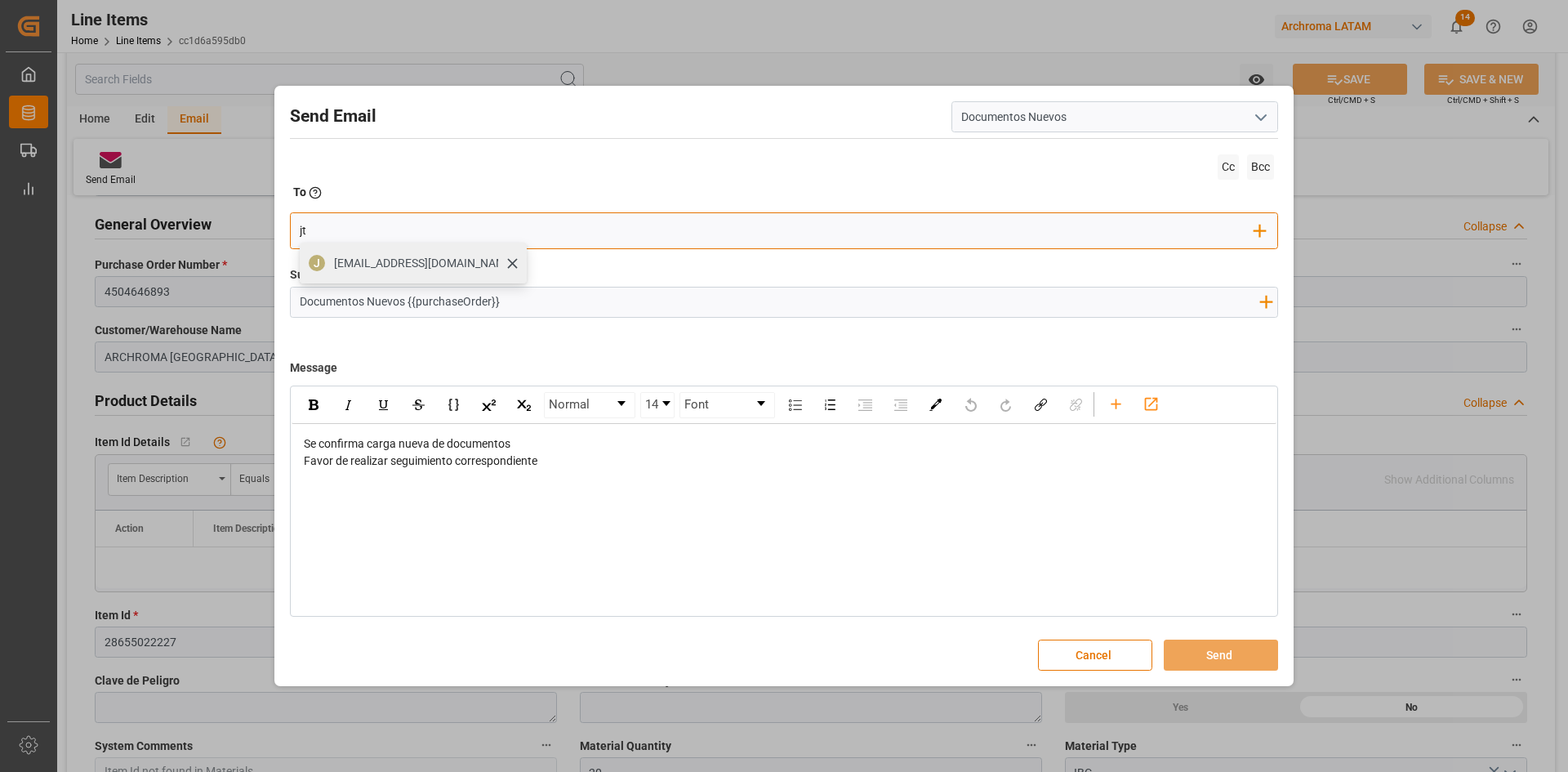
type input "jt"
click at [444, 269] on div "J [EMAIL_ADDRESS][DOMAIN_NAME]" at bounding box center [413, 263] width 227 height 41
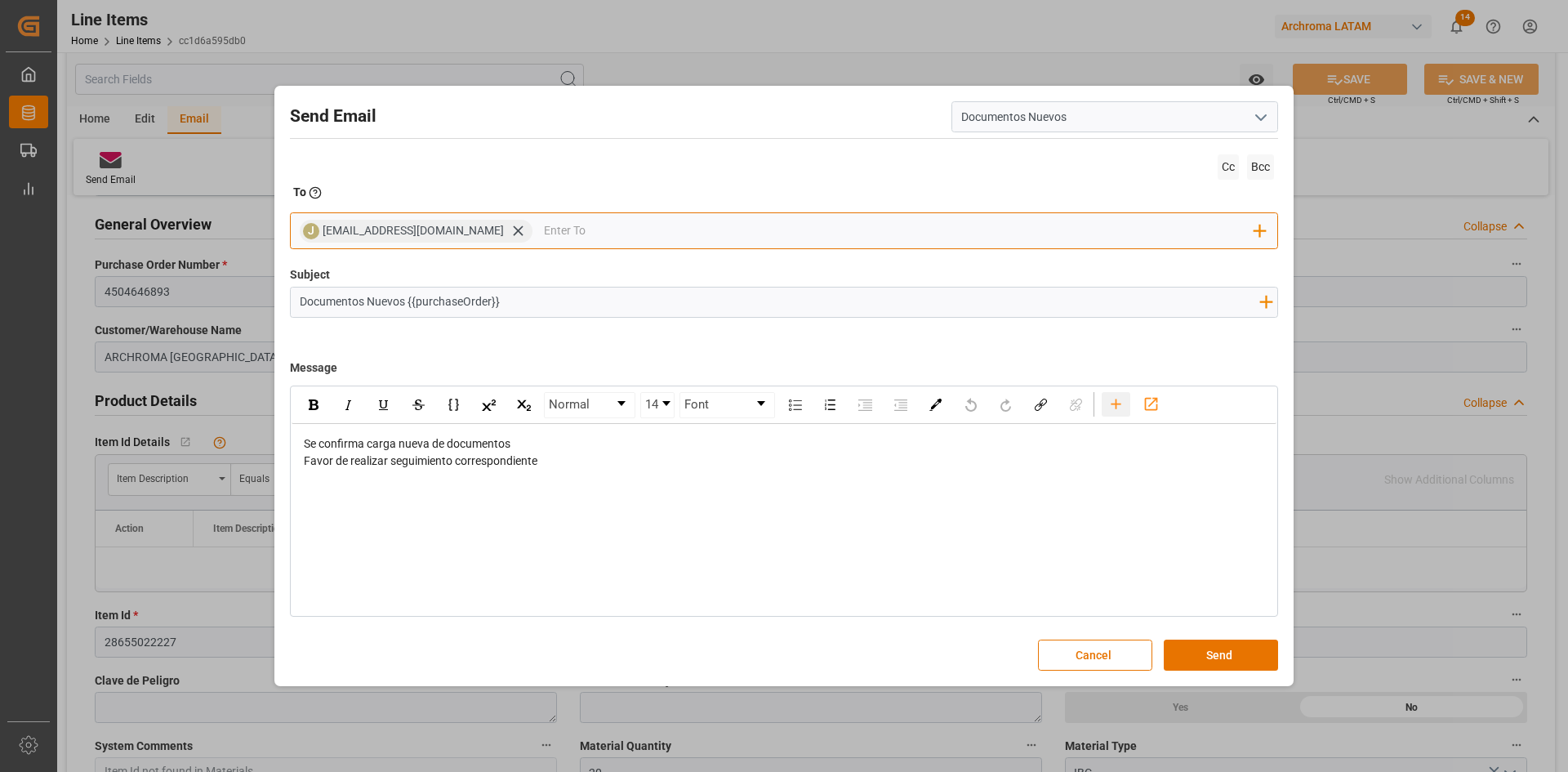
click at [1114, 407] on icon "rdw-toolbar" at bounding box center [1116, 404] width 18 height 18
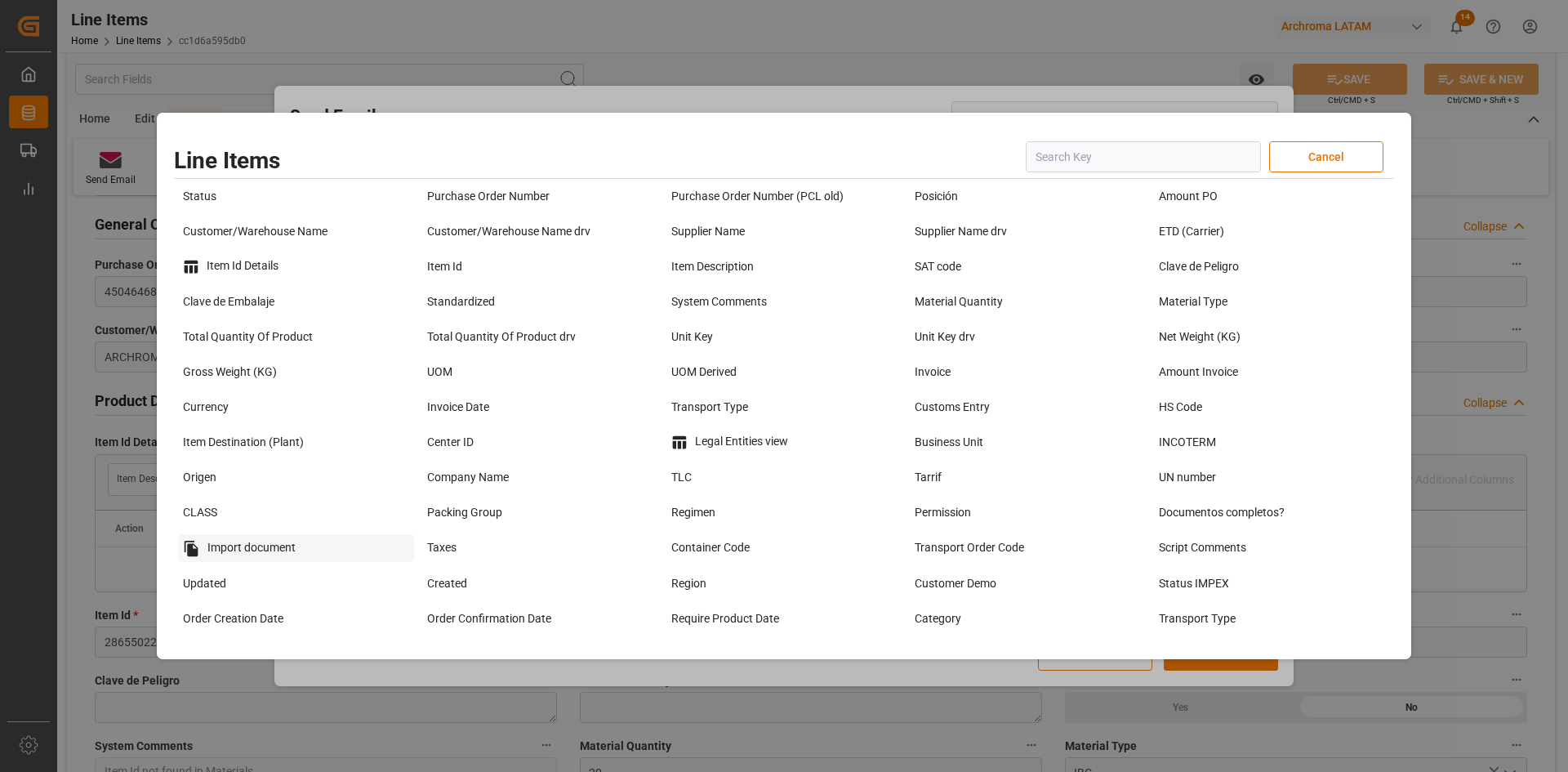
click at [253, 539] on div "Import document" at bounding box center [295, 548] width 236 height 27
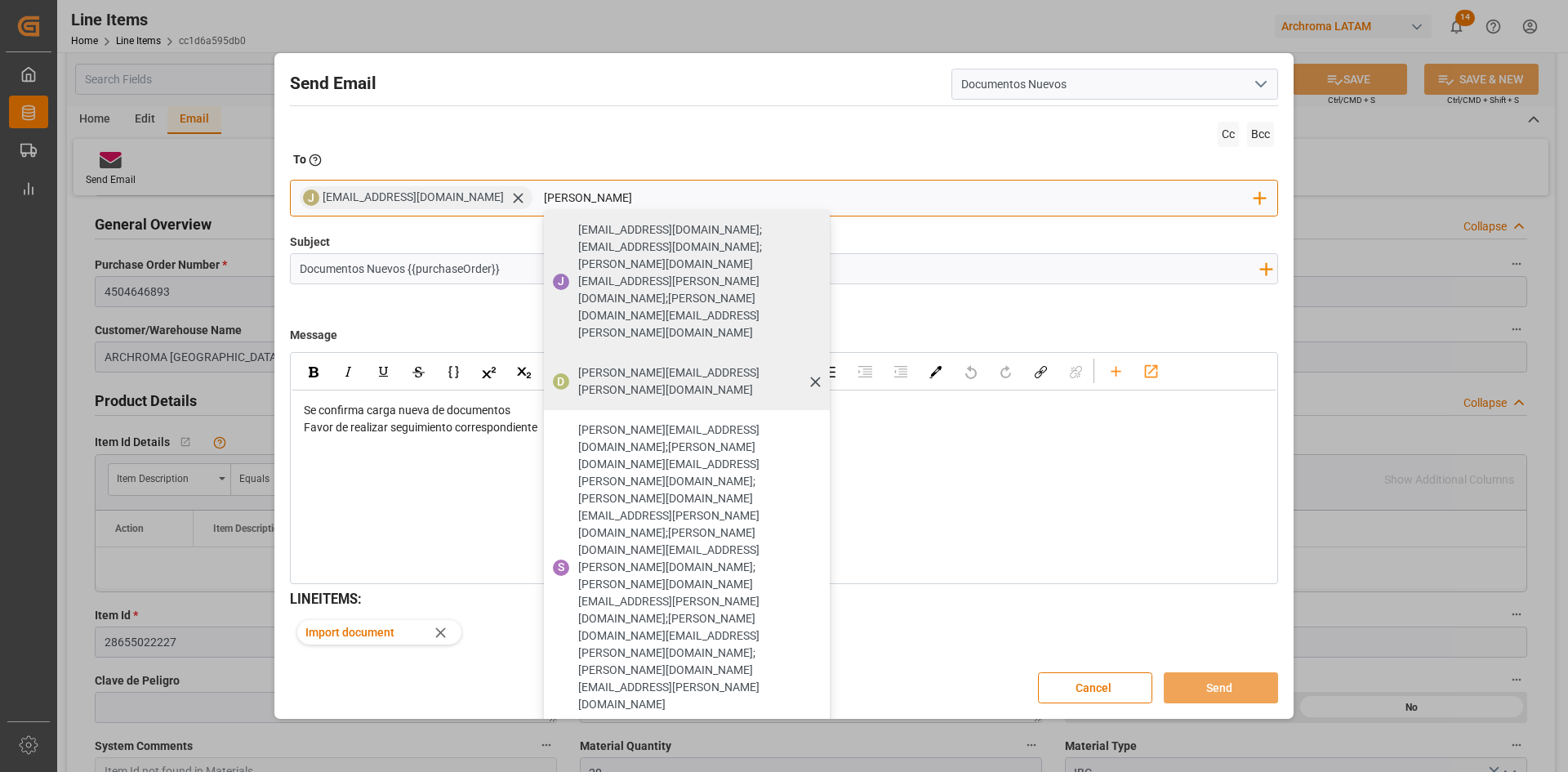
type input "[PERSON_NAME]"
click at [578, 364] on span "[PERSON_NAME][EMAIL_ADDRESS][PERSON_NAME][DOMAIN_NAME]" at bounding box center [697, 381] width 240 height 34
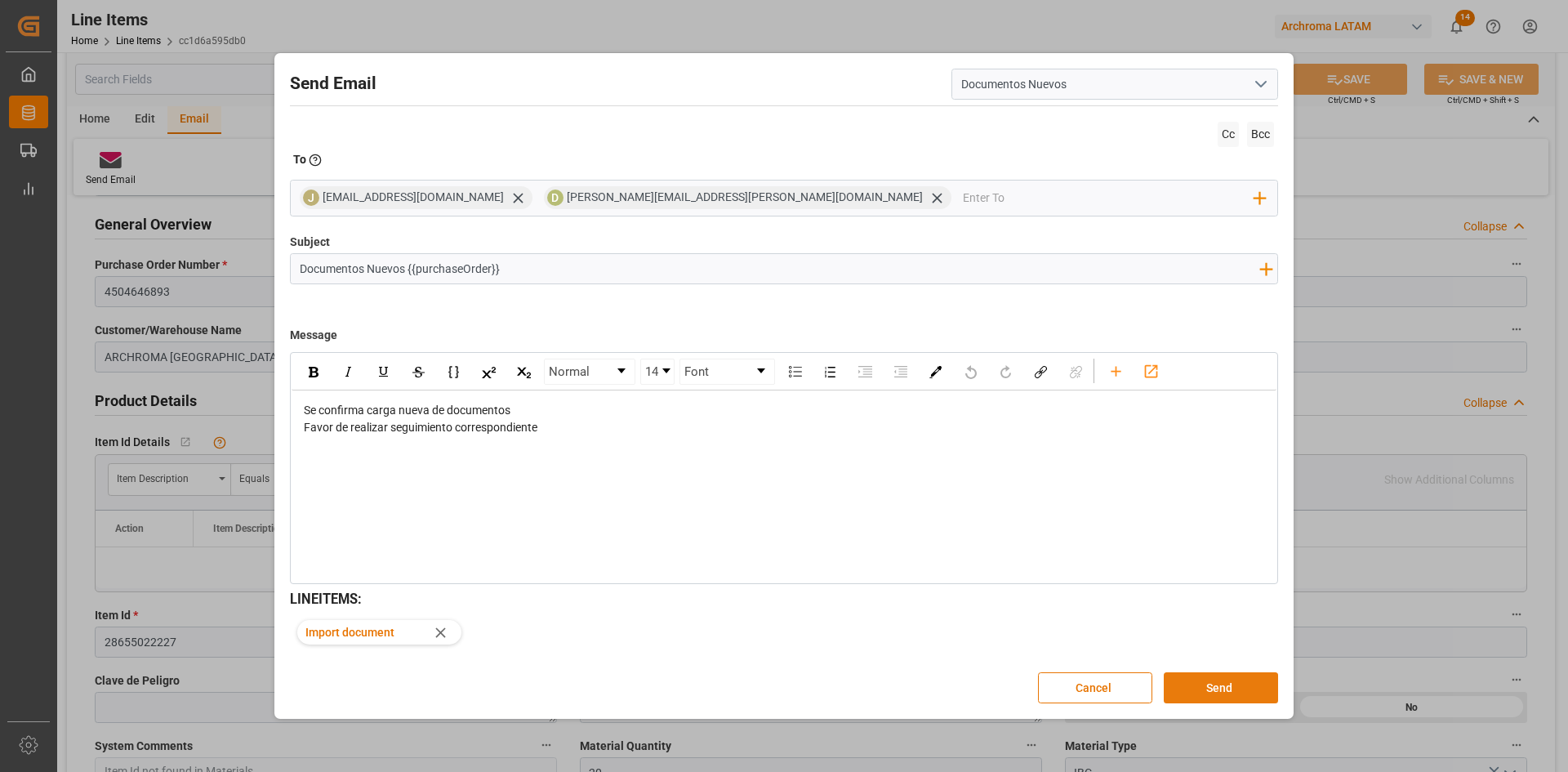
click at [1241, 693] on button "Send" at bounding box center [1221, 688] width 114 height 31
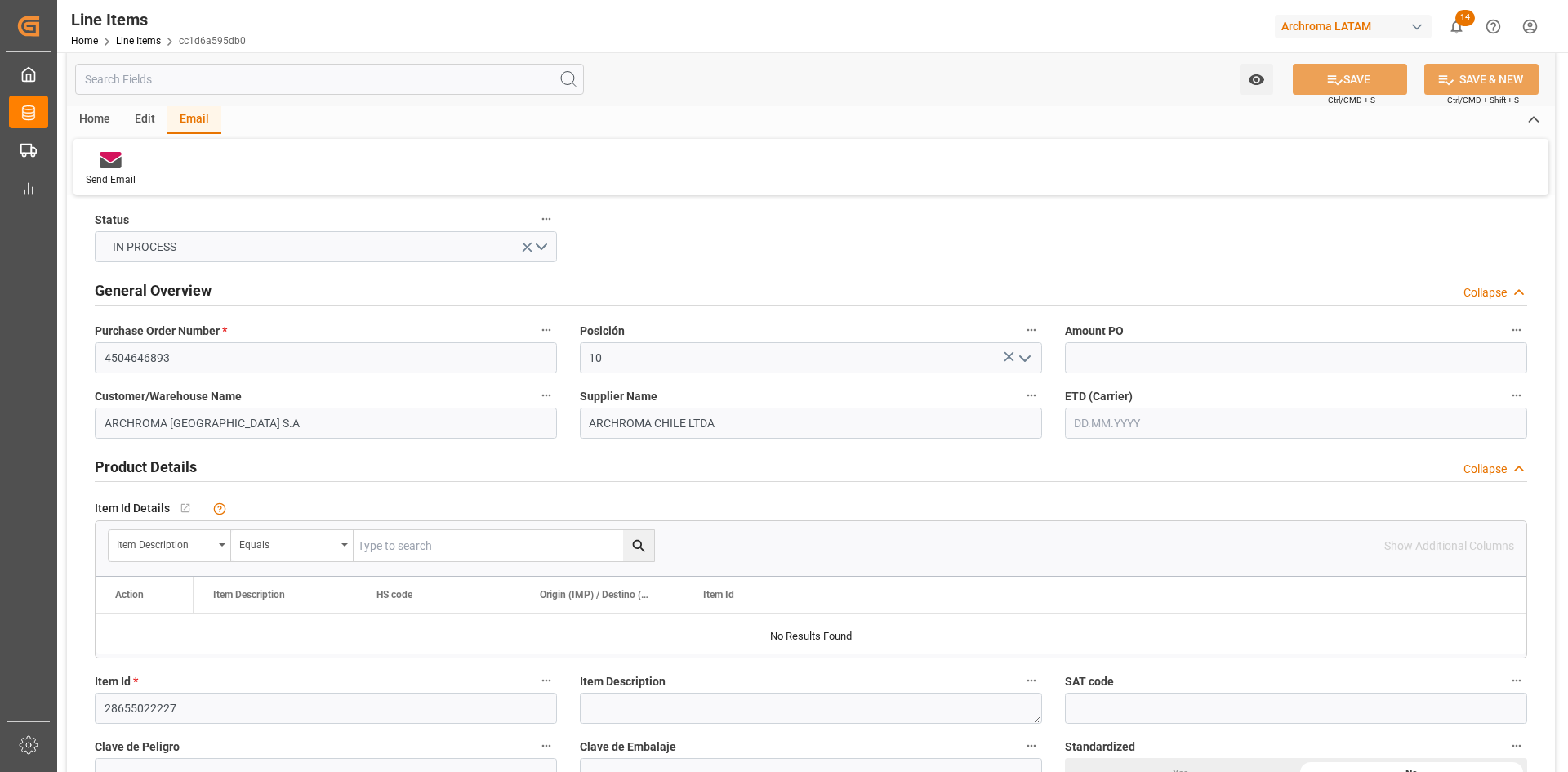
scroll to position [0, 0]
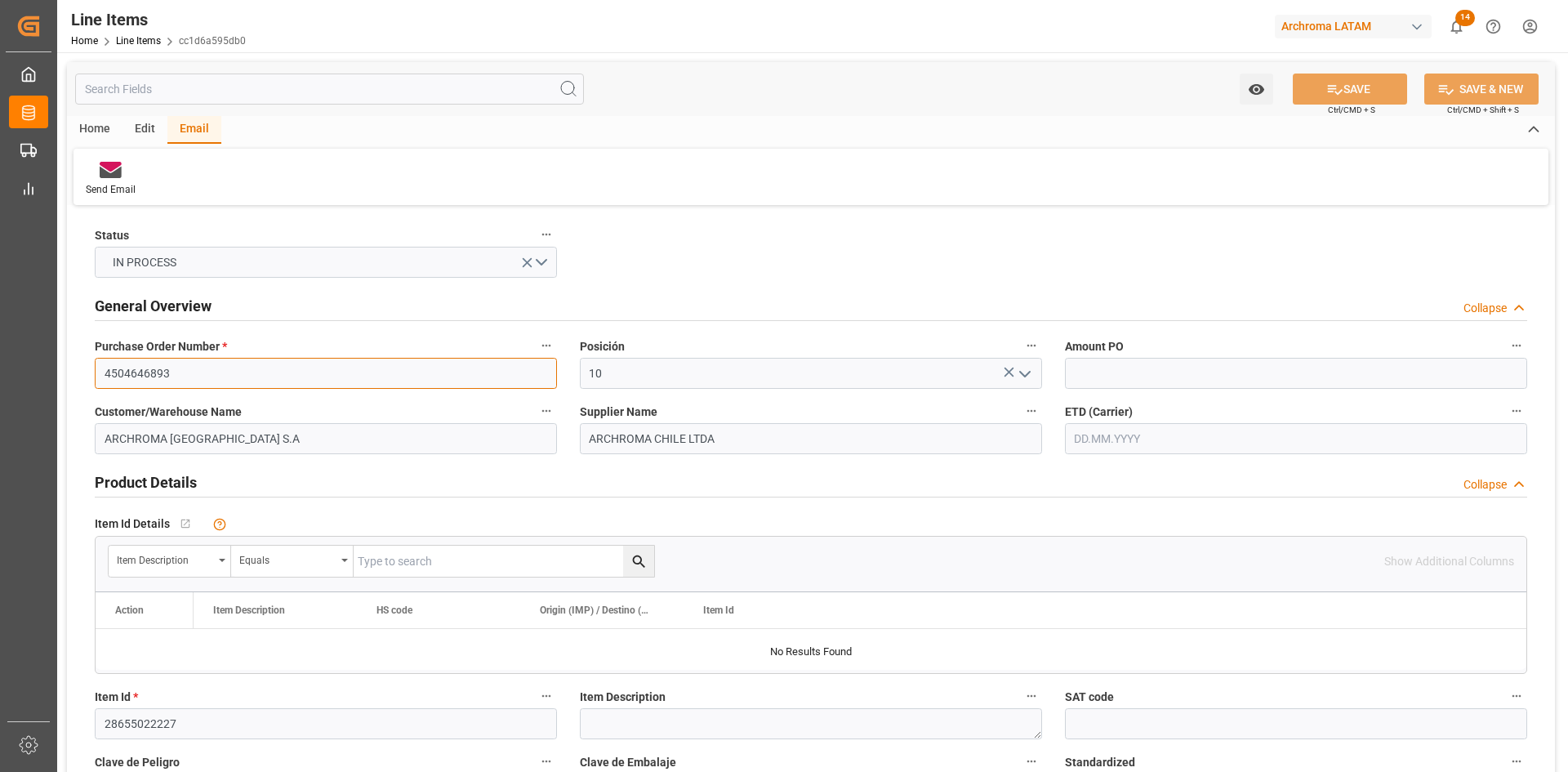
click at [187, 379] on input "4504646893" at bounding box center [326, 374] width 462 height 31
